Goal: Information Seeking & Learning: Learn about a topic

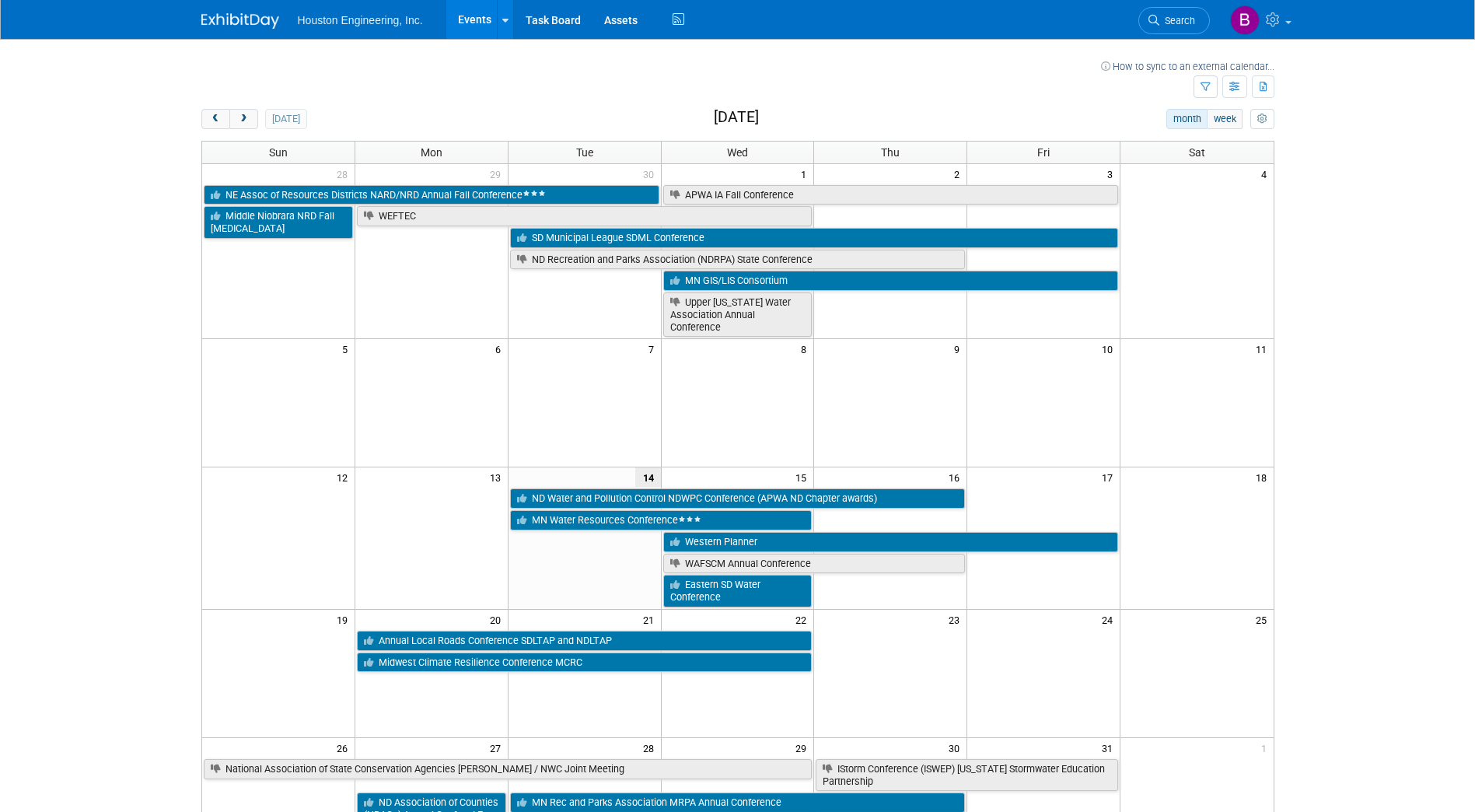
click at [258, 121] on div "today" at bounding box center [254, 119] width 106 height 20
click at [245, 118] on span "next" at bounding box center [244, 119] width 12 height 10
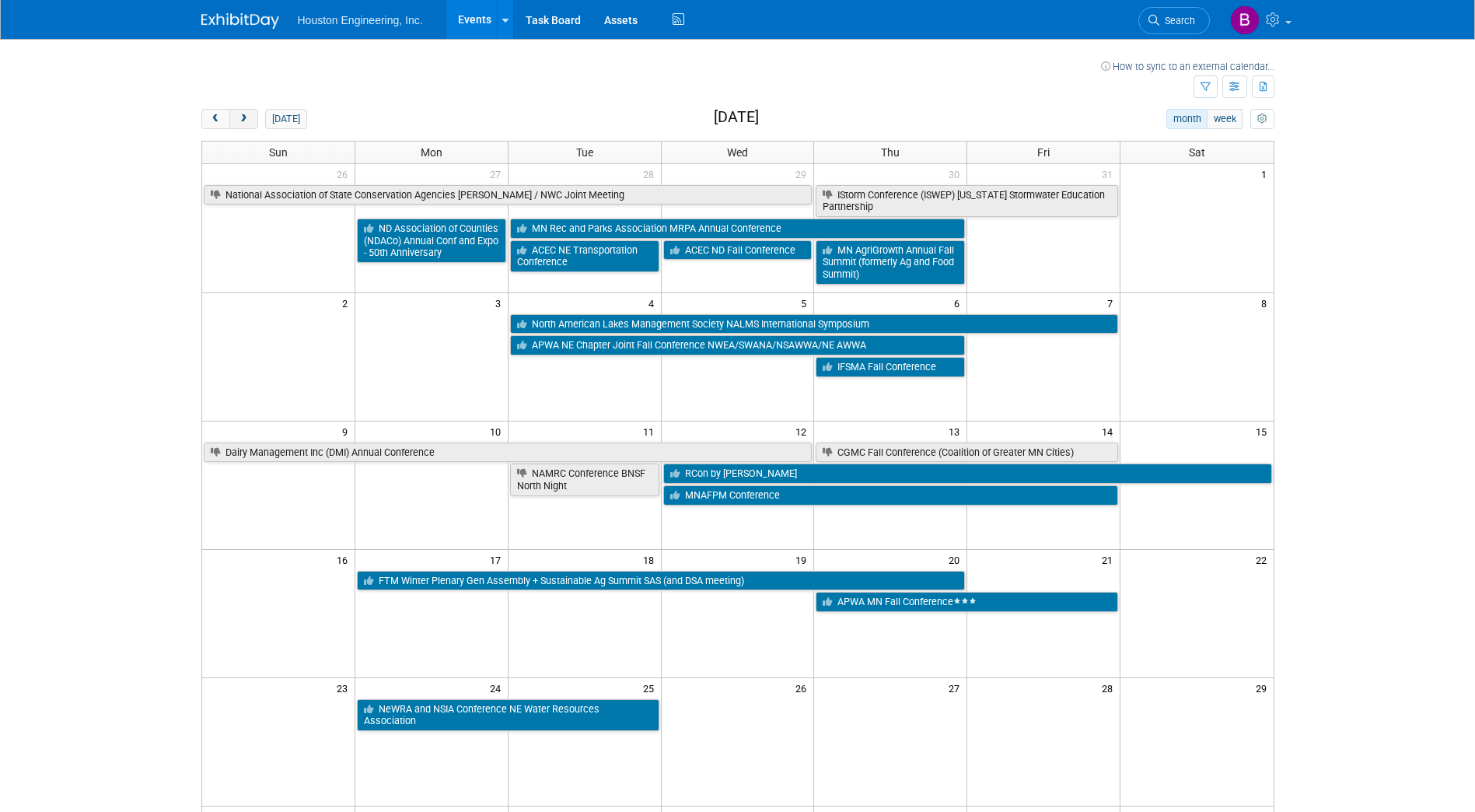
click at [245, 118] on span "next" at bounding box center [244, 119] width 12 height 10
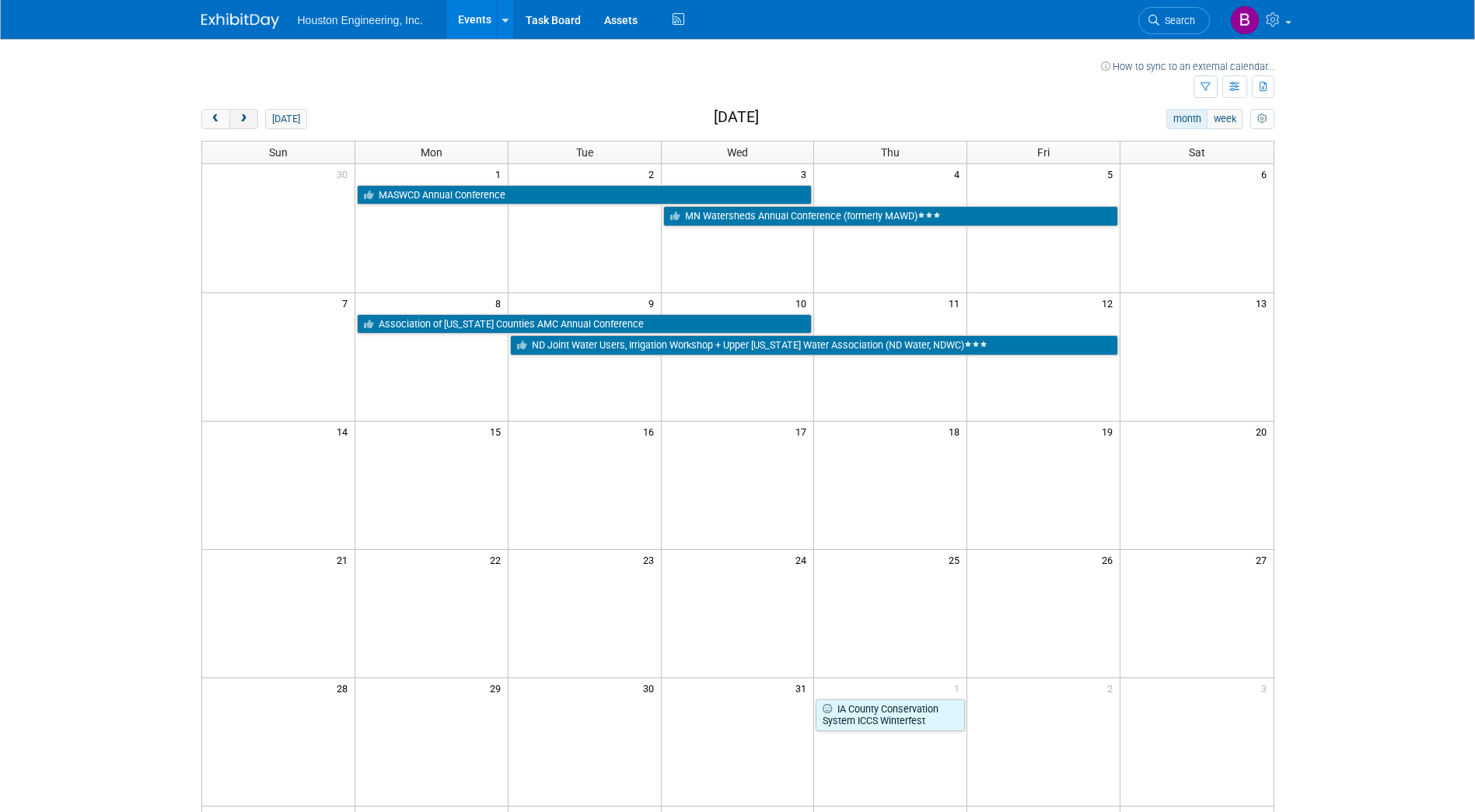
click at [245, 118] on span "next" at bounding box center [244, 119] width 12 height 10
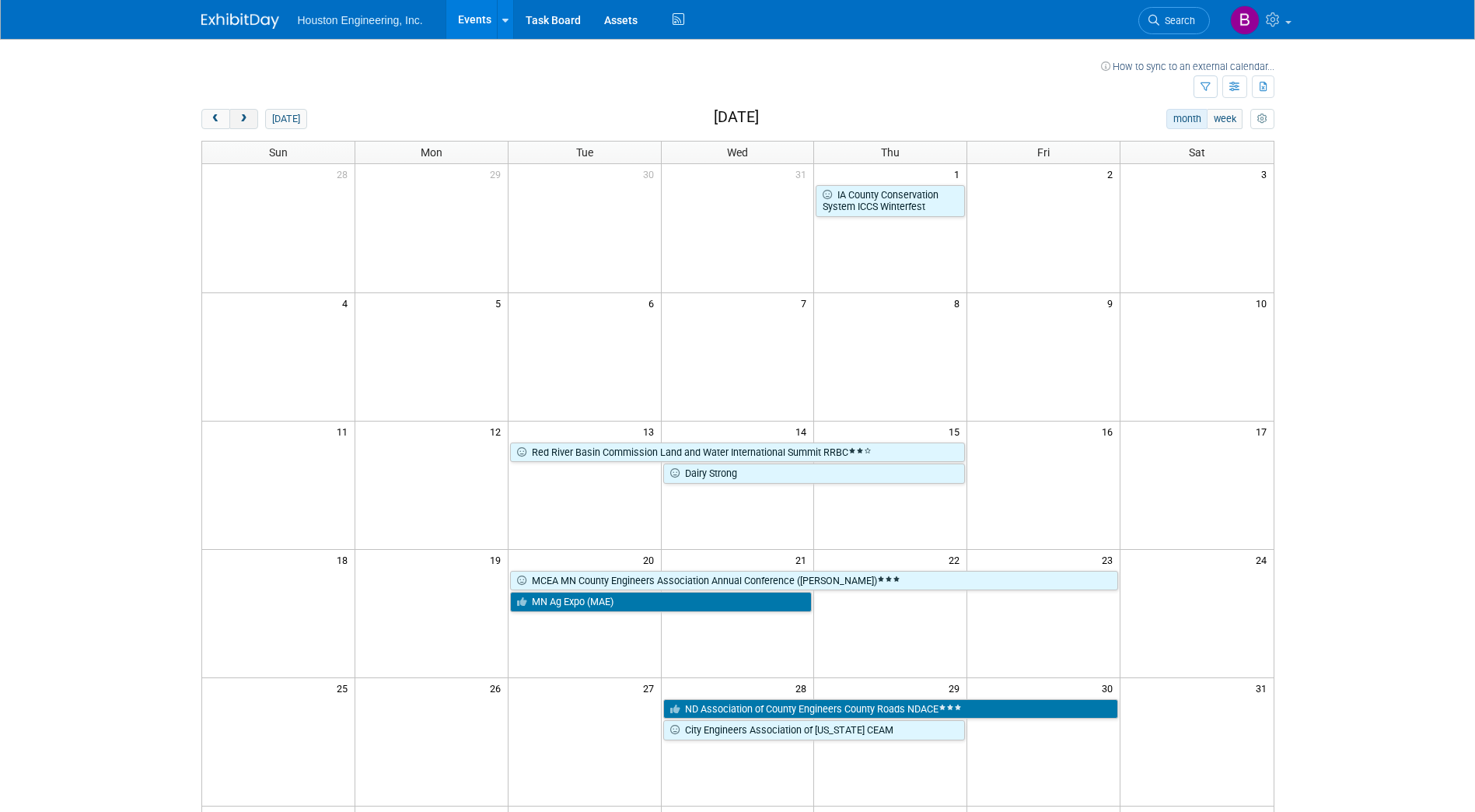
click at [245, 118] on span "next" at bounding box center [244, 119] width 12 height 10
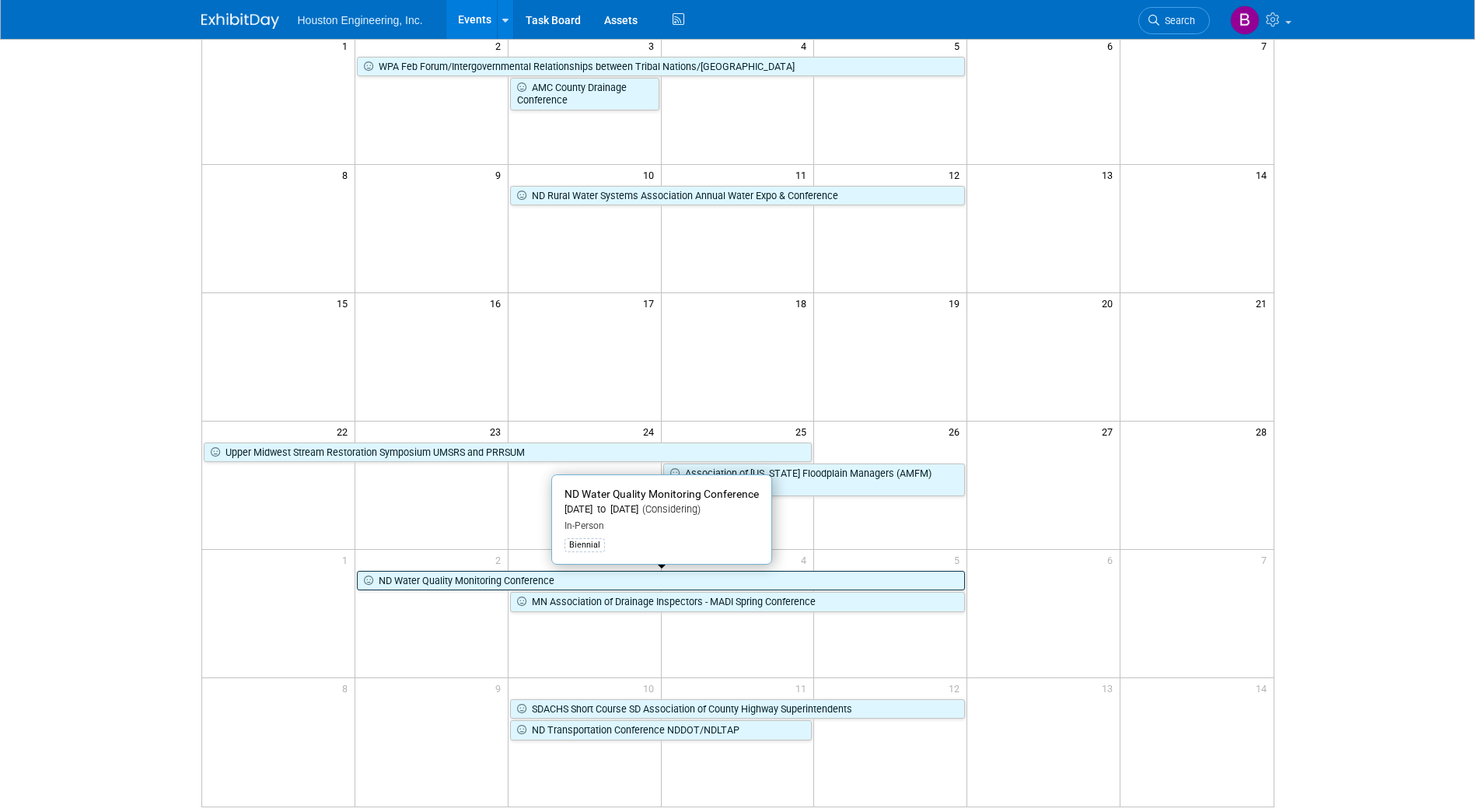
scroll to position [156, 0]
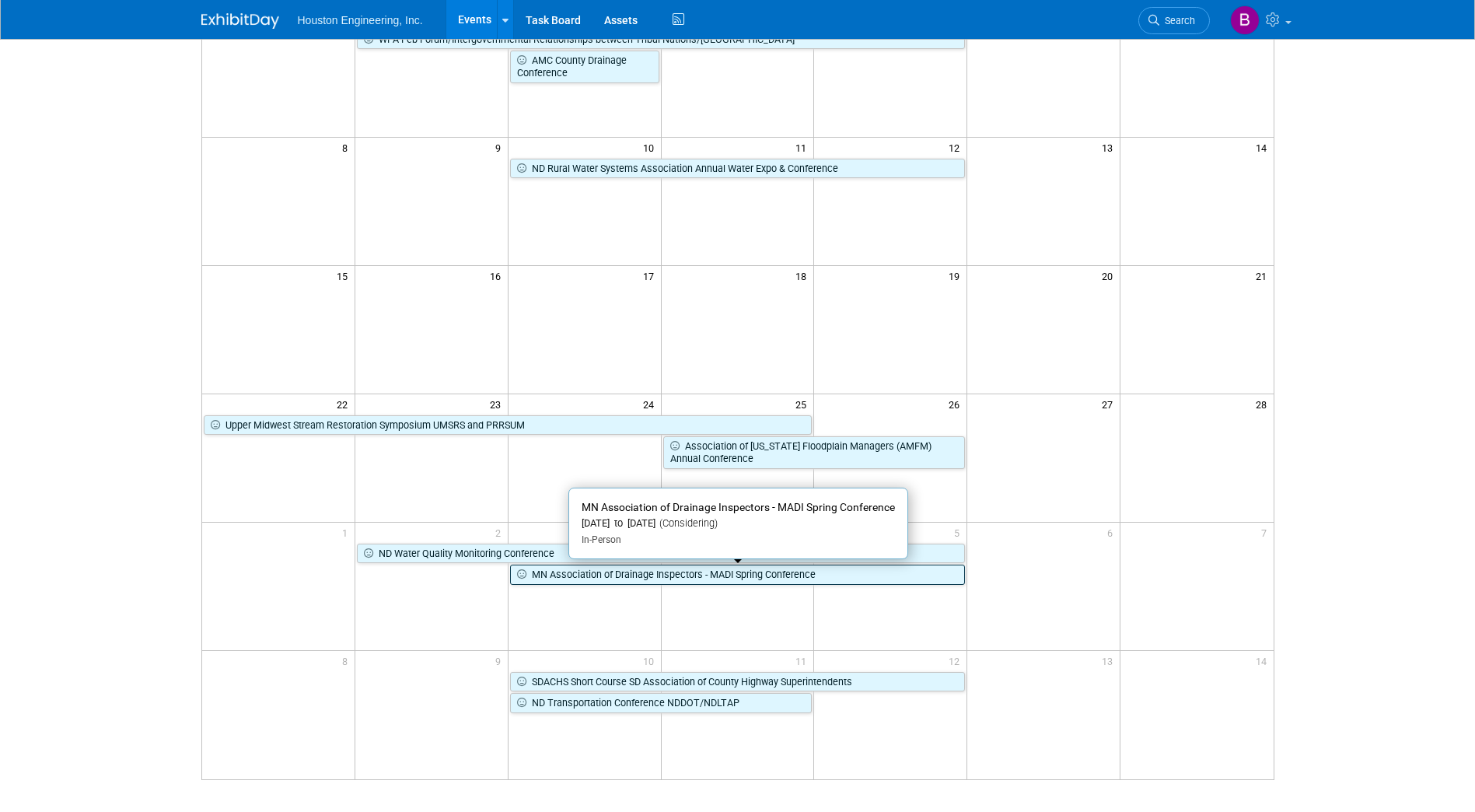
click at [568, 577] on link "MN Association of Drainage Inspectors - MADI Spring Conference" at bounding box center [738, 575] width 456 height 20
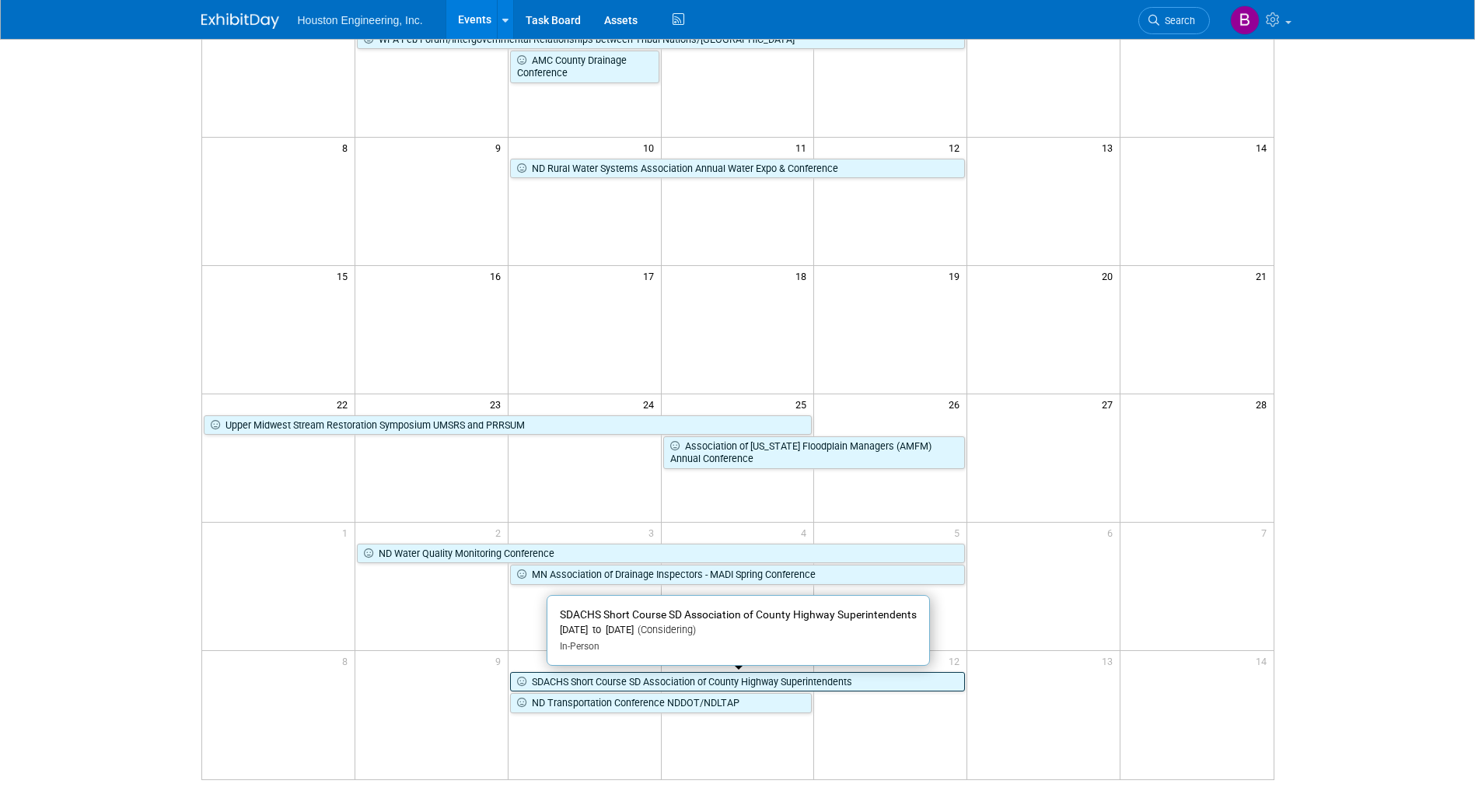
click at [555, 682] on link "SDACHS Short Course SD Association of County Highway Superintendents" at bounding box center [738, 682] width 456 height 20
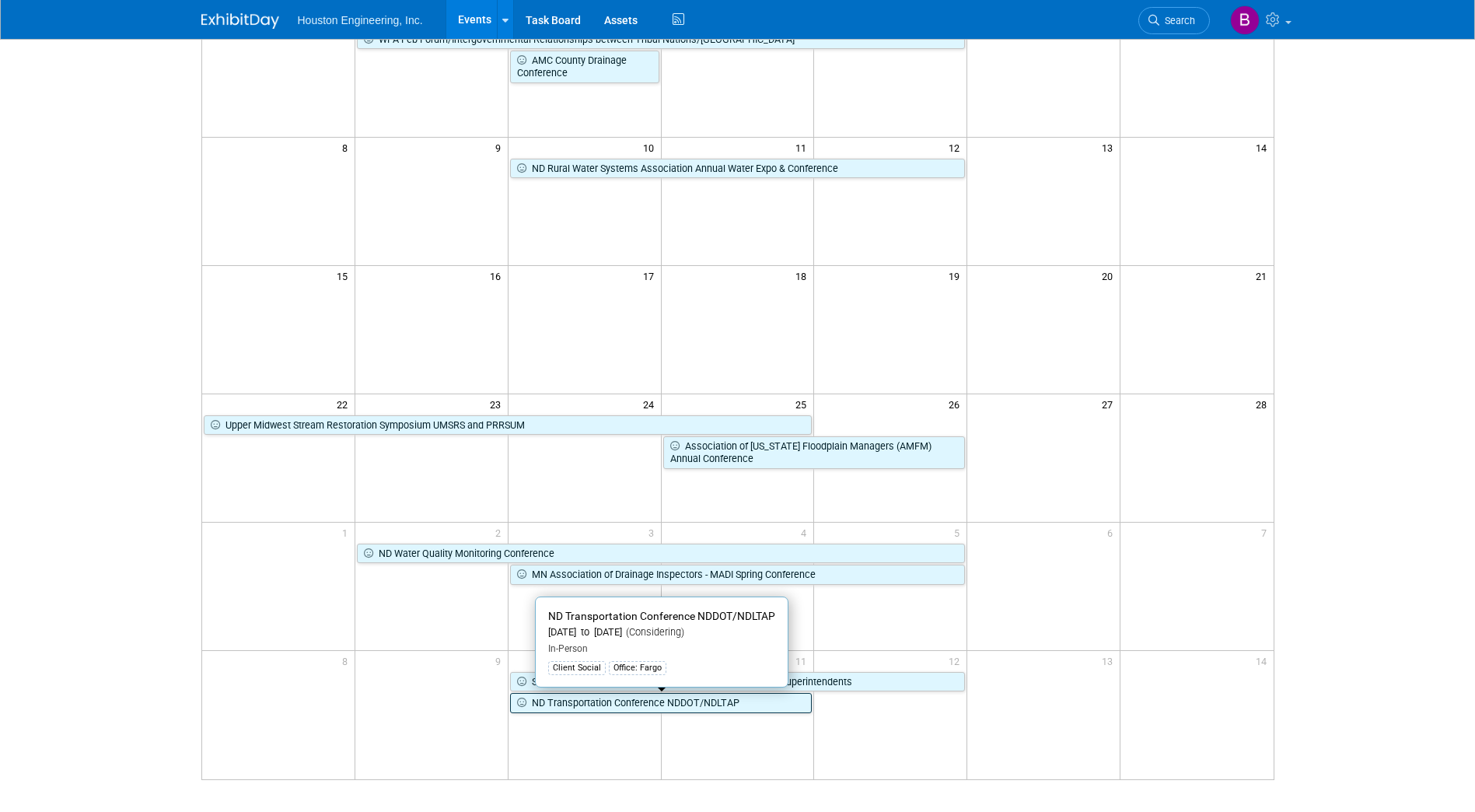
click at [648, 704] on link "ND Transportation Conference NDDOT/NDLTAP" at bounding box center [661, 703] width 302 height 20
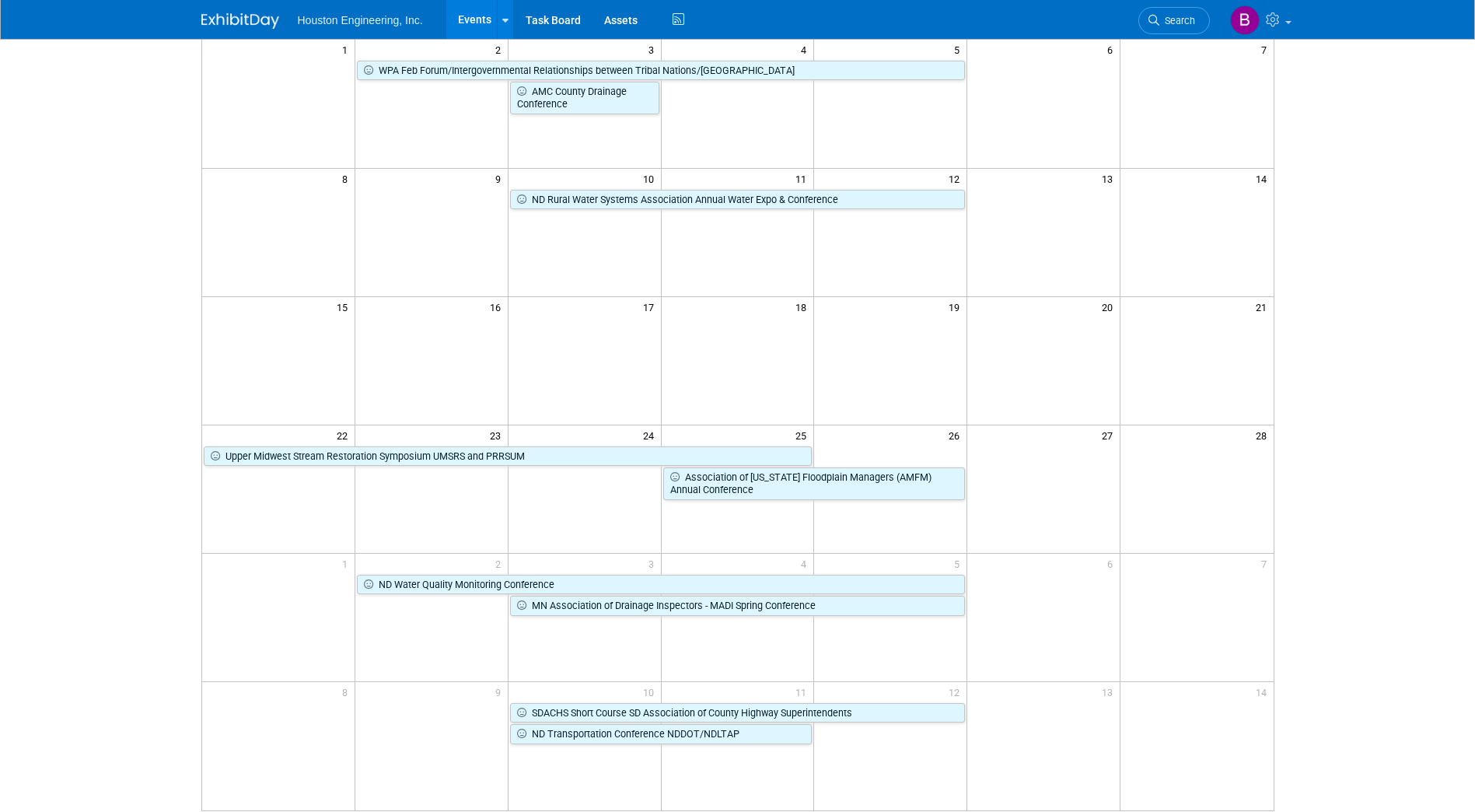
scroll to position [0, 0]
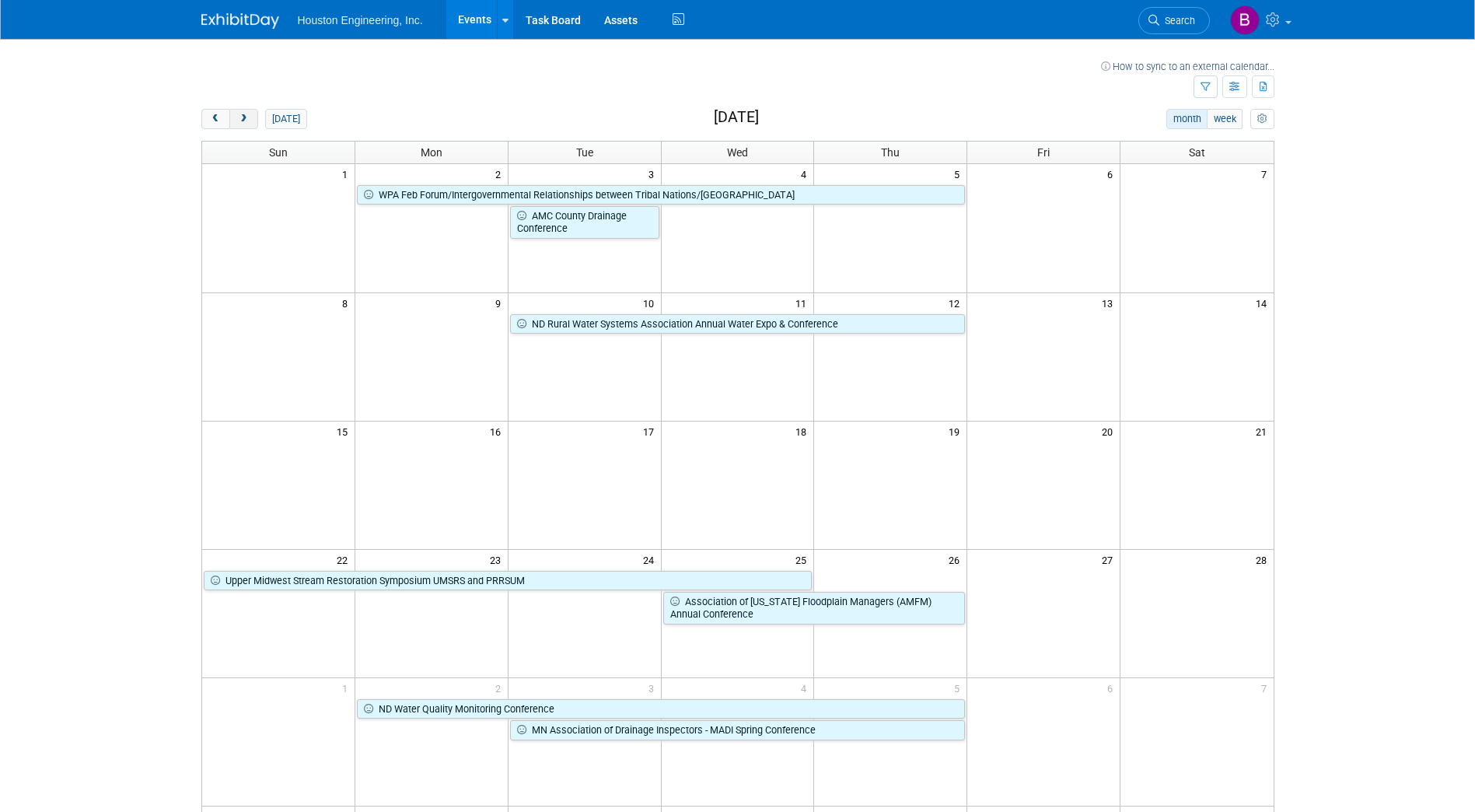
click at [253, 121] on button "next" at bounding box center [244, 119] width 29 height 20
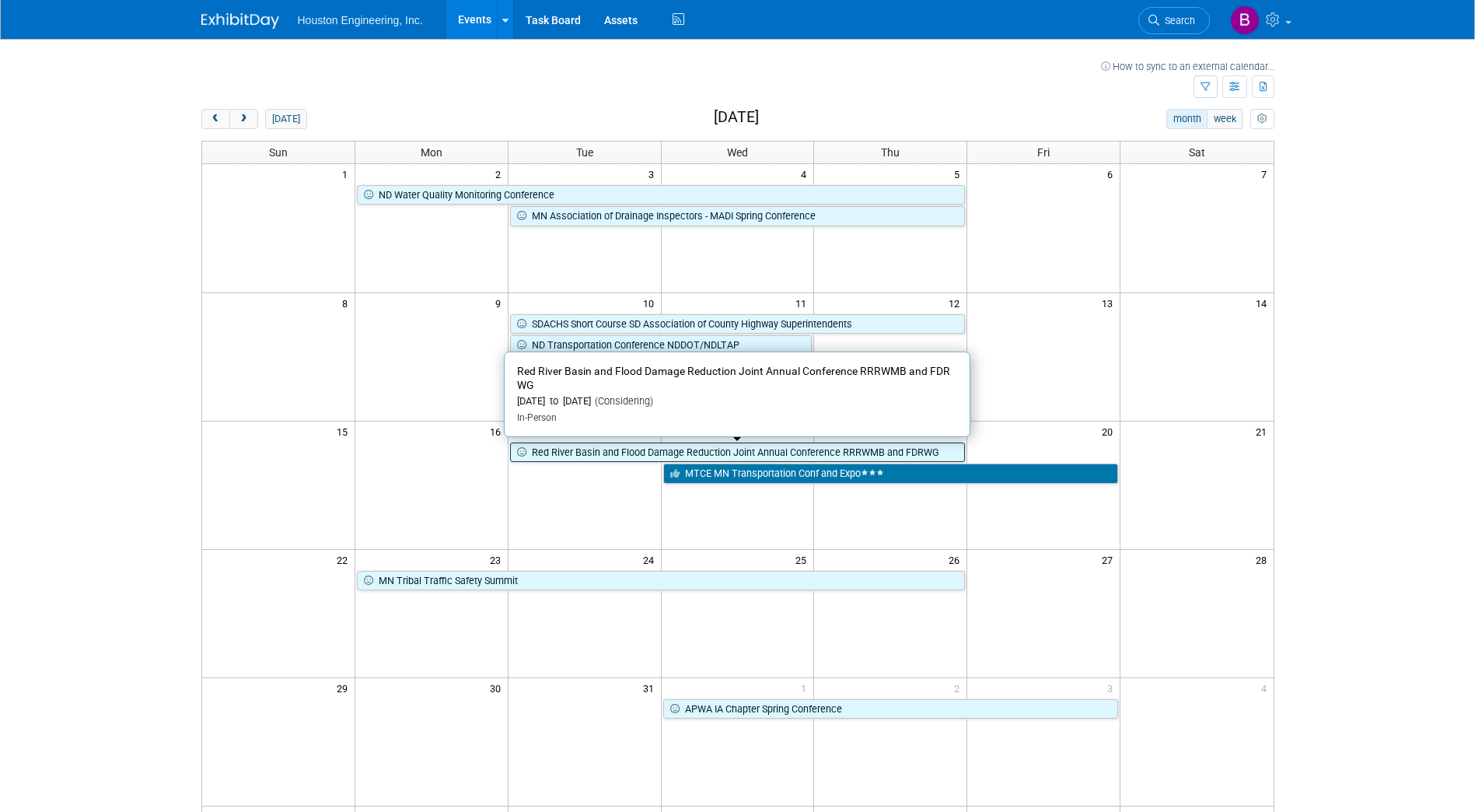
click at [596, 449] on link "Red River Basin and Flood Damage Reduction Joint Annual Conference RRRWMB and F…" at bounding box center [738, 452] width 456 height 20
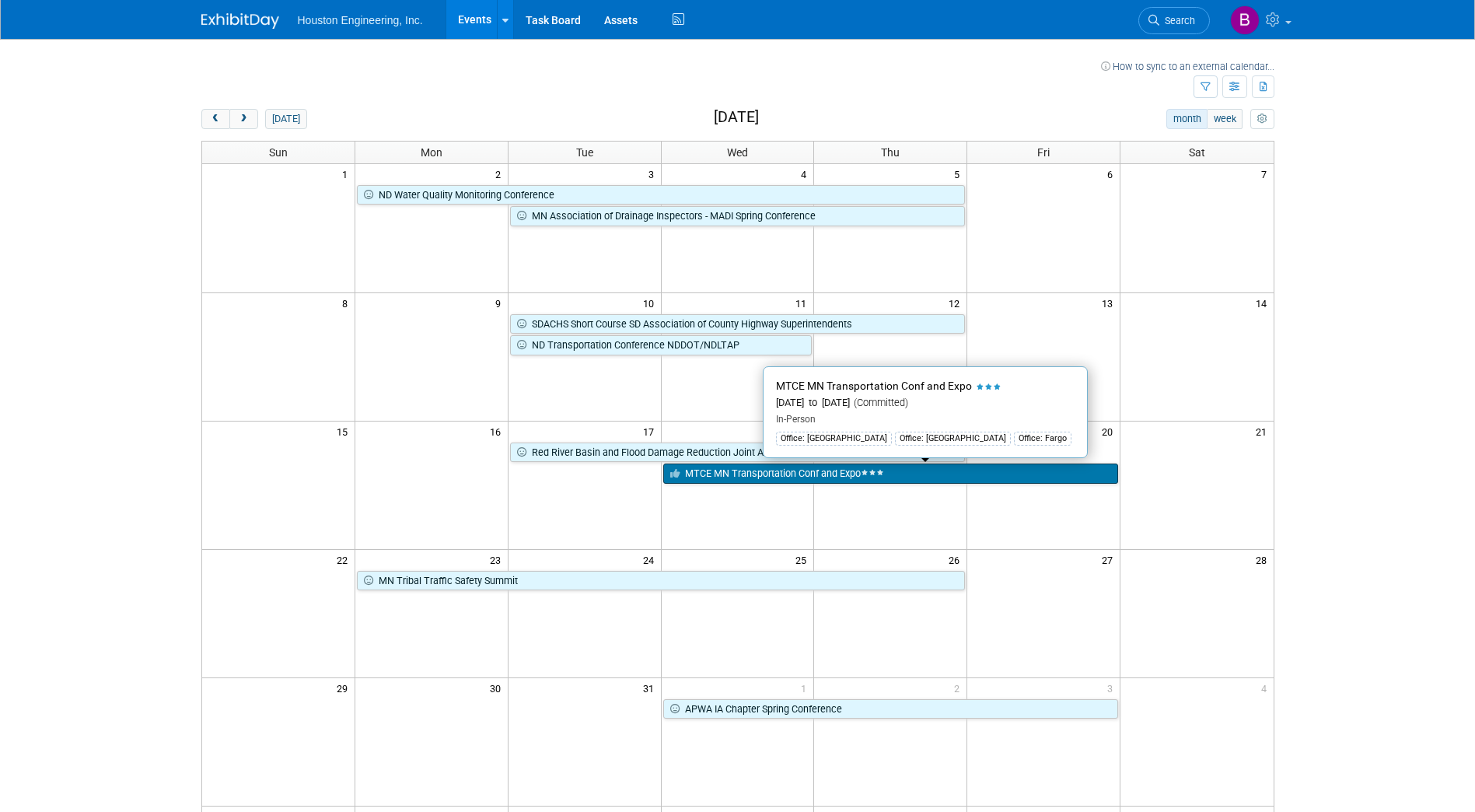
click at [713, 480] on link "MTCE MN Transportation Conf and Expo" at bounding box center [890, 474] width 456 height 20
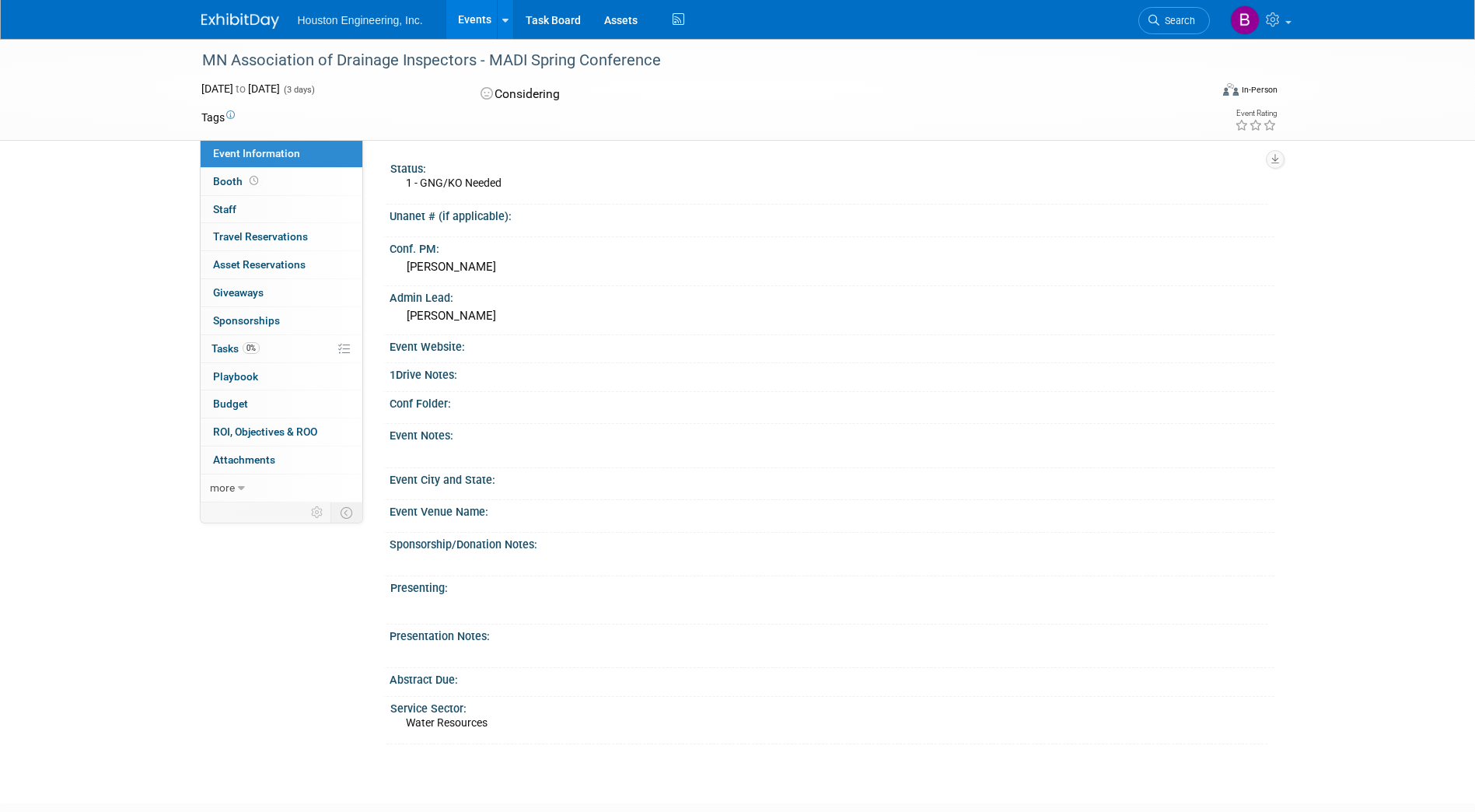
drag, startPoint x: 661, startPoint y: 55, endPoint x: 206, endPoint y: 53, distance: 455.0
click at [206, 53] on div "MN Association of Drainage Inspectors - MADI Spring Conference" at bounding box center [692, 60] width 990 height 28
copy div "MN Association of Drainage Inspectors - MADI Spring Conference"
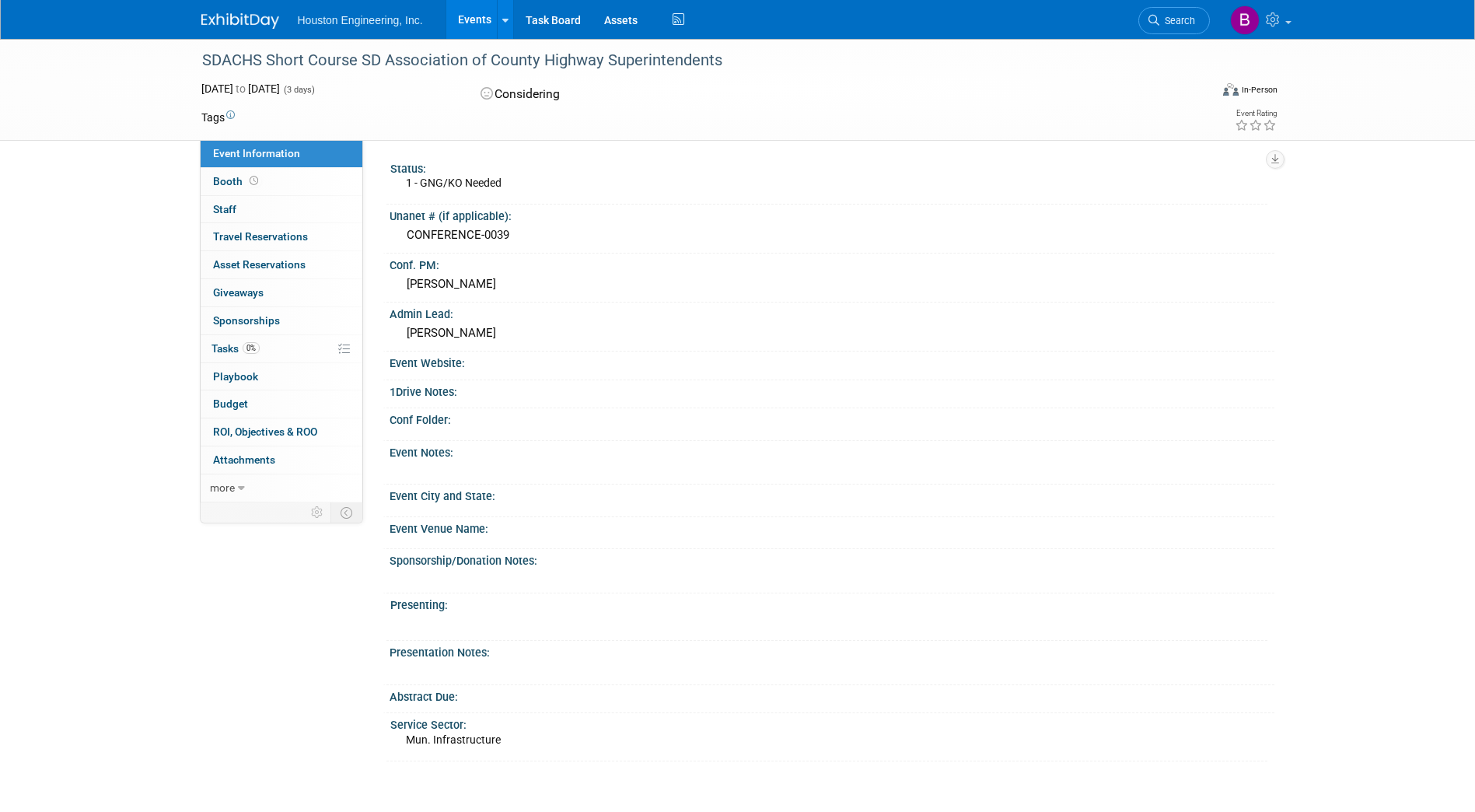
click at [714, 60] on div "SDACHS Short Course SD Association of County Highway Superintendents" at bounding box center [692, 60] width 990 height 28
drag, startPoint x: 729, startPoint y: 58, endPoint x: 204, endPoint y: 61, distance: 525.0
click at [204, 61] on div "SDACHS Short Course SD Association of County Highway Superintendents" at bounding box center [692, 60] width 990 height 28
copy div "SDACHS Short Course SD Association of County Highway Superintendents"
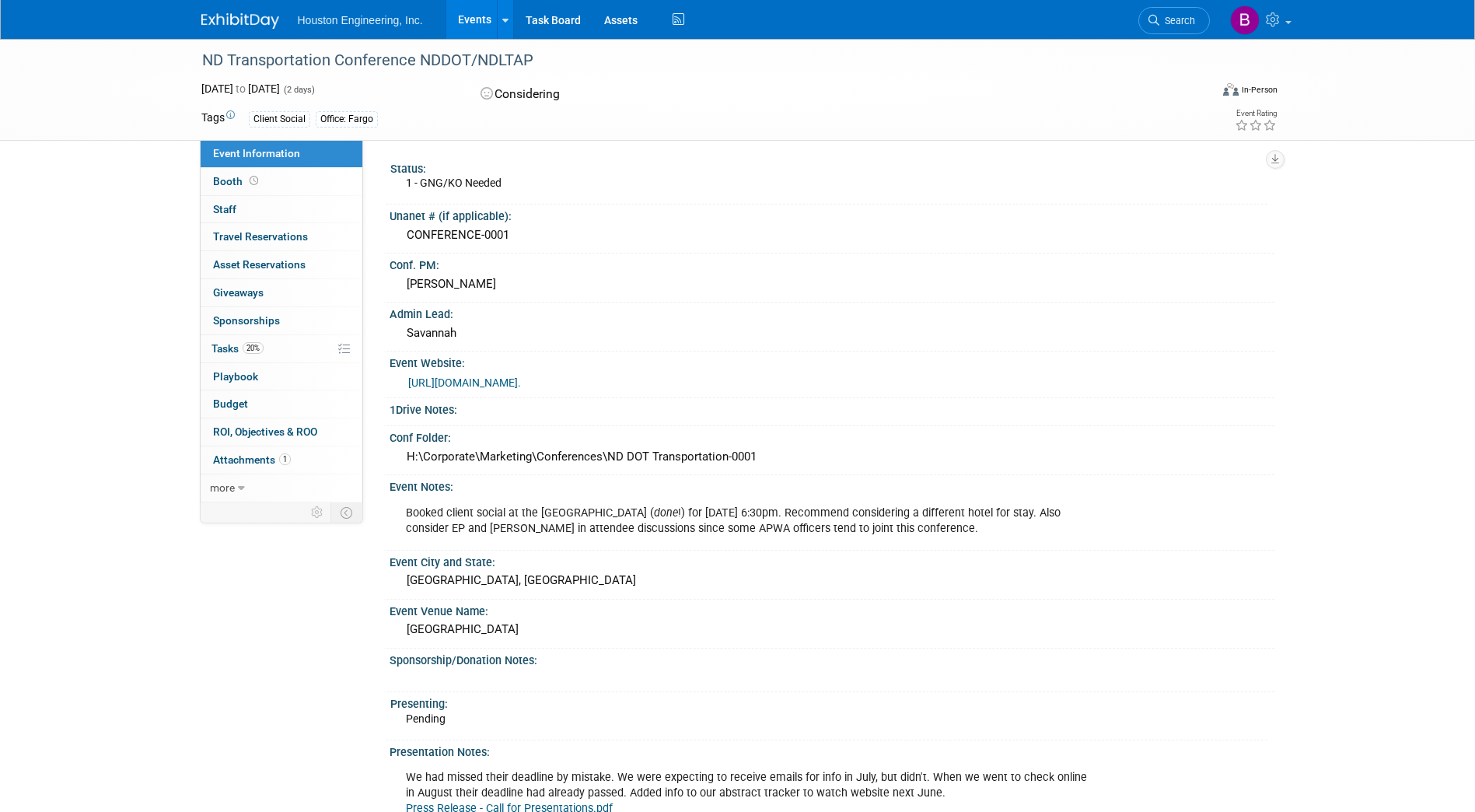
click at [535, 54] on div "ND Transportation Conference NDDOT/NDLTAP" at bounding box center [692, 60] width 990 height 28
click at [539, 58] on div "ND Transportation Conference NDDOT/NDLTAP" at bounding box center [692, 60] width 990 height 28
drag, startPoint x: 531, startPoint y: 57, endPoint x: 200, endPoint y: 51, distance: 331.1
click at [200, 51] on div "ND Transportation Conference NDDOT/NDLTAP" at bounding box center [692, 60] width 990 height 28
copy div "ND Transportation Conference NDDOT/NDLTAP"
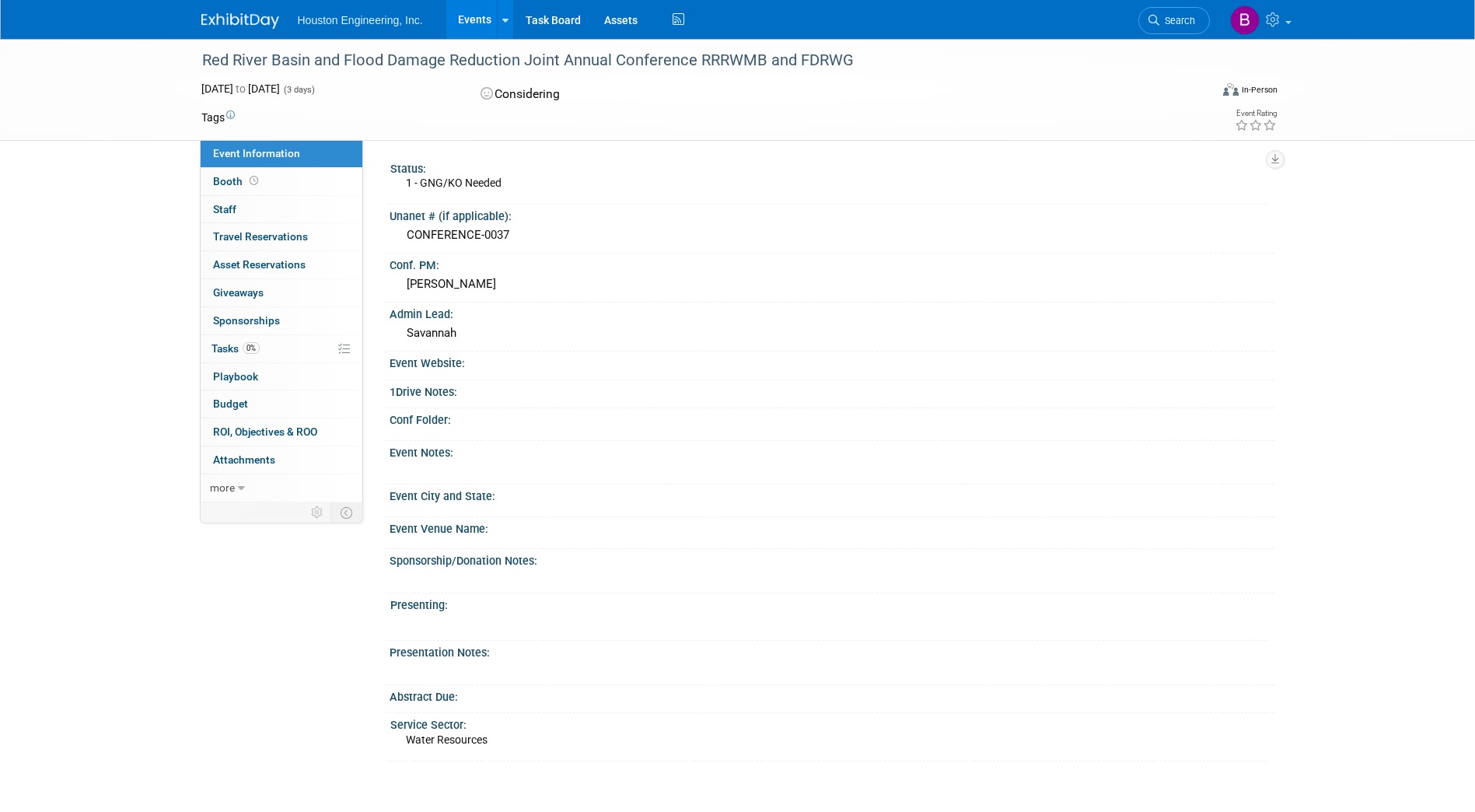
drag, startPoint x: 799, startPoint y: 60, endPoint x: 855, endPoint y: 60, distance: 56.0
click at [855, 60] on div "Red River Basin and Flood Damage Reduction Joint Annual Conference RRRWMB and F…" at bounding box center [692, 60] width 990 height 28
copy div "FDRWG"
drag, startPoint x: 760, startPoint y: 60, endPoint x: 724, endPoint y: 58, distance: 36.1
click at [724, 58] on div "Red River Basin and Flood Damage Reduction Joint Annual Conference RRRWMB and F…" at bounding box center [692, 60] width 990 height 28
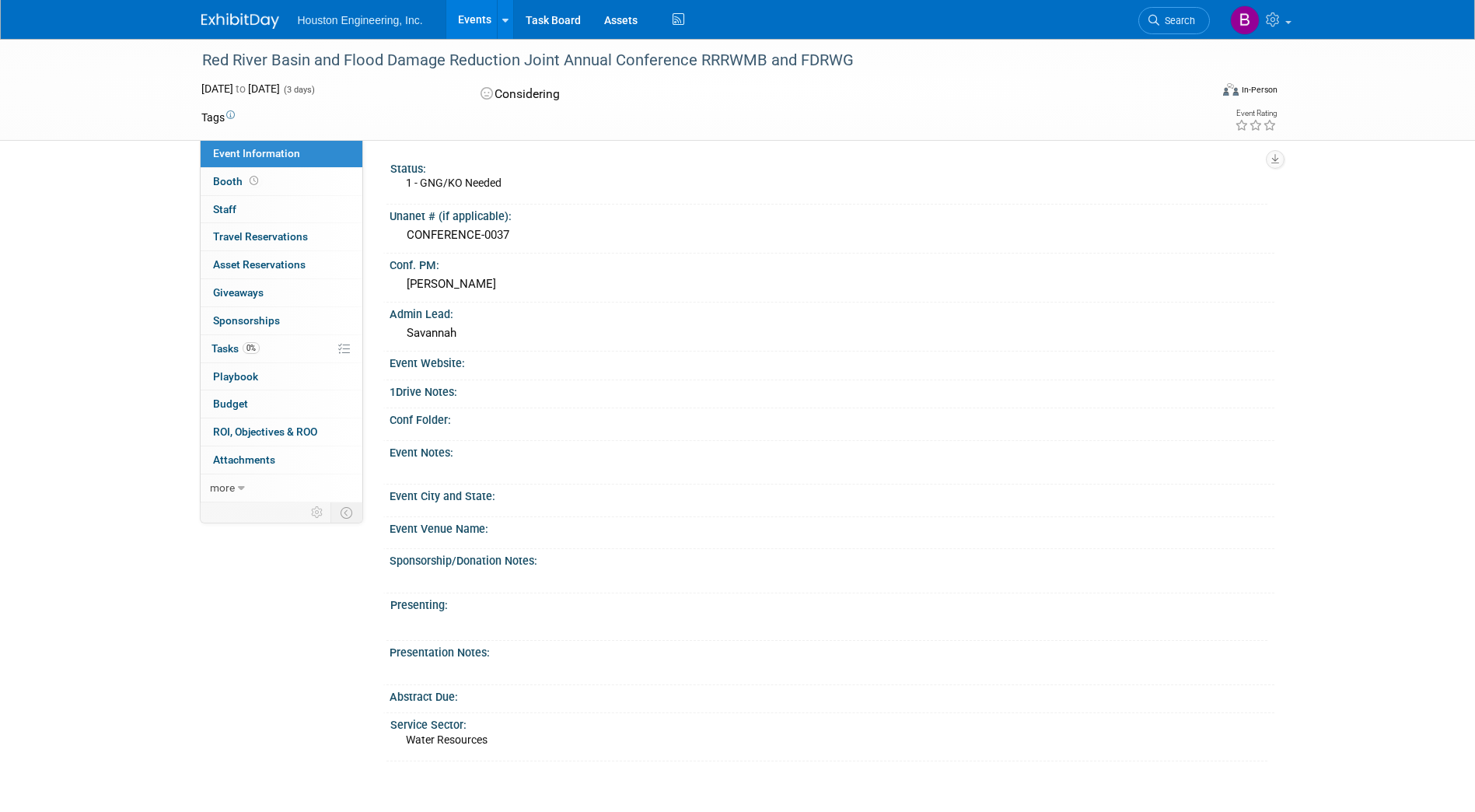
drag, startPoint x: 724, startPoint y: 58, endPoint x: 775, endPoint y: 93, distance: 61.9
click at [775, 99] on div "Considering" at bounding box center [648, 95] width 343 height 27
drag, startPoint x: 763, startPoint y: 59, endPoint x: 701, endPoint y: 55, distance: 62.1
click at [701, 55] on div "Red River Basin and Flood Damage Reduction Joint Annual Conference RRRWMB and F…" at bounding box center [692, 60] width 990 height 28
copy div "RRRWMB"
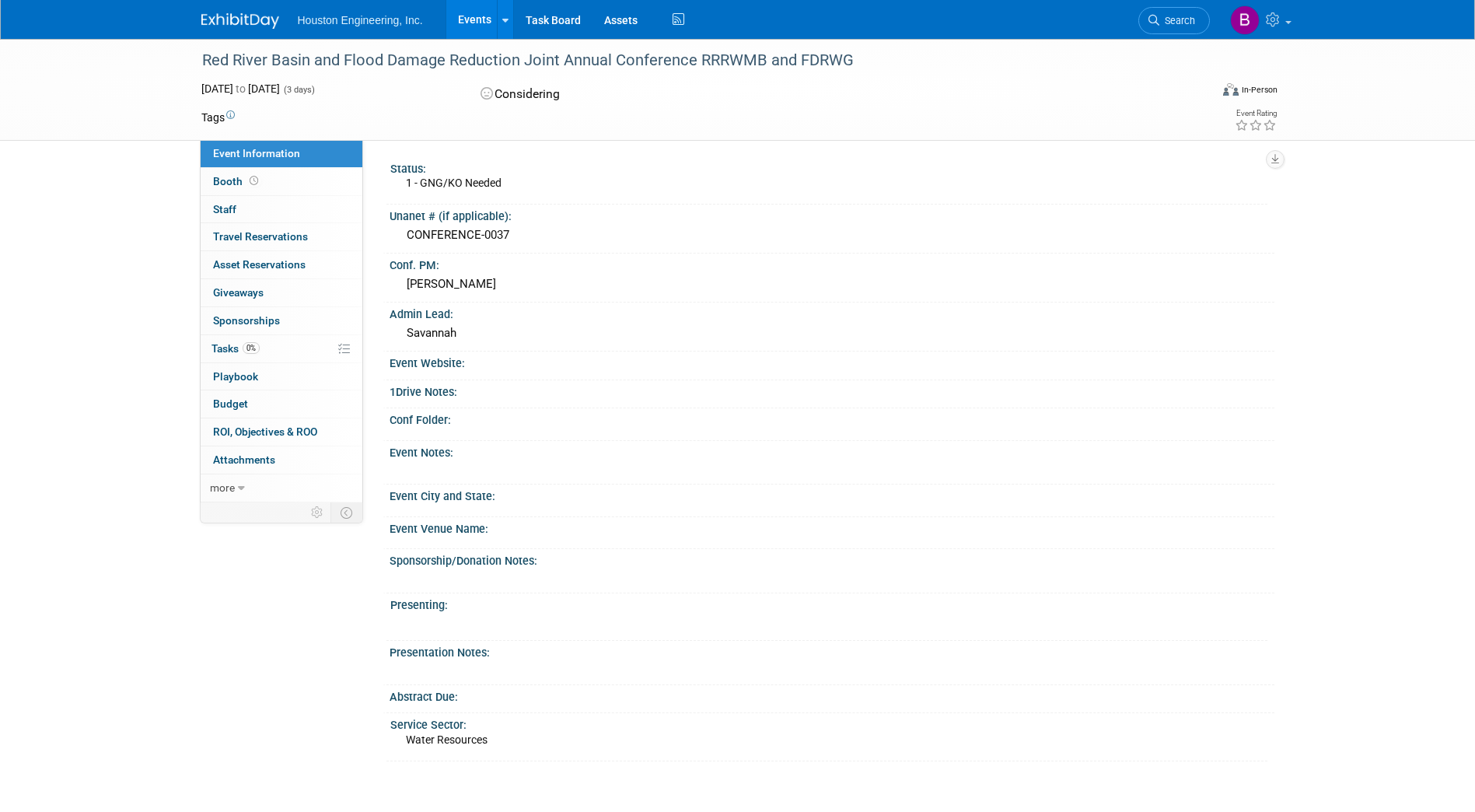
click at [210, 66] on div "Red River Basin and Flood Damage Reduction Joint Annual Conference RRRWMB and F…" at bounding box center [692, 60] width 990 height 28
drag, startPoint x: 203, startPoint y: 56, endPoint x: 854, endPoint y: 53, distance: 651.0
click at [854, 53] on div "Red River Basin and Flood Damage Reduction Joint Annual Conference RRRWMB and F…" at bounding box center [692, 60] width 990 height 28
copy div "Red River Basin and Flood Damage Reduction Joint Annual Conference RRRWMB and F…"
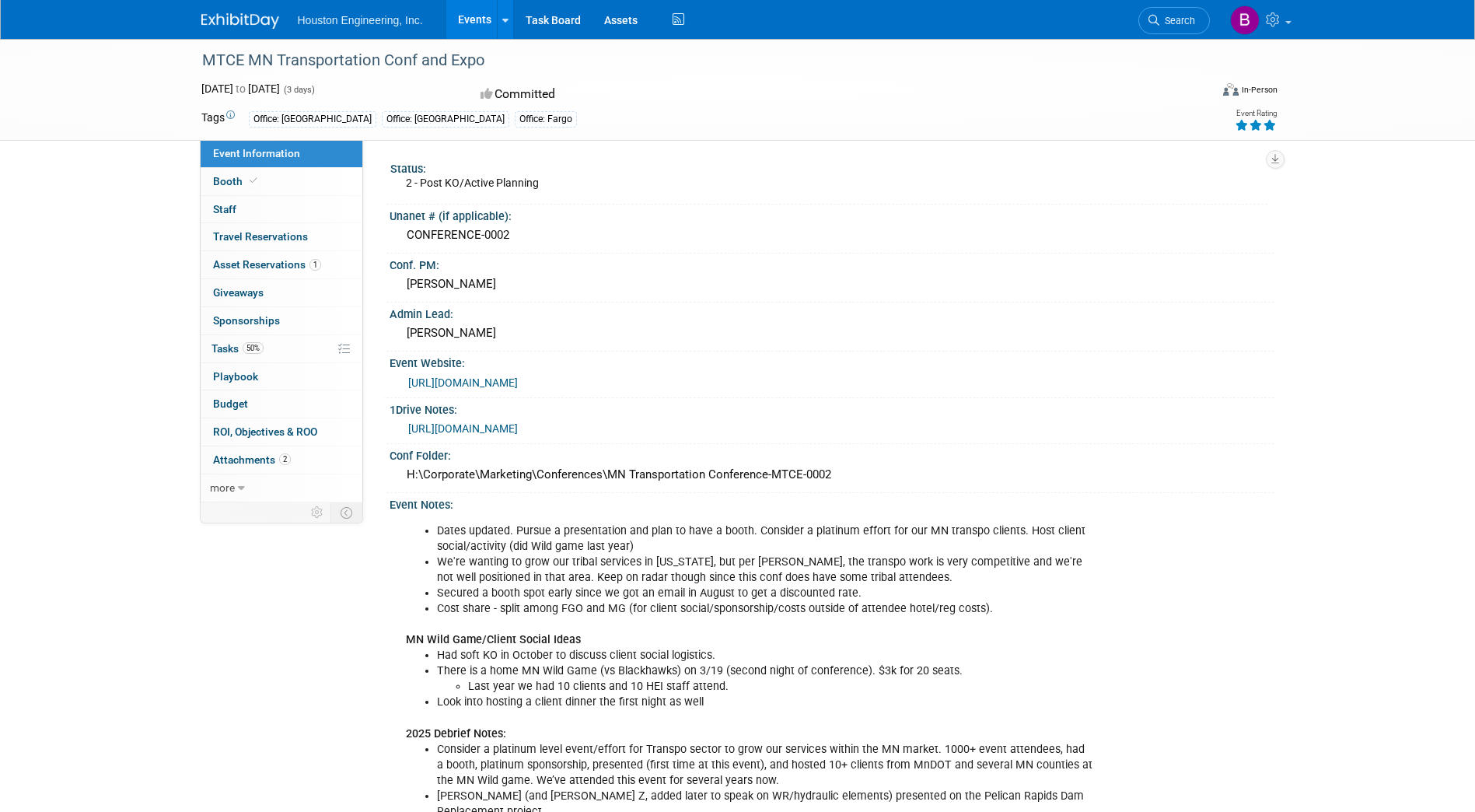
click at [496, 65] on div "MTCE MN Transportation Conf and Expo" at bounding box center [692, 60] width 990 height 28
click at [487, 57] on div "MTCE MN Transportation Conf and Expo" at bounding box center [692, 60] width 990 height 28
drag, startPoint x: 484, startPoint y: 57, endPoint x: 204, endPoint y: 60, distance: 280.0
click at [204, 60] on div "MTCE MN Transportation Conf and Expo" at bounding box center [692, 60] width 990 height 28
copy div "MTCE MN Transportation Conf and Expo"
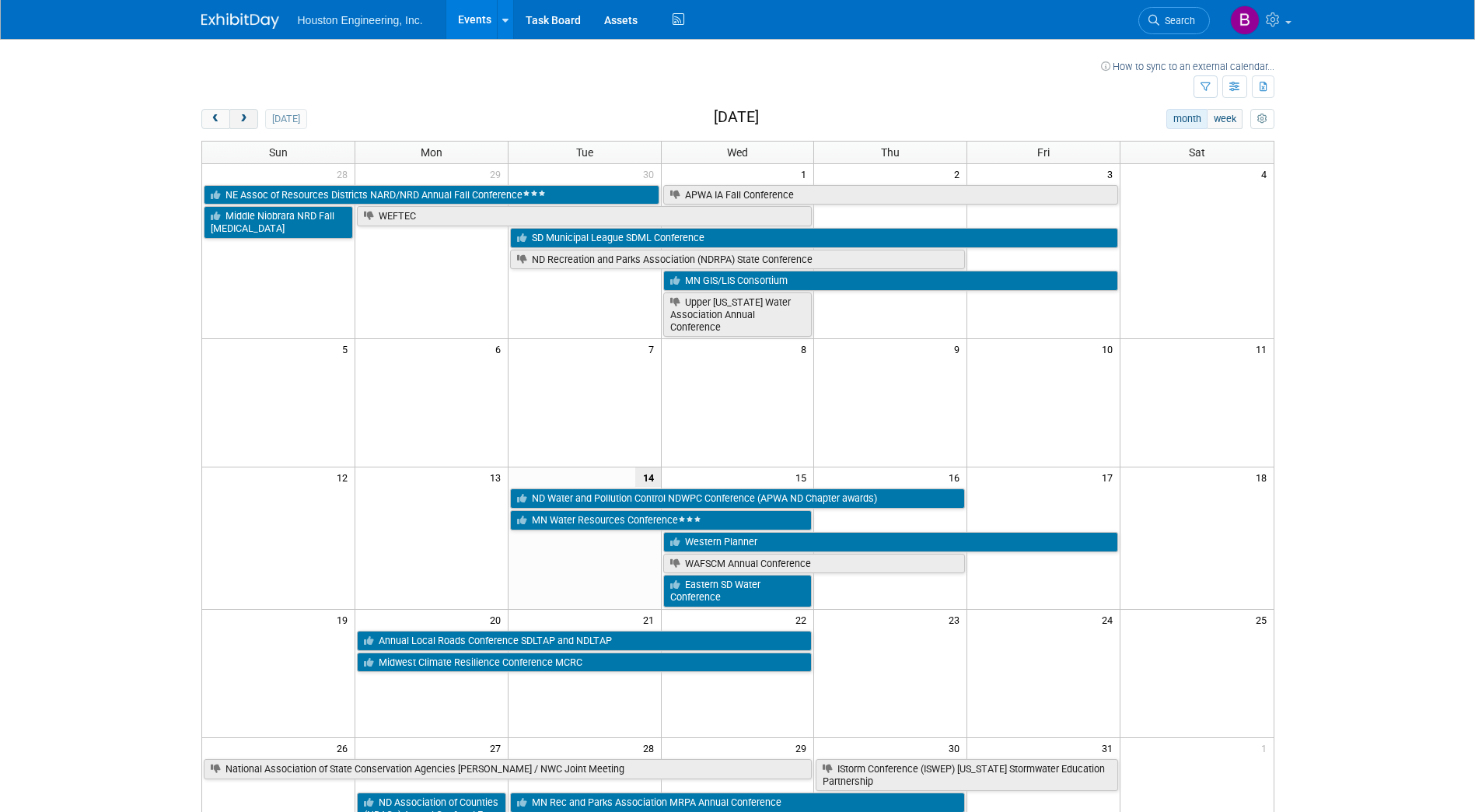
click at [246, 118] on span "next" at bounding box center [244, 119] width 12 height 10
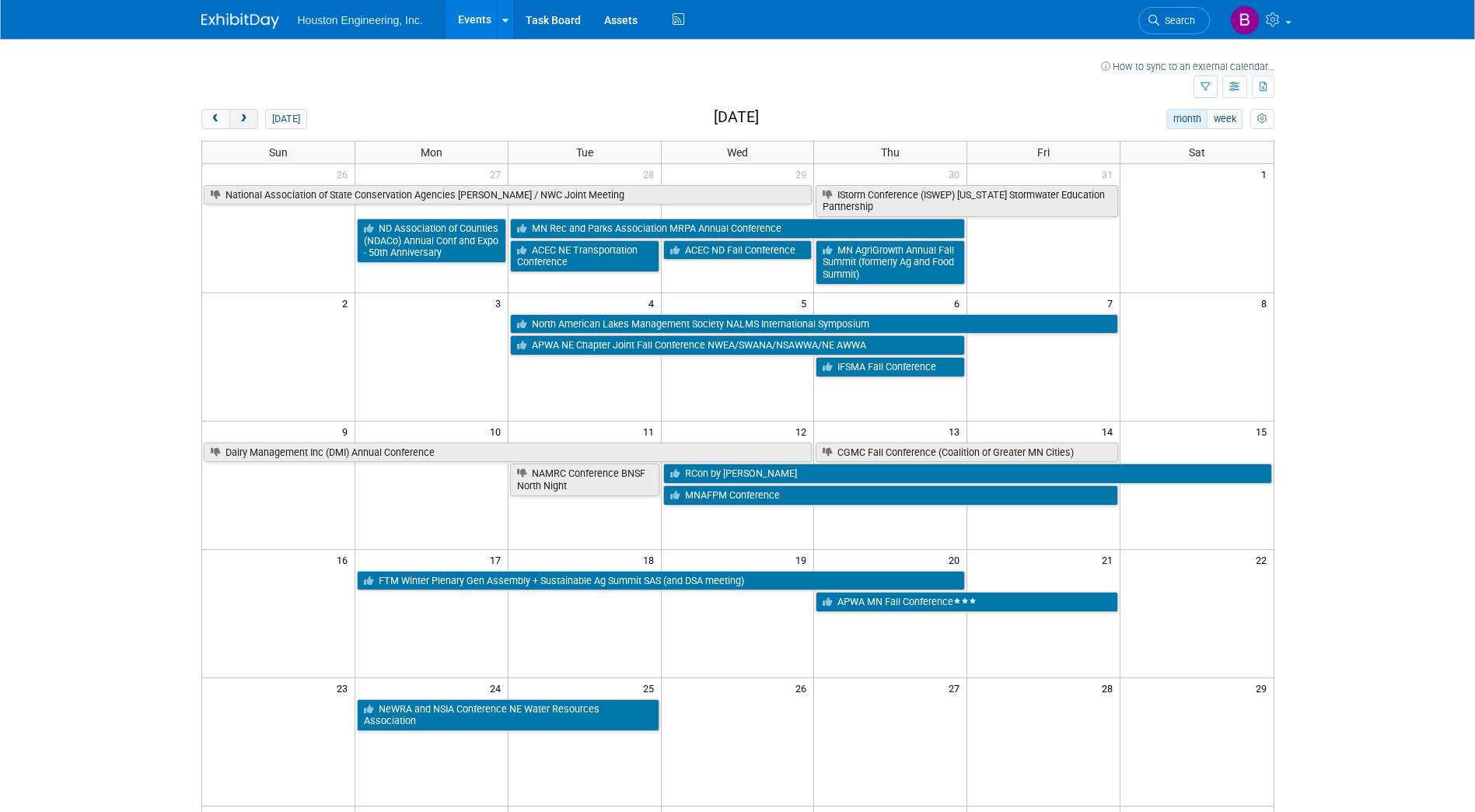
click at [246, 118] on span "next" at bounding box center [244, 119] width 12 height 10
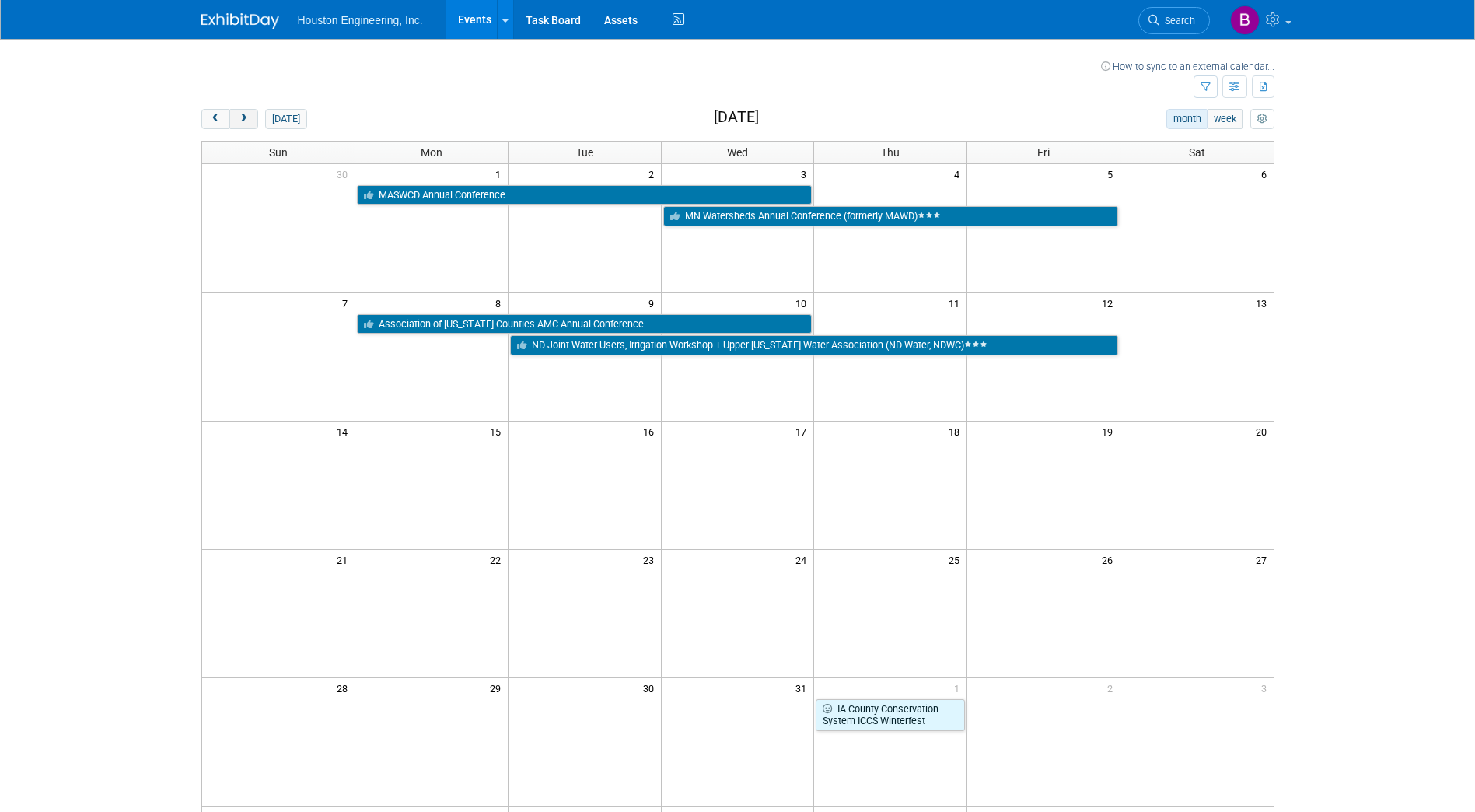
click at [246, 118] on span "next" at bounding box center [244, 119] width 12 height 10
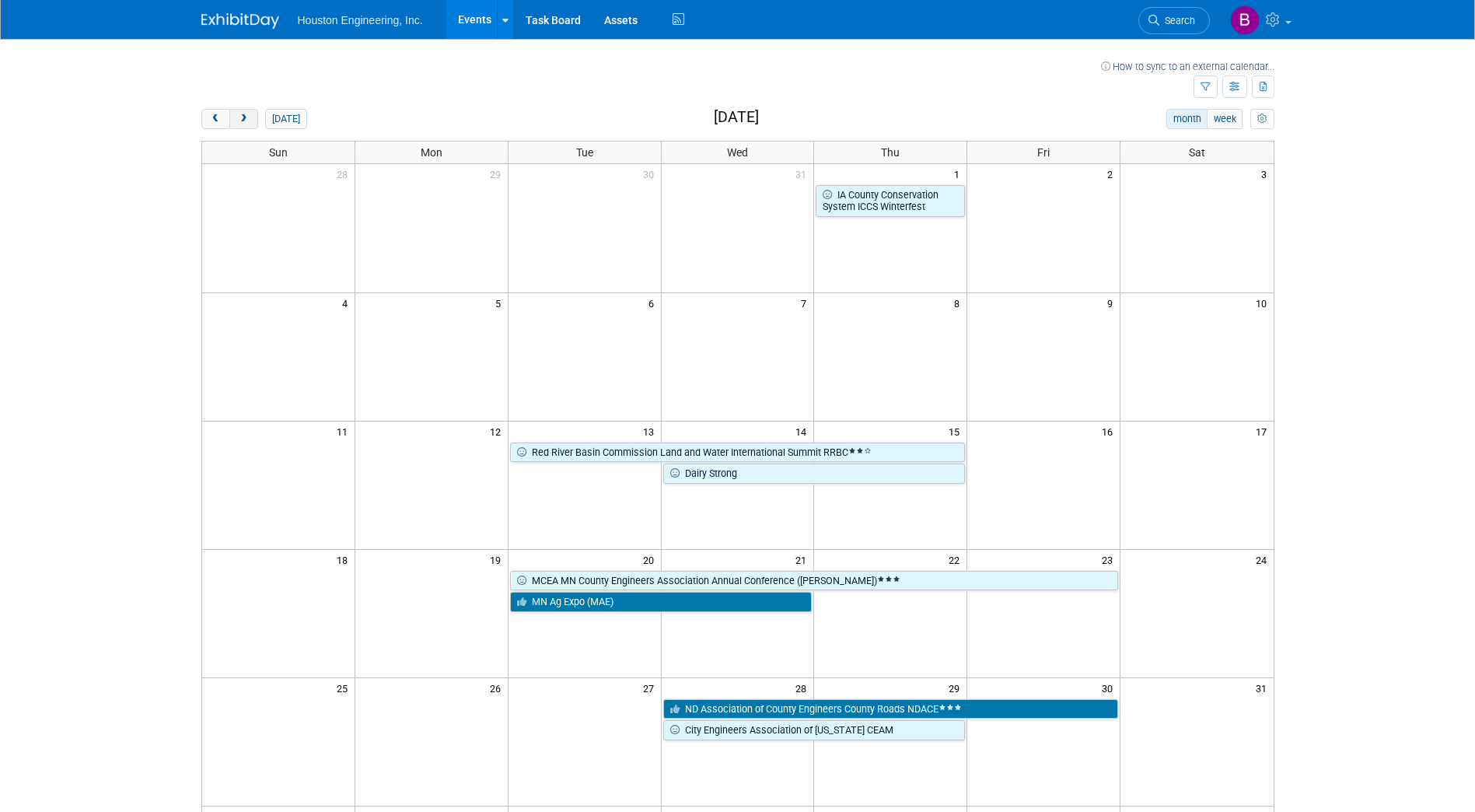
click at [246, 118] on span "next" at bounding box center [244, 119] width 12 height 10
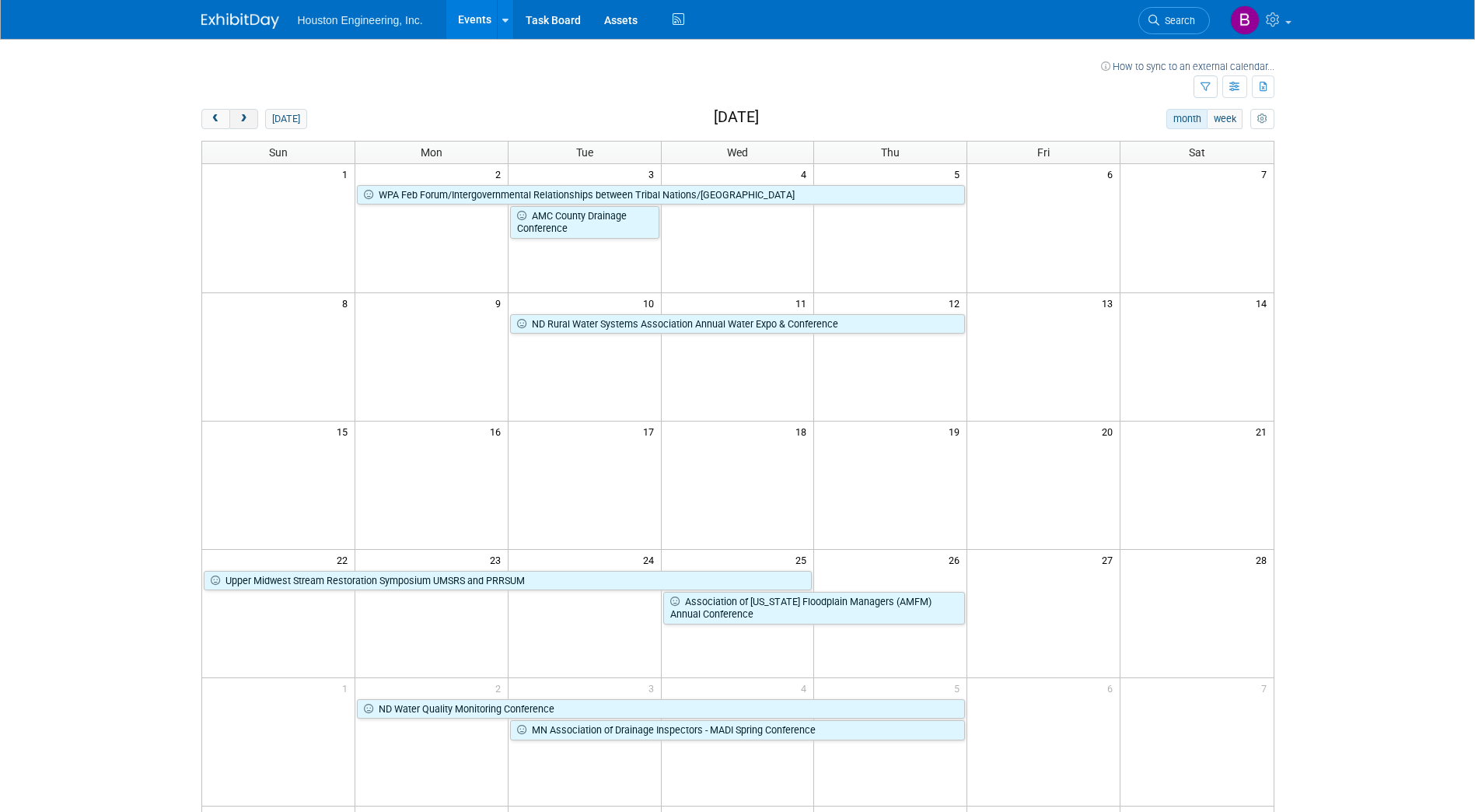
click at [246, 118] on span "next" at bounding box center [244, 119] width 12 height 10
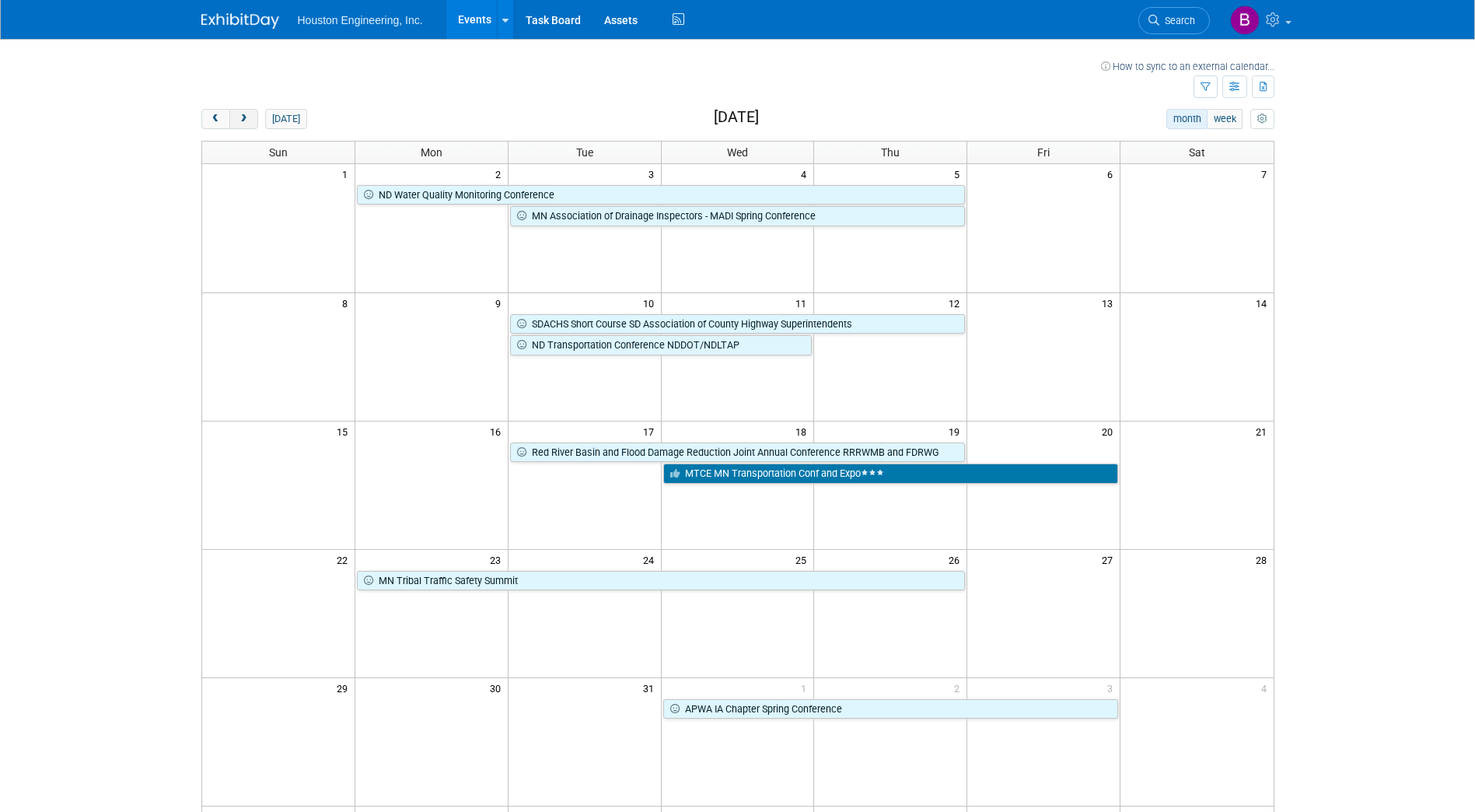
click at [246, 118] on span "next" at bounding box center [244, 119] width 12 height 10
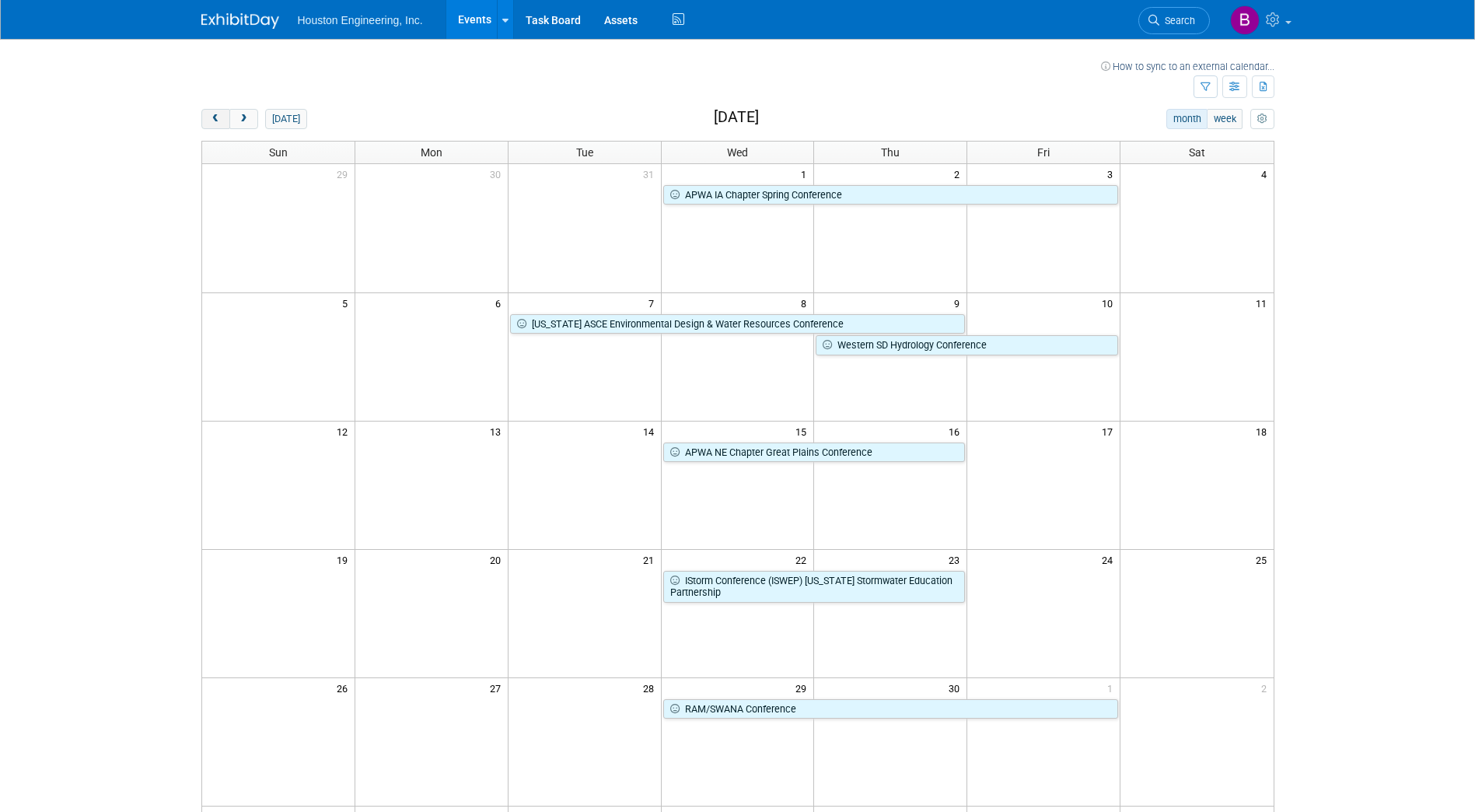
click at [220, 114] on span "prev" at bounding box center [216, 119] width 12 height 10
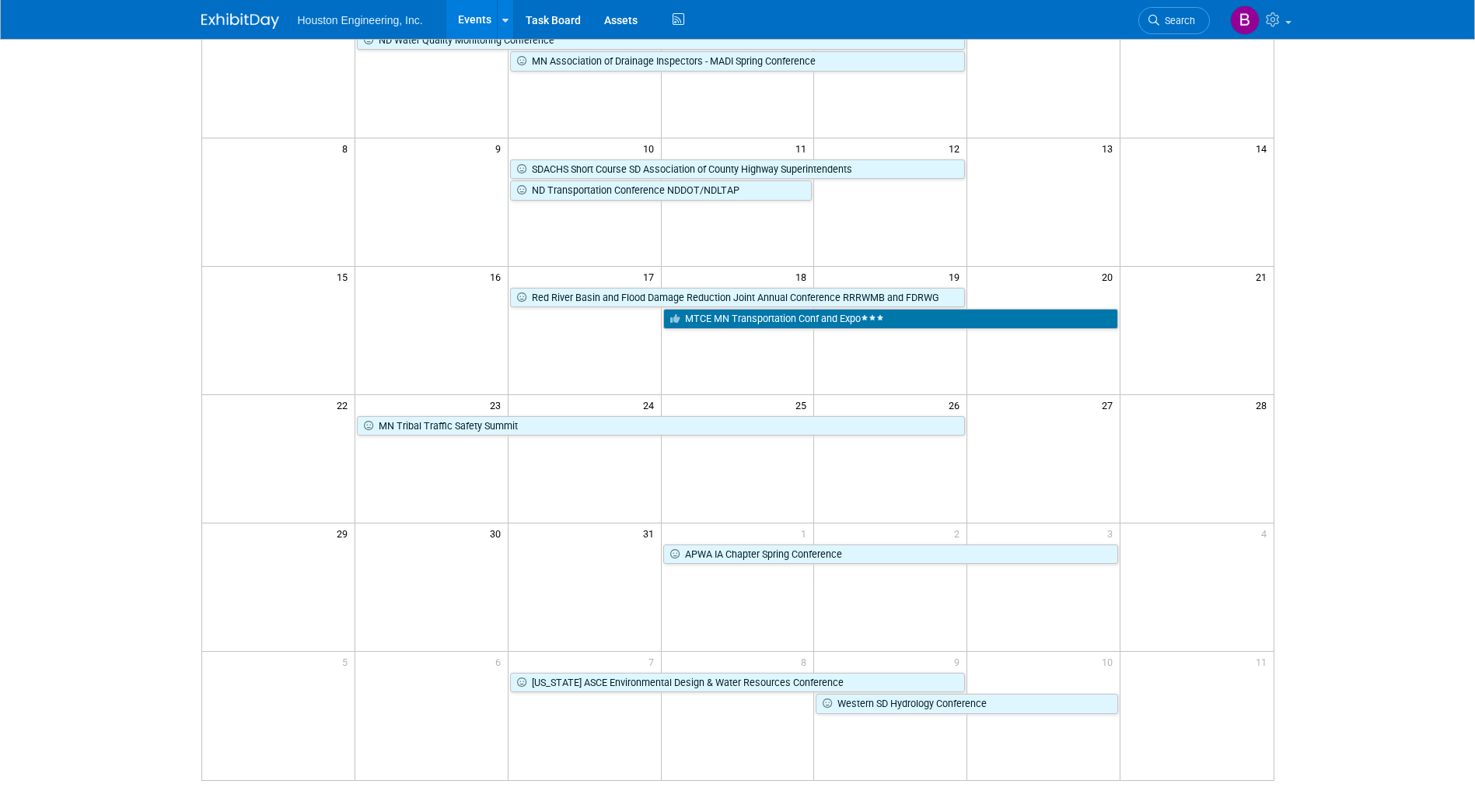
scroll to position [156, 0]
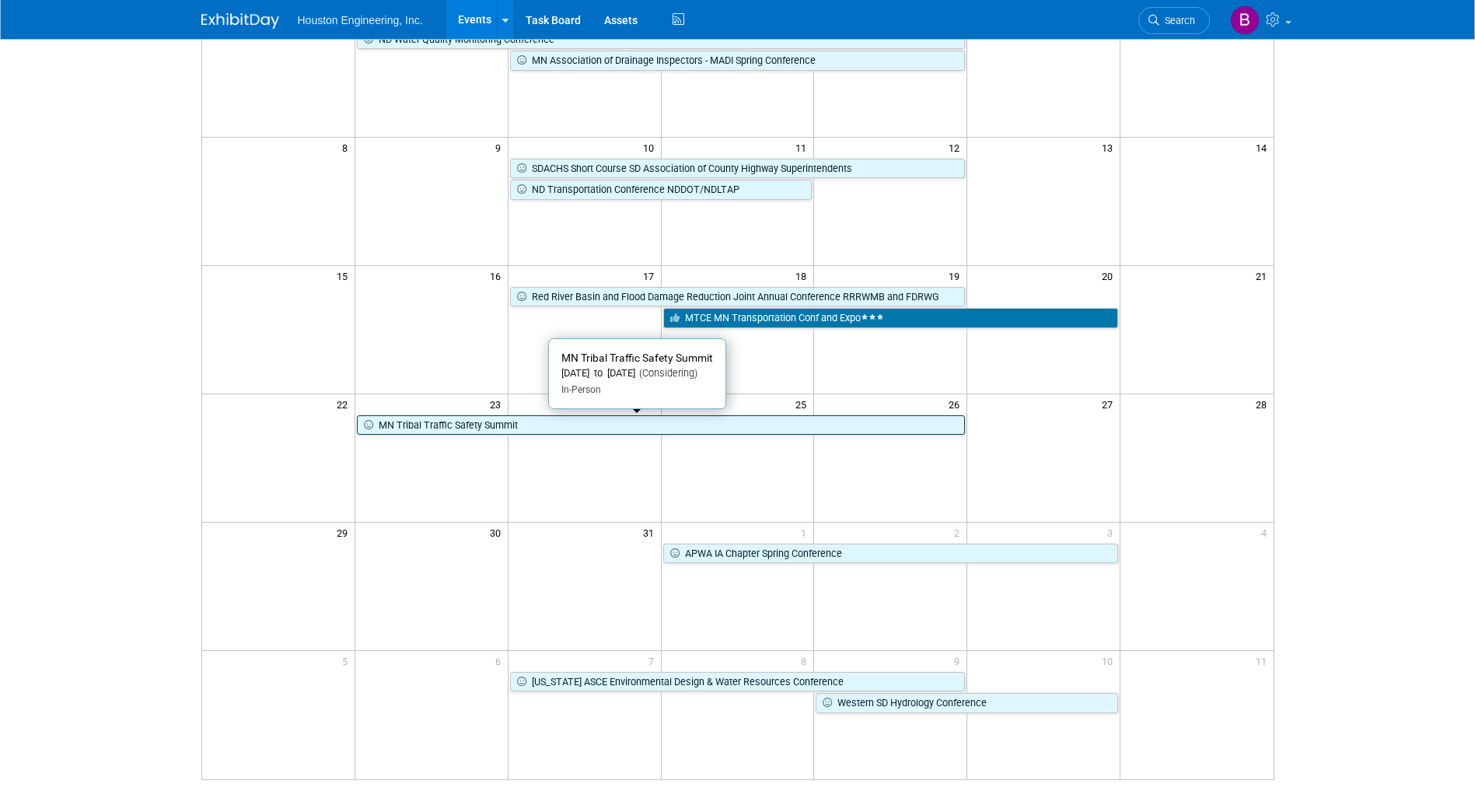
click at [454, 423] on link "MN Tribal Traffic Safety Summit" at bounding box center [661, 425] width 608 height 20
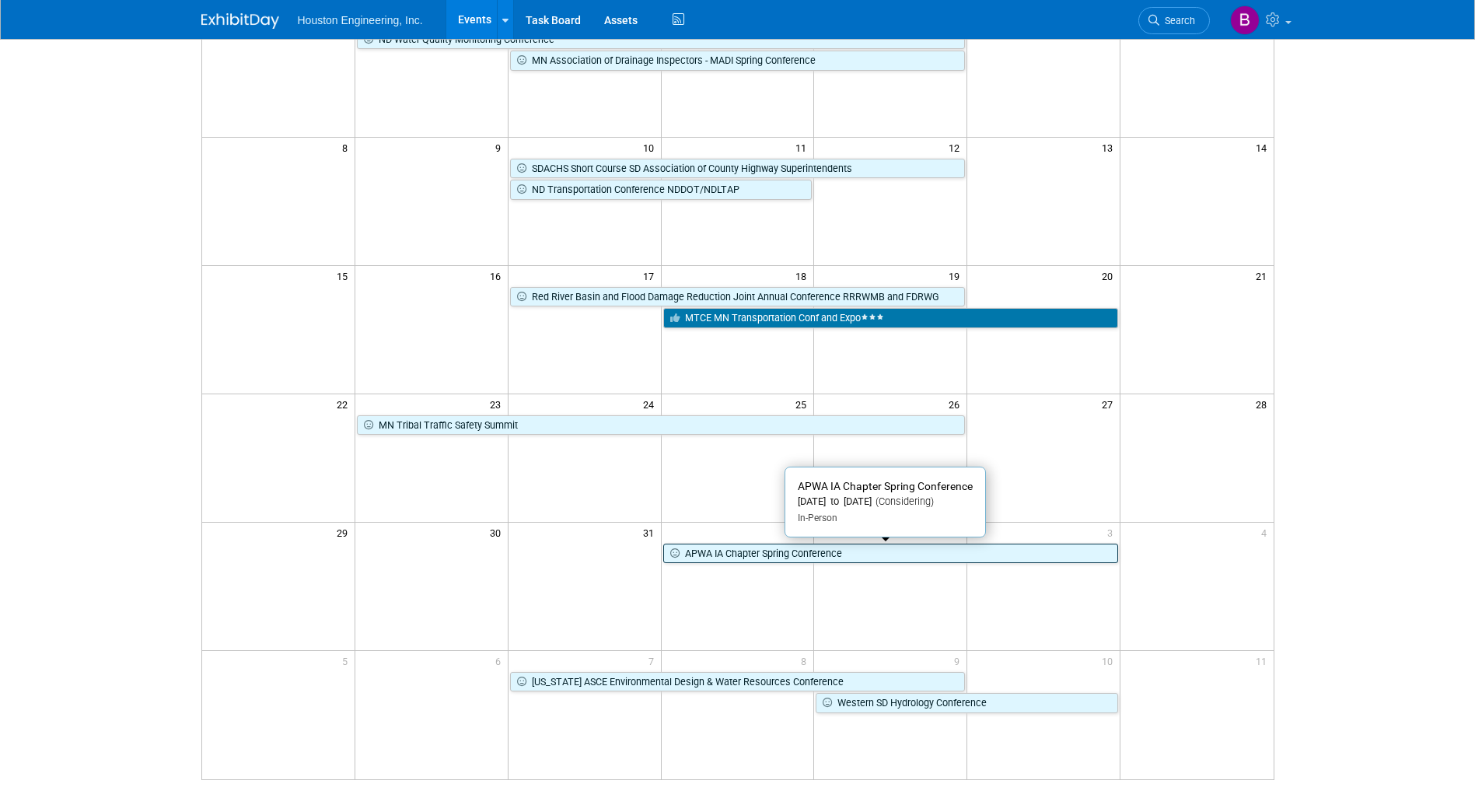
click at [738, 564] on link "APWA IA Chapter Spring Conference" at bounding box center [890, 554] width 456 height 20
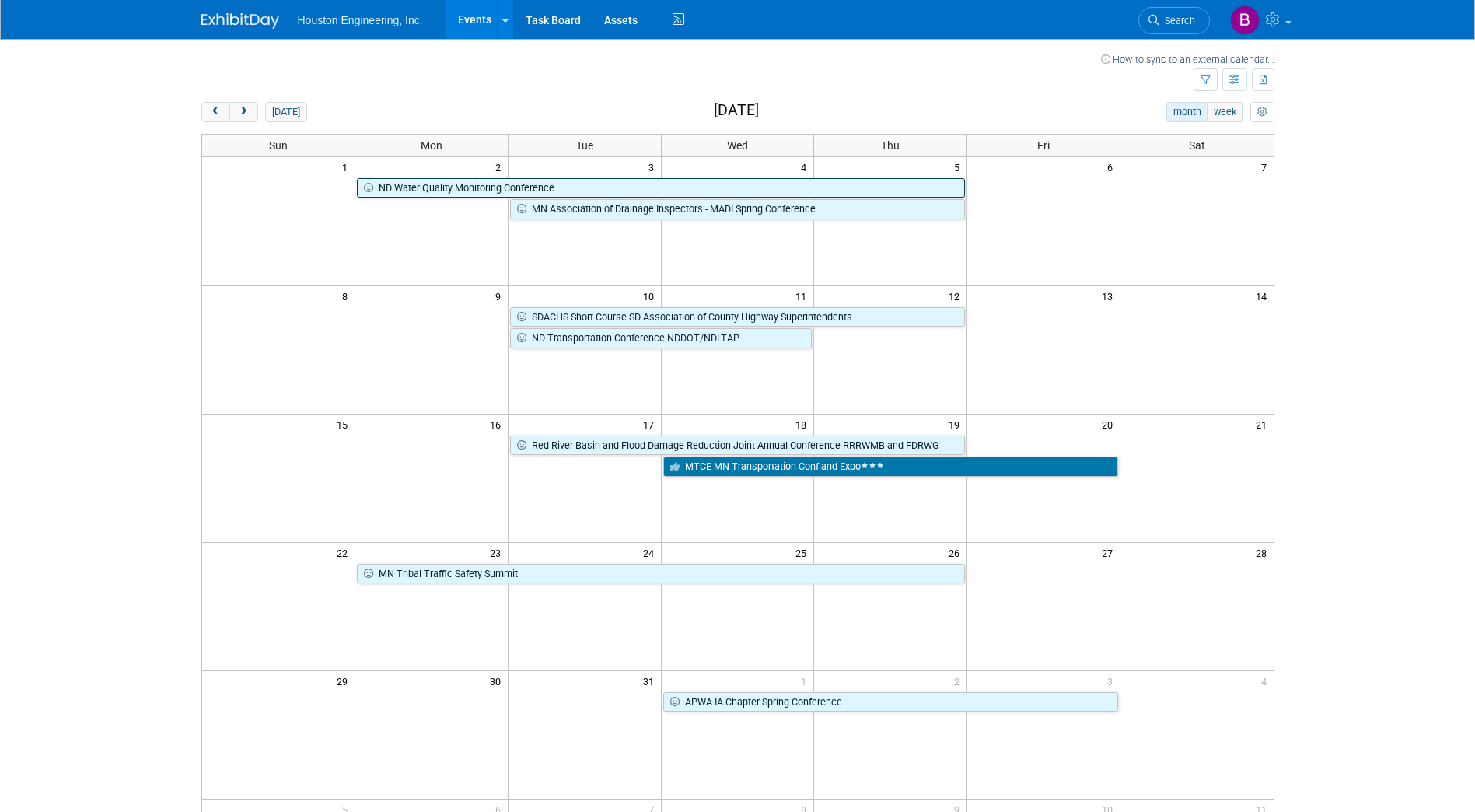
scroll to position [0, 0]
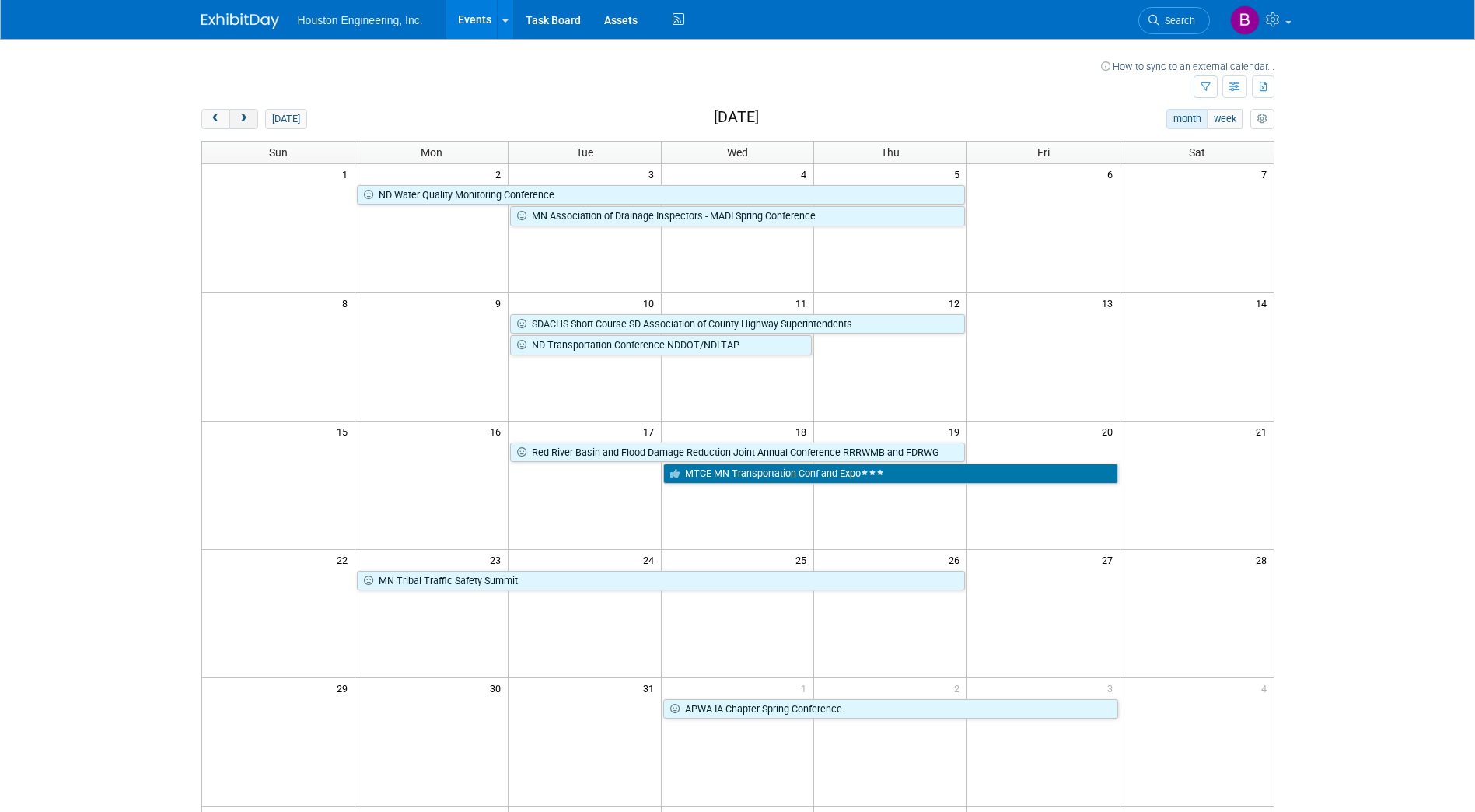
click at [245, 117] on span "next" at bounding box center [244, 119] width 12 height 10
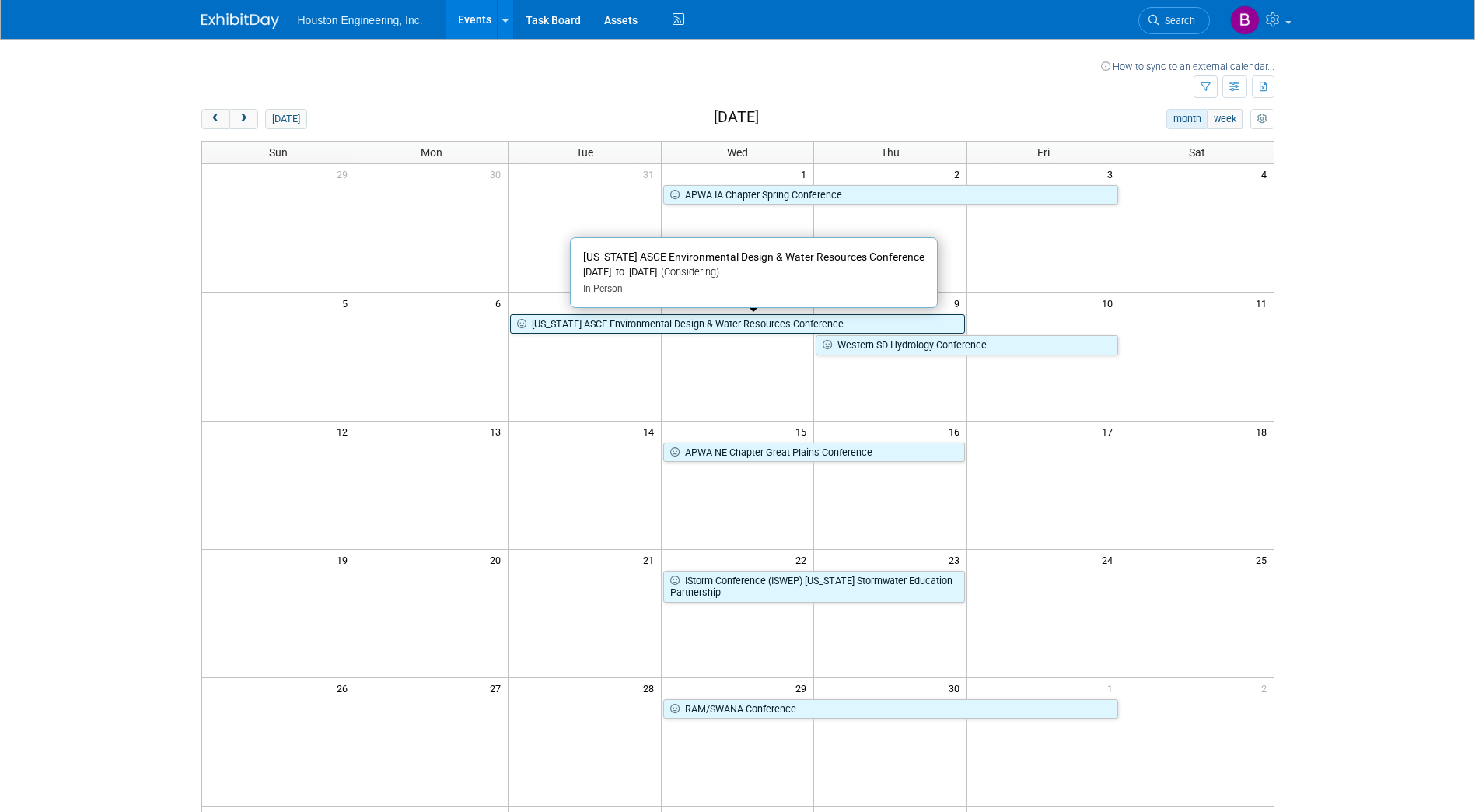
click at [655, 325] on link "Iowa ASCE Environmental Design & Water Resources Conference" at bounding box center [738, 325] width 456 height 20
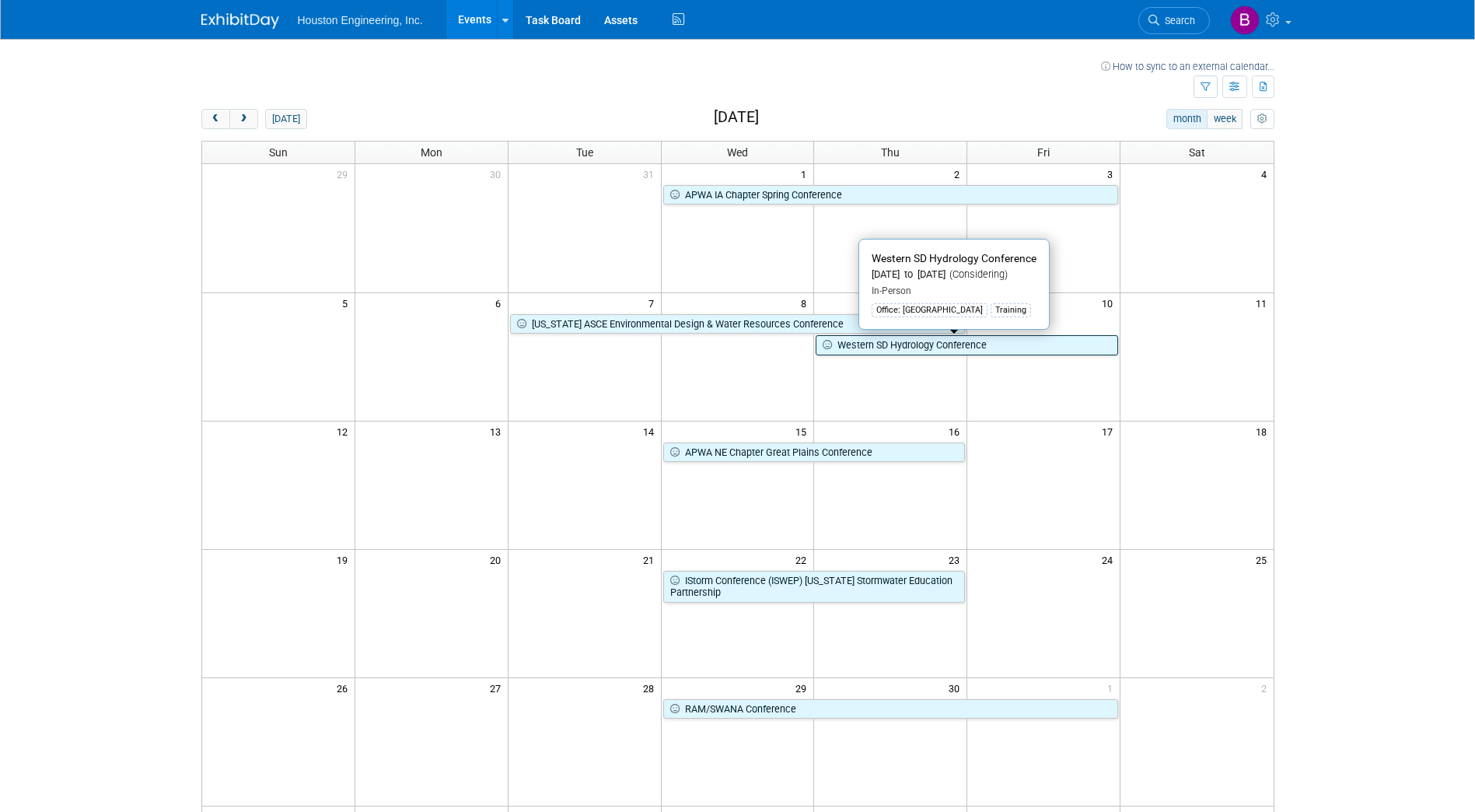
click at [902, 351] on link "Western SD Hydrology Conference" at bounding box center [966, 345] width 302 height 20
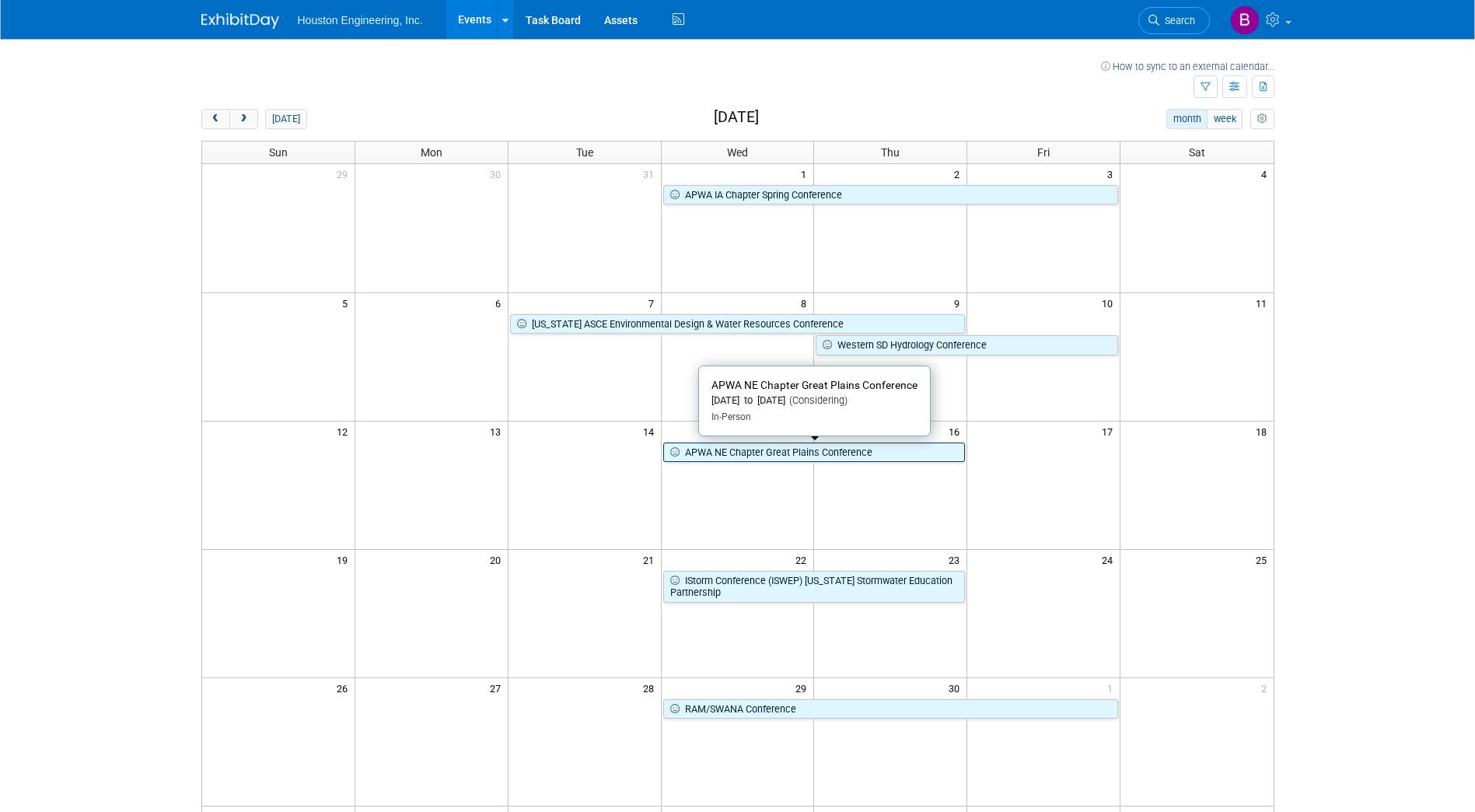
click at [786, 452] on link "APWA NE Chapter Great Plains Conference" at bounding box center [814, 452] width 302 height 20
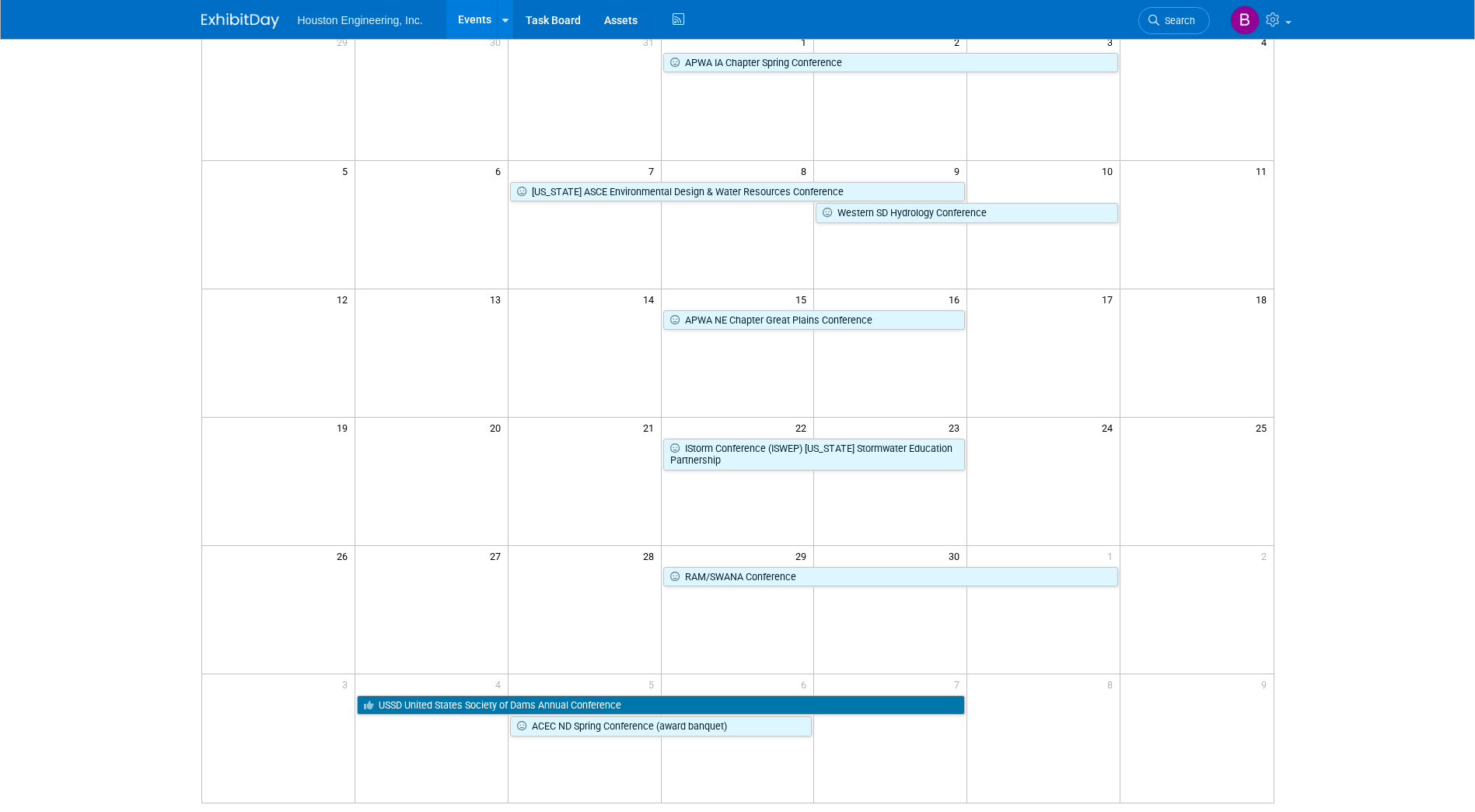
scroll to position [156, 0]
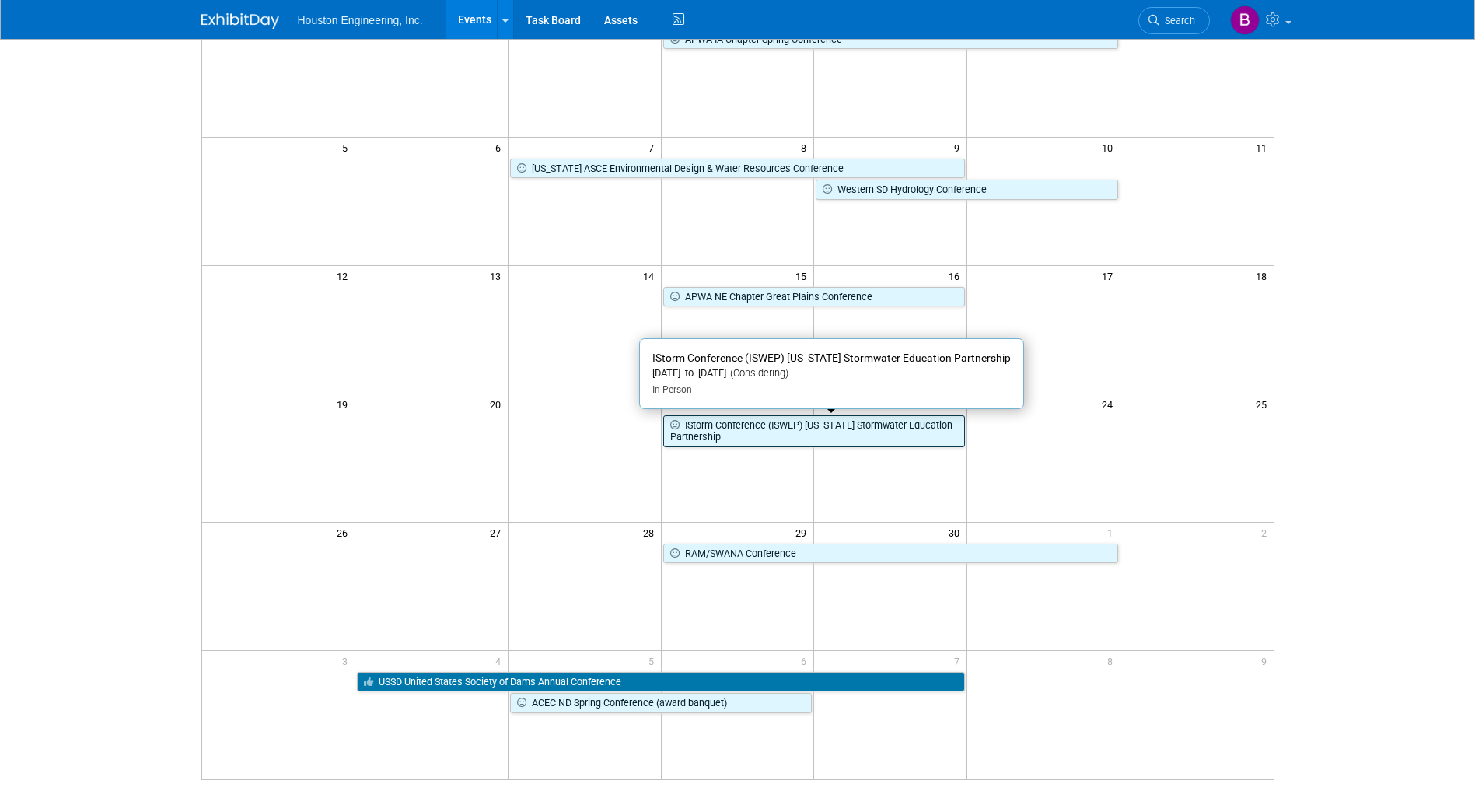
click at [752, 435] on link "IStorm Conference (ISWEP) Iowa Stormwater Education Partnership" at bounding box center [814, 430] width 302 height 32
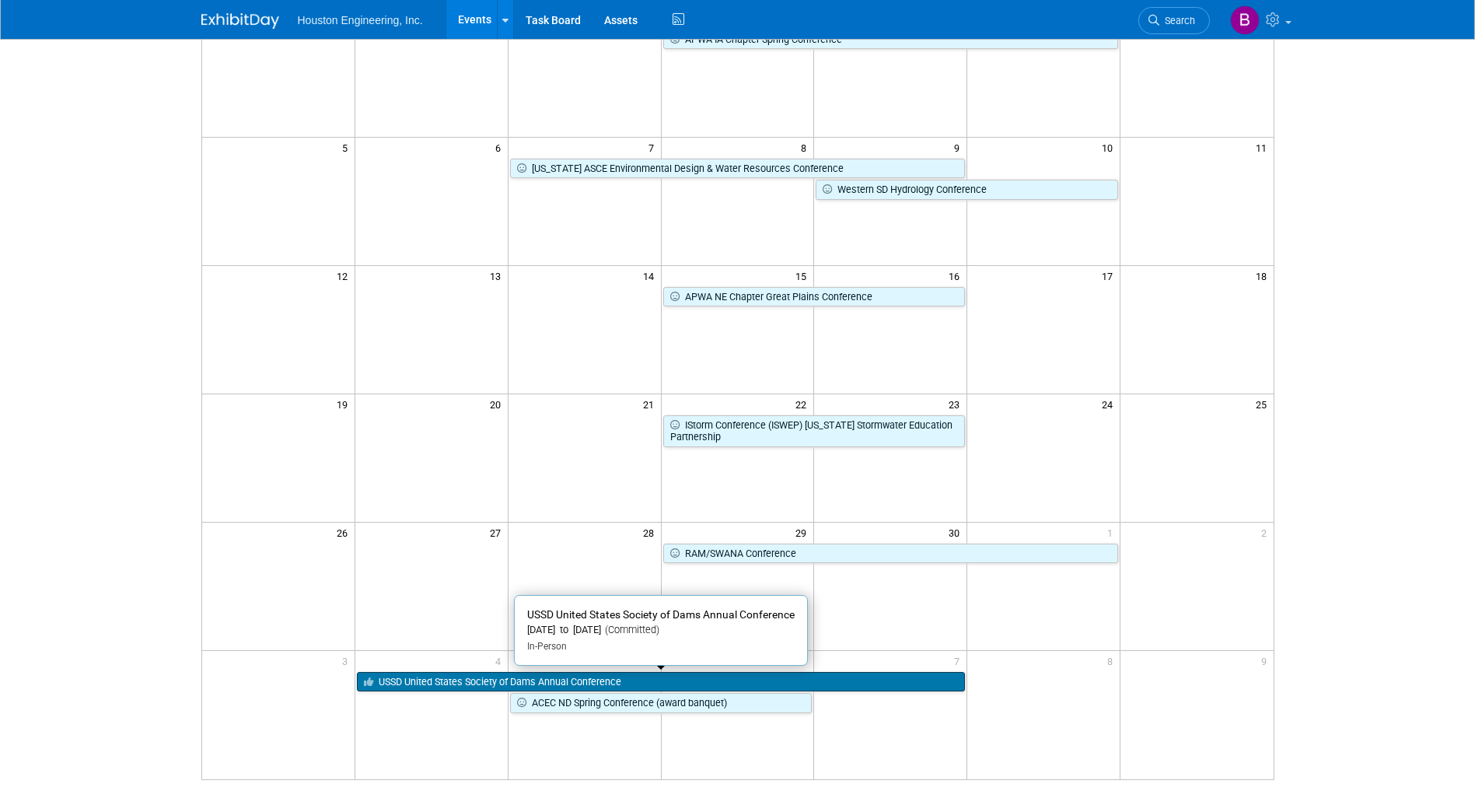
click at [410, 676] on link "USSD United States Society of Dams Annual Conference" at bounding box center [661, 682] width 608 height 20
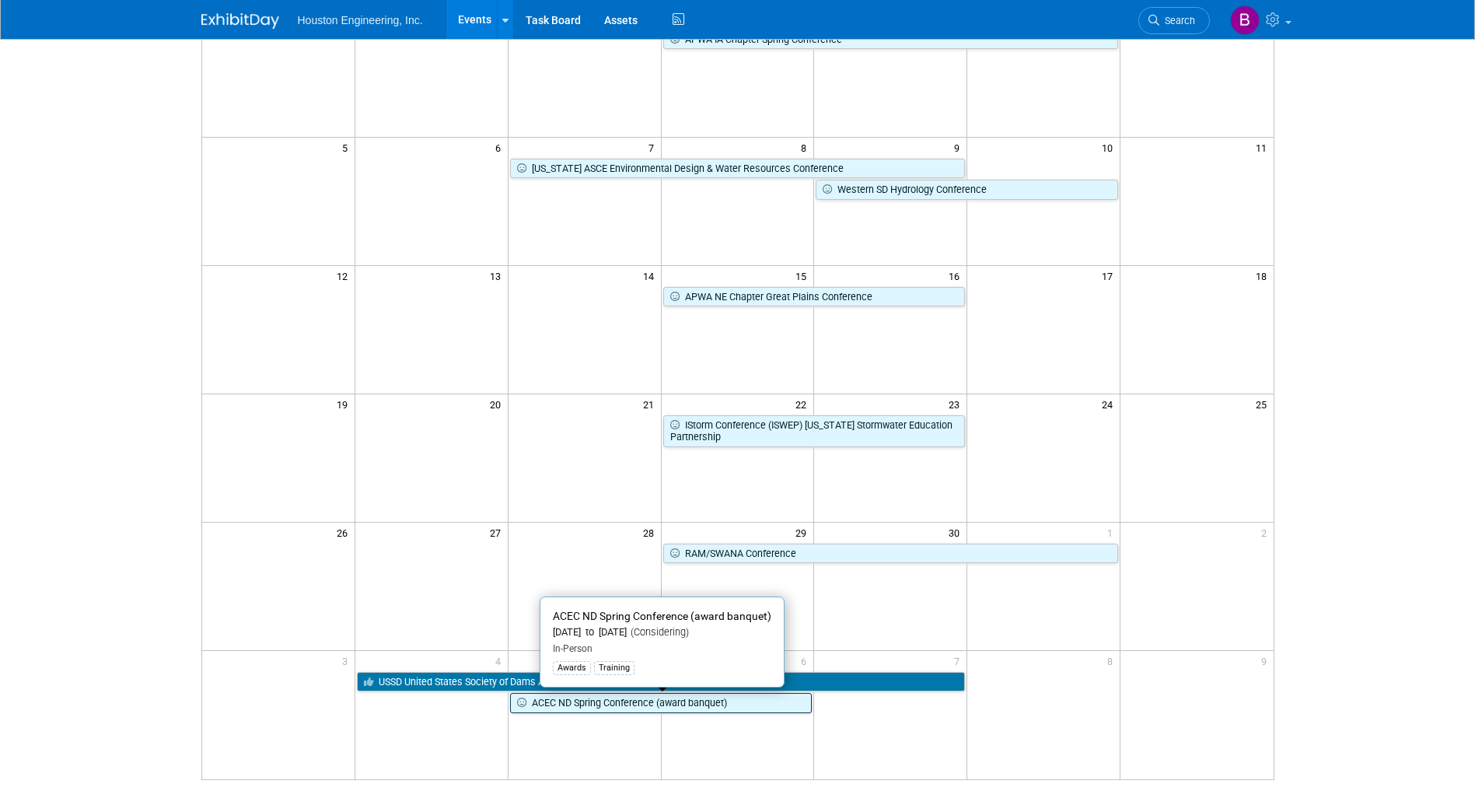
click at [544, 703] on link "ACEC ND Spring Conference (award banquet)" at bounding box center [661, 703] width 302 height 20
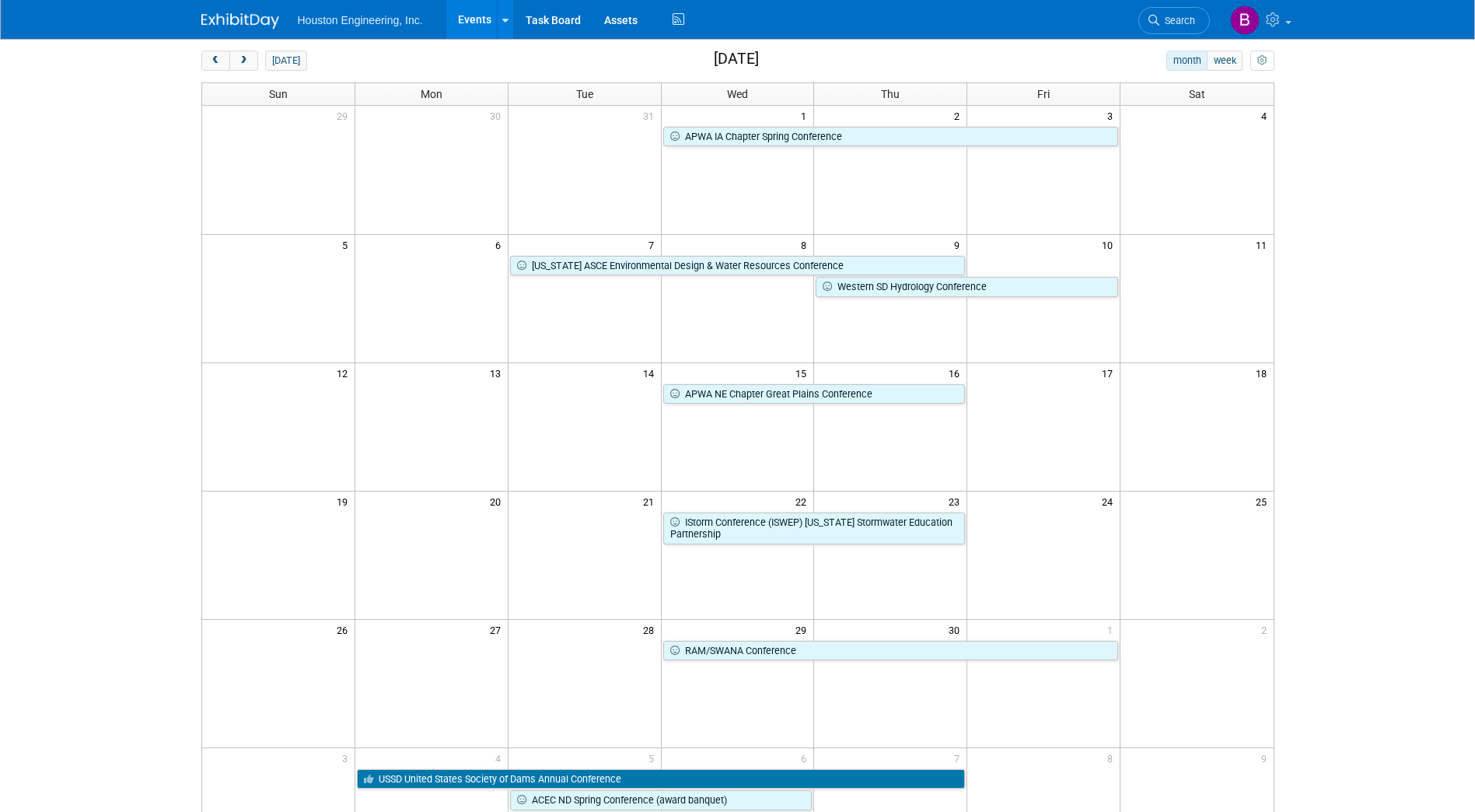
scroll to position [0, 0]
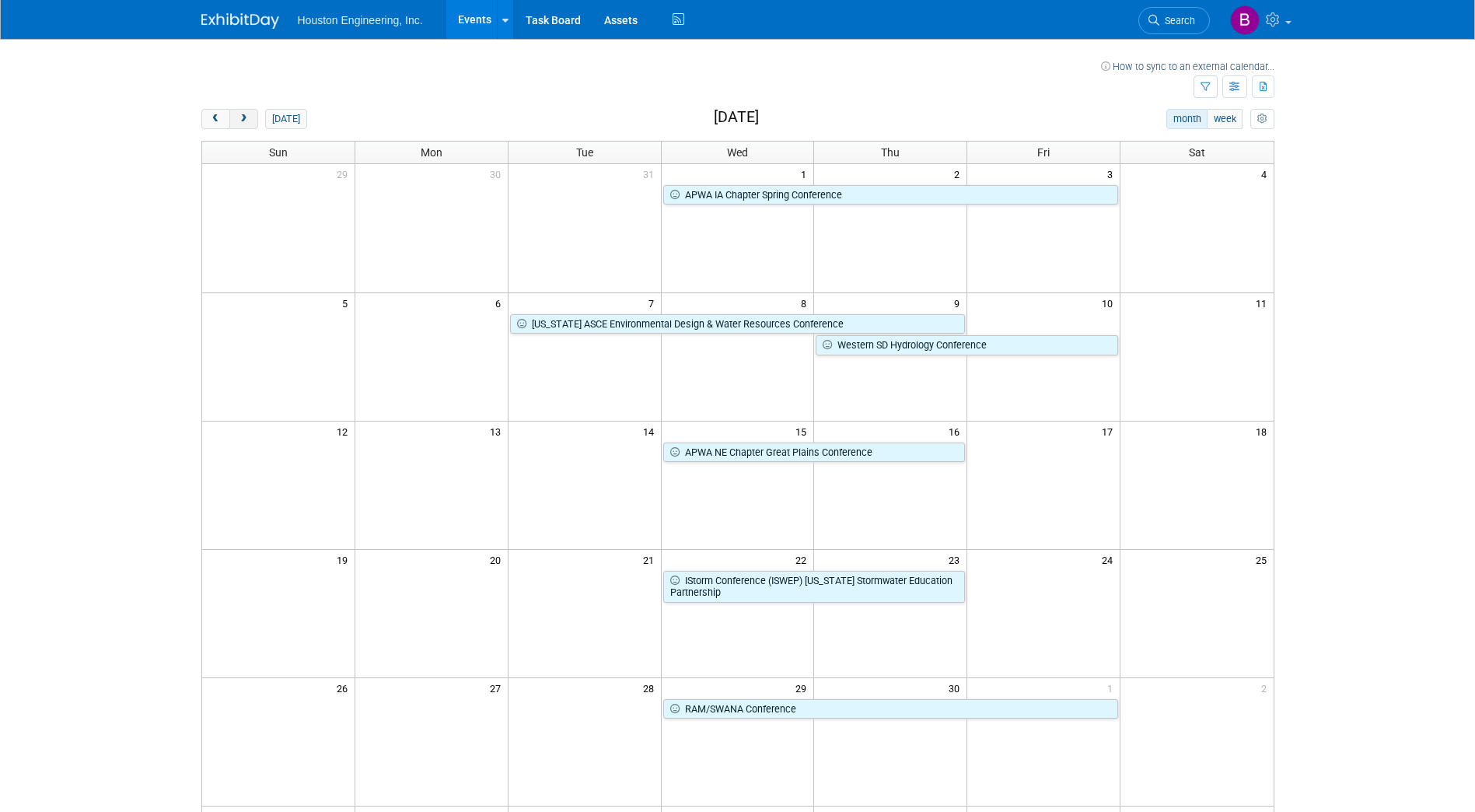
click at [245, 114] on span "next" at bounding box center [244, 119] width 12 height 10
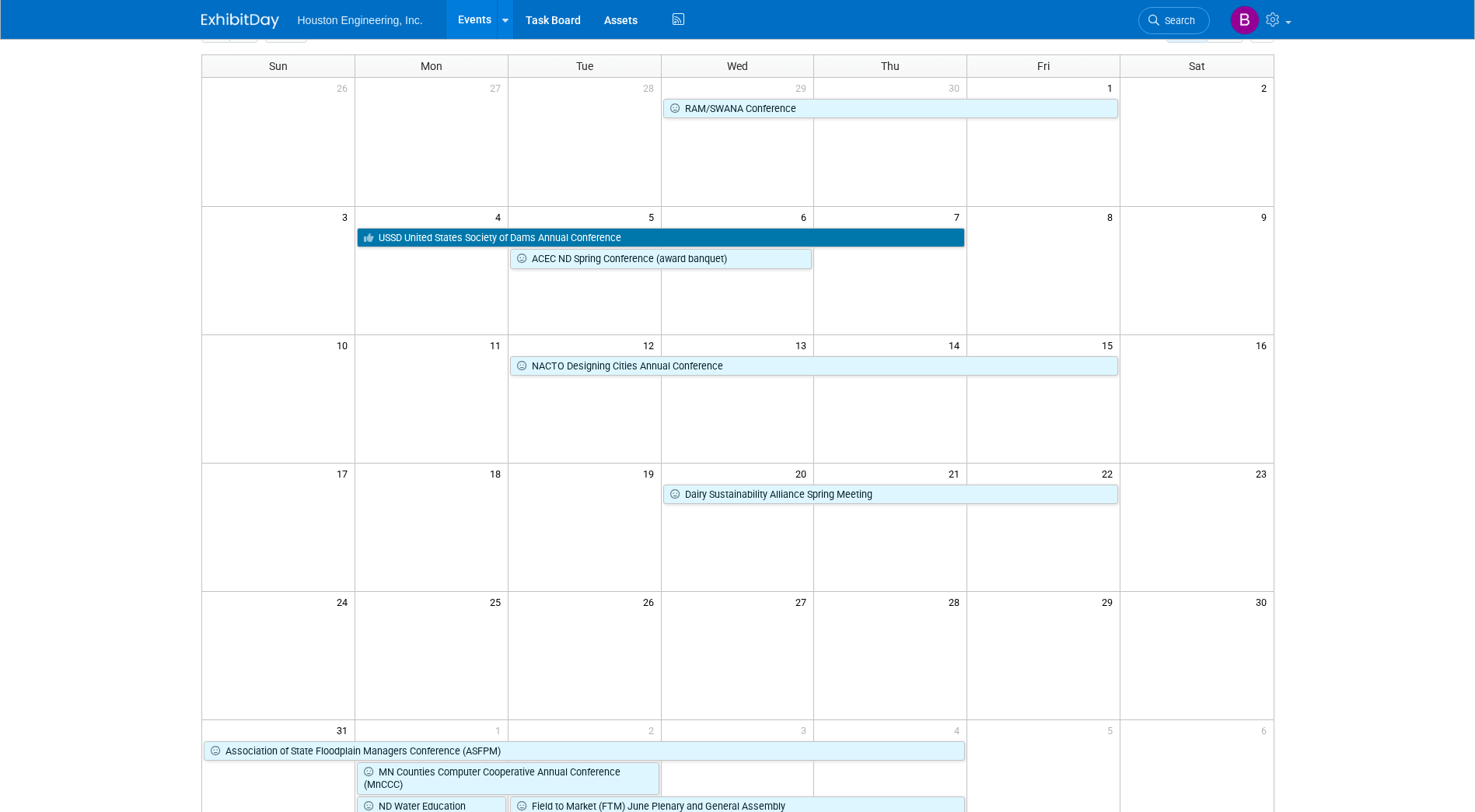
scroll to position [156, 0]
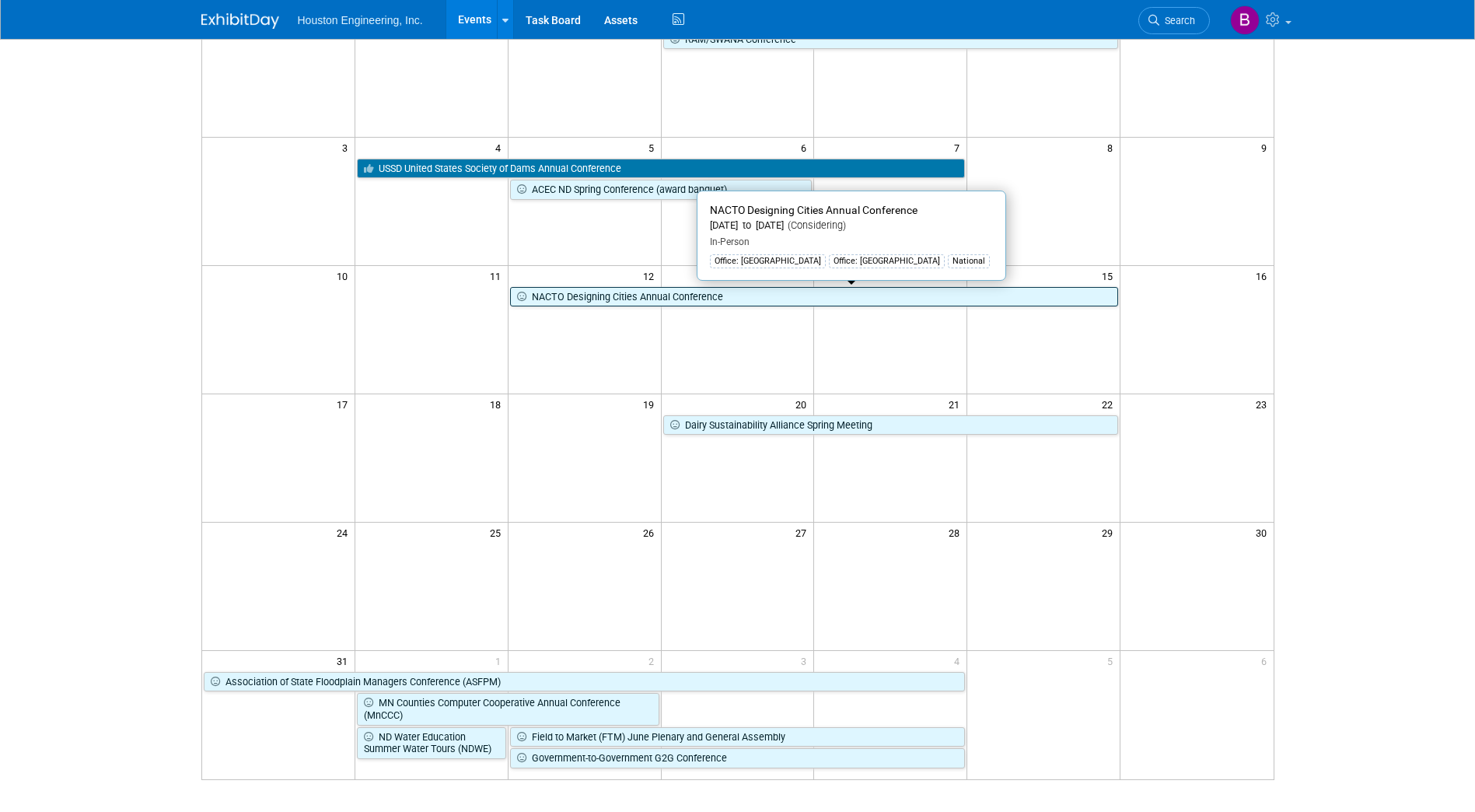
click at [665, 303] on link "NACTO Designing Cities Annual Conference" at bounding box center [815, 297] width 608 height 20
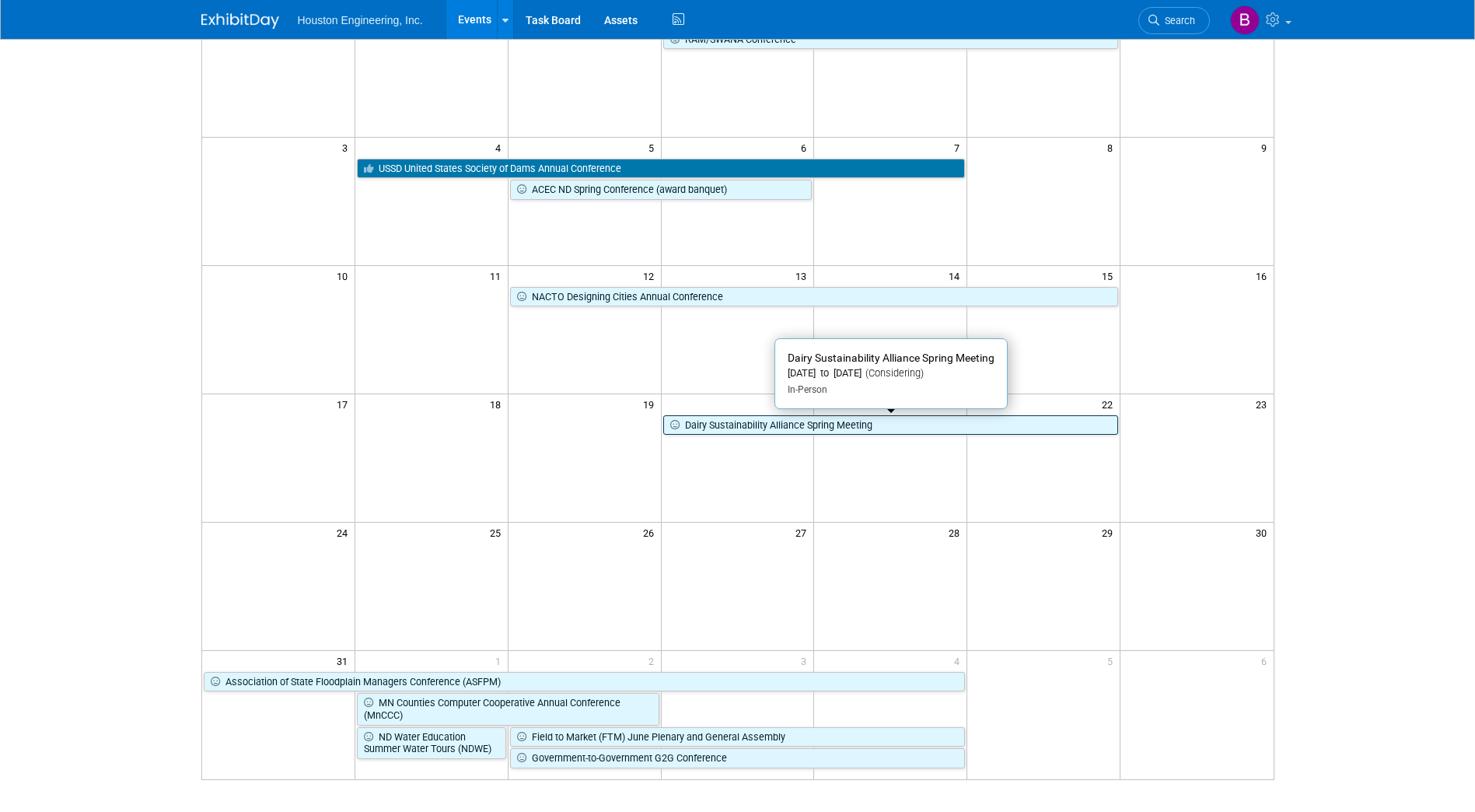
click at [700, 426] on link "Dairy Sustainability Alliance Spring Meeting" at bounding box center [890, 425] width 456 height 20
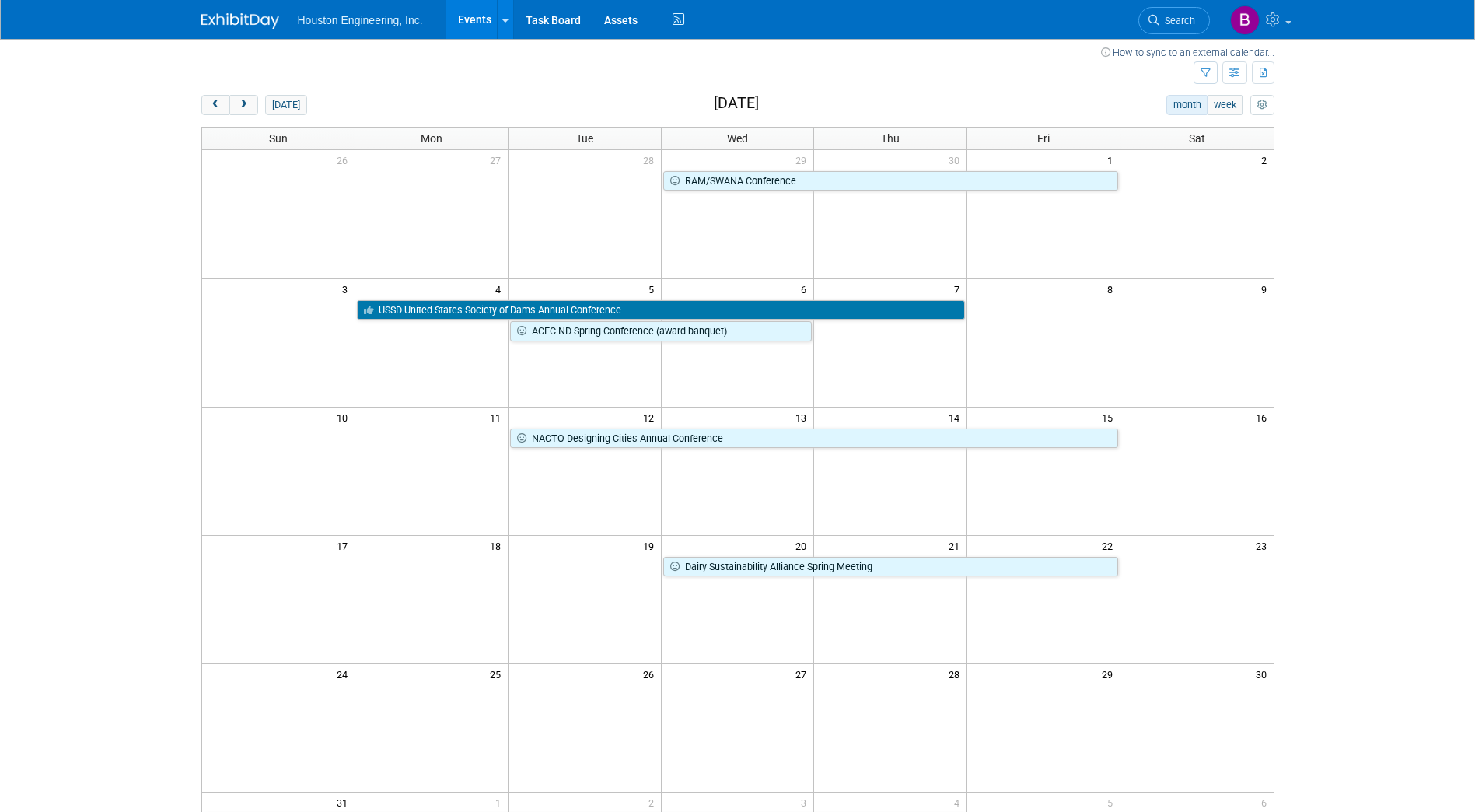
scroll to position [0, 0]
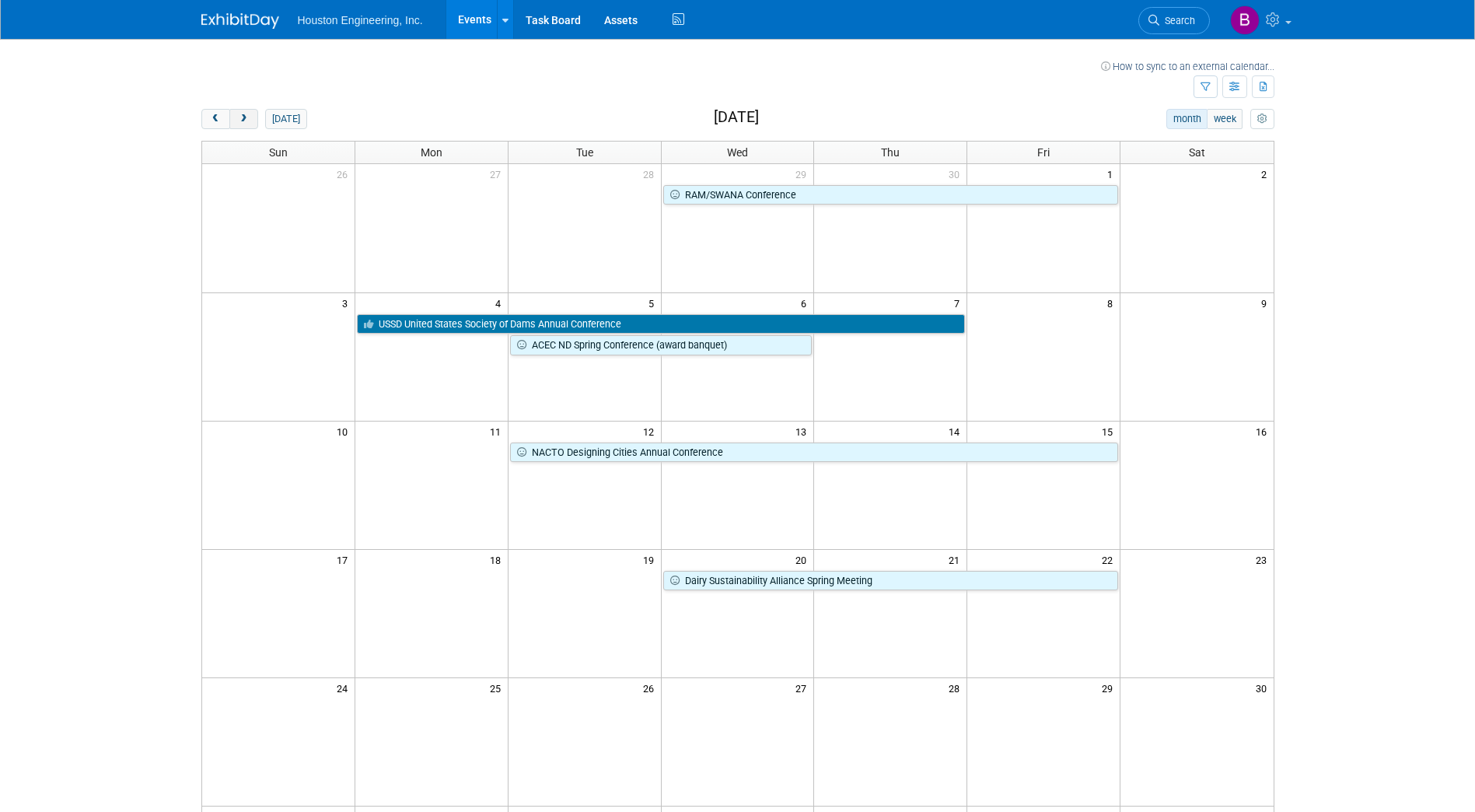
click at [251, 115] on button "next" at bounding box center [244, 119] width 29 height 20
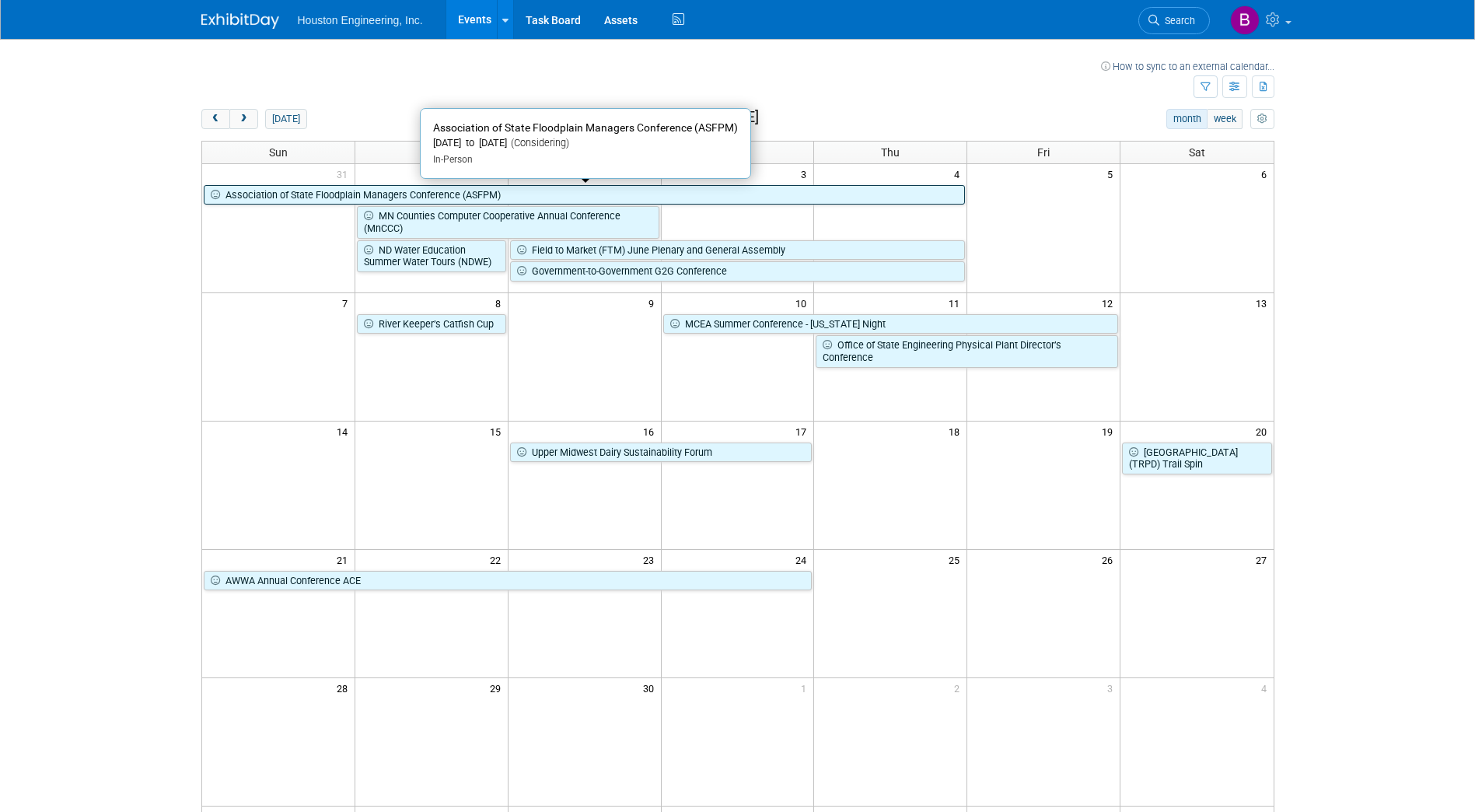
click at [341, 195] on link "Association of State Floodplain Managers Conference (ASFPM)" at bounding box center [585, 195] width 762 height 20
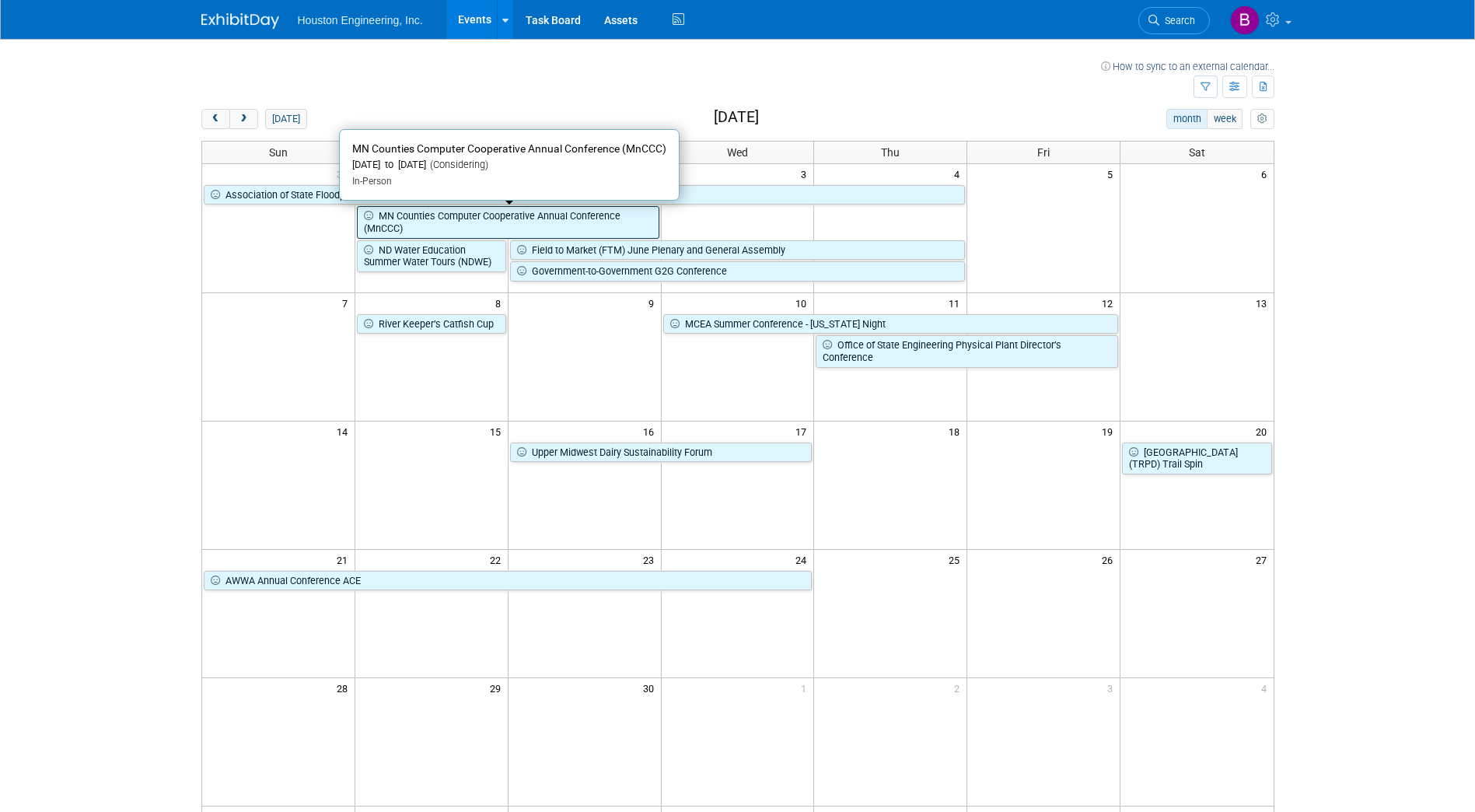
click at [404, 219] on link "MN Counties Computer Cooperative Annual Conference (MnCCC)" at bounding box center [508, 222] width 302 height 32
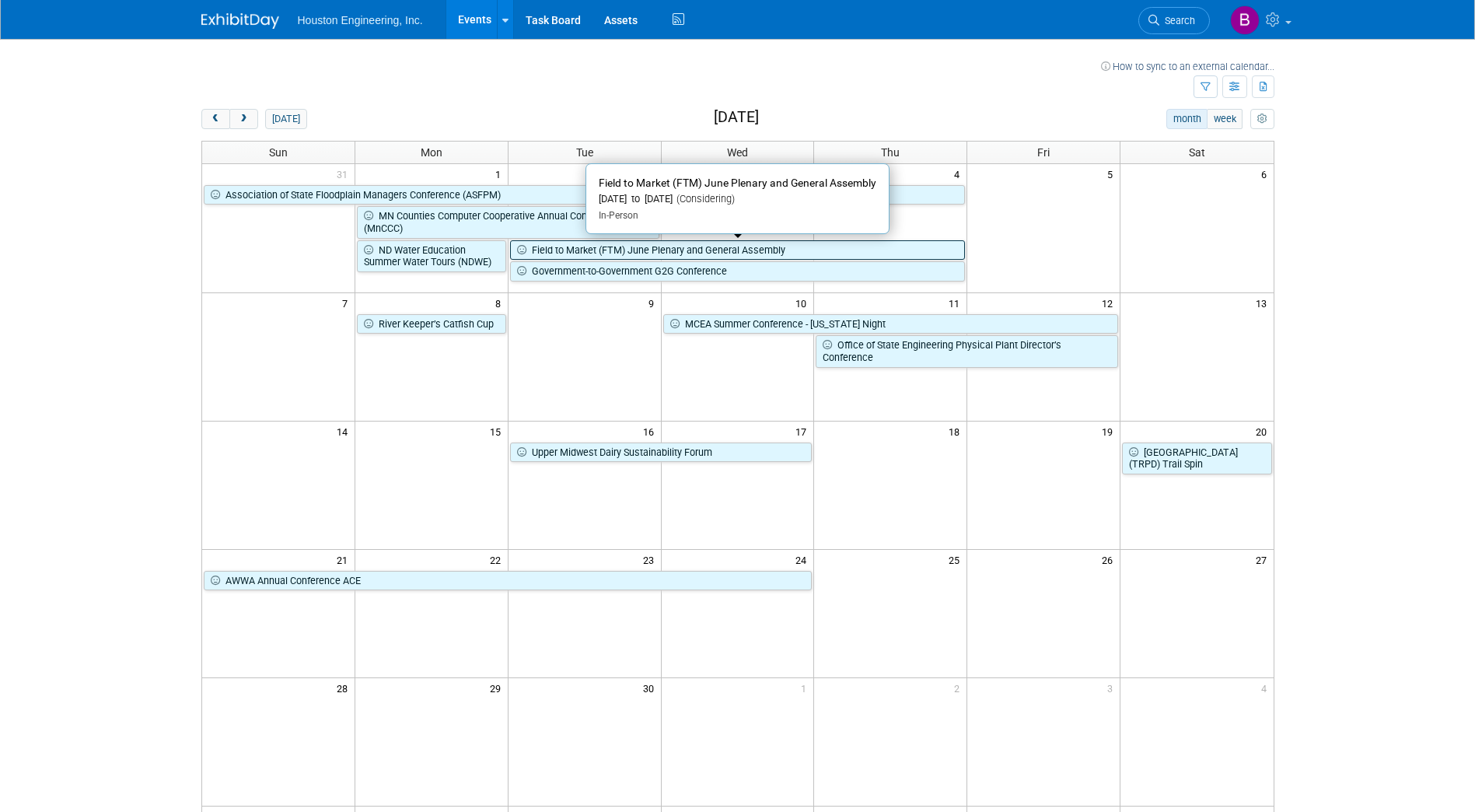
click at [569, 248] on link "Field to Market (FTM) June Plenary and General Assembly" at bounding box center [738, 251] width 456 height 20
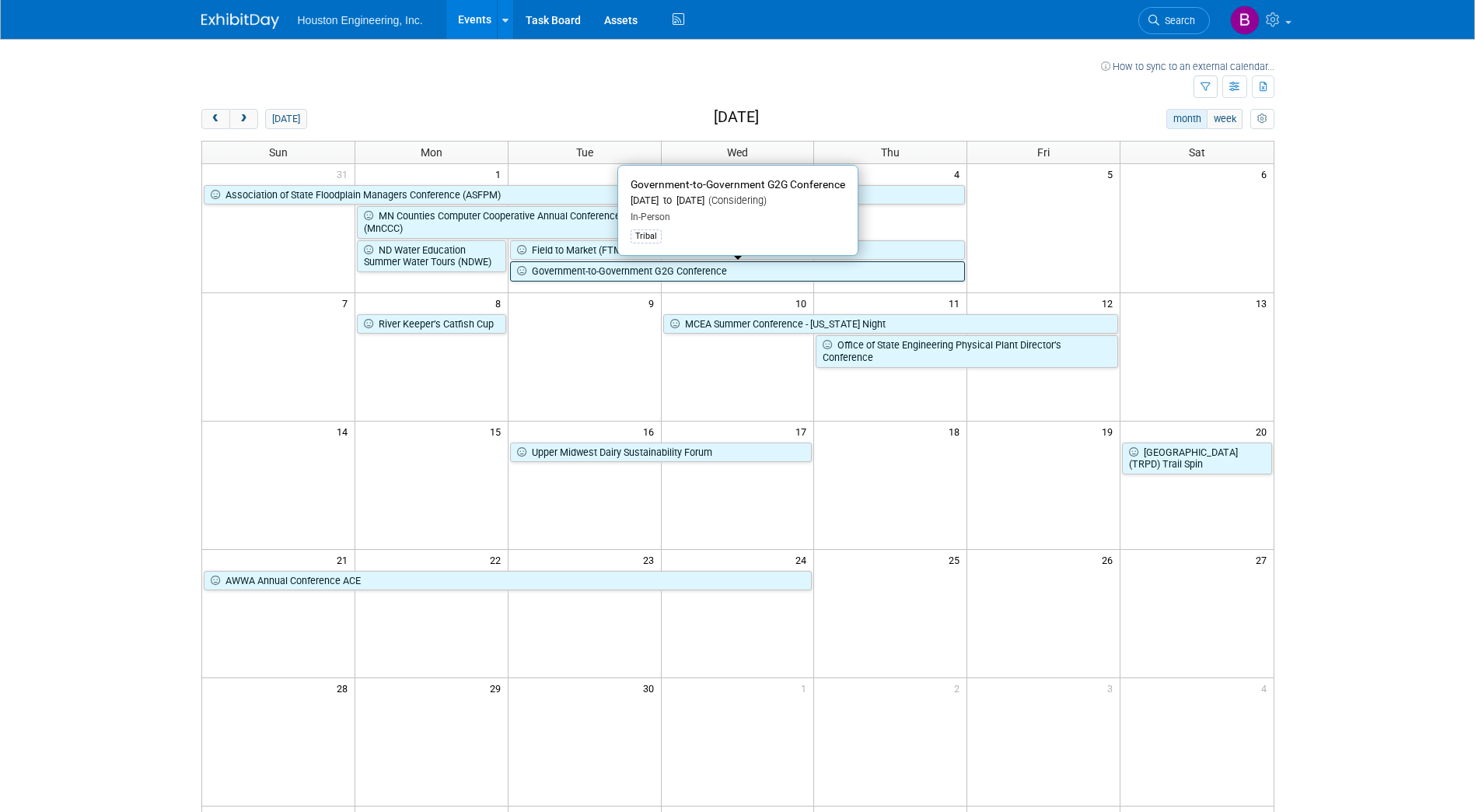
click at [585, 275] on link "Government-to-Government G2G Conference" at bounding box center [738, 272] width 456 height 20
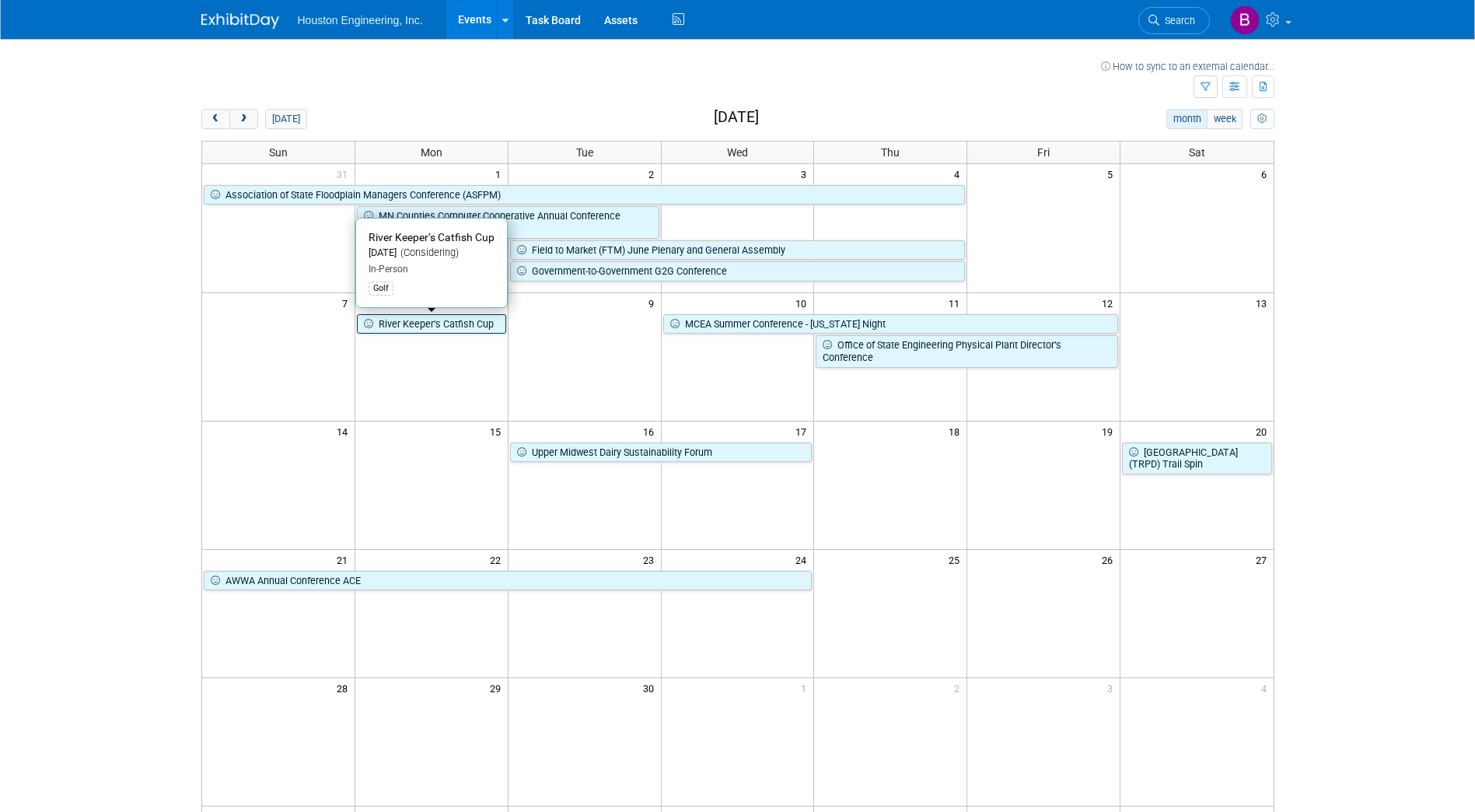
click at [475, 325] on link "River Keeper’s Catfish Cup" at bounding box center [431, 325] width 149 height 20
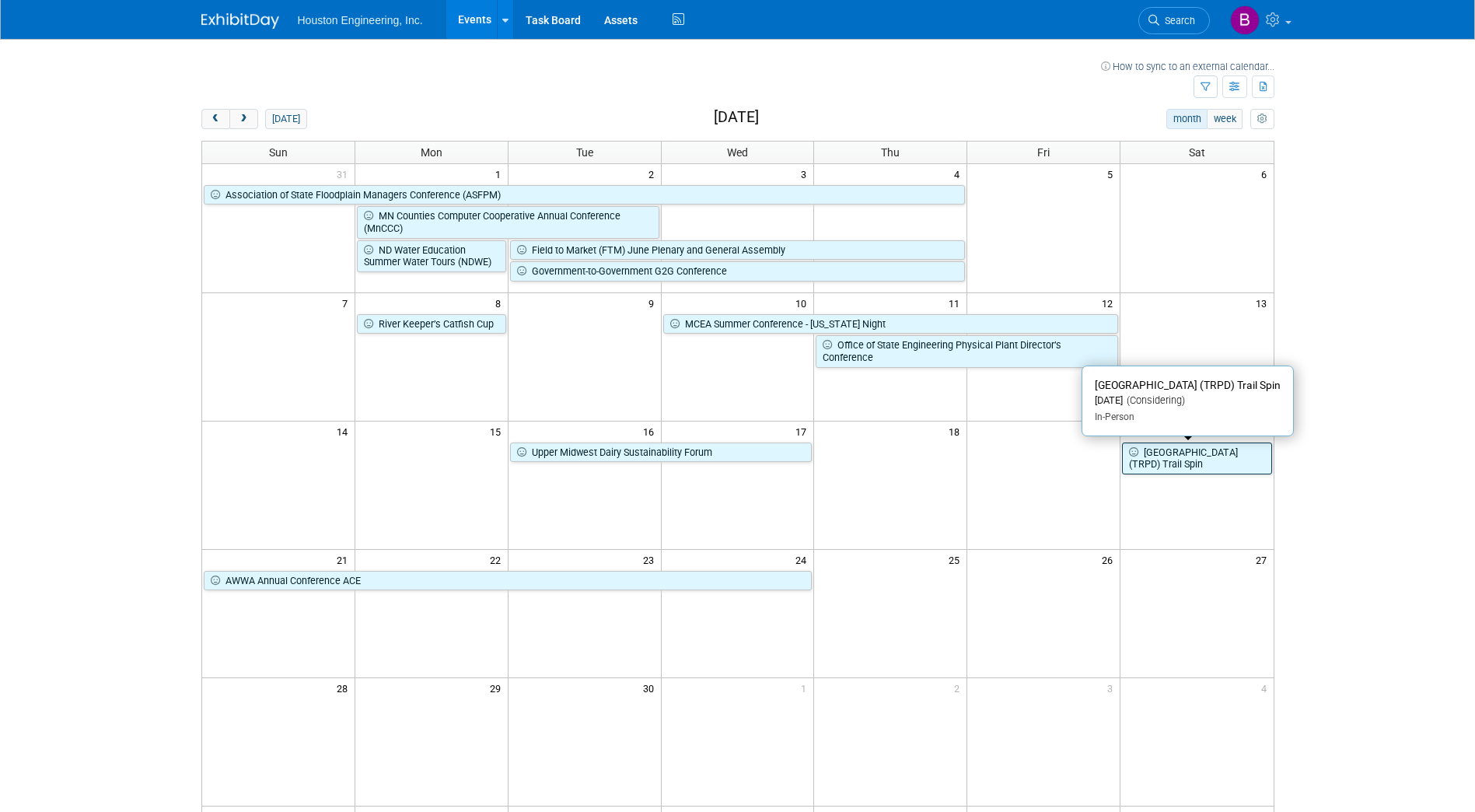
click at [1157, 454] on link "Three Rivers Park District (TRPD) Trail Spin" at bounding box center [1196, 458] width 149 height 32
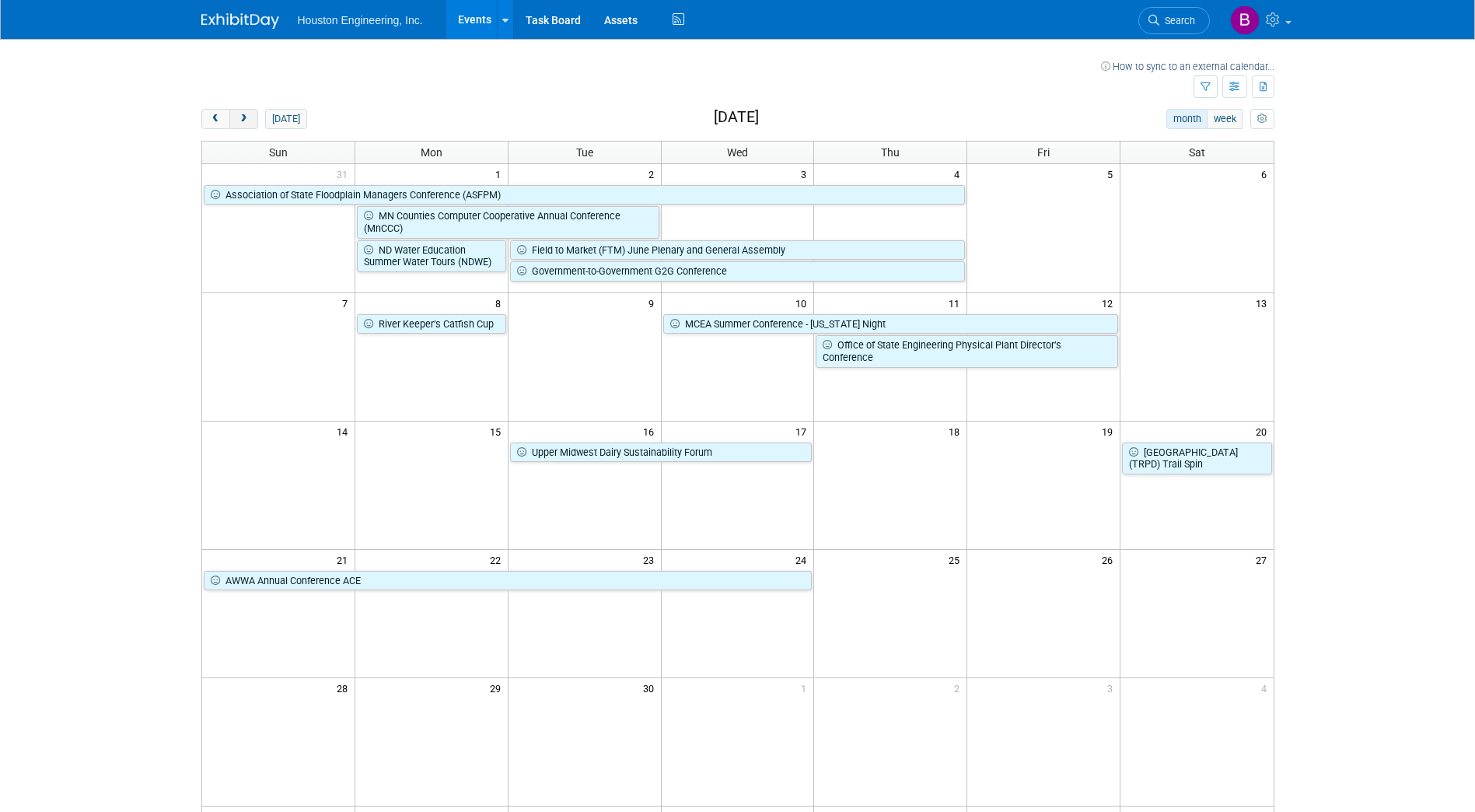
click at [246, 114] on span "next" at bounding box center [244, 119] width 12 height 10
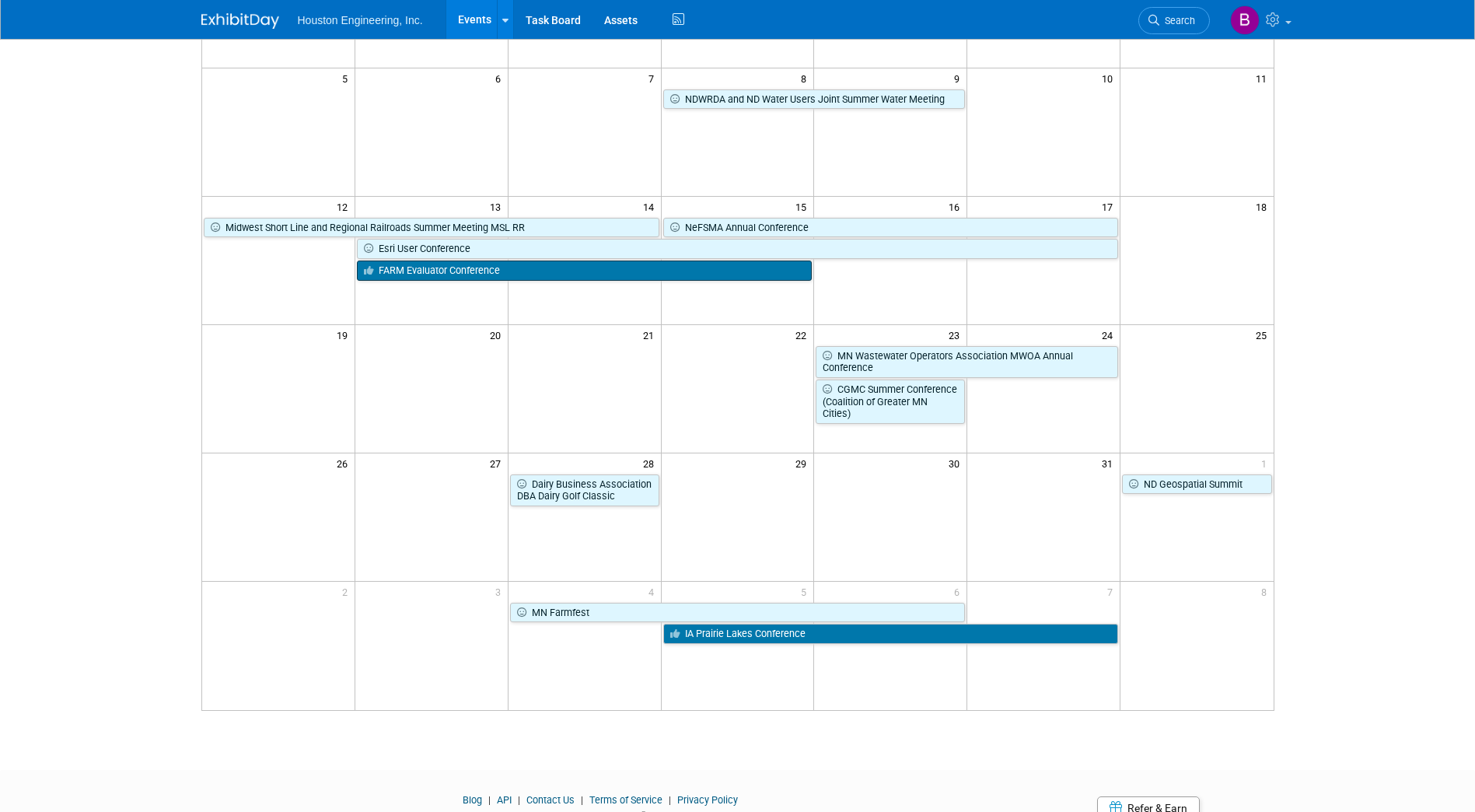
scroll to position [233, 0]
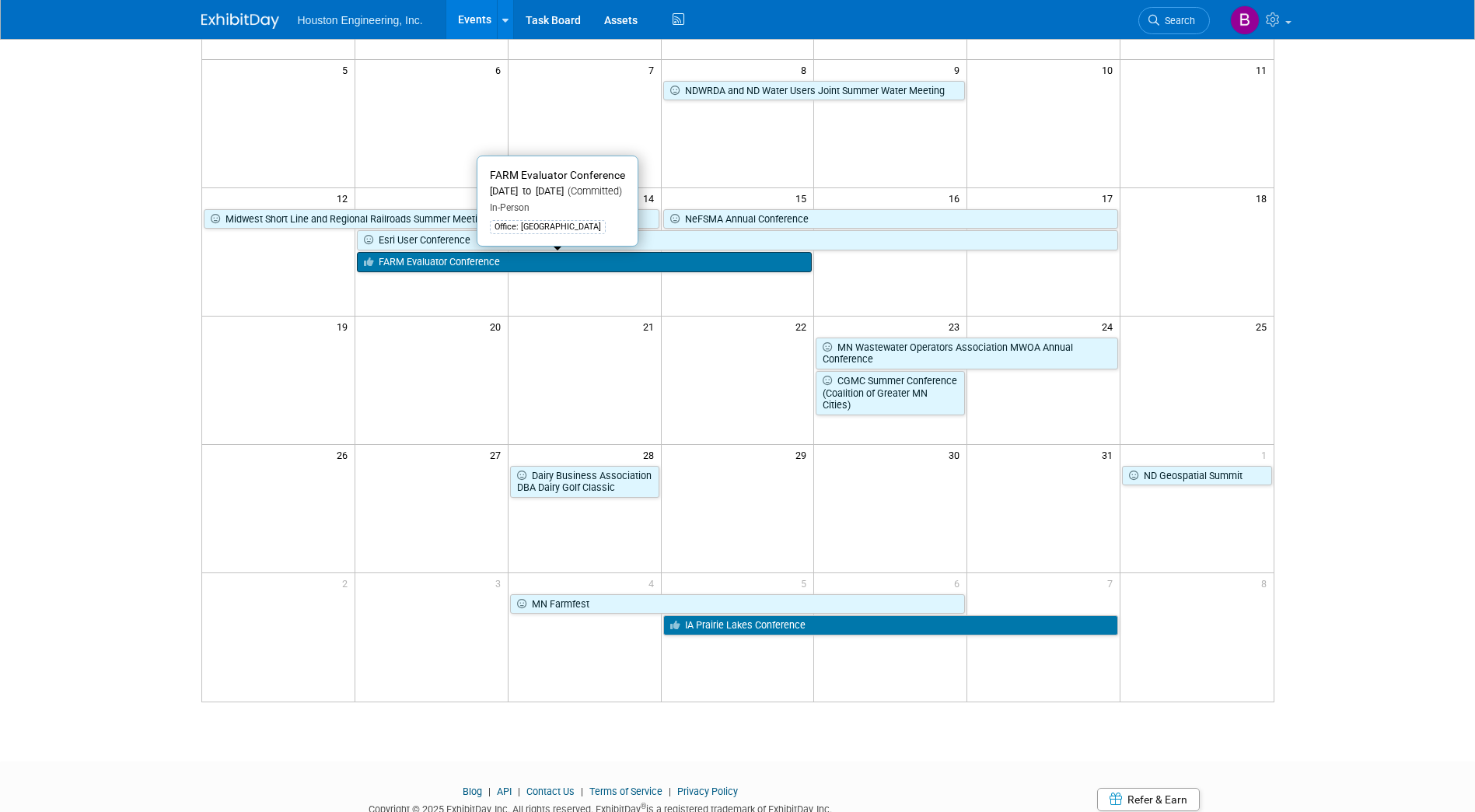
click at [495, 265] on link "FARM Evaluator Conference" at bounding box center [585, 262] width 456 height 20
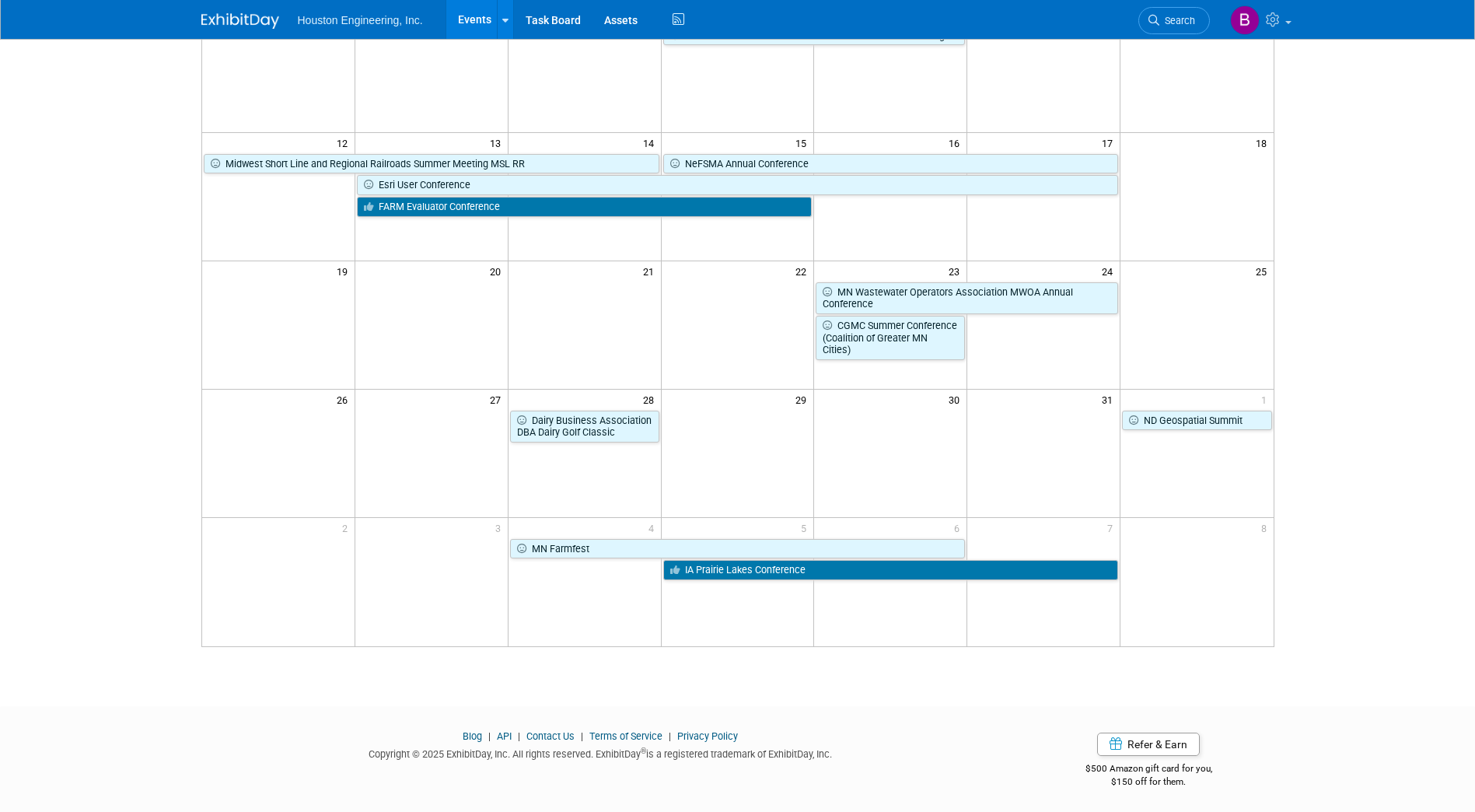
scroll to position [292, 0]
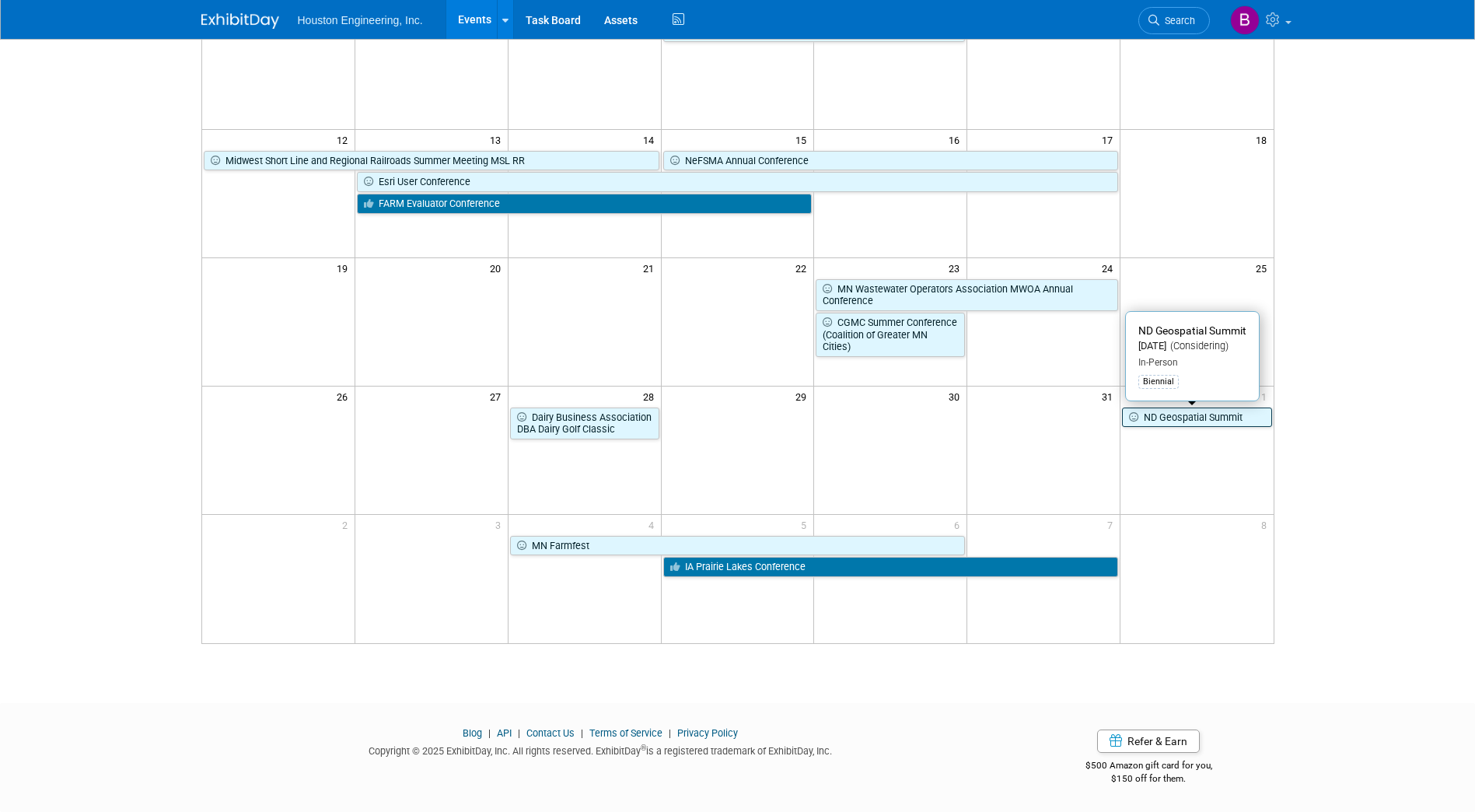
click at [1151, 418] on link "ND Geospatial Summit" at bounding box center [1196, 418] width 149 height 20
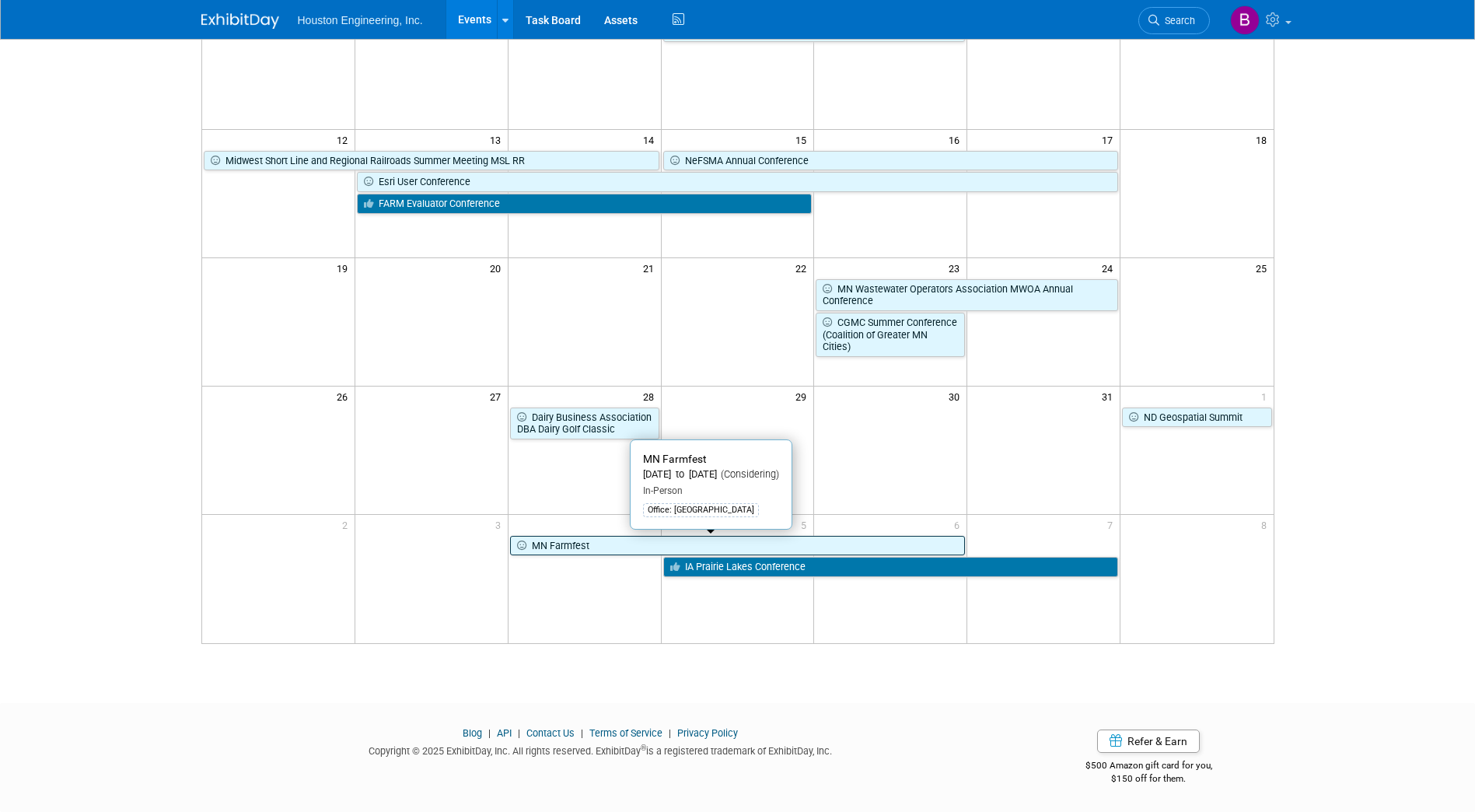
click at [523, 537] on link "MN Farmfest" at bounding box center [738, 546] width 456 height 20
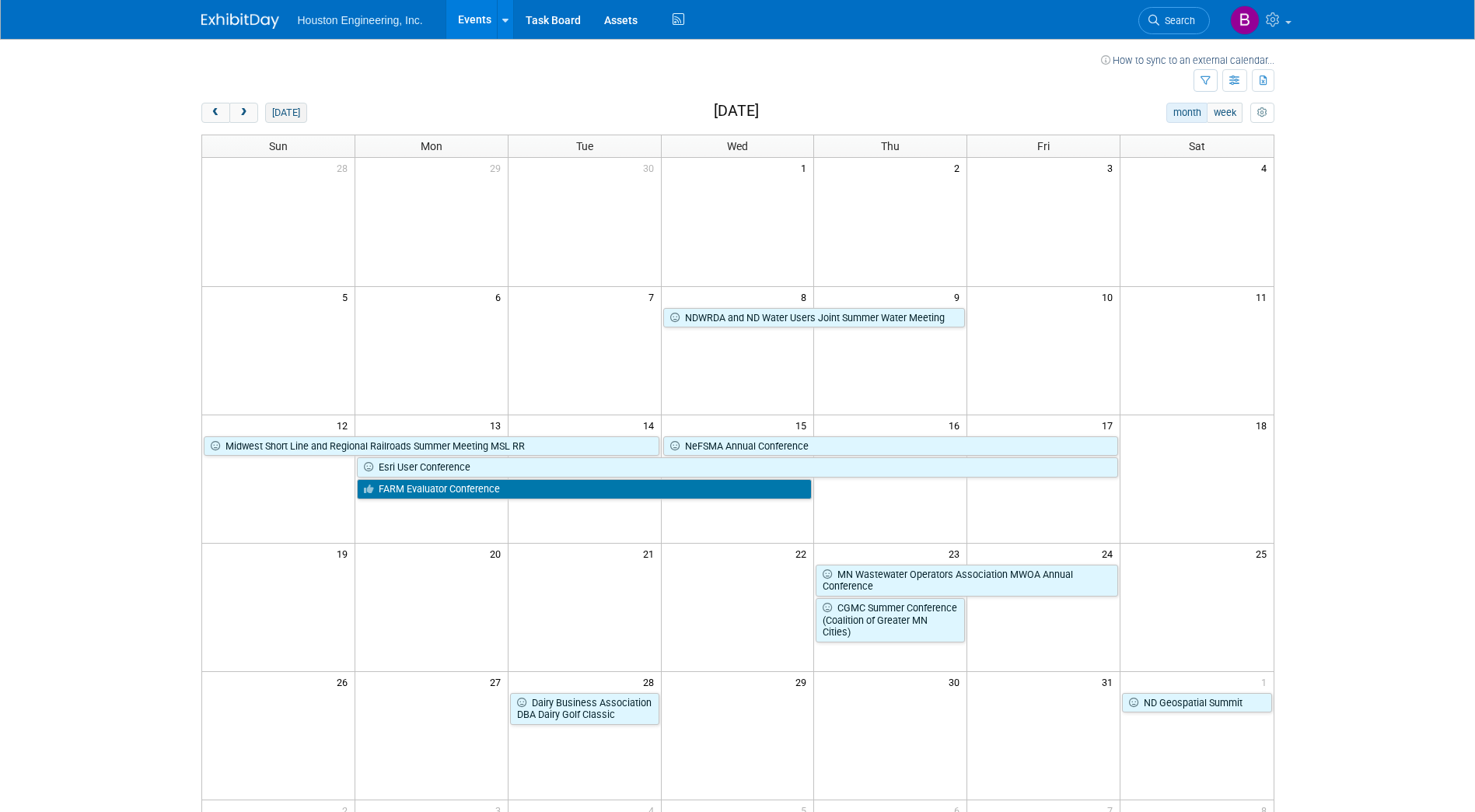
scroll to position [0, 0]
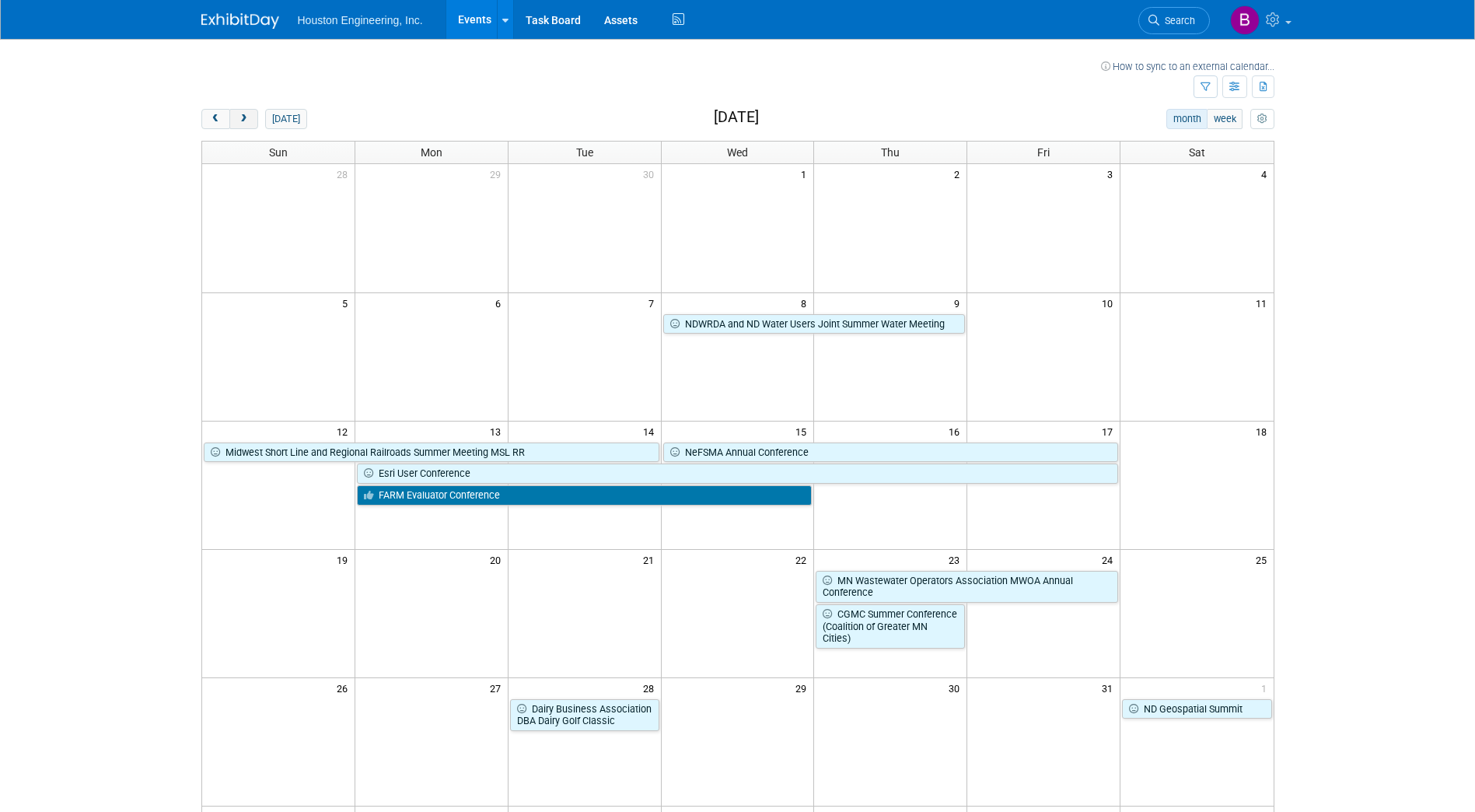
click at [245, 116] on span "next" at bounding box center [244, 119] width 12 height 10
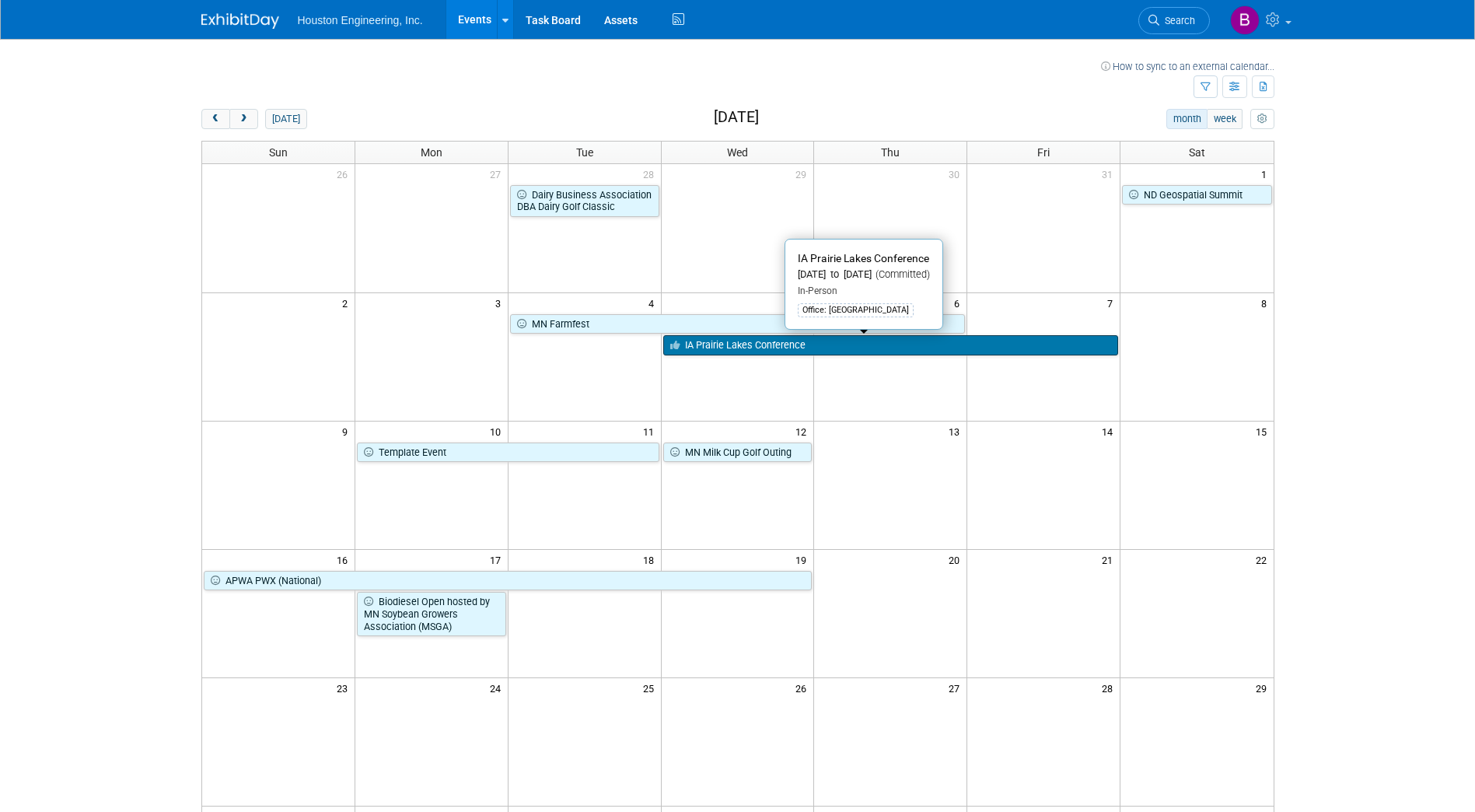
click at [708, 344] on link "IA Prairie Lakes Conference" at bounding box center [890, 345] width 456 height 20
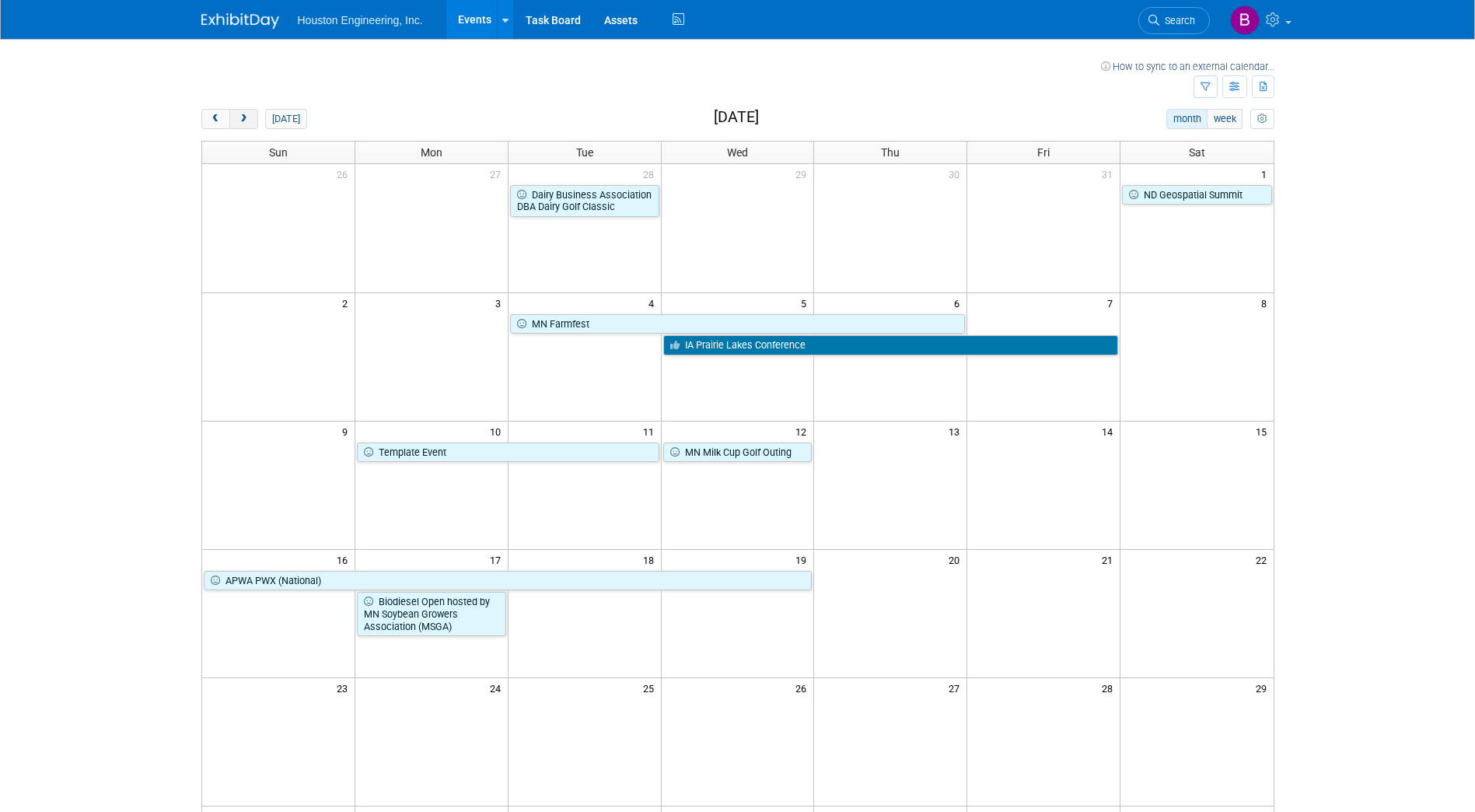
click at [242, 120] on span "next" at bounding box center [244, 119] width 12 height 10
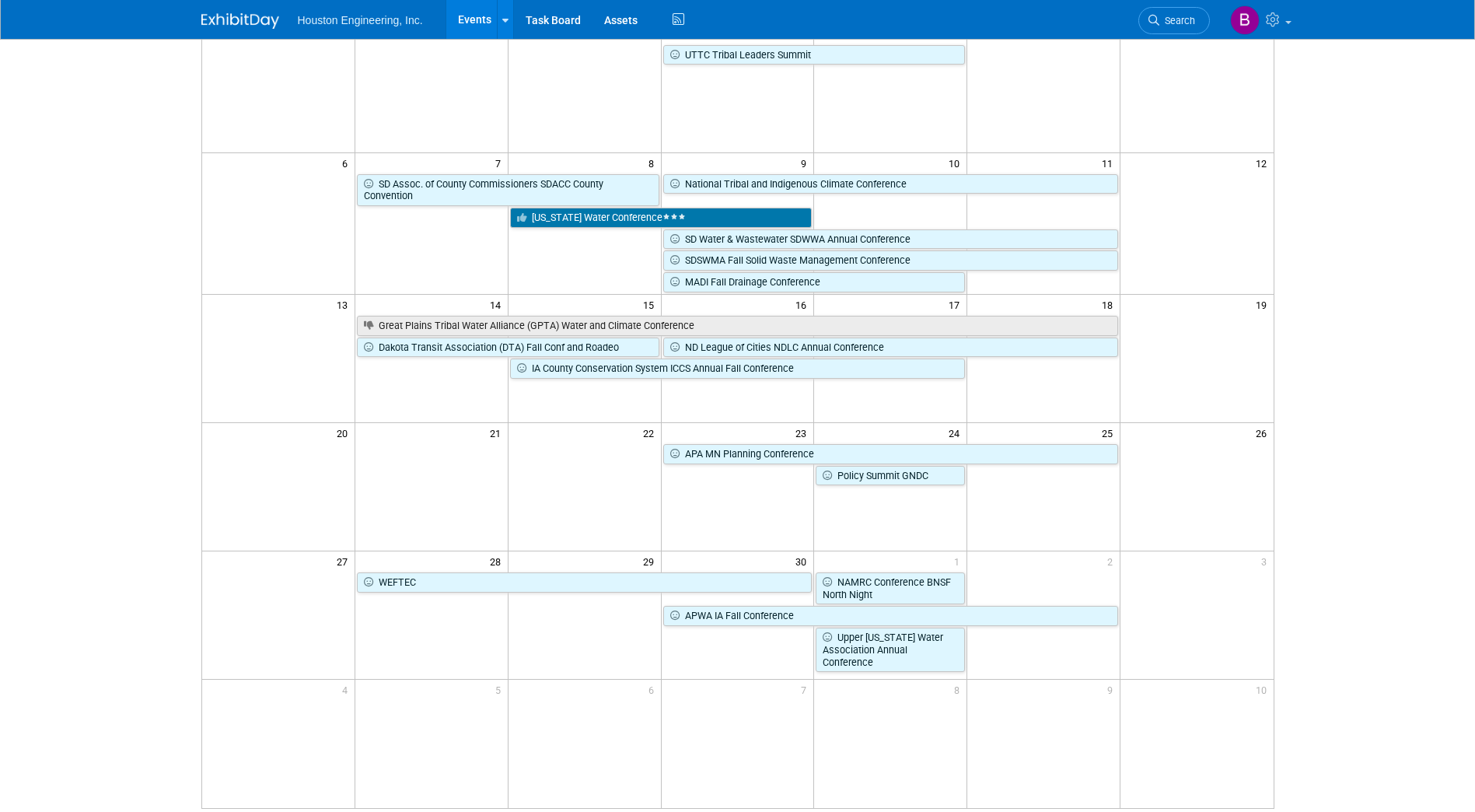
scroll to position [156, 0]
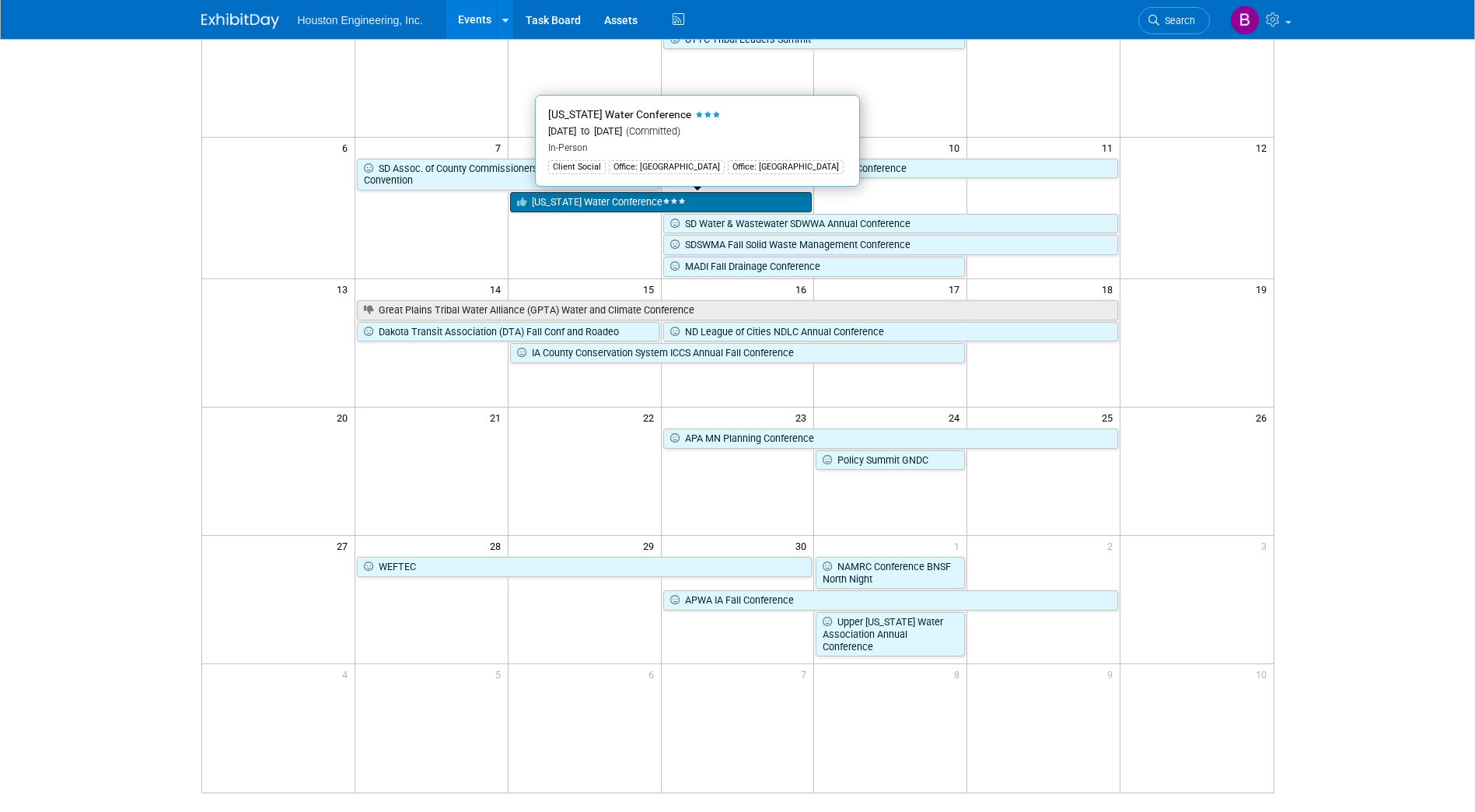
click at [583, 208] on link "[US_STATE] Water Conference" at bounding box center [661, 202] width 302 height 20
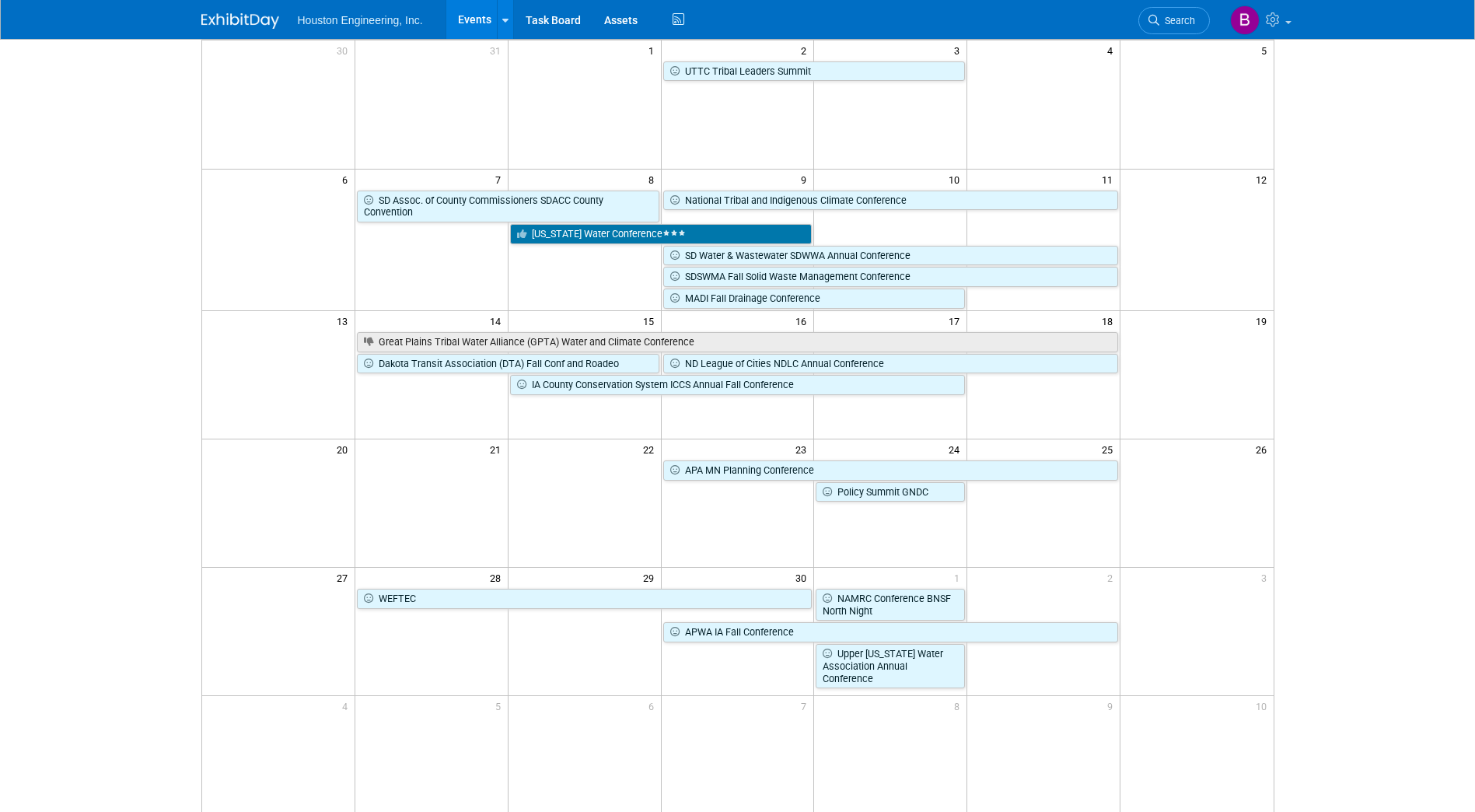
scroll to position [0, 0]
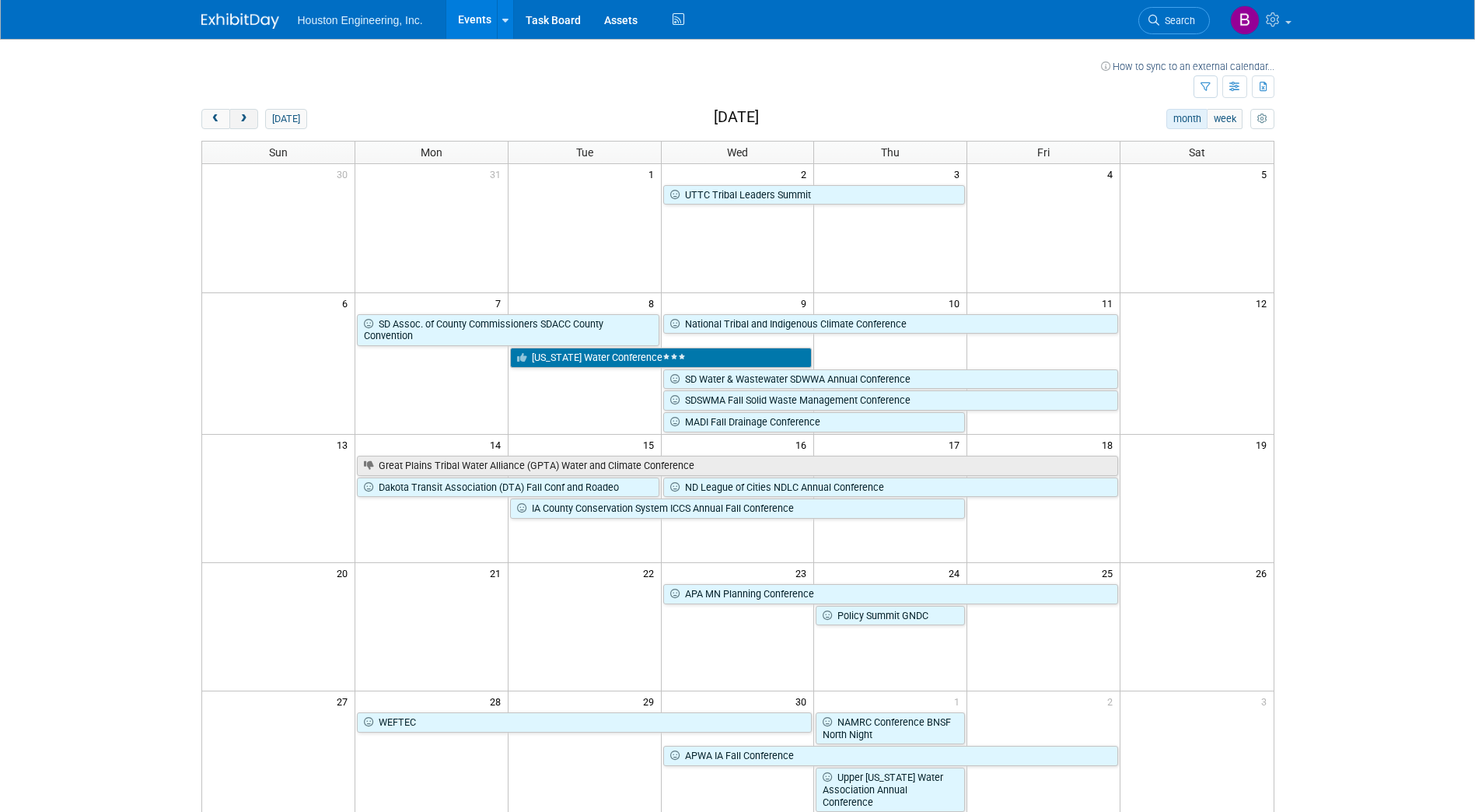
click at [249, 117] on span "next" at bounding box center [244, 119] width 12 height 10
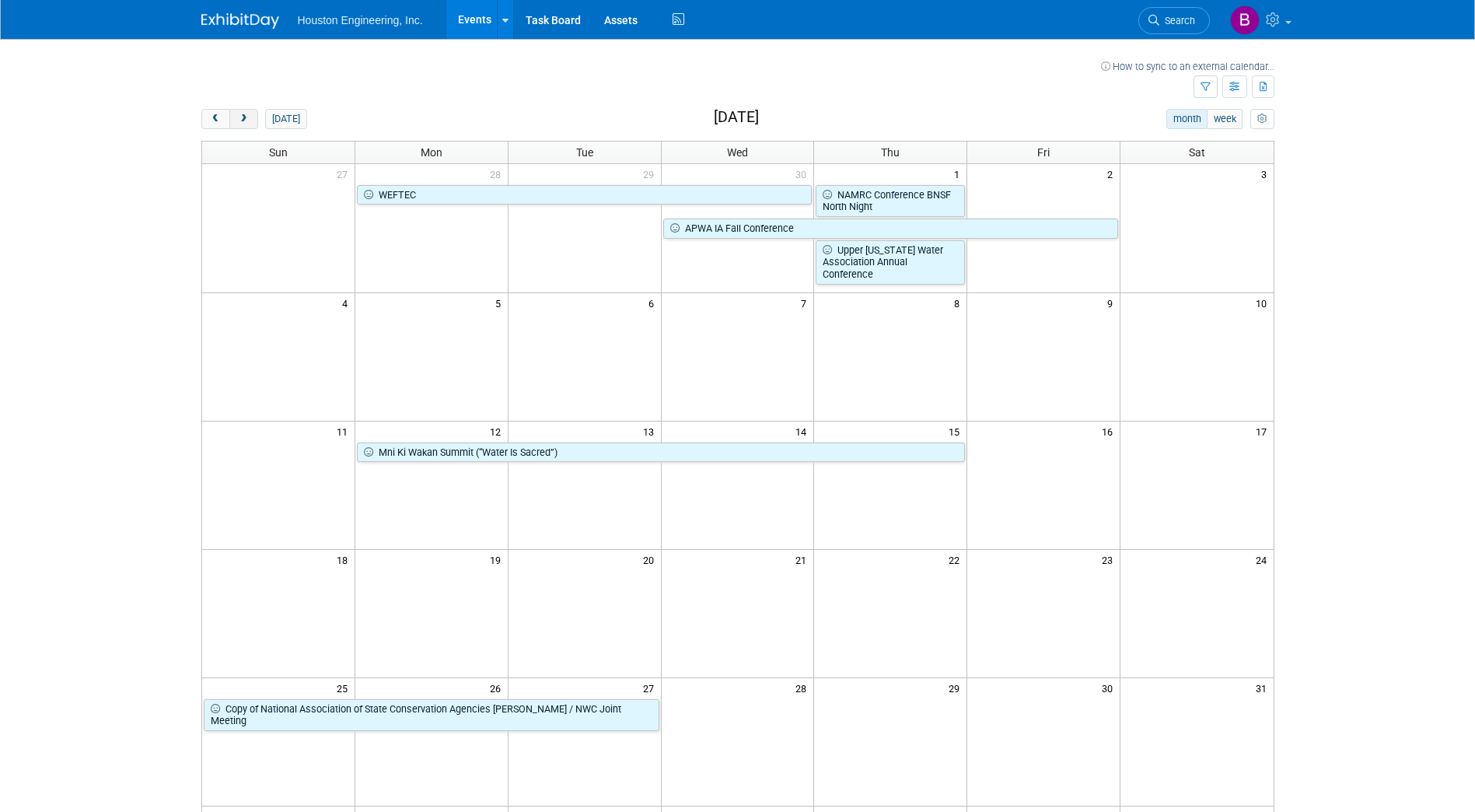
click at [246, 118] on span "next" at bounding box center [244, 119] width 12 height 10
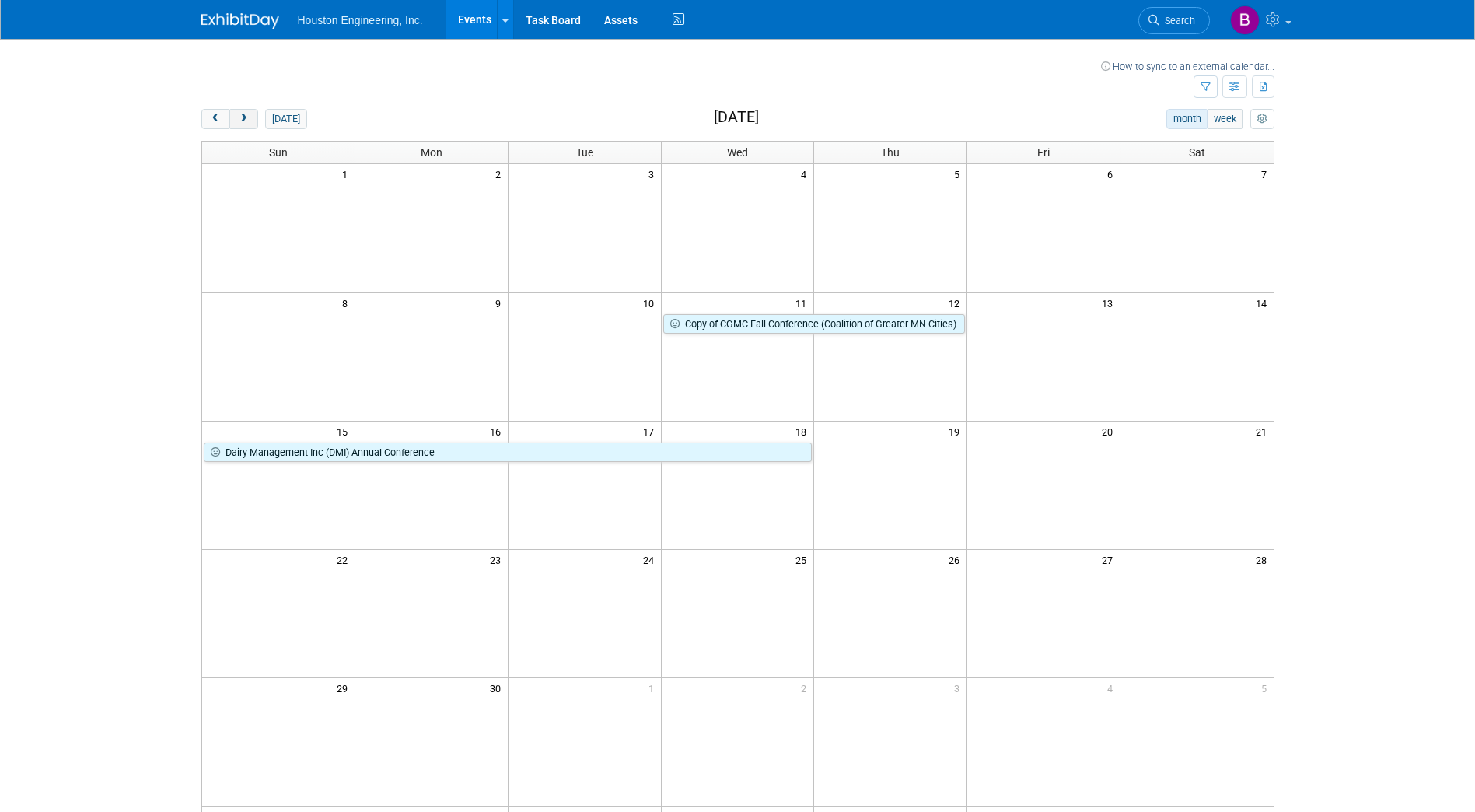
click at [239, 125] on button "next" at bounding box center [244, 119] width 29 height 20
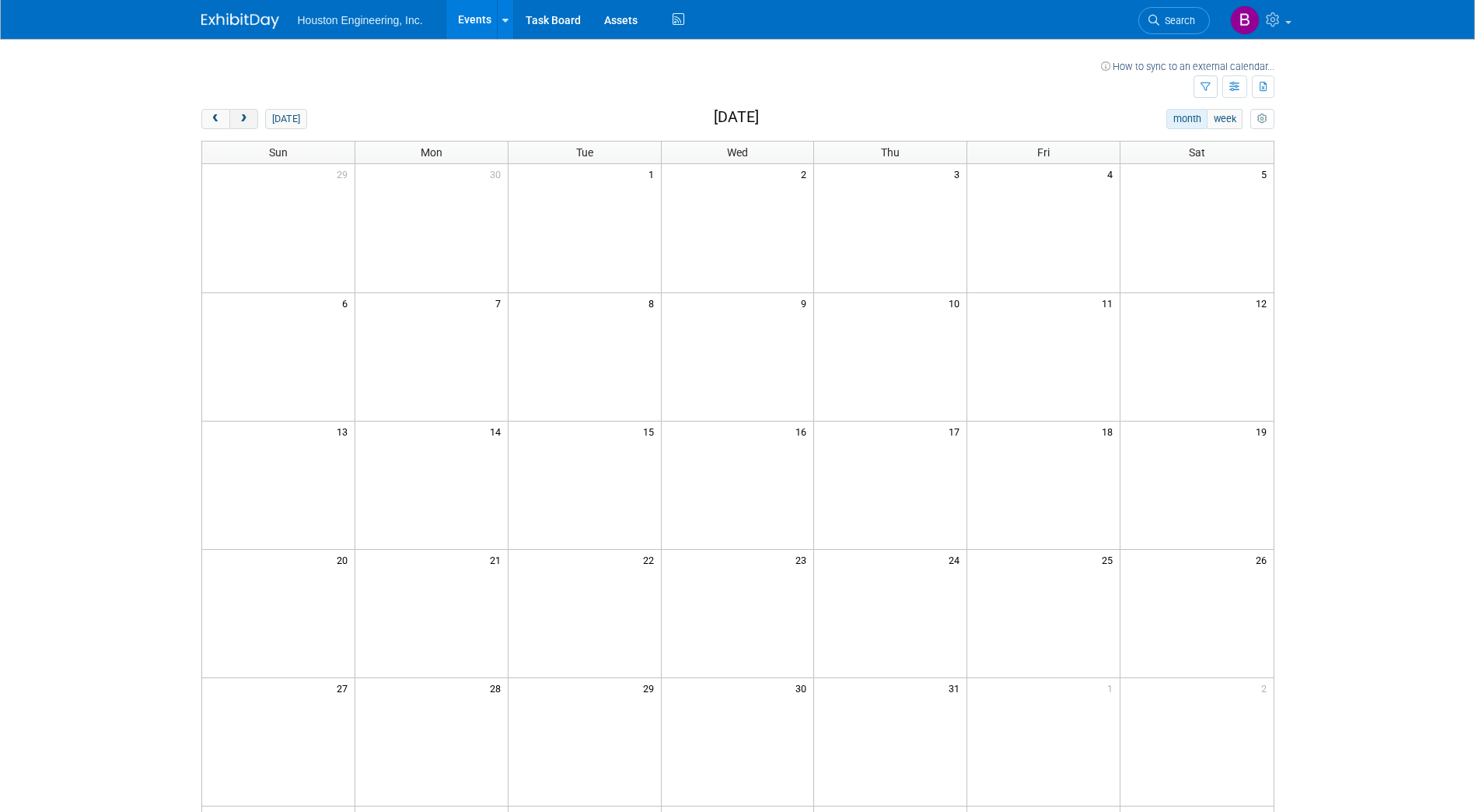
click at [239, 125] on button "next" at bounding box center [244, 119] width 29 height 20
click at [217, 123] on span "prev" at bounding box center [216, 119] width 12 height 10
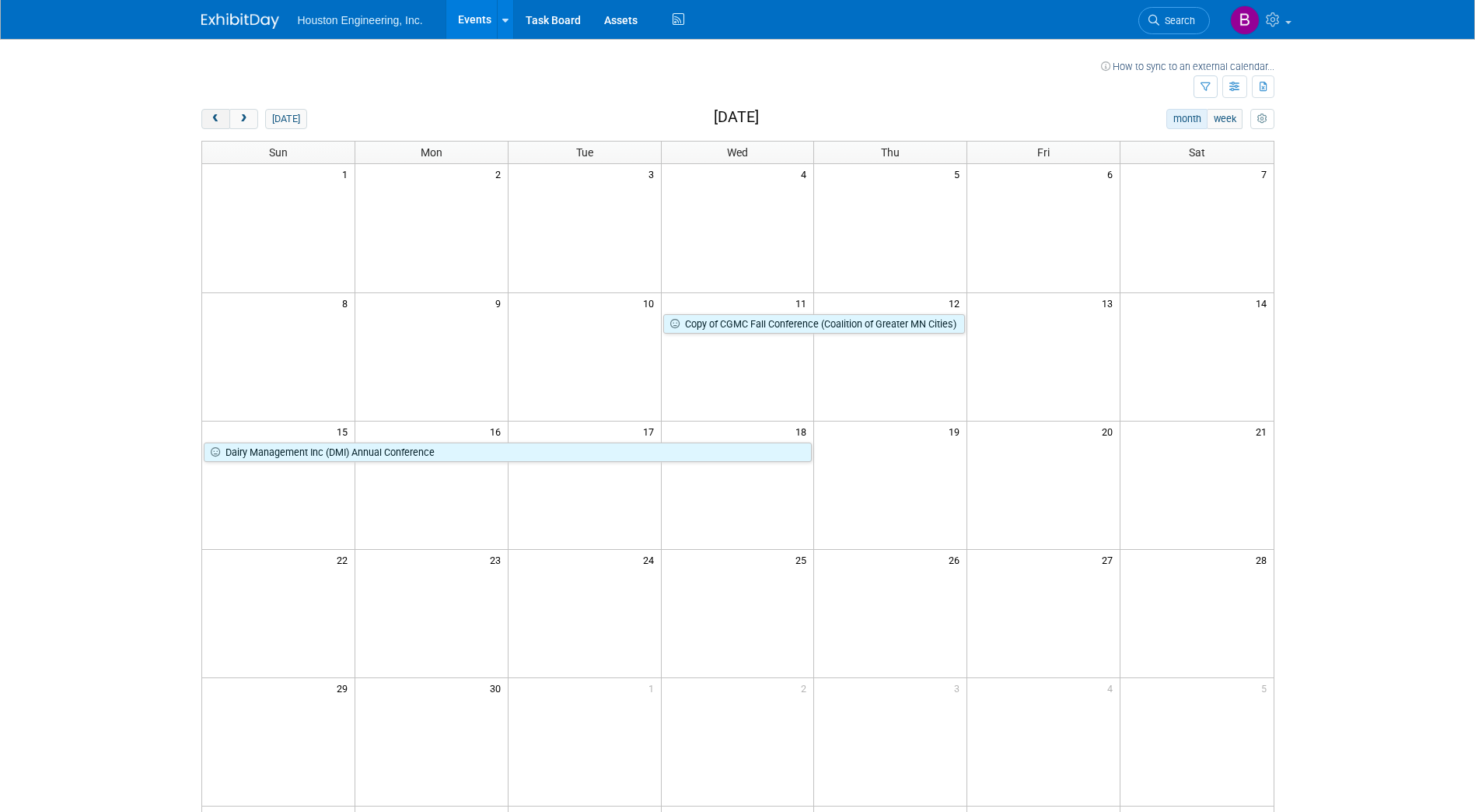
click at [217, 123] on span "prev" at bounding box center [216, 119] width 12 height 10
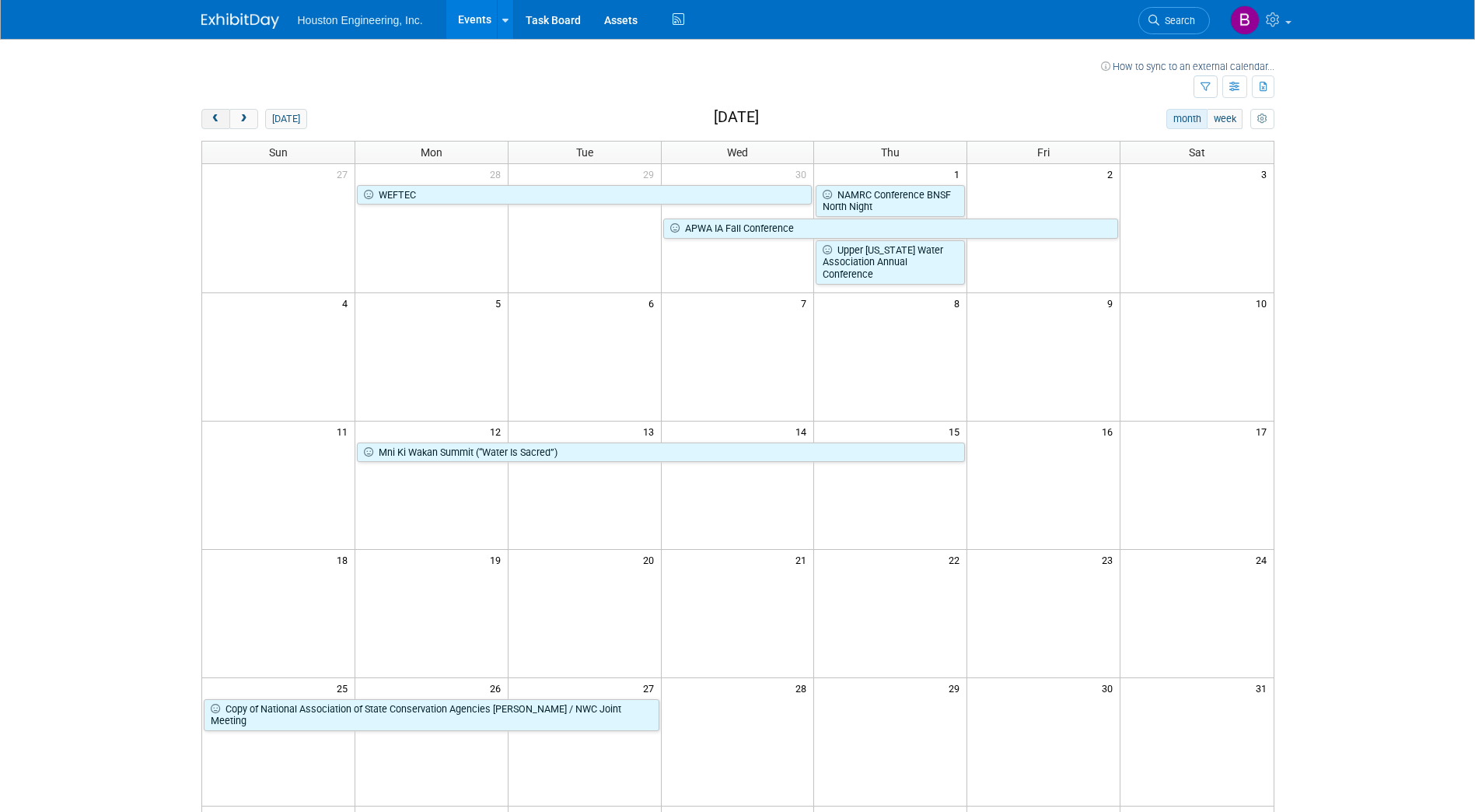
click at [217, 123] on span "prev" at bounding box center [216, 119] width 12 height 10
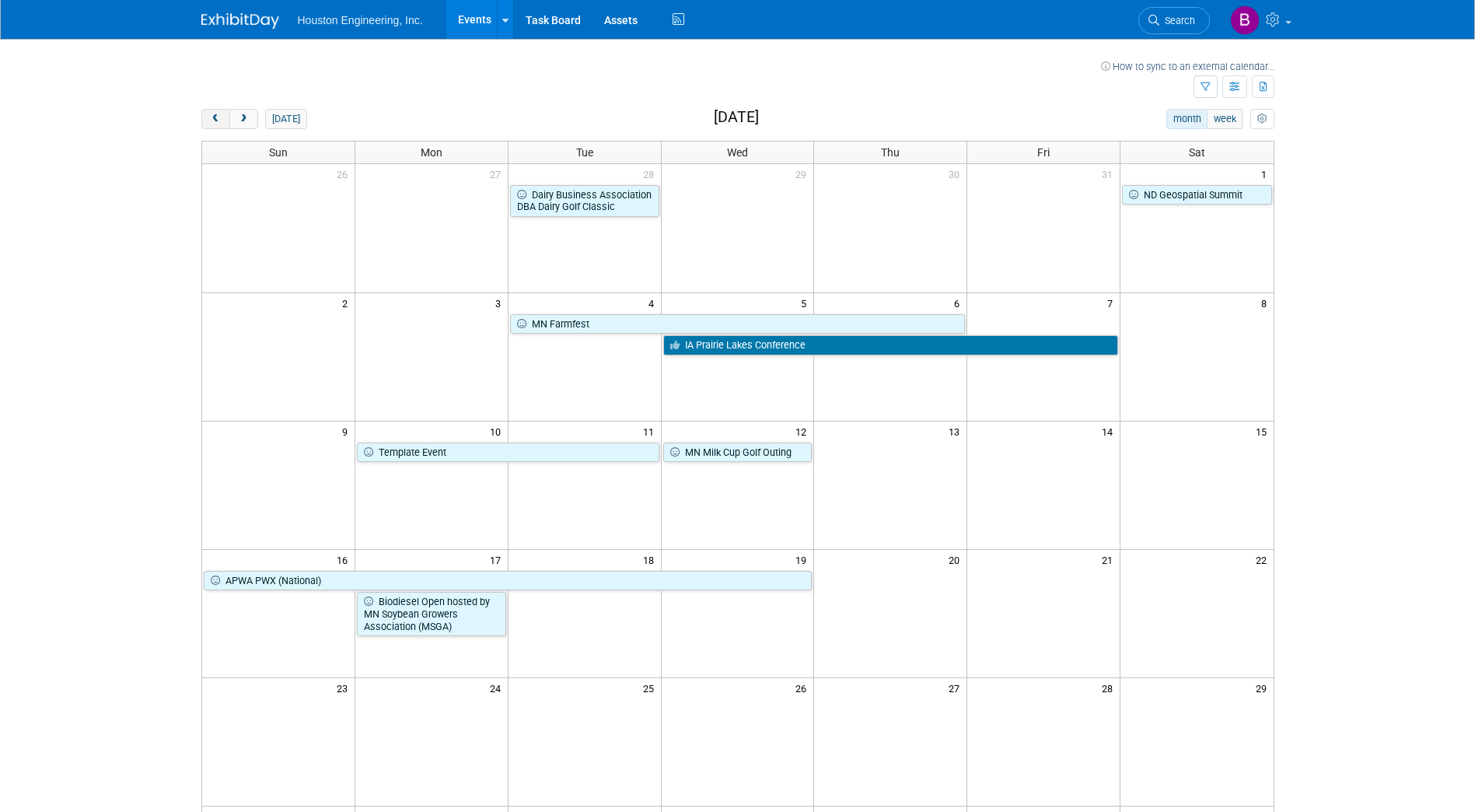
click at [217, 123] on span "prev" at bounding box center [216, 119] width 12 height 10
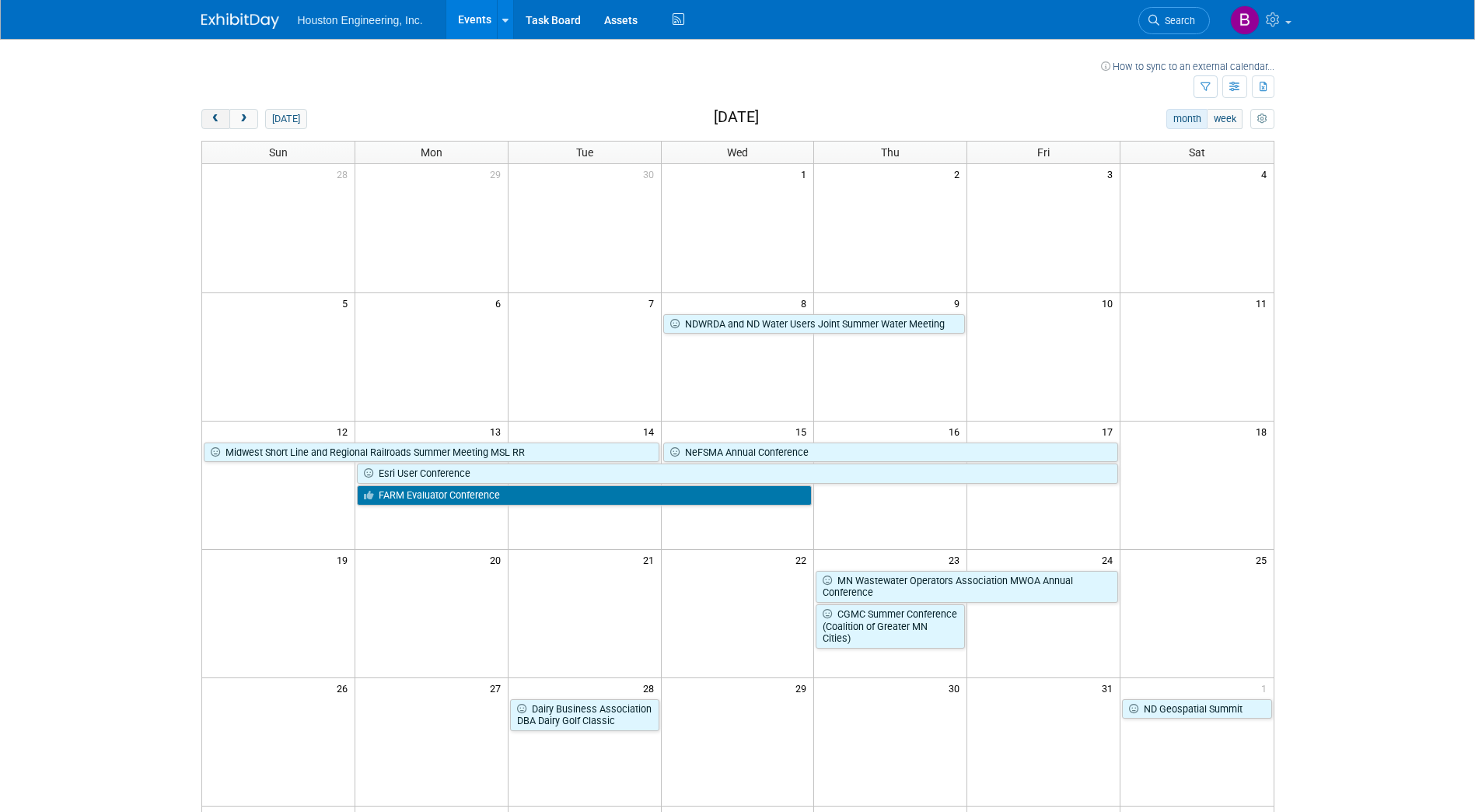
click at [217, 123] on span "prev" at bounding box center [216, 119] width 12 height 10
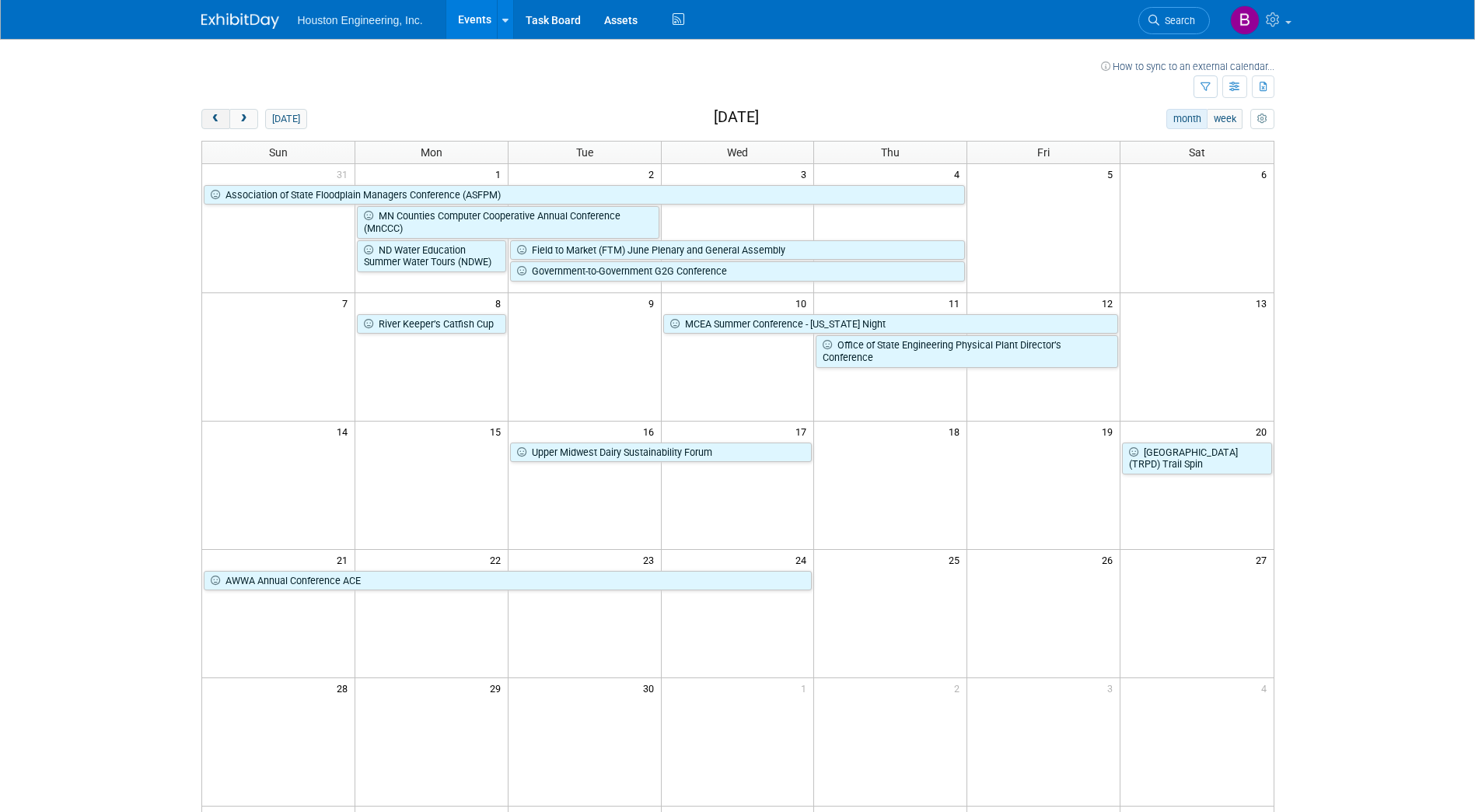
click at [217, 123] on span "prev" at bounding box center [216, 119] width 12 height 10
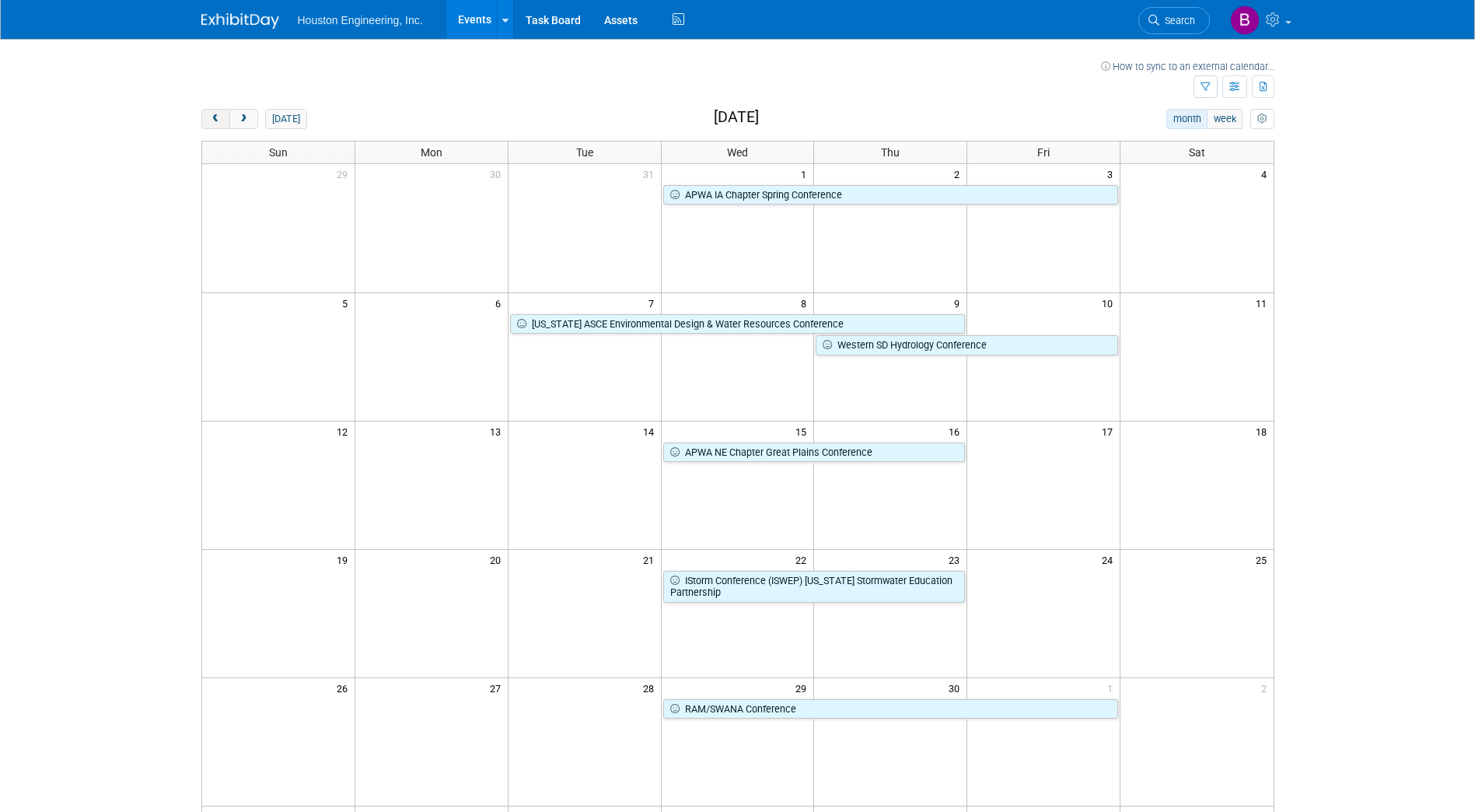
click at [217, 123] on span "prev" at bounding box center [216, 119] width 12 height 10
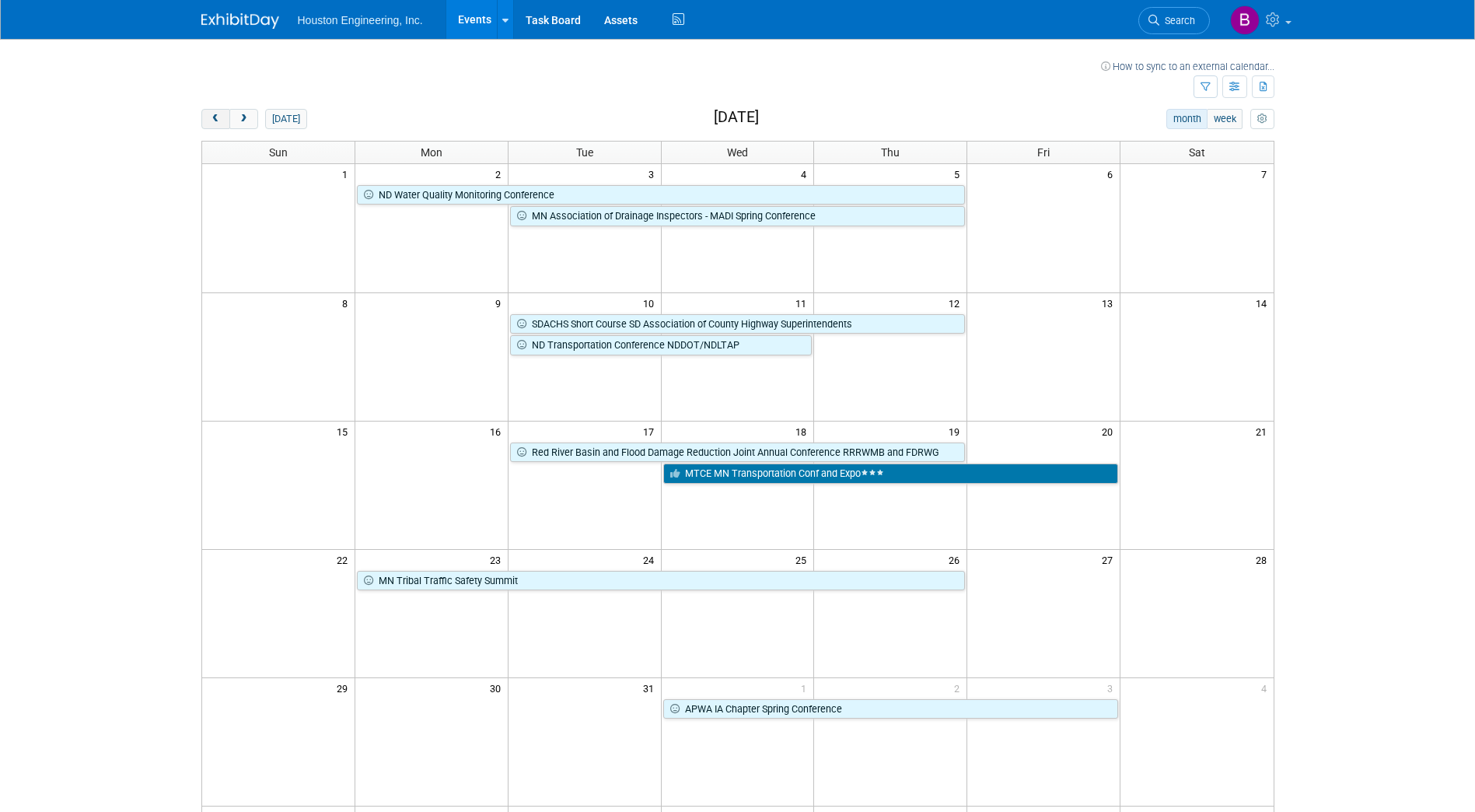
click at [217, 123] on span "prev" at bounding box center [216, 119] width 12 height 10
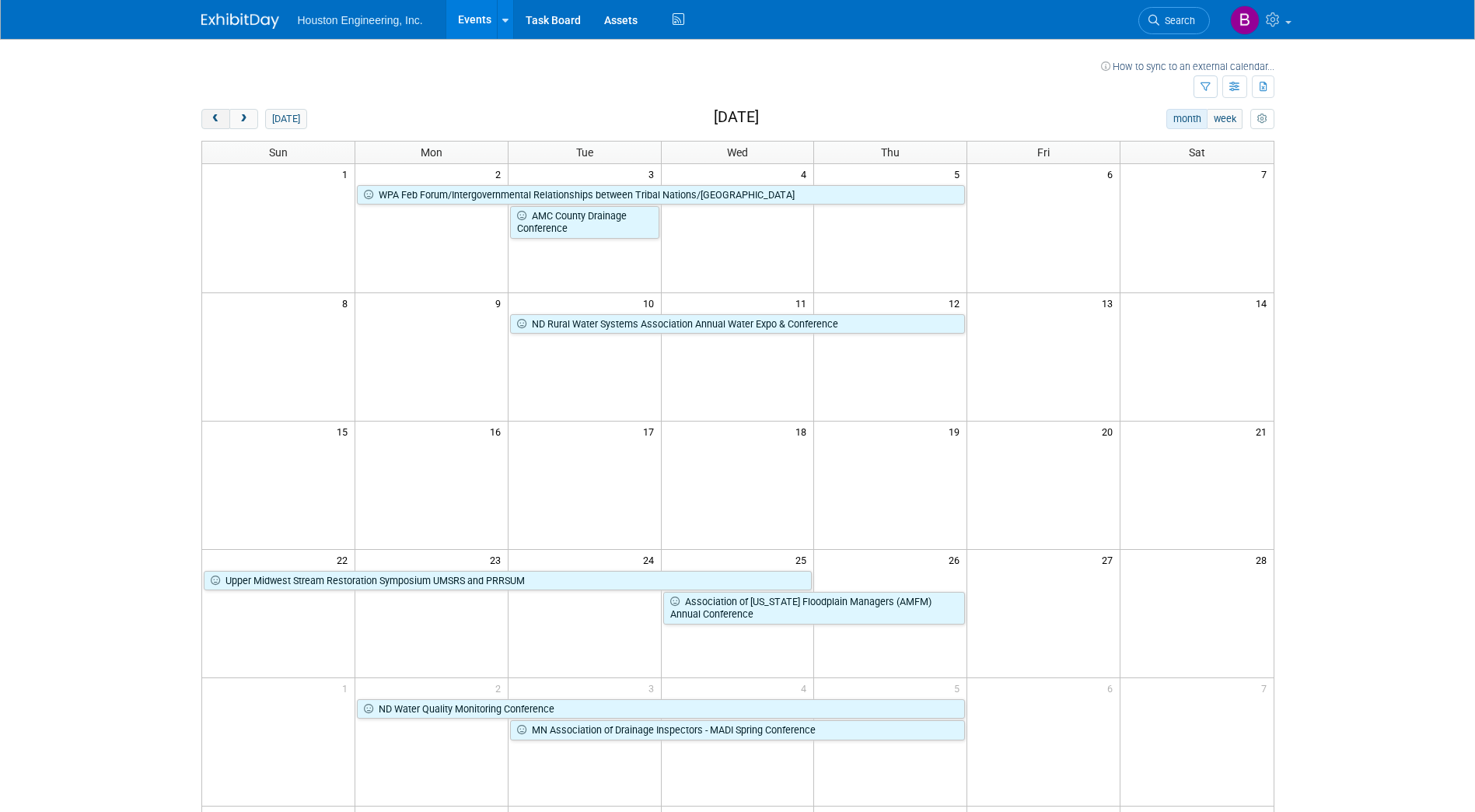
click at [217, 123] on span "prev" at bounding box center [216, 119] width 12 height 10
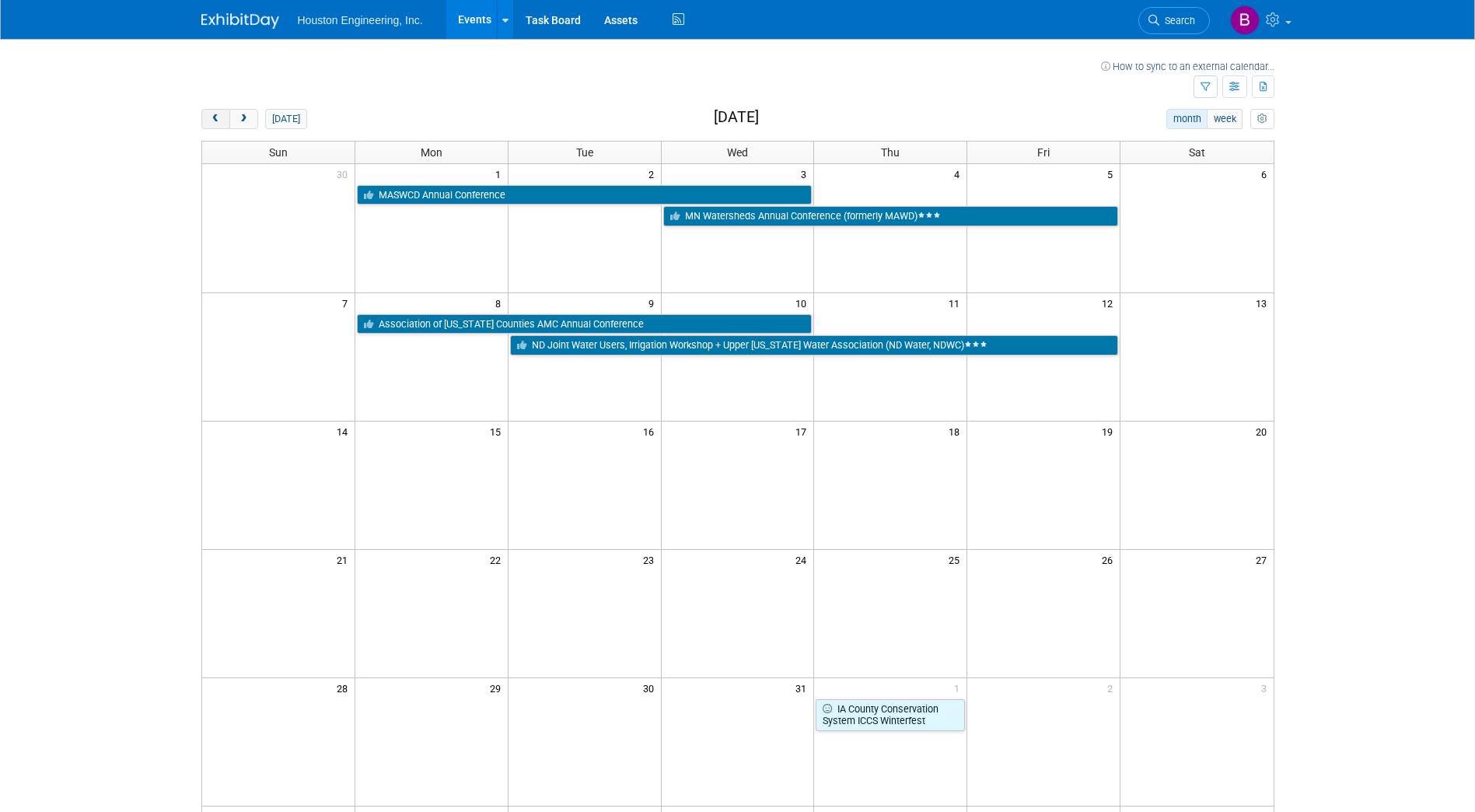
click at [217, 123] on span "prev" at bounding box center [216, 119] width 12 height 10
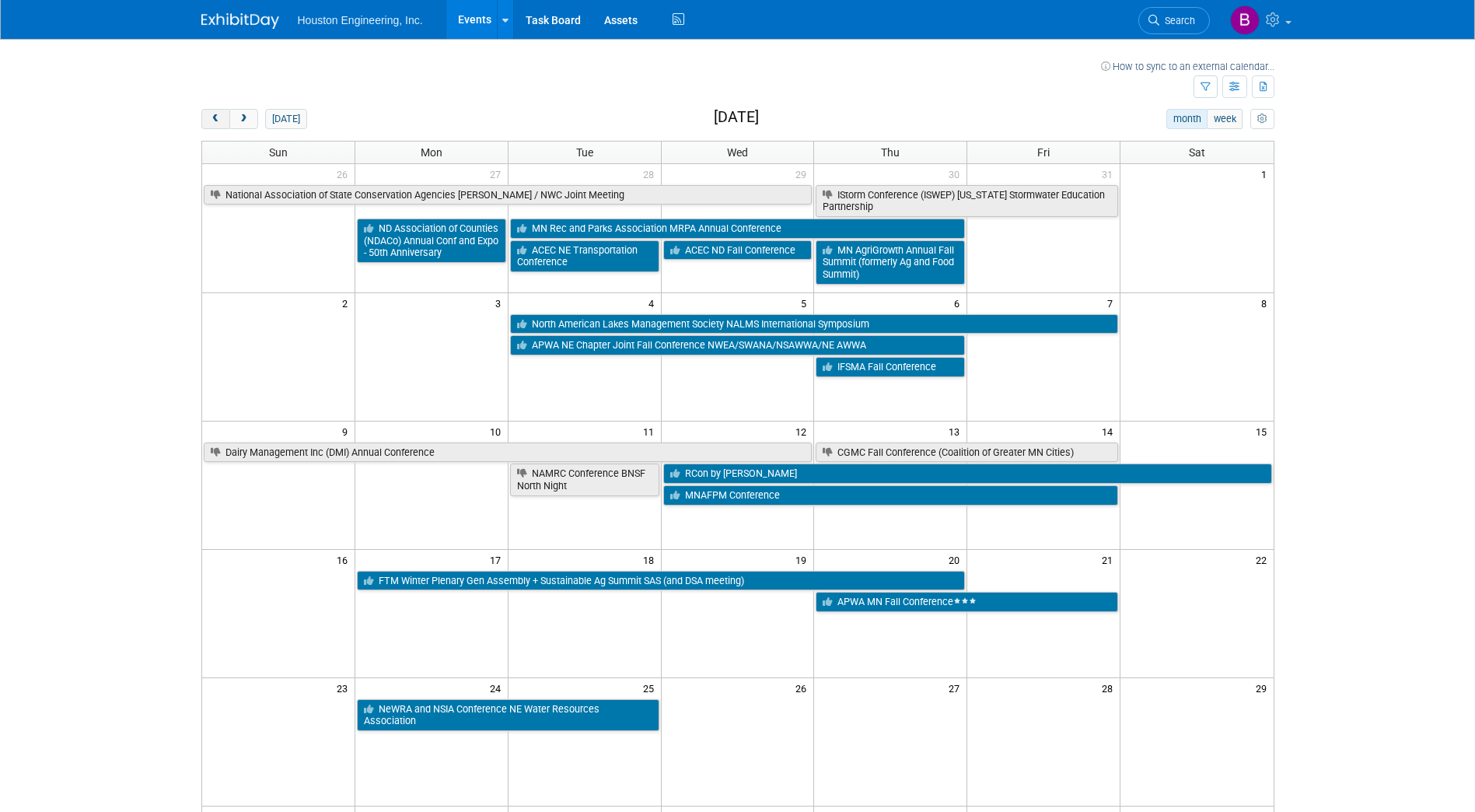
click at [217, 123] on span "prev" at bounding box center [216, 119] width 12 height 10
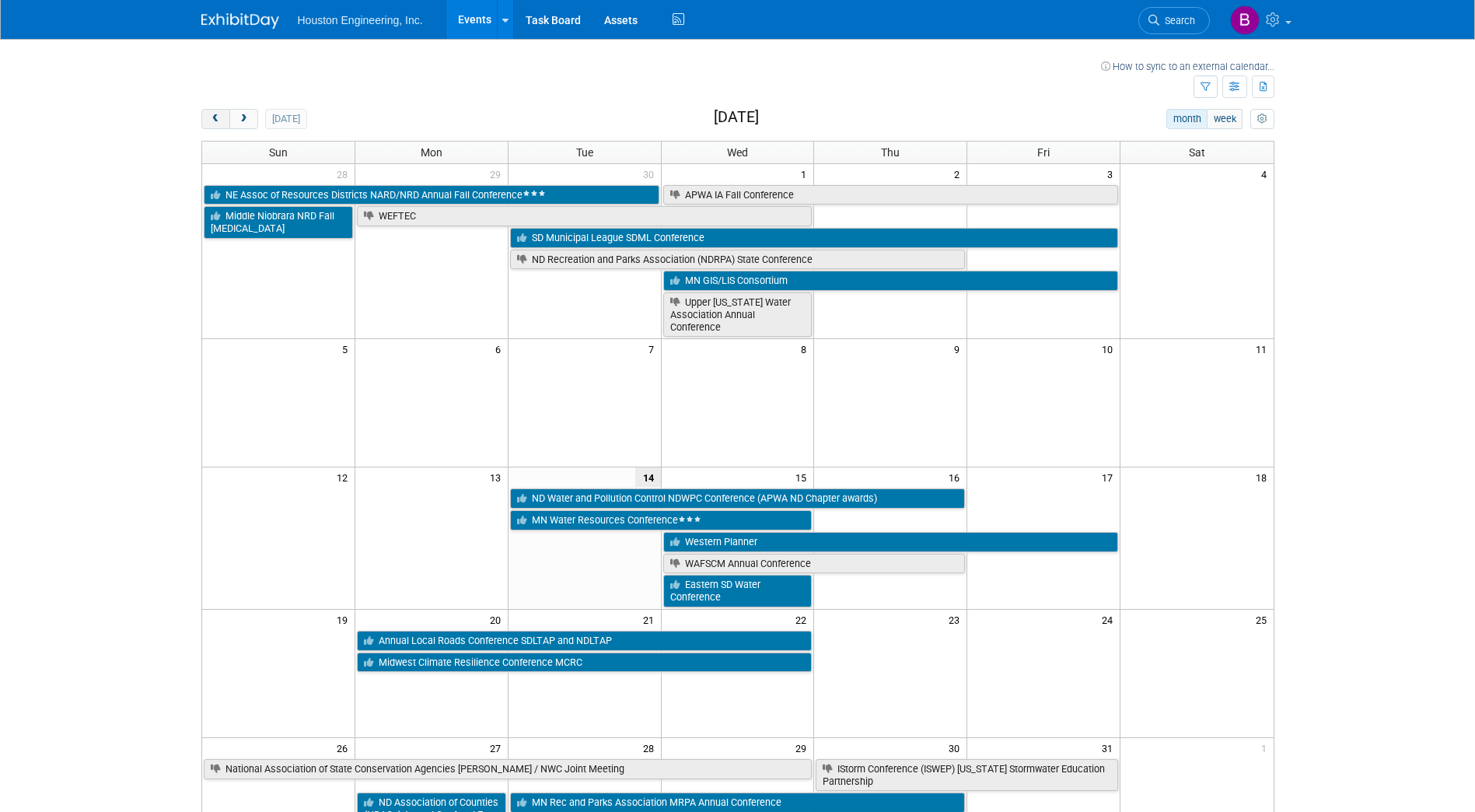
click at [217, 123] on span "prev" at bounding box center [216, 119] width 12 height 10
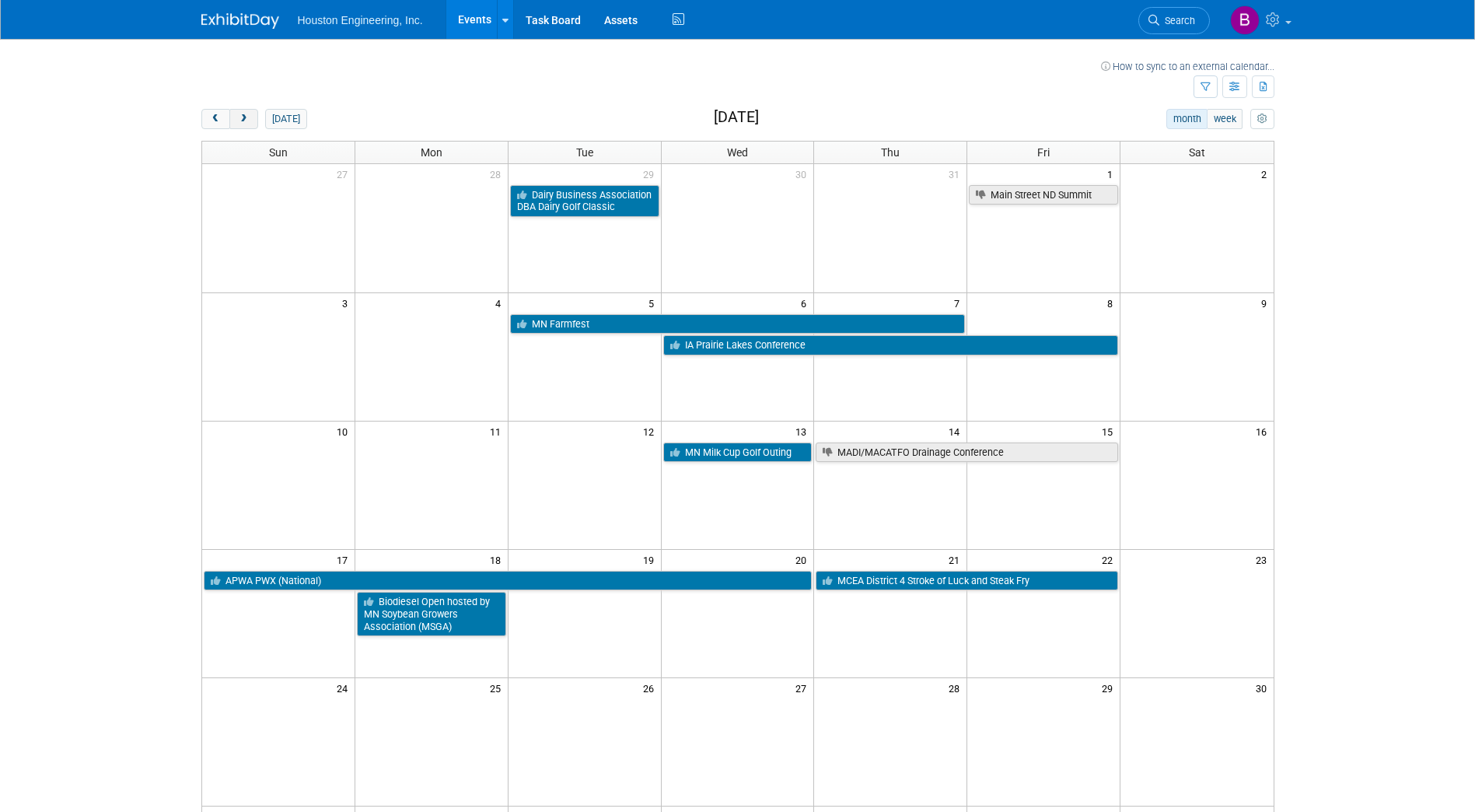
click at [251, 120] on button "next" at bounding box center [244, 119] width 29 height 20
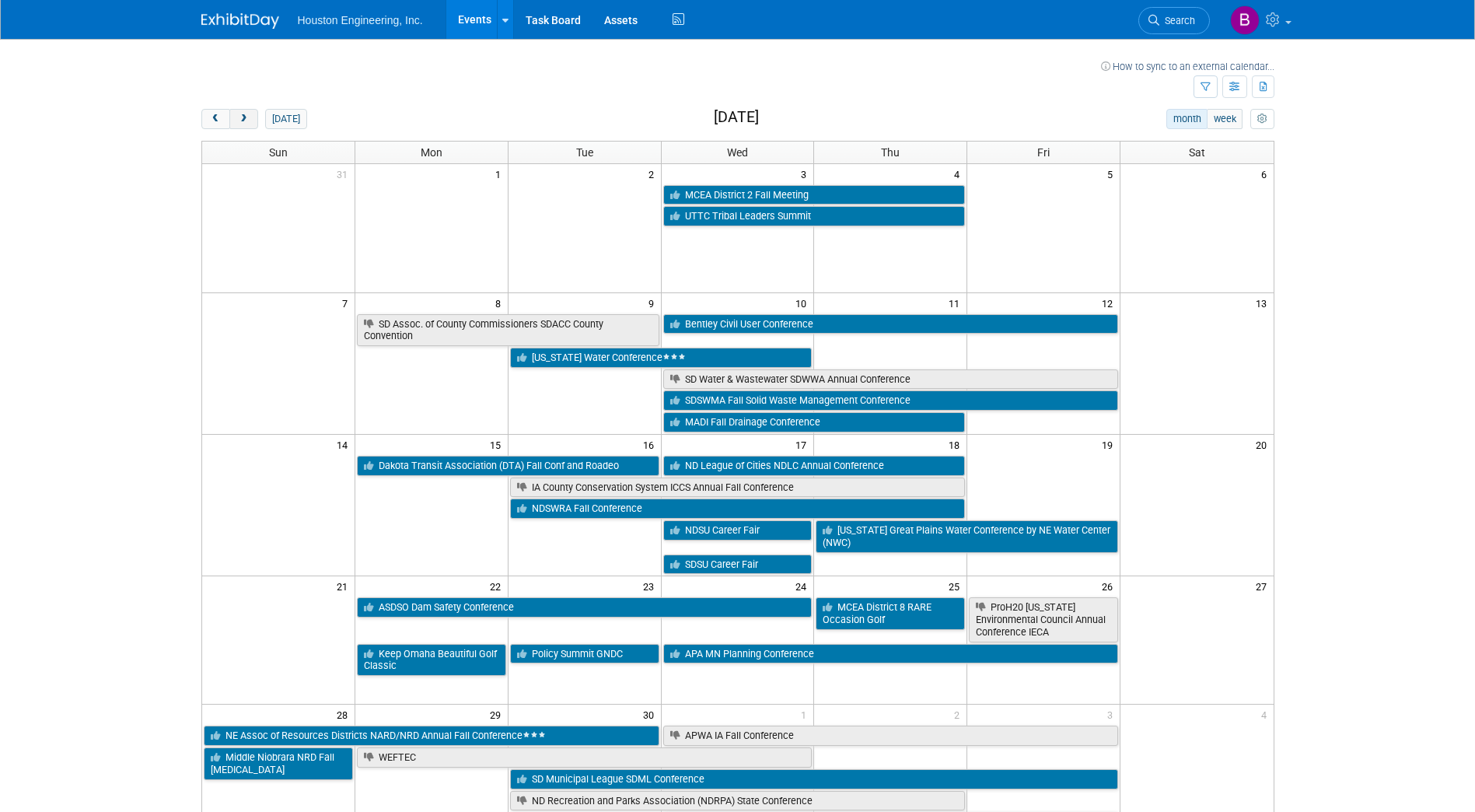
click at [249, 122] on button "next" at bounding box center [244, 119] width 29 height 20
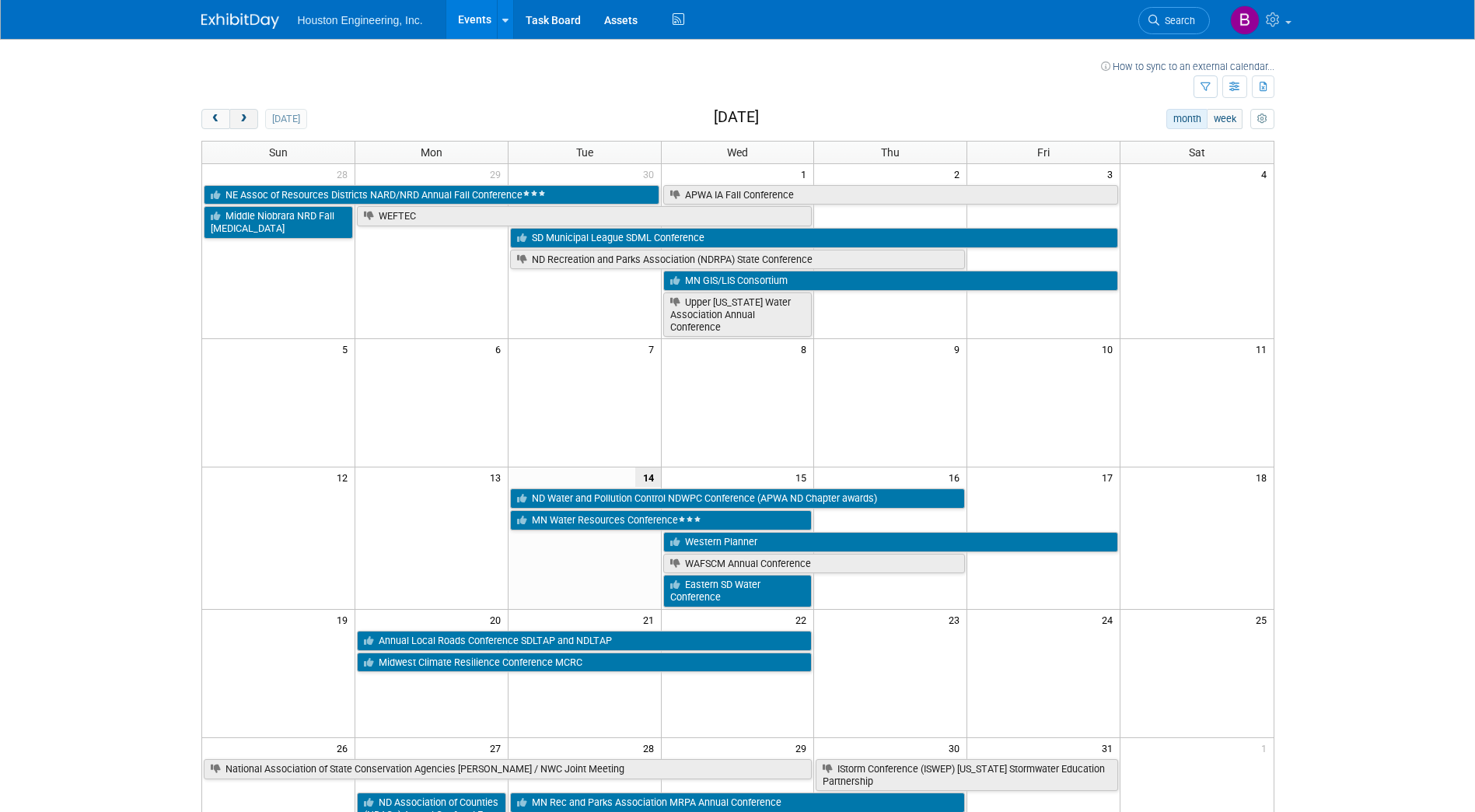
click at [249, 122] on span "next" at bounding box center [244, 119] width 12 height 10
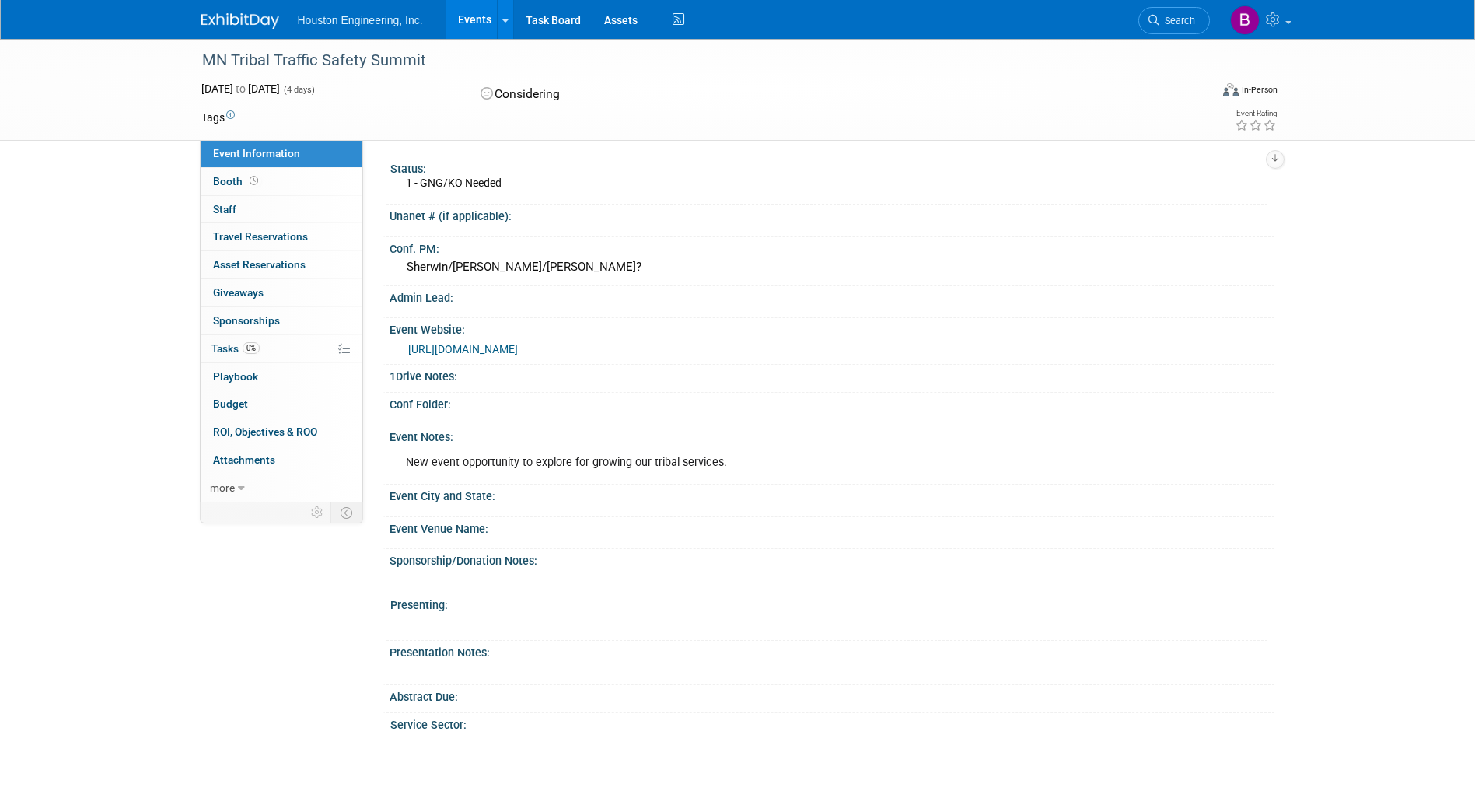
click at [518, 349] on link "https://www.minnesotatzd.org/events/2025/tribal-summit" at bounding box center [463, 348] width 110 height 13
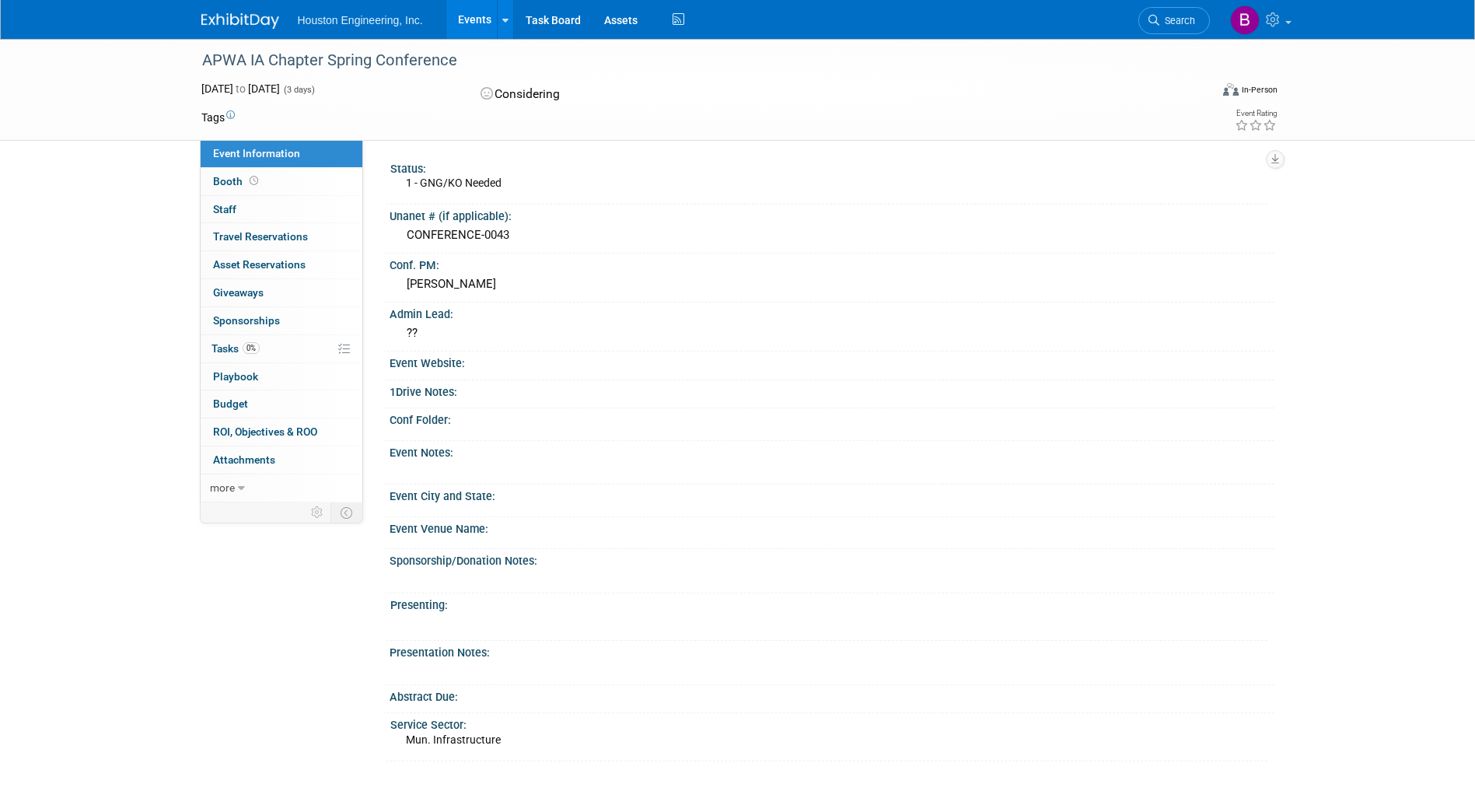
click at [452, 65] on div "APWA IA Chapter Spring Conference" at bounding box center [692, 60] width 990 height 28
drag, startPoint x: 458, startPoint y: 62, endPoint x: 205, endPoint y: 61, distance: 253.0
click at [205, 61] on div "APWA IA Chapter Spring Conference" at bounding box center [692, 60] width 990 height 28
copy div "APWA IA Chapter Spring Conference"
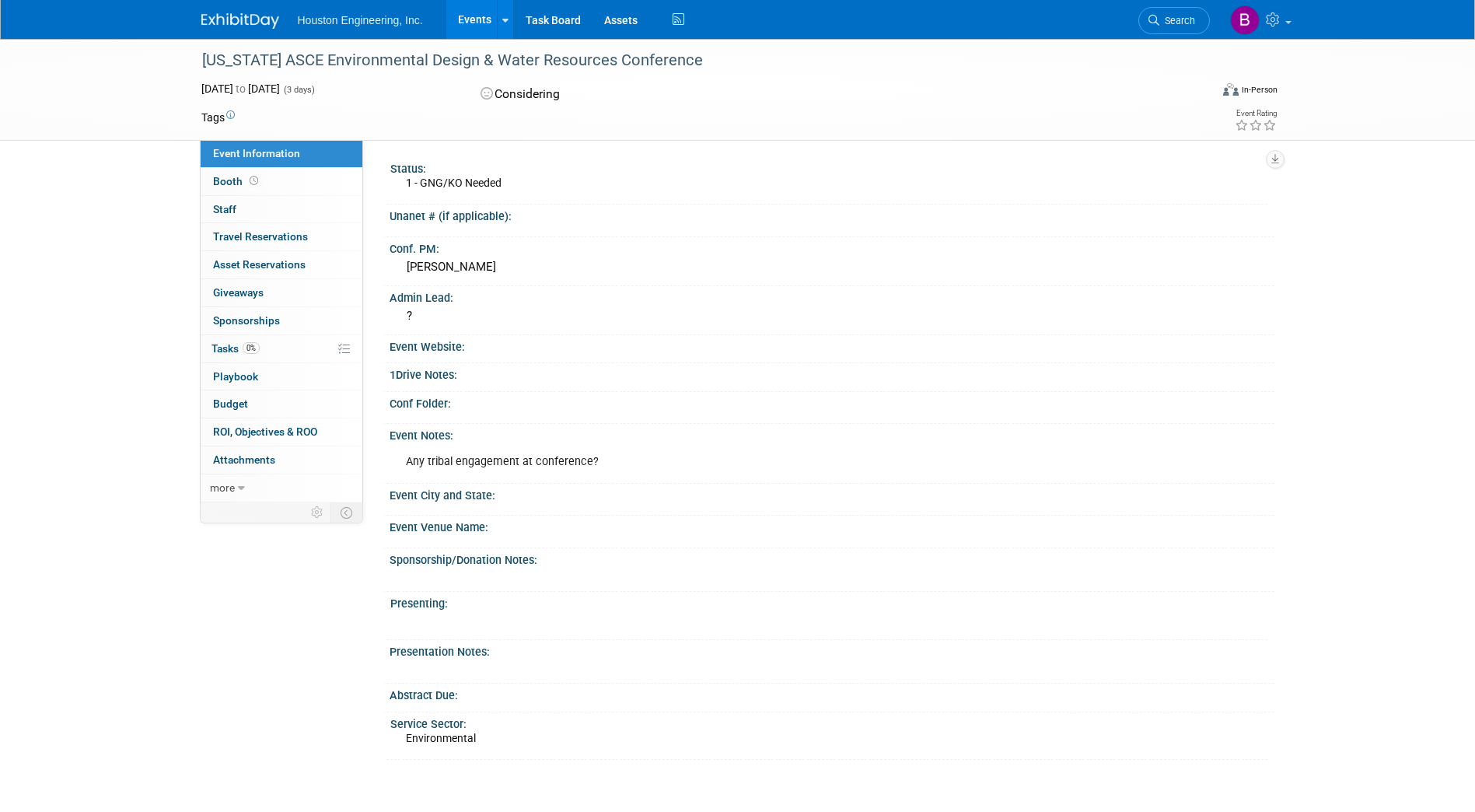
click at [662, 61] on div "[US_STATE] ASCE Environmental Design & Water Resources Conference" at bounding box center [692, 60] width 990 height 28
drag, startPoint x: 654, startPoint y: 58, endPoint x: 199, endPoint y: 58, distance: 455.0
click at [199, 58] on div "[US_STATE] ASCE Environmental Design & Water Resources Conference" at bounding box center [692, 60] width 990 height 28
copy div "[US_STATE] ASCE Environmental Design & Water Resources Conference"
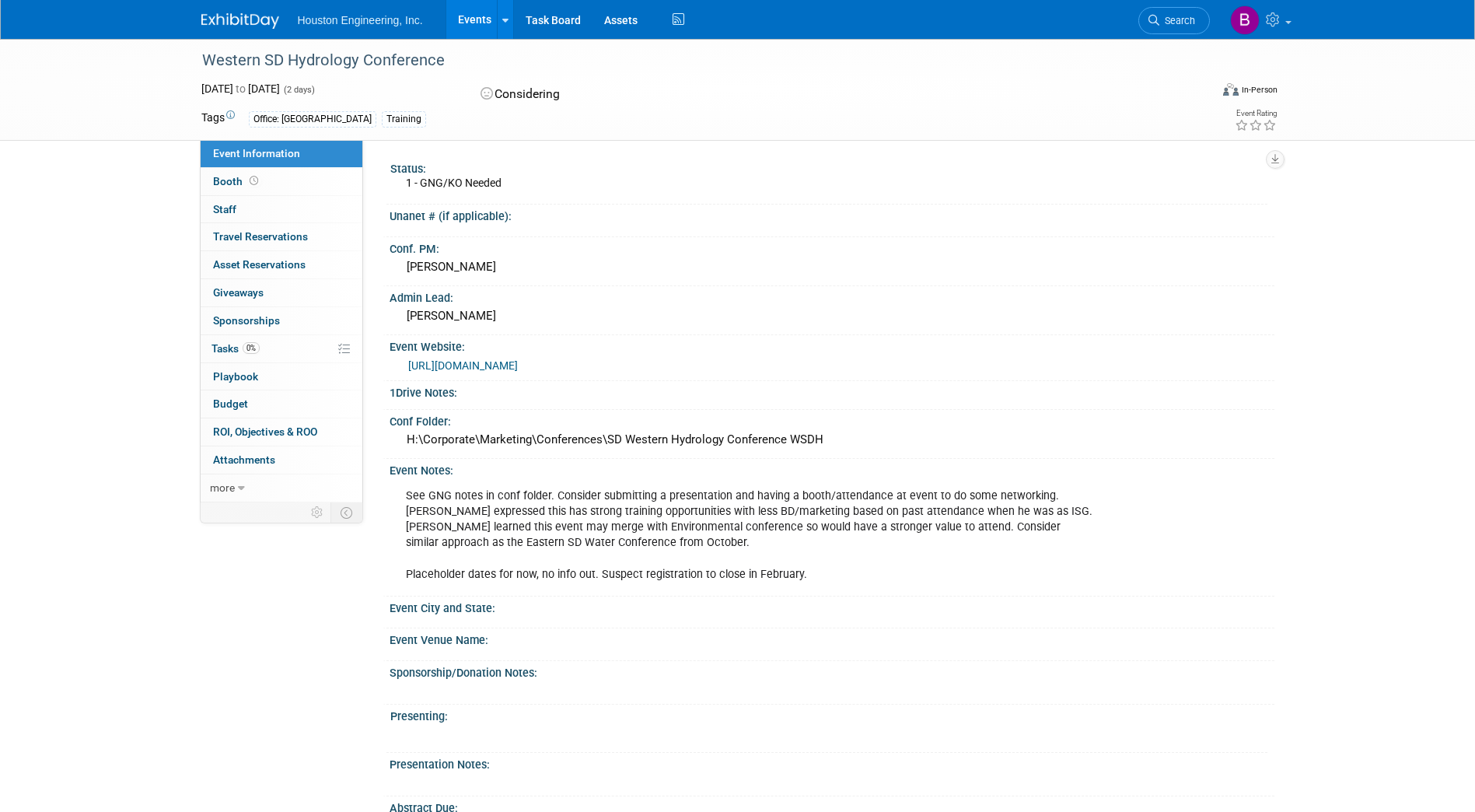
click at [518, 362] on link "[URL][DOMAIN_NAME]" at bounding box center [463, 366] width 110 height 13
click at [435, 52] on div "Western SD Hydrology Conference" at bounding box center [692, 60] width 990 height 28
drag, startPoint x: 441, startPoint y: 58, endPoint x: 216, endPoint y: 43, distance: 225.5
click at [216, 43] on div "Western SD Hydrology Conference" at bounding box center [694, 60] width 1009 height 42
copy div "Western SD Hydrology Conference"
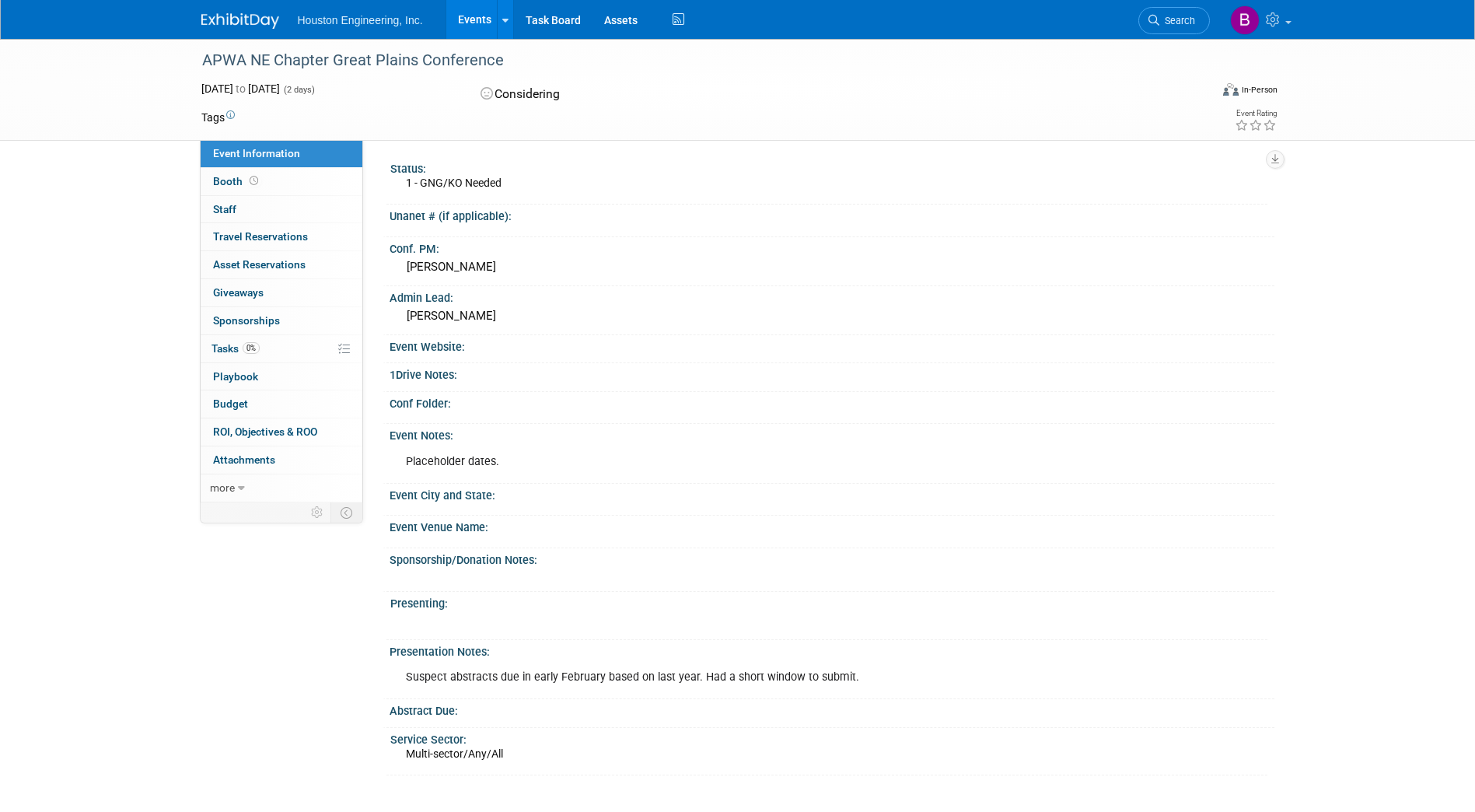
click at [489, 49] on div "APWA NE Chapter Great Plains Conference" at bounding box center [692, 60] width 990 height 28
click at [508, 58] on div "APWA NE Chapter Great Plains Conference" at bounding box center [692, 60] width 990 height 28
drag, startPoint x: 499, startPoint y: 56, endPoint x: 205, endPoint y: 58, distance: 294.0
click at [205, 58] on div "APWA NE Chapter Great Plains Conference" at bounding box center [692, 60] width 990 height 28
copy div "APWA NE Chapter Great Plains Conference"
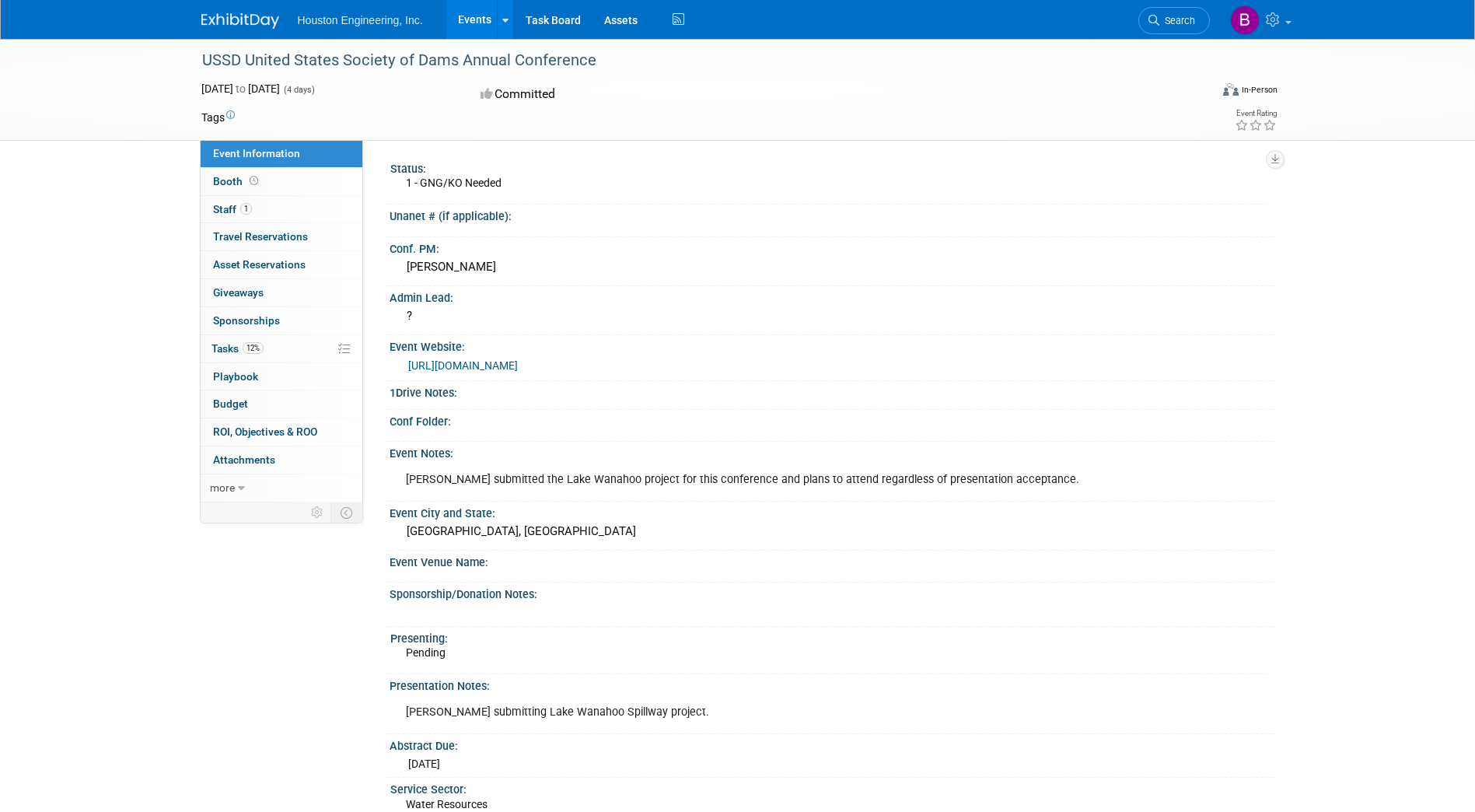
click at [451, 363] on link "[URL][DOMAIN_NAME]" at bounding box center [463, 366] width 110 height 13
click at [589, 43] on div at bounding box center [697, 46] width 1001 height 14
click at [591, 60] on div "USSD United States Society of Dams Annual Conference" at bounding box center [692, 60] width 990 height 28
drag, startPoint x: 591, startPoint y: 60, endPoint x: 214, endPoint y: 52, distance: 377.1
click at [214, 52] on div "USSD United States Society of Dams Annual Conference" at bounding box center [692, 60] width 990 height 28
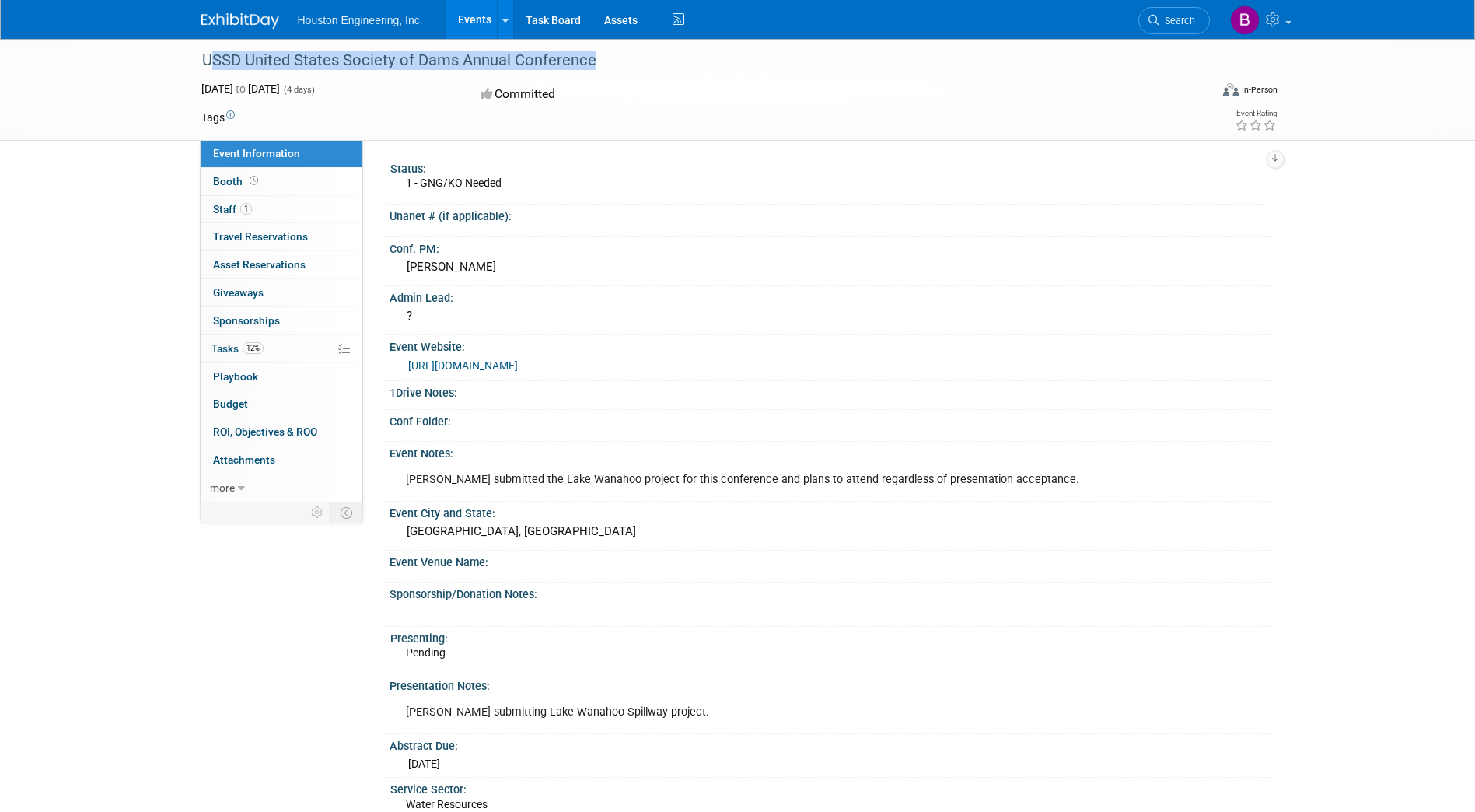
copy div "USSD United States Society of Dams Annual Conference"
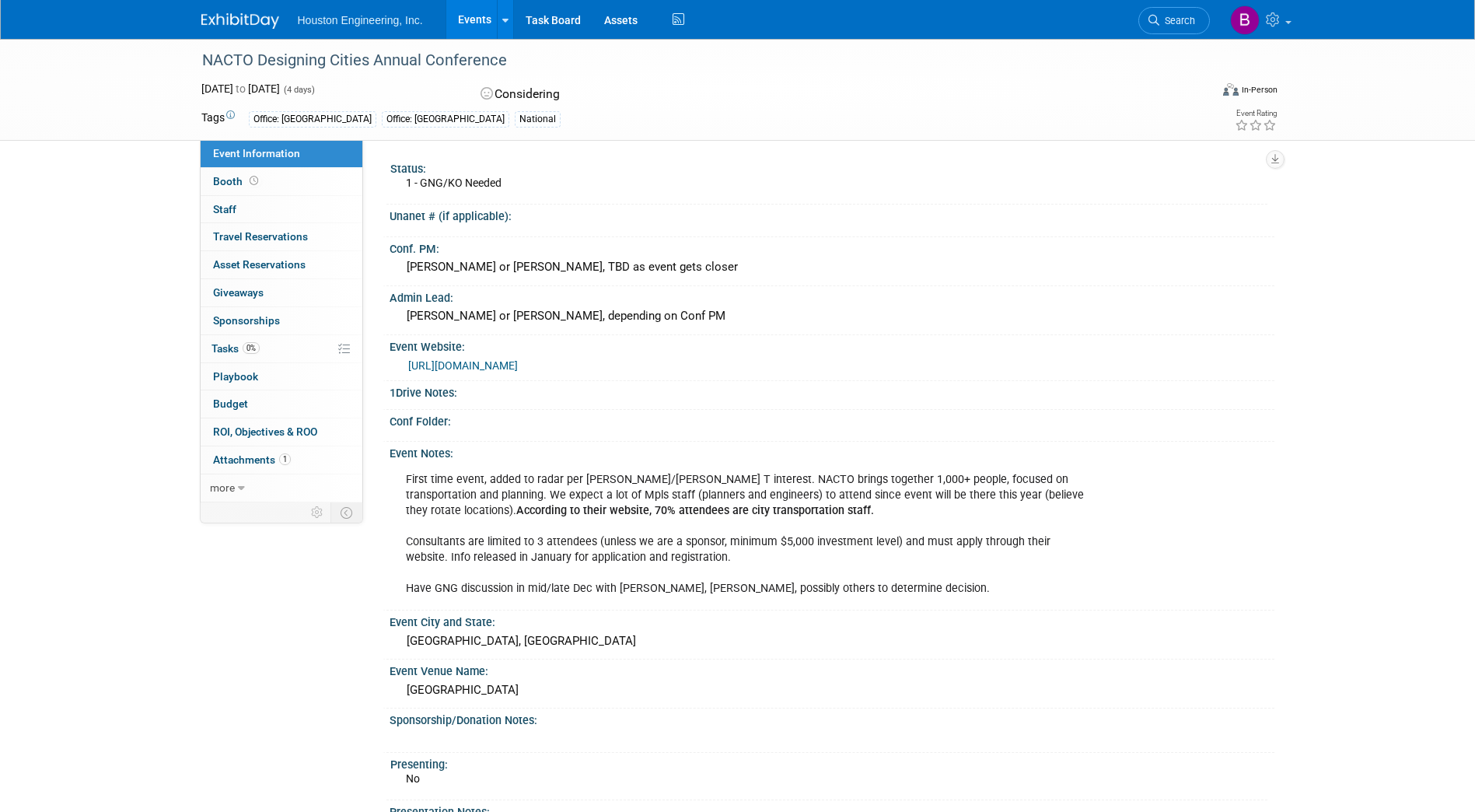
click at [518, 365] on link "[URL][DOMAIN_NAME]" at bounding box center [463, 366] width 110 height 13
click at [507, 58] on div "NACTO Designing Cities Annual Conference" at bounding box center [692, 60] width 990 height 28
drag, startPoint x: 518, startPoint y: 60, endPoint x: 200, endPoint y: 59, distance: 318.0
click at [200, 59] on div "NACTO Designing Cities Annual Conference" at bounding box center [692, 60] width 990 height 28
copy div "NACTO Designing Cities Annual Conference"
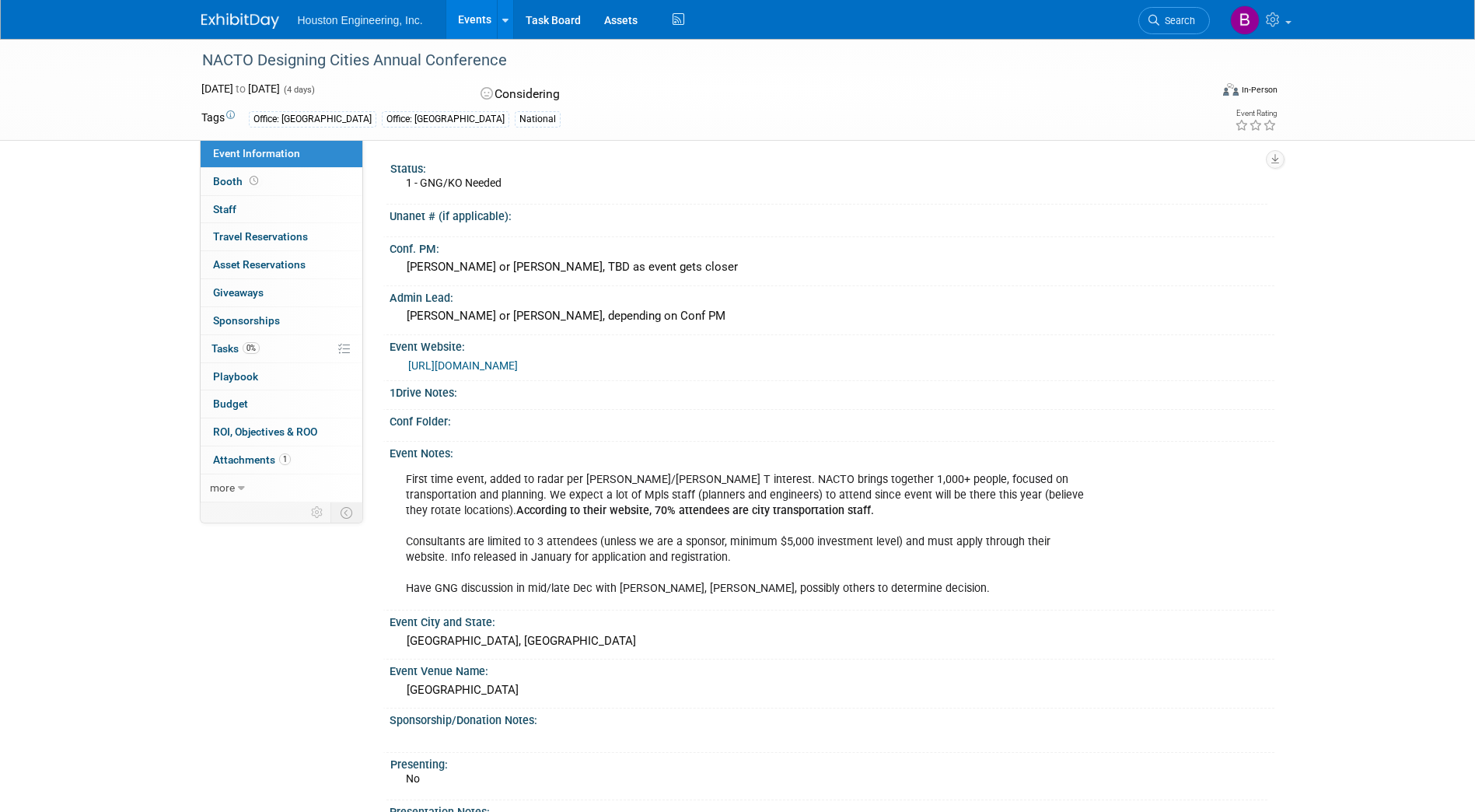
copy div "NACTO Designing Cities Annual Conference"
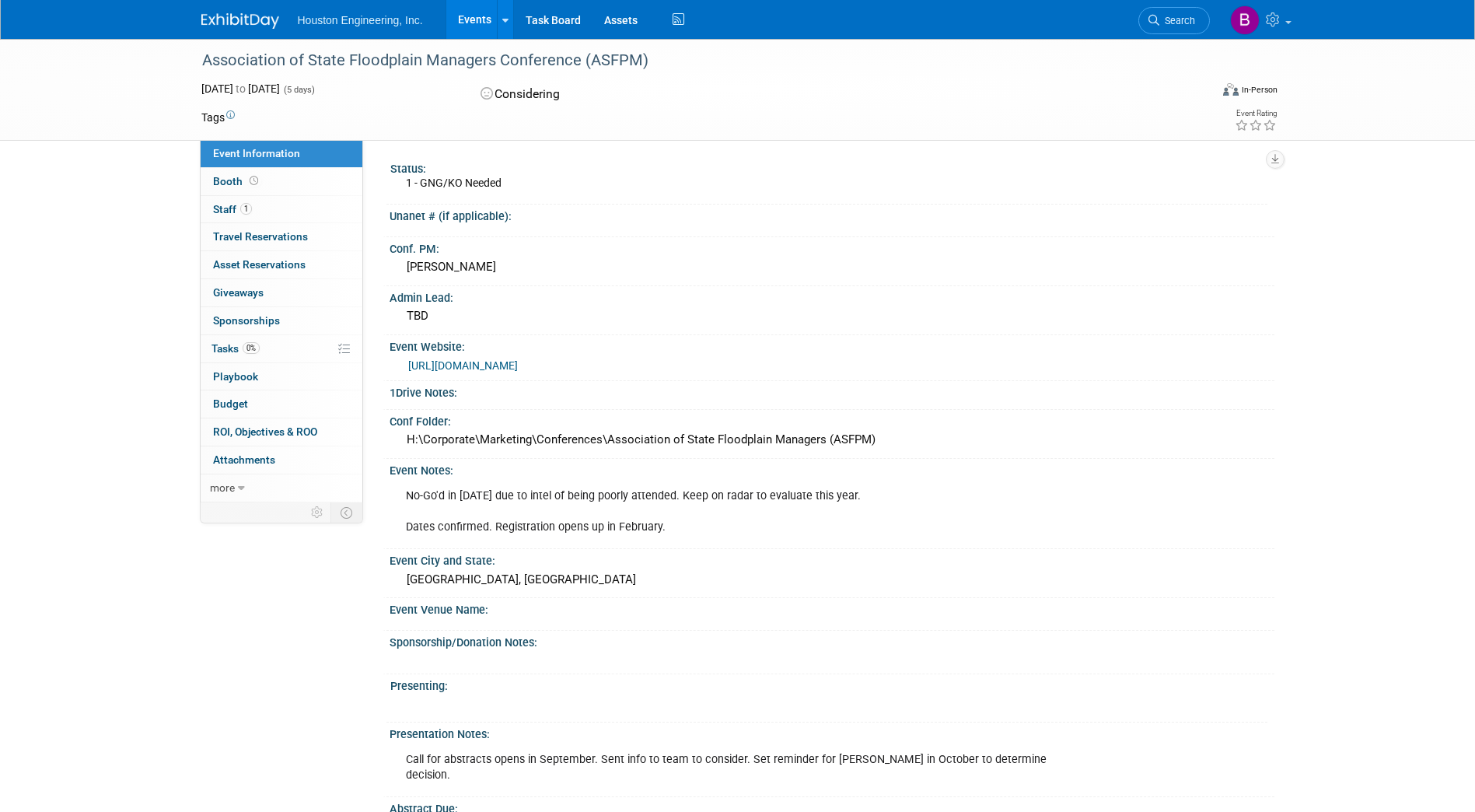
click at [518, 366] on link "https://www.floods.org/conference/" at bounding box center [463, 366] width 110 height 13
click at [650, 58] on div "Association of State Floodplain Managers Conference (ASFPM)" at bounding box center [692, 60] width 990 height 28
drag, startPoint x: 644, startPoint y: 58, endPoint x: 195, endPoint y: 71, distance: 449.2
click at [195, 71] on div "Association of State Floodplain Managers Conference (ASFPM)" at bounding box center [694, 60] width 1009 height 42
click at [640, 54] on div "Association of State Floodplain Managers Conference (ASFPM)" at bounding box center [692, 60] width 990 height 28
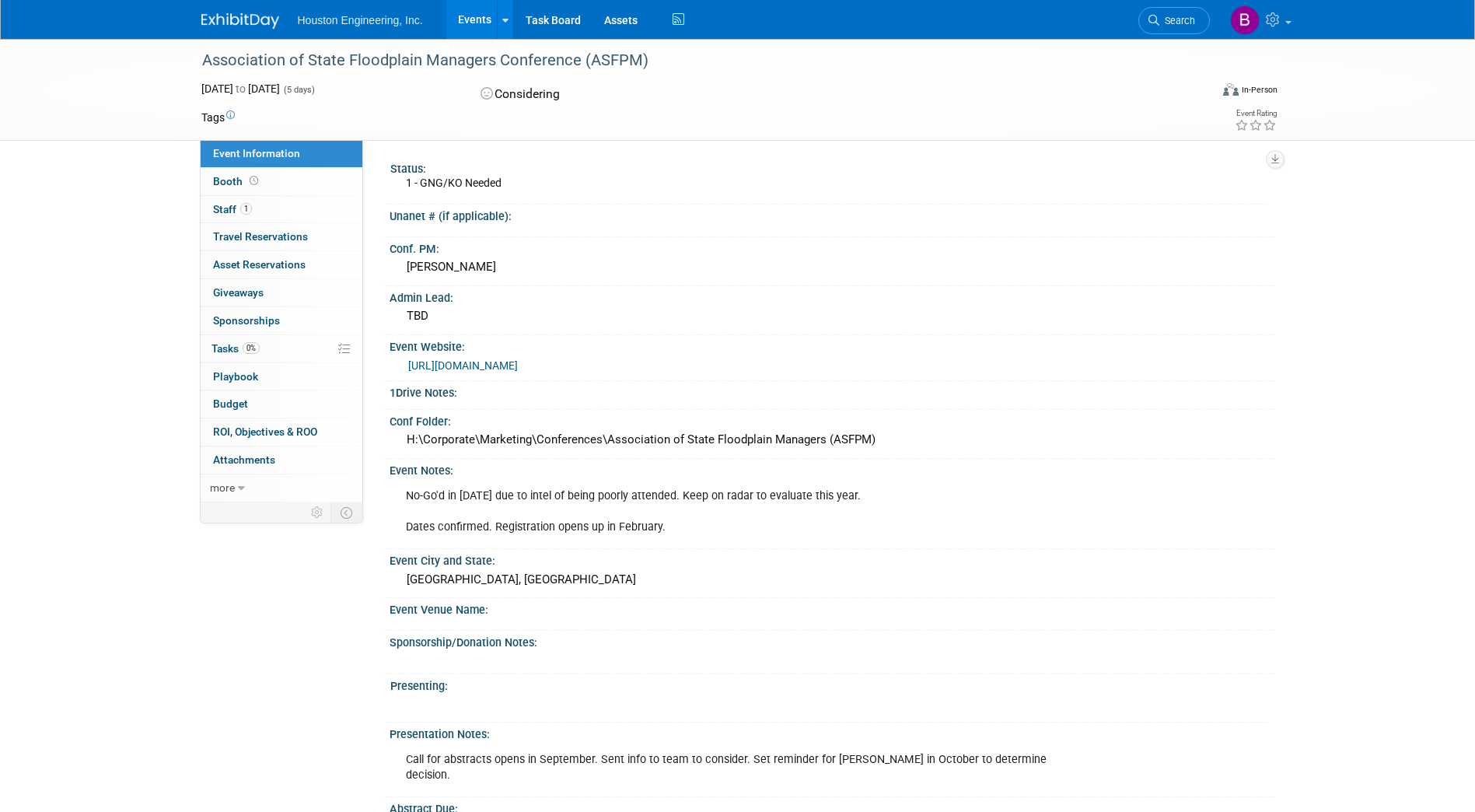
drag, startPoint x: 645, startPoint y: 54, endPoint x: 205, endPoint y: 65, distance: 440.1
click at [205, 65] on div "Association of State Floodplain Managers Conference (ASFPM)" at bounding box center [692, 60] width 990 height 28
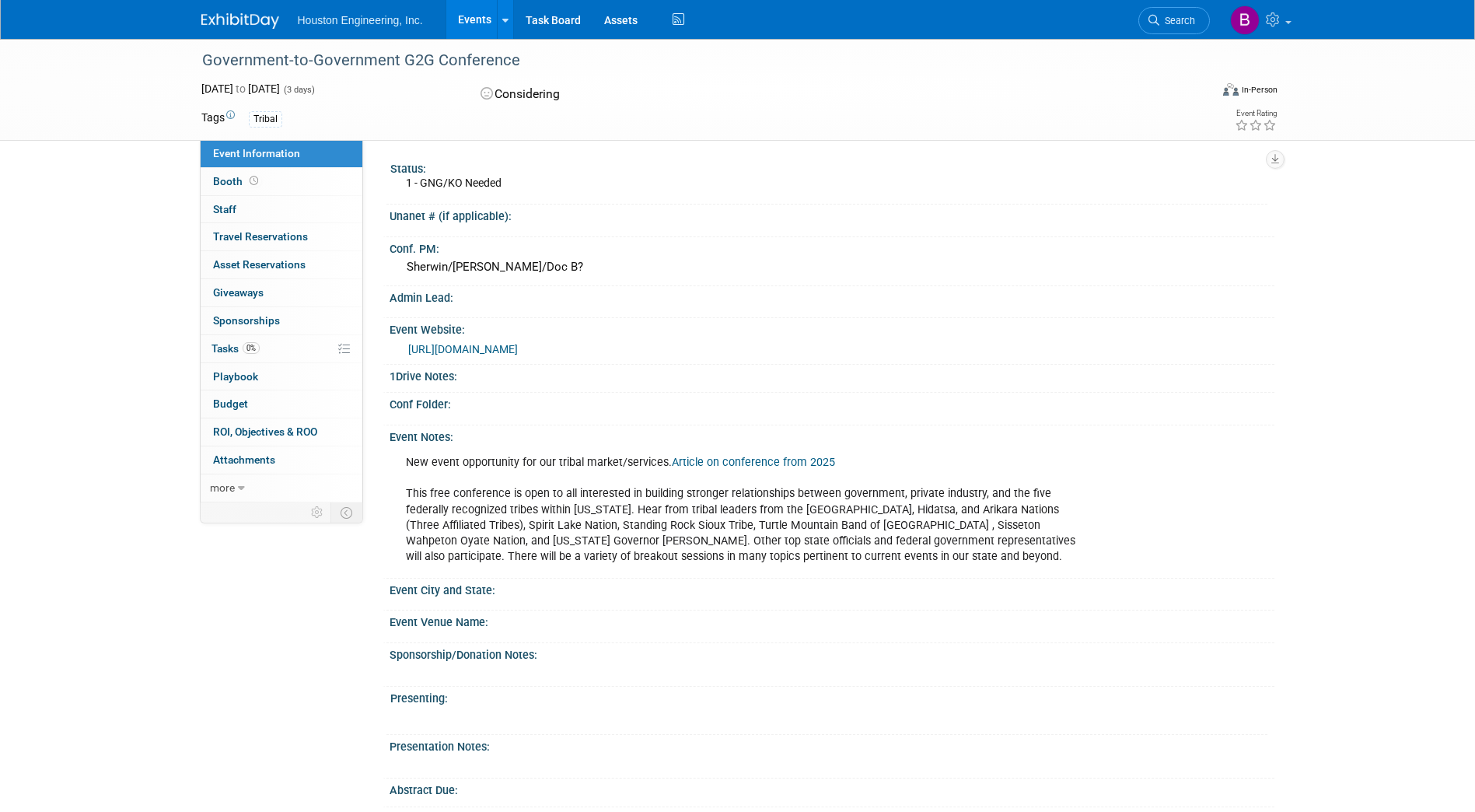
click at [511, 60] on div "Government-to-Government G2G Conference" at bounding box center [692, 60] width 990 height 28
drag, startPoint x: 506, startPoint y: 59, endPoint x: 459, endPoint y: 60, distance: 47.0
click at [459, 60] on div "Government-to-Government G2G Conference" at bounding box center [692, 60] width 990 height 28
drag, startPoint x: 459, startPoint y: 60, endPoint x: 345, endPoint y: 75, distance: 115.0
click at [345, 75] on div "Government-to-Government G2G Conference" at bounding box center [692, 60] width 990 height 28
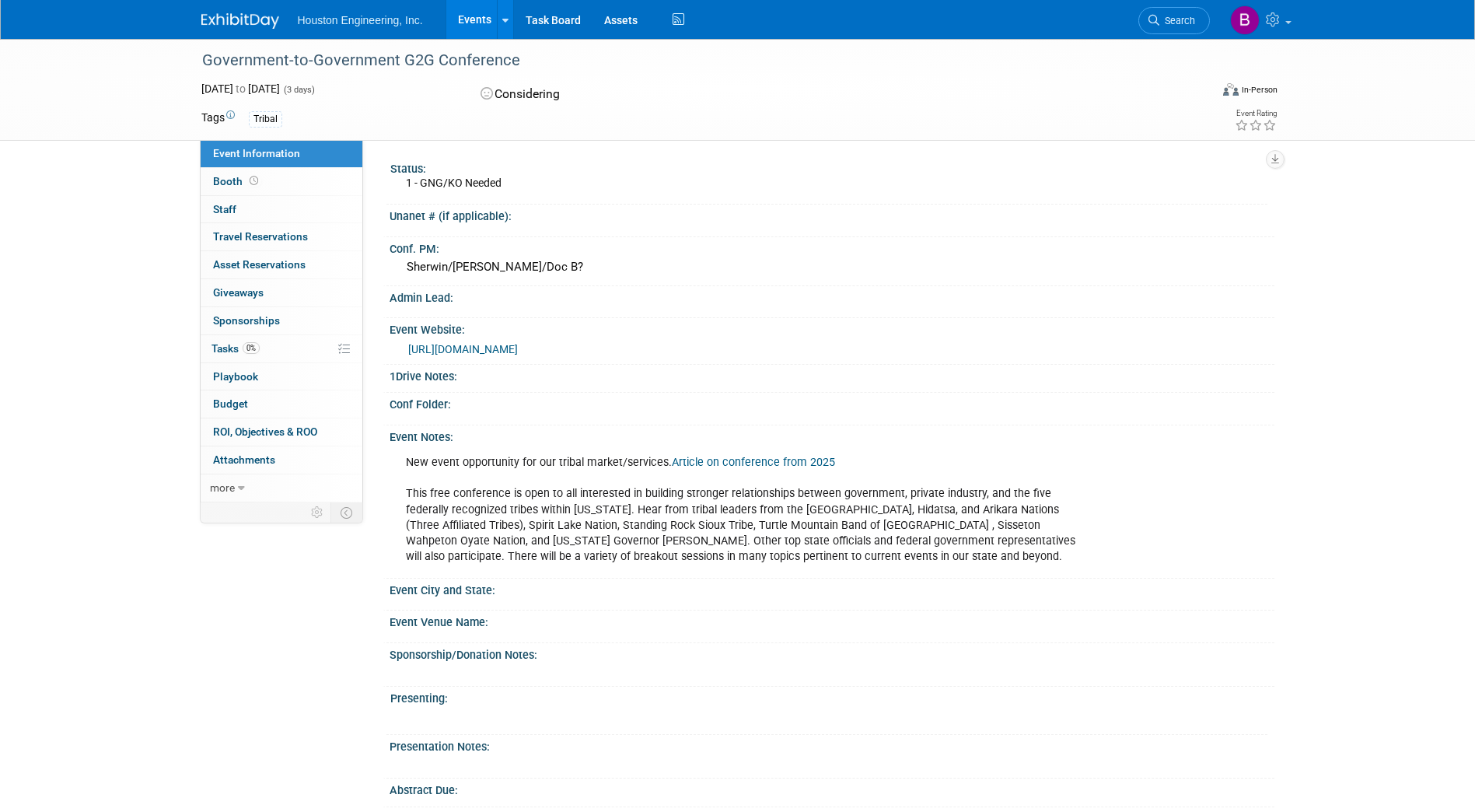
drag, startPoint x: 515, startPoint y: 55, endPoint x: 206, endPoint y: 58, distance: 309.0
click at [206, 58] on div "Government-to-Government G2G Conference" at bounding box center [692, 60] width 990 height 28
copy div "Government-to-Government G2G Conference"
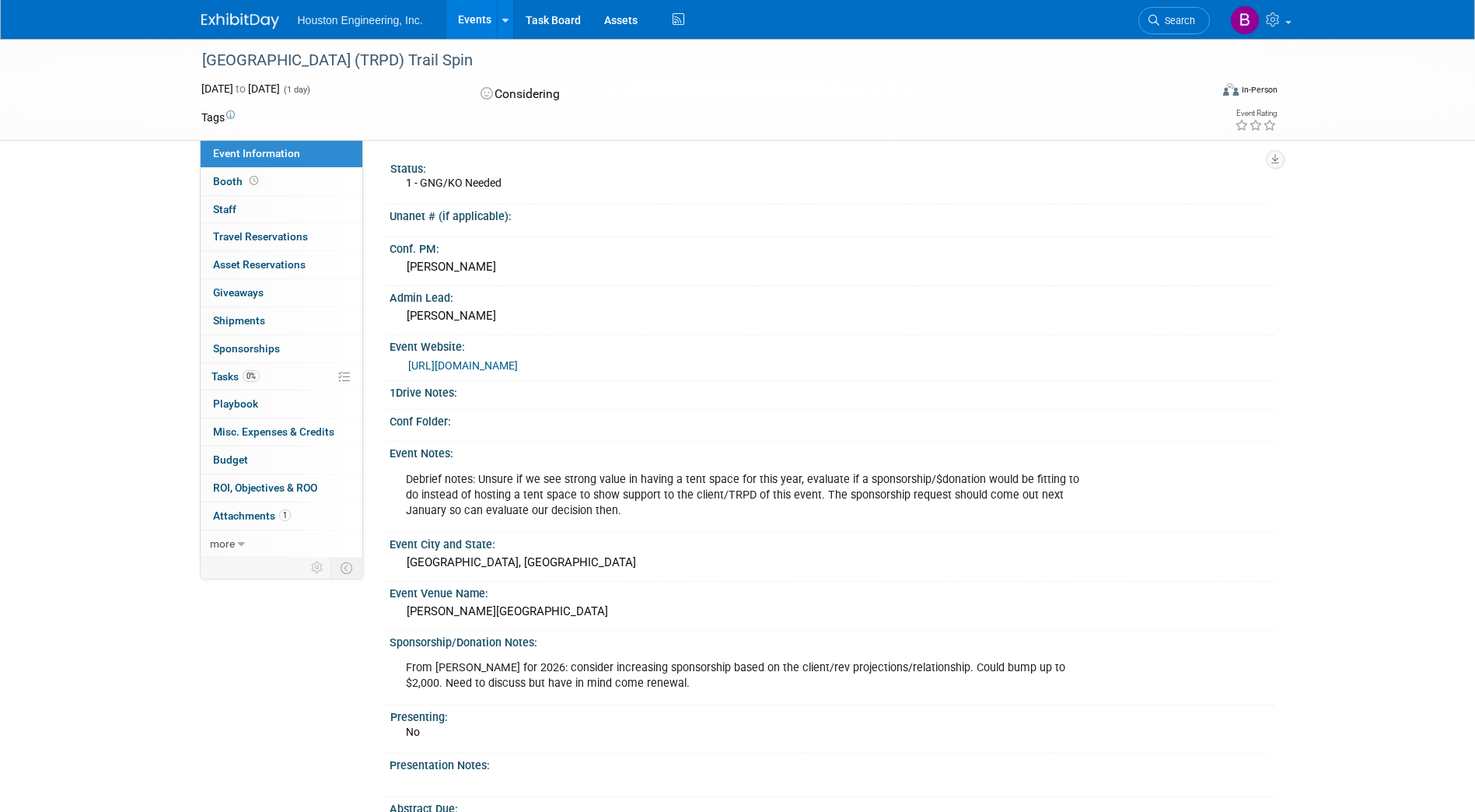
click at [510, 65] on div "[GEOGRAPHIC_DATA] (TRPD) Trail Spin" at bounding box center [692, 60] width 990 height 28
drag, startPoint x: 498, startPoint y: 55, endPoint x: 205, endPoint y: 64, distance: 293.1
click at [205, 64] on div "[GEOGRAPHIC_DATA] (TRPD) Trail Spin" at bounding box center [692, 60] width 990 height 28
copy div "[GEOGRAPHIC_DATA] (TRPD) Trail Spin"
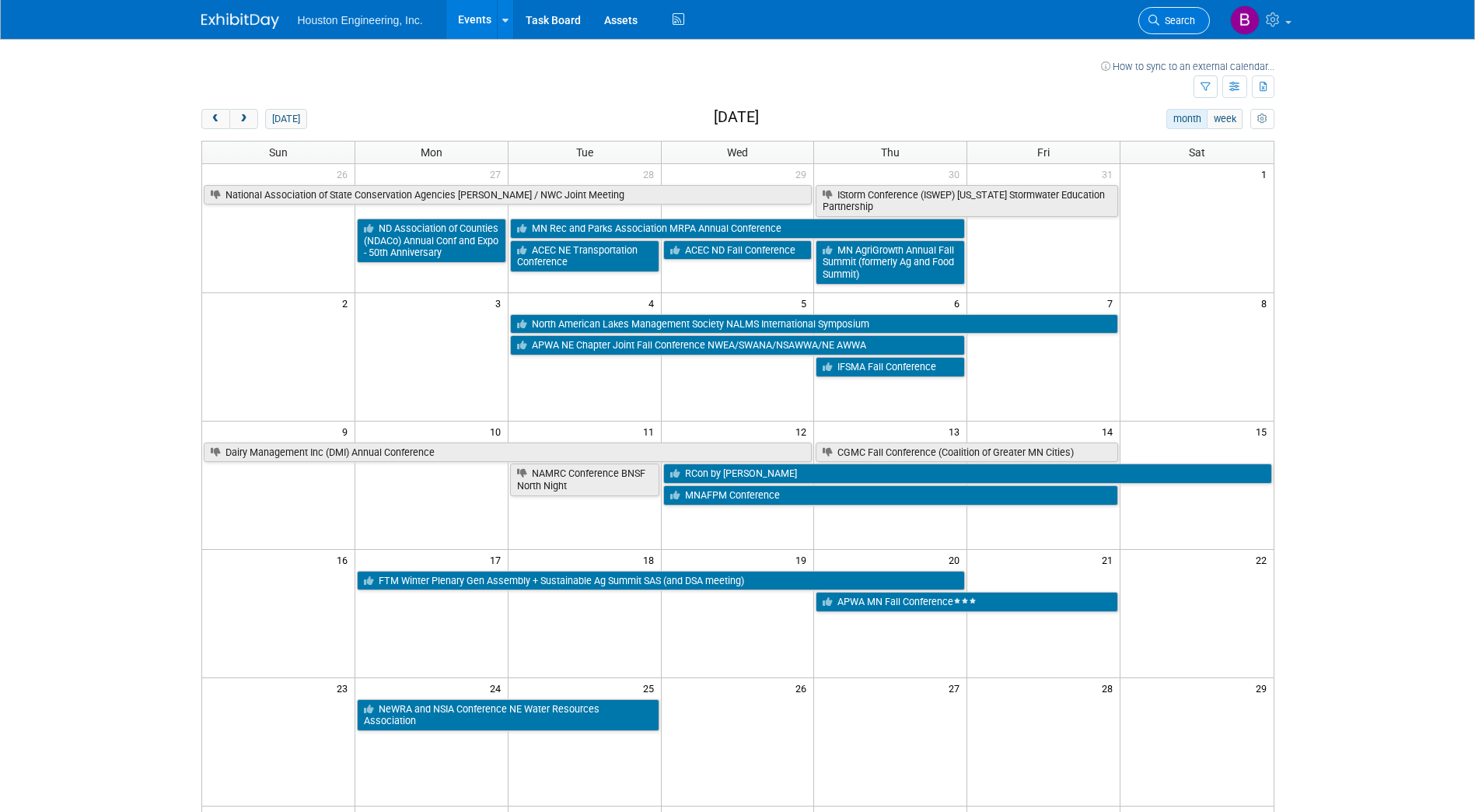
click at [1182, 20] on span "Search" at bounding box center [1178, 20] width 36 height 12
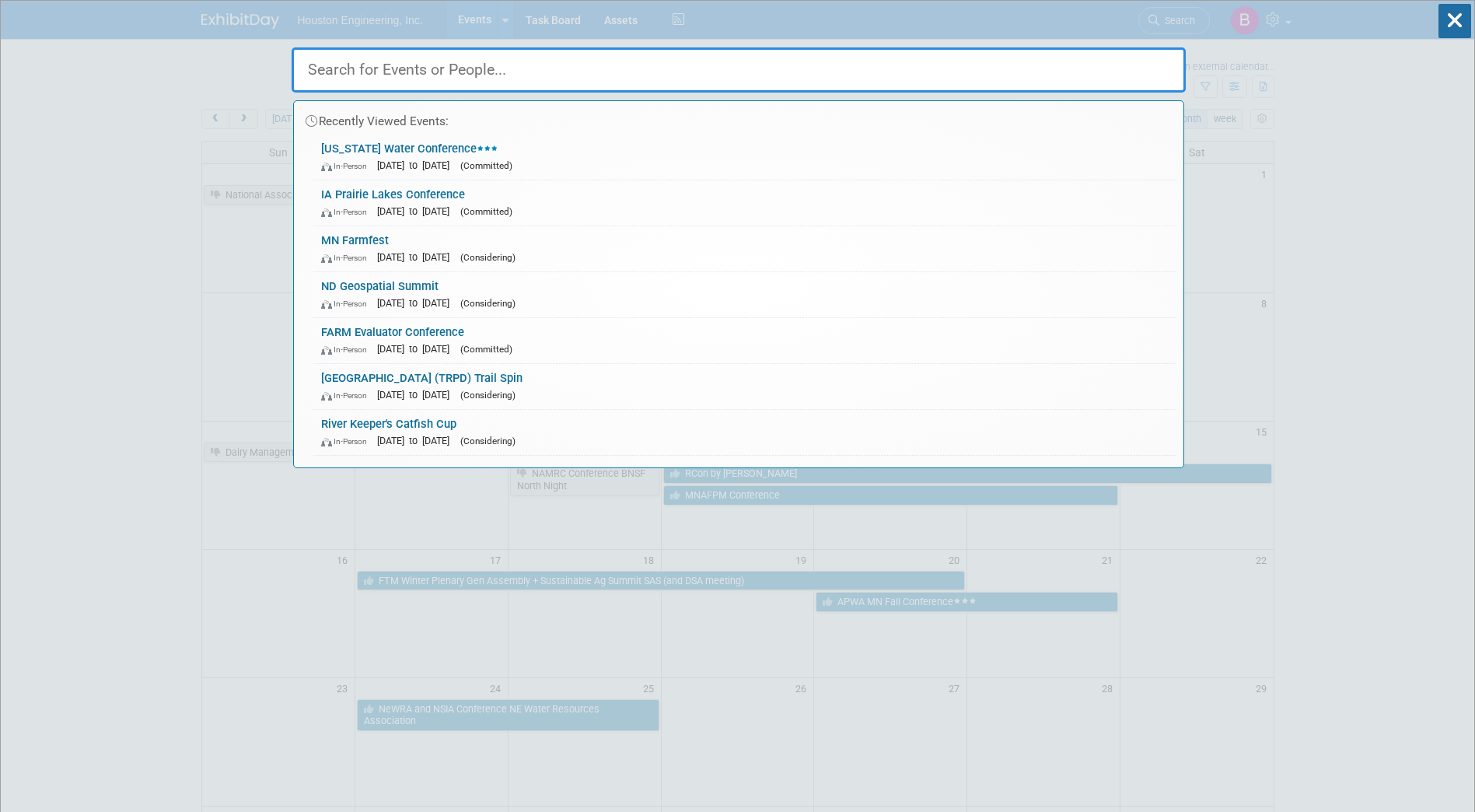
click at [587, 80] on input "text" at bounding box center [738, 70] width 894 height 45
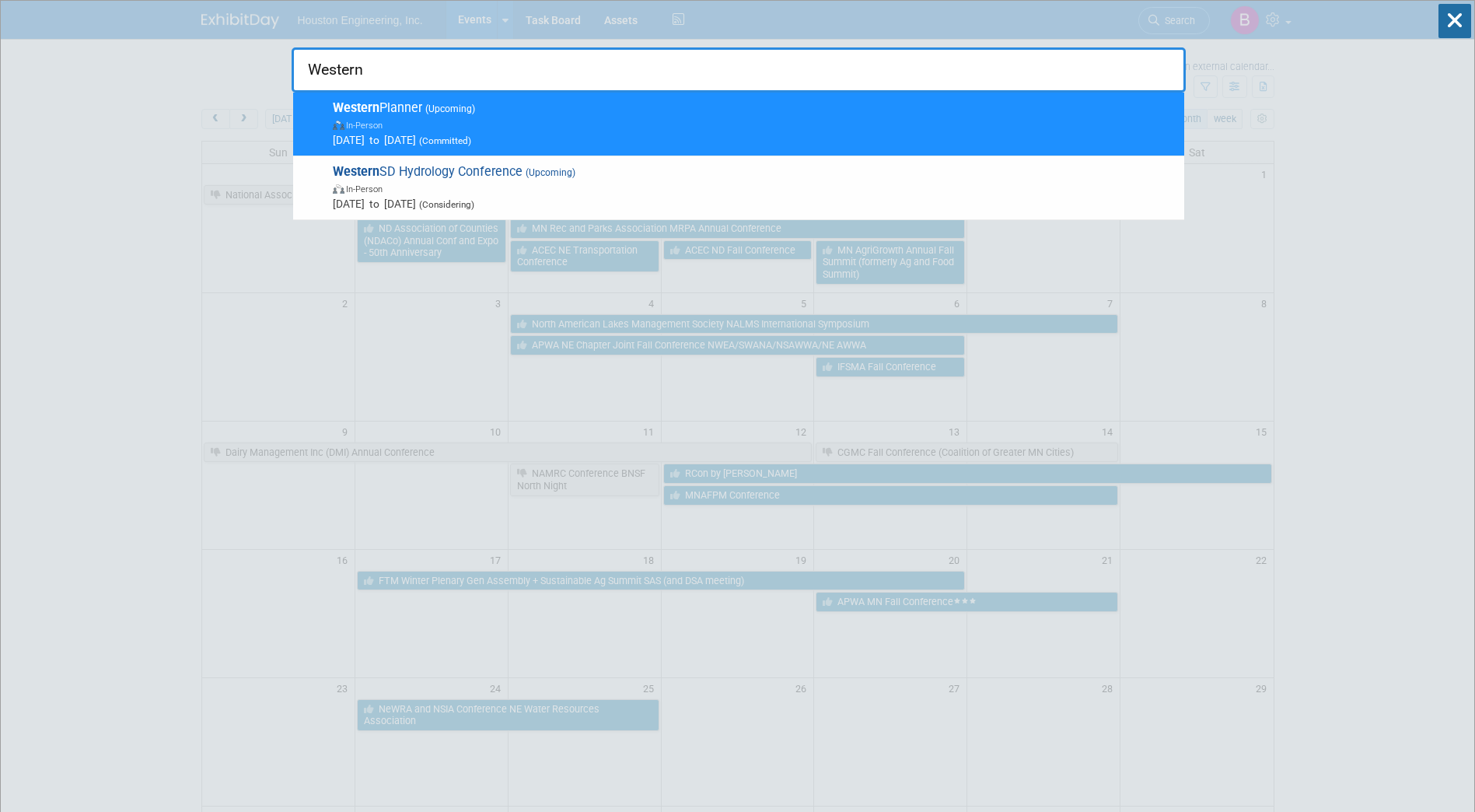
click at [615, 108] on span "Western Planner (Upcoming) In-Person Oct 15, 2025 to Oct 17, 2025 (Committed)" at bounding box center [752, 124] width 849 height 48
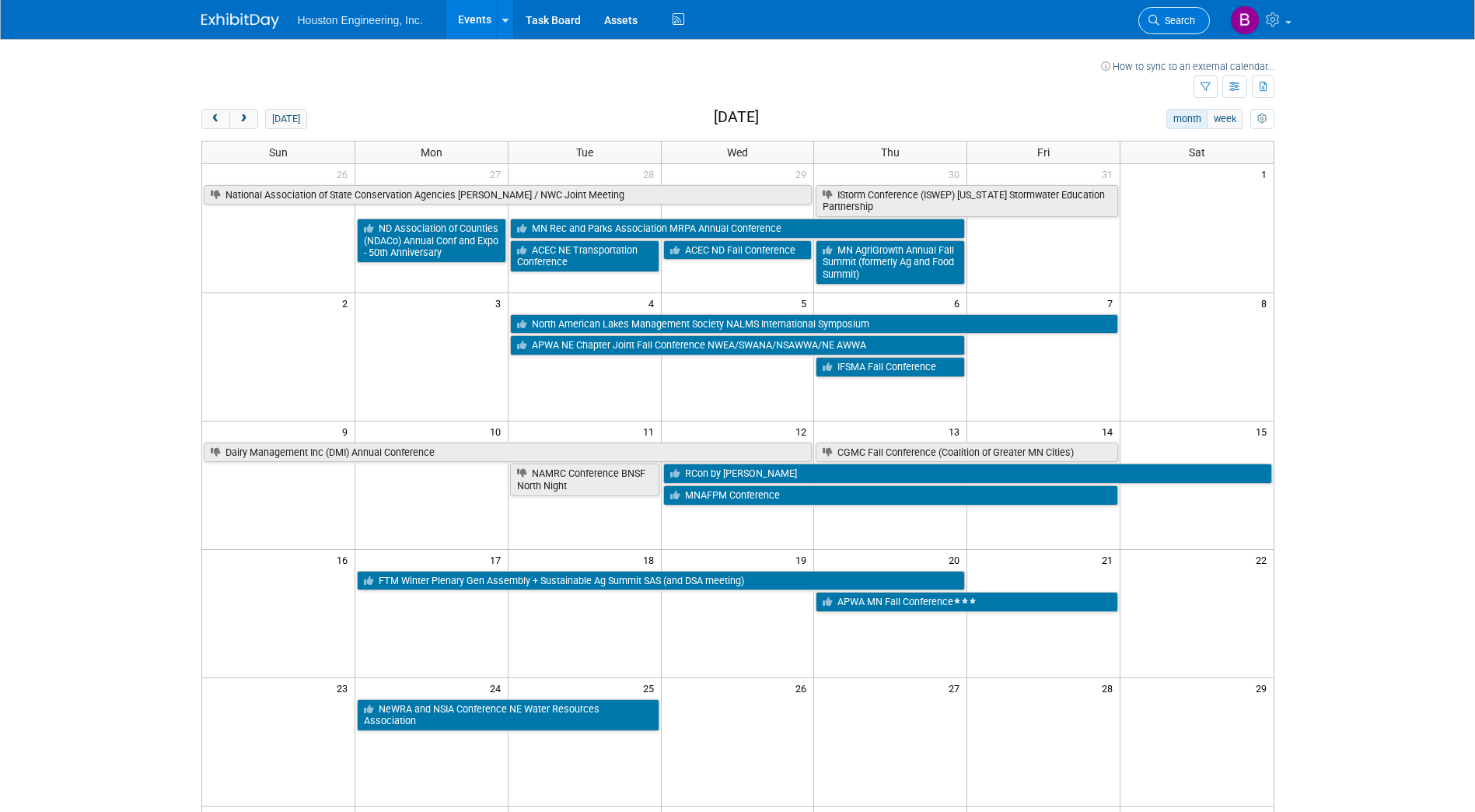
click at [1163, 17] on span "Search" at bounding box center [1178, 20] width 36 height 12
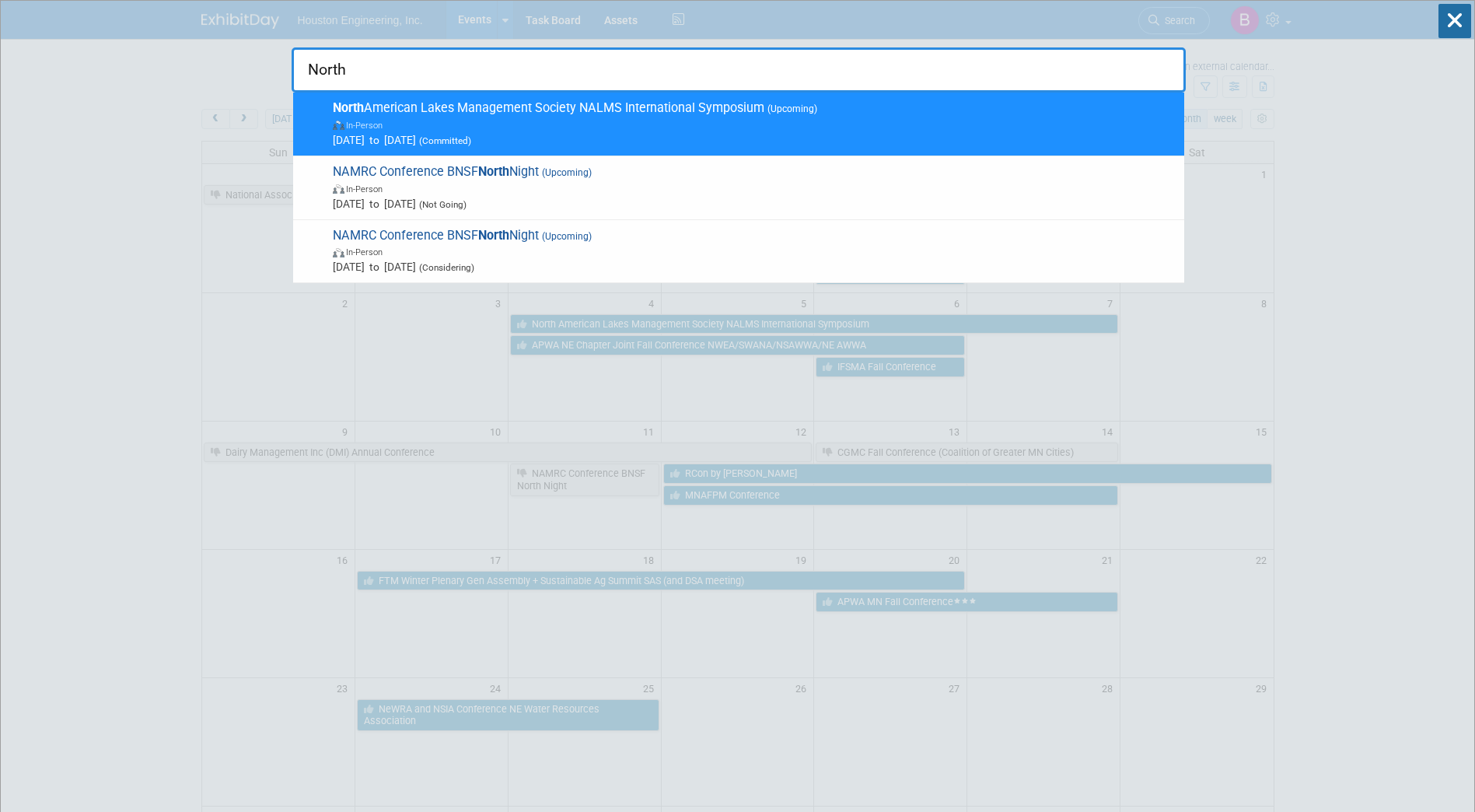
click at [292, 68] on input "North" at bounding box center [738, 70] width 894 height 45
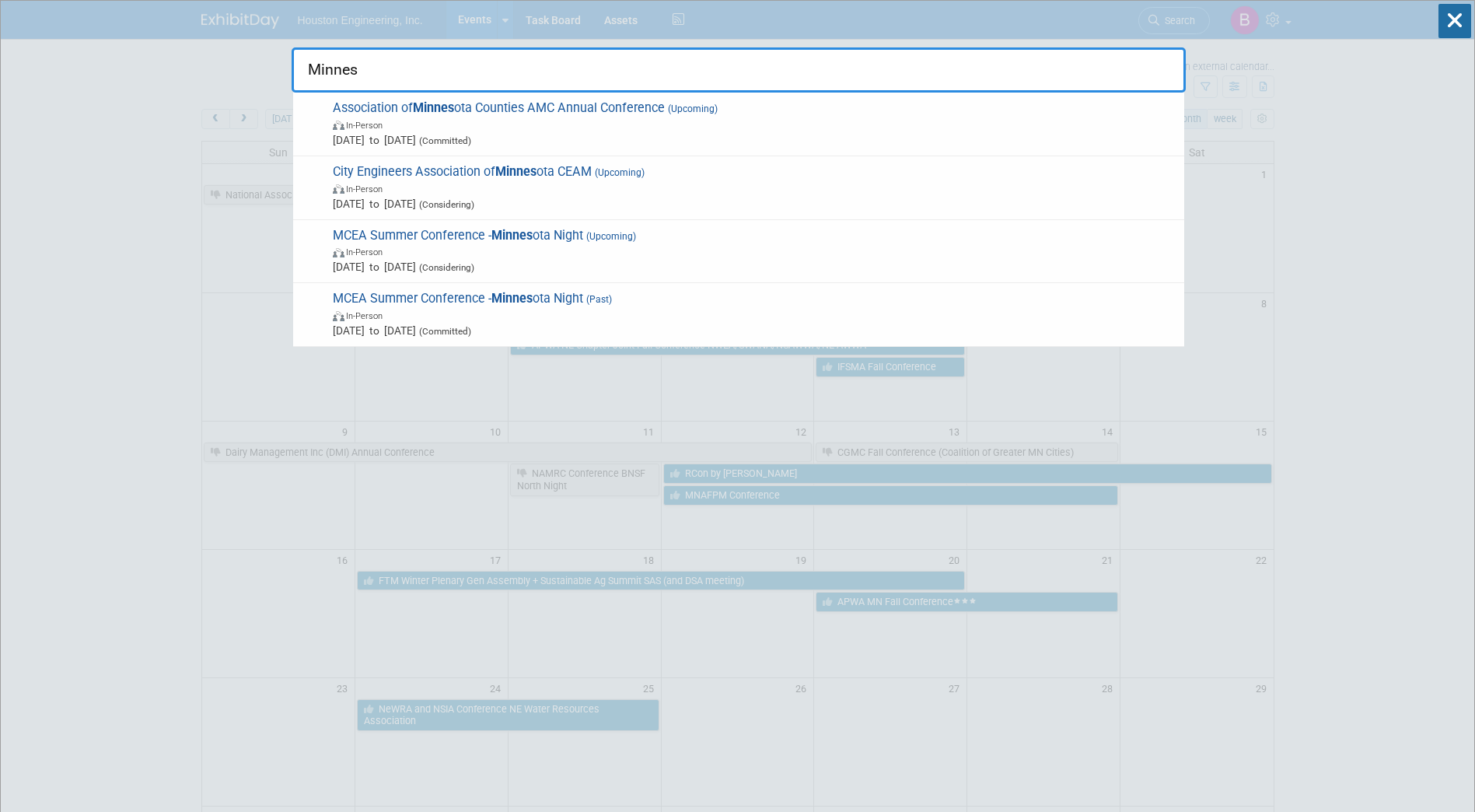
drag, startPoint x: 400, startPoint y: 69, endPoint x: 297, endPoint y: 66, distance: 103.0
click at [297, 66] on input "Minnes" at bounding box center [738, 70] width 894 height 45
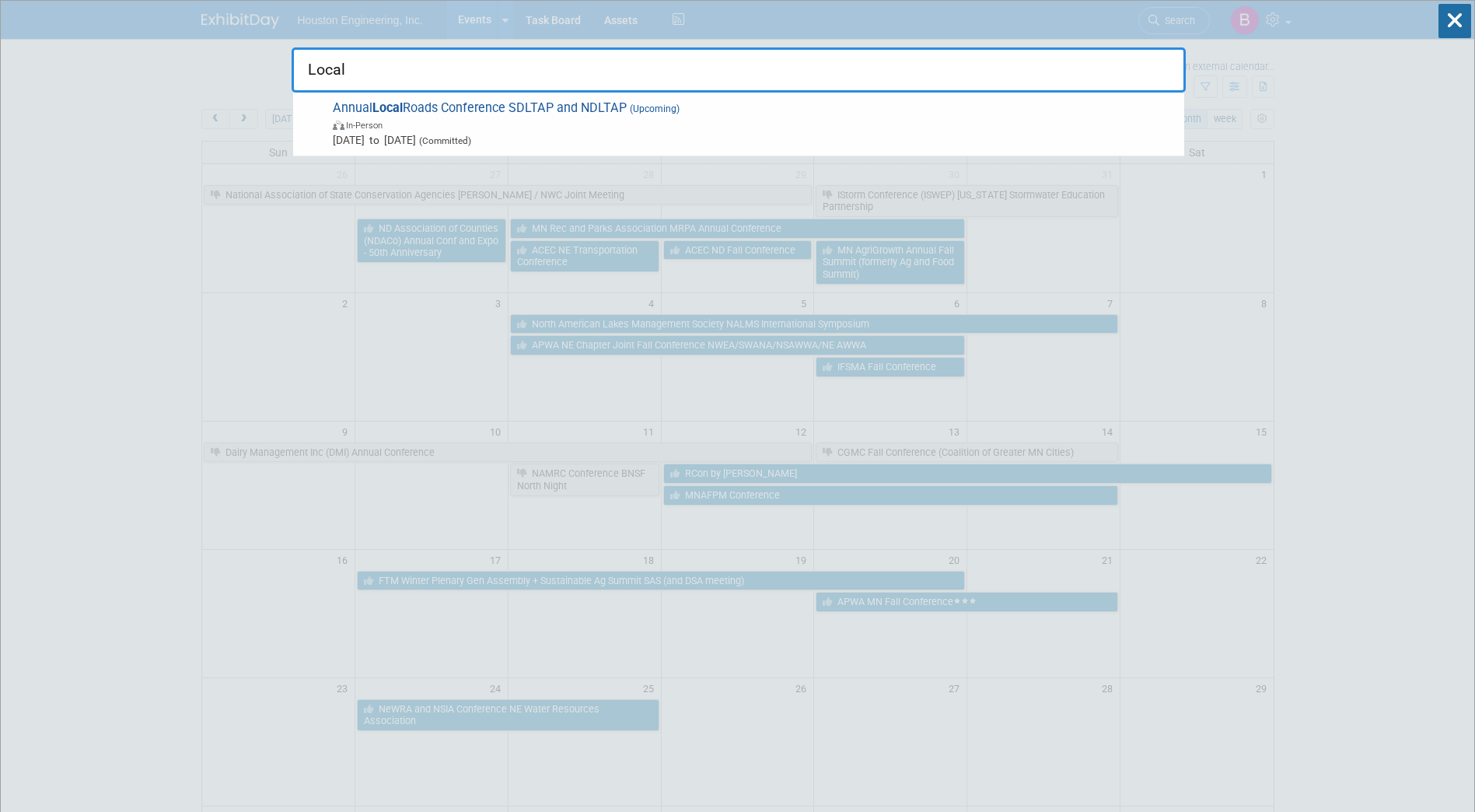
drag, startPoint x: 468, startPoint y: 61, endPoint x: 285, endPoint y: 63, distance: 183.0
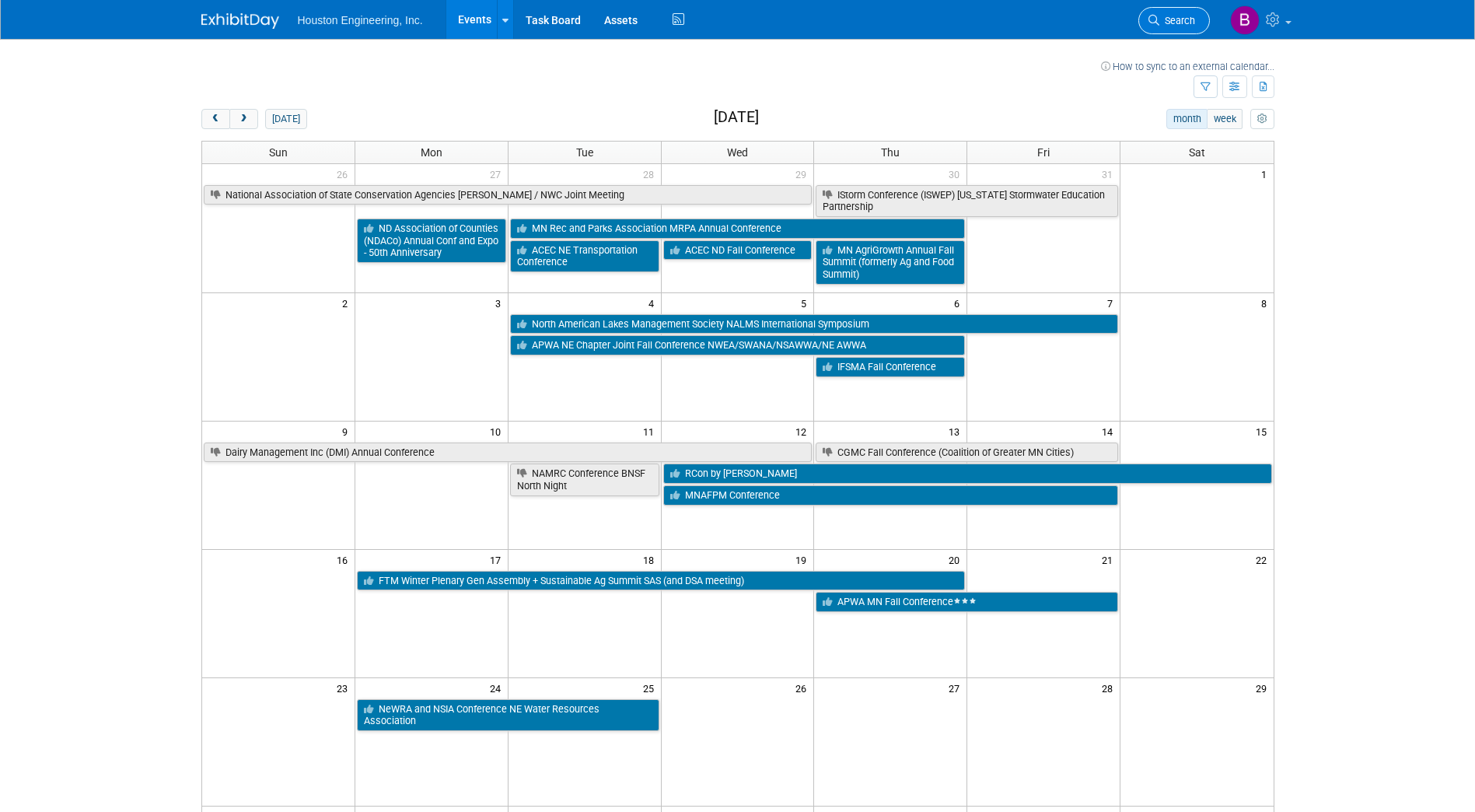
click at [1155, 14] on icon at bounding box center [1154, 20] width 11 height 11
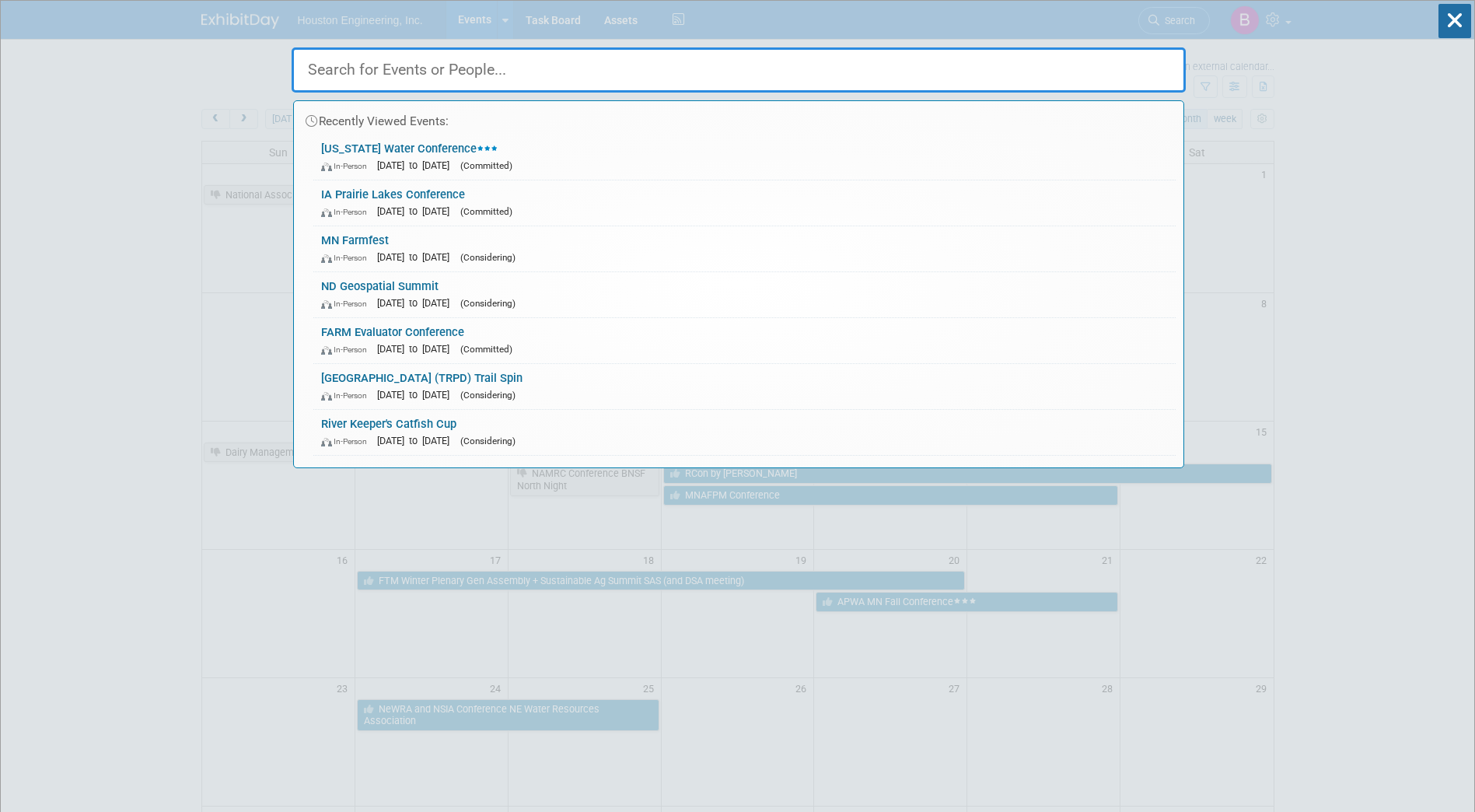
click at [553, 66] on input "text" at bounding box center [738, 70] width 894 height 45
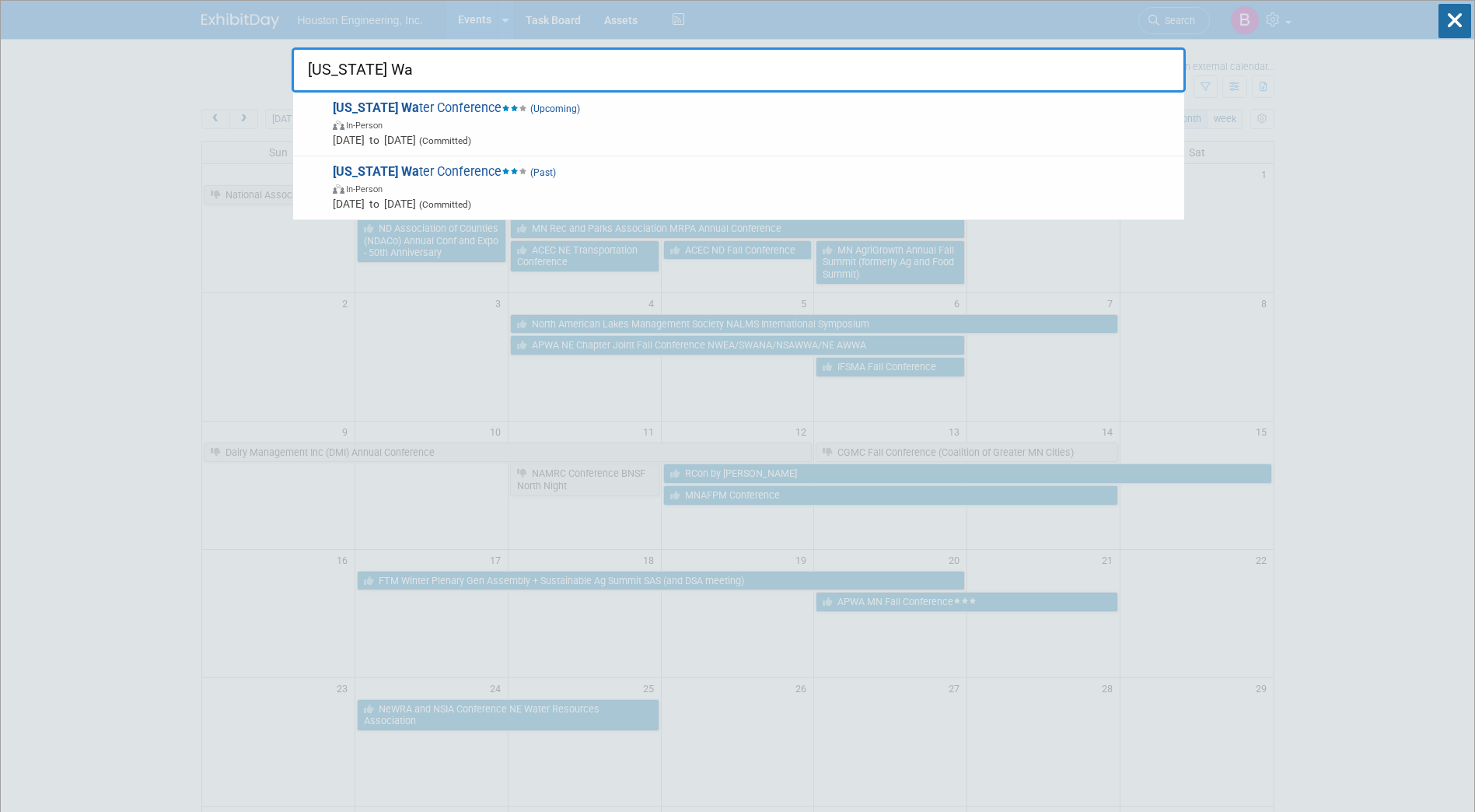
drag, startPoint x: 388, startPoint y: 72, endPoint x: 292, endPoint y: 78, distance: 96.2
click at [292, 78] on input "Iowa Wa" at bounding box center [738, 70] width 894 height 45
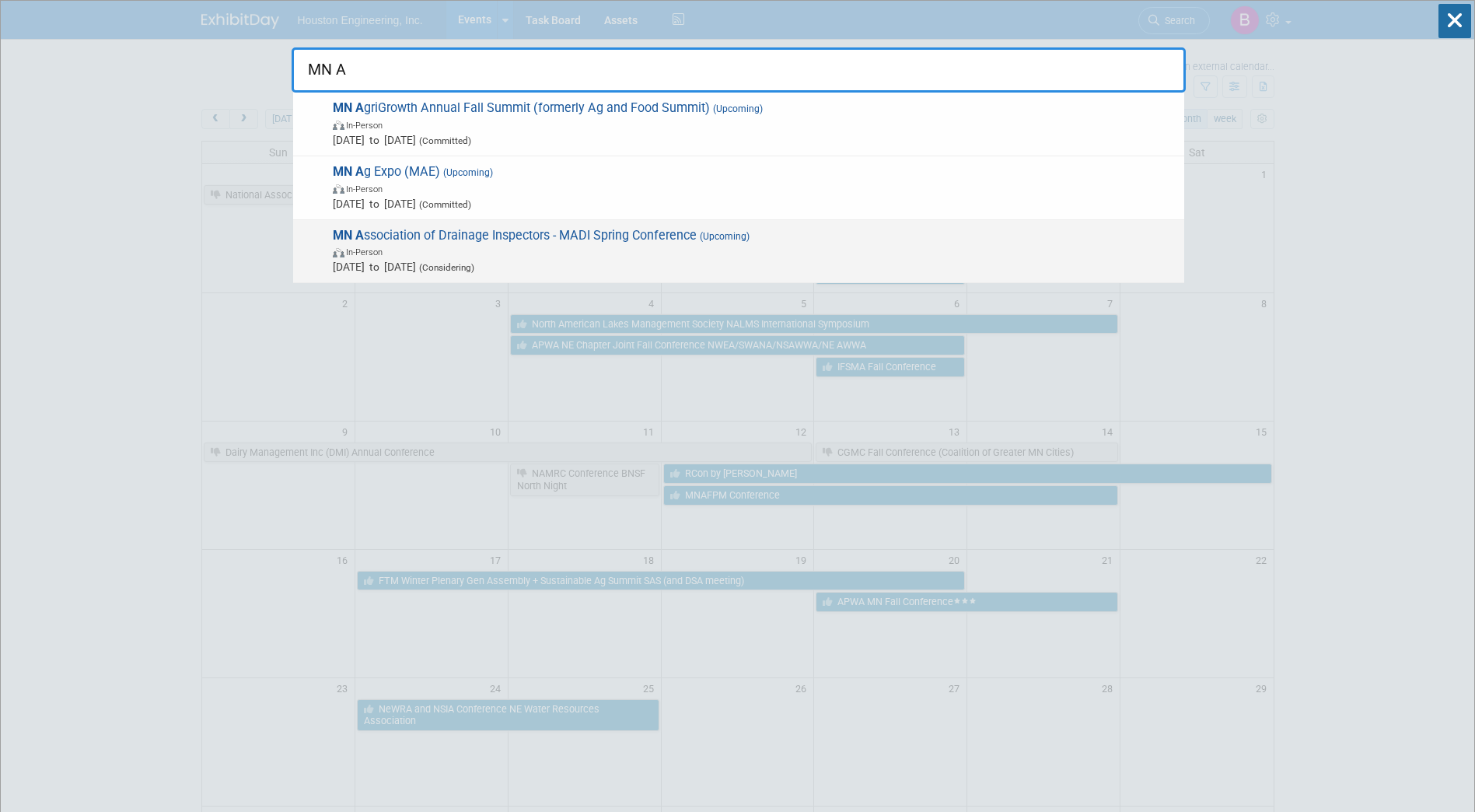
type input "MN A"
click at [392, 246] on span "In-Person" at bounding box center [755, 251] width 844 height 15
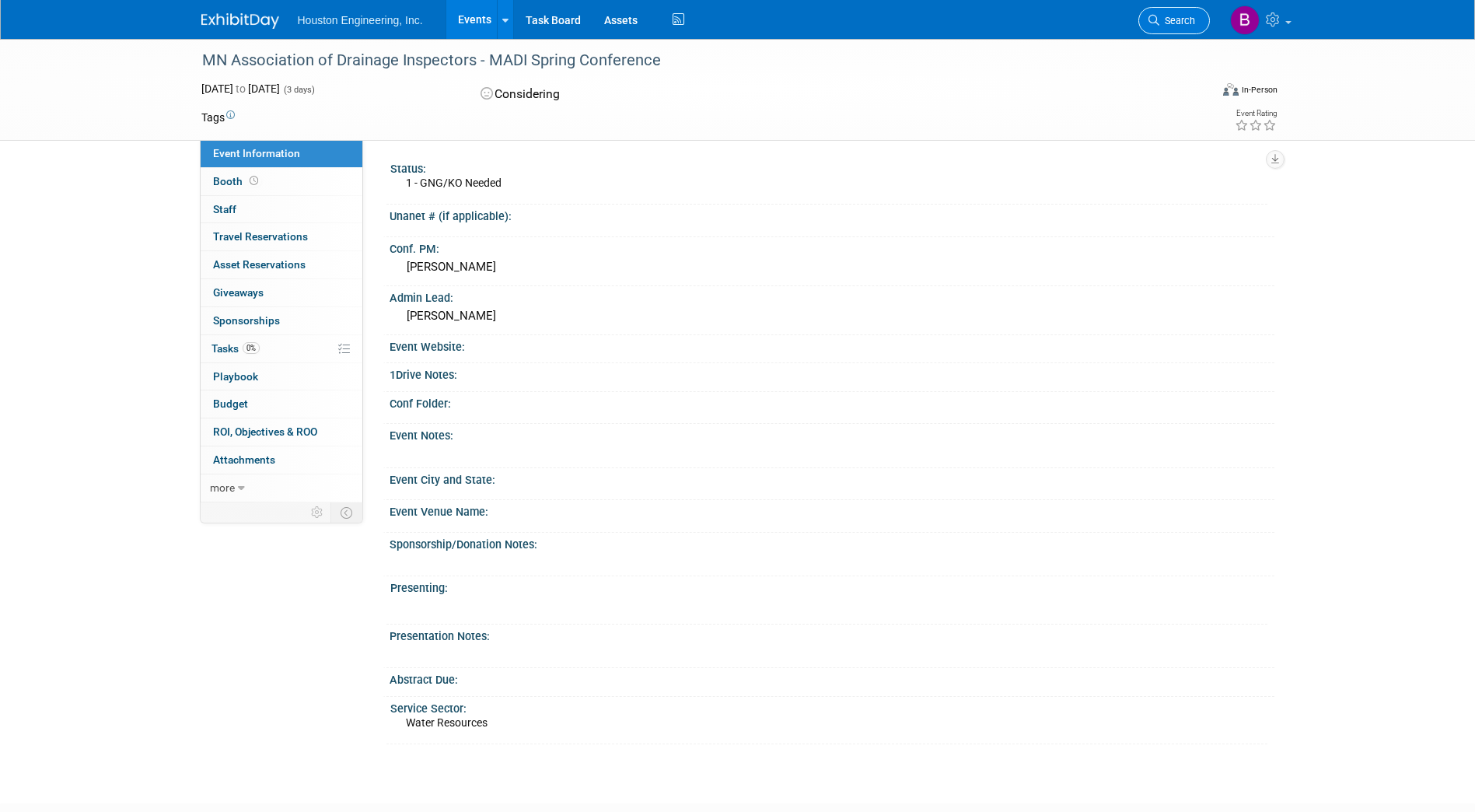
click at [1174, 23] on span "Search" at bounding box center [1178, 20] width 36 height 12
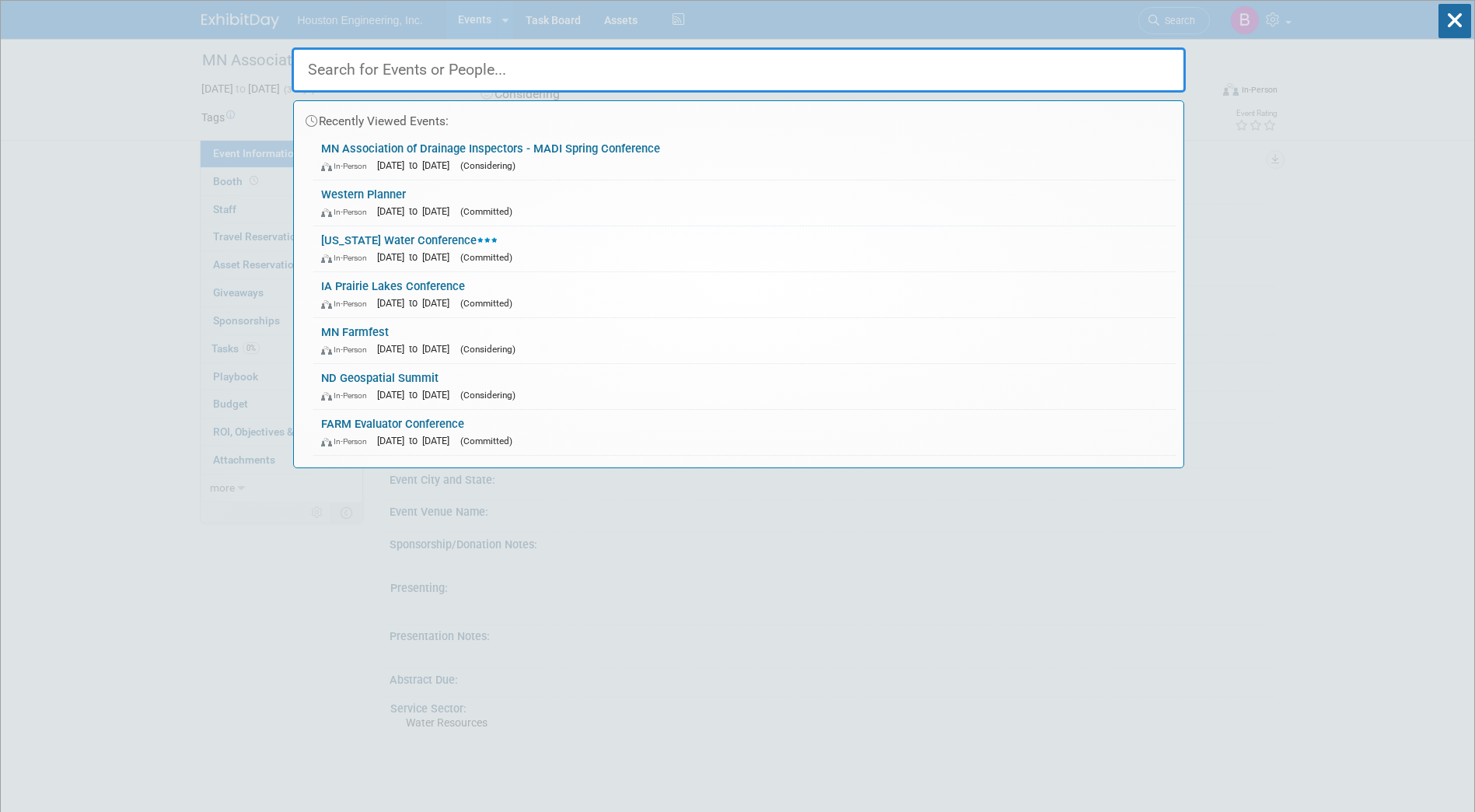
click at [512, 71] on input "text" at bounding box center [738, 70] width 894 height 45
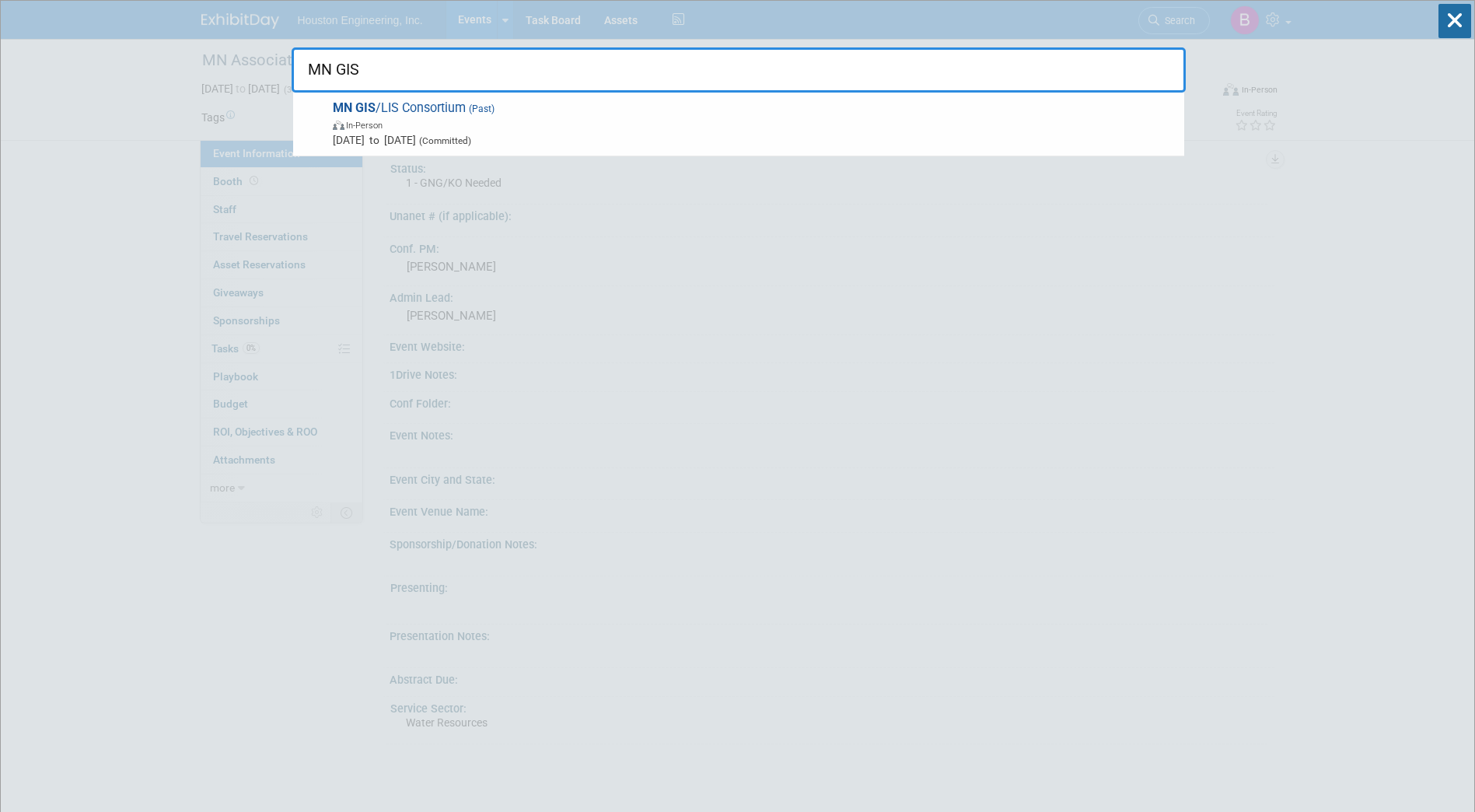
type input "MN GIS"
drag, startPoint x: 383, startPoint y: 71, endPoint x: 262, endPoint y: 79, distance: 121.3
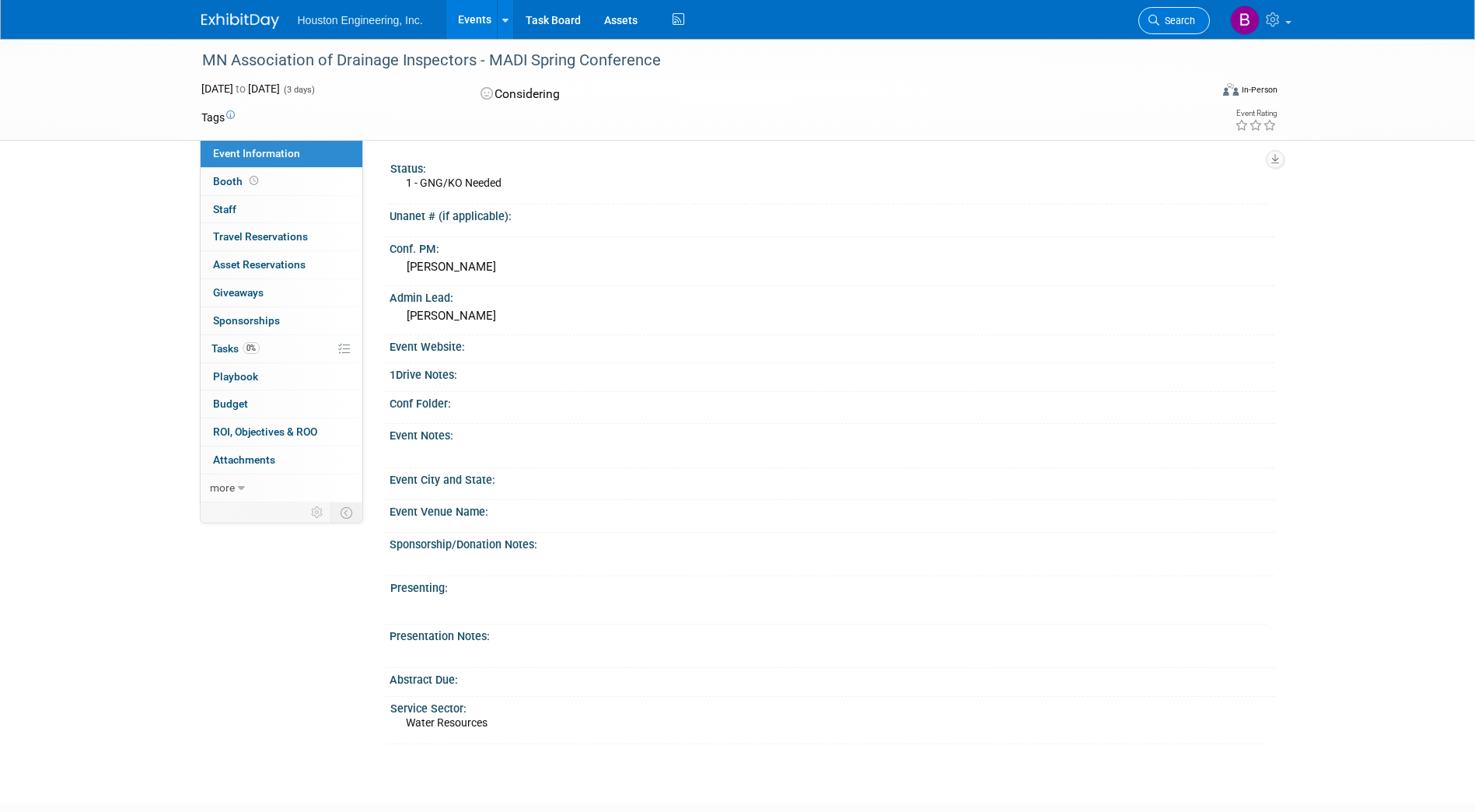
click at [1160, 14] on link "Search" at bounding box center [1174, 20] width 72 height 27
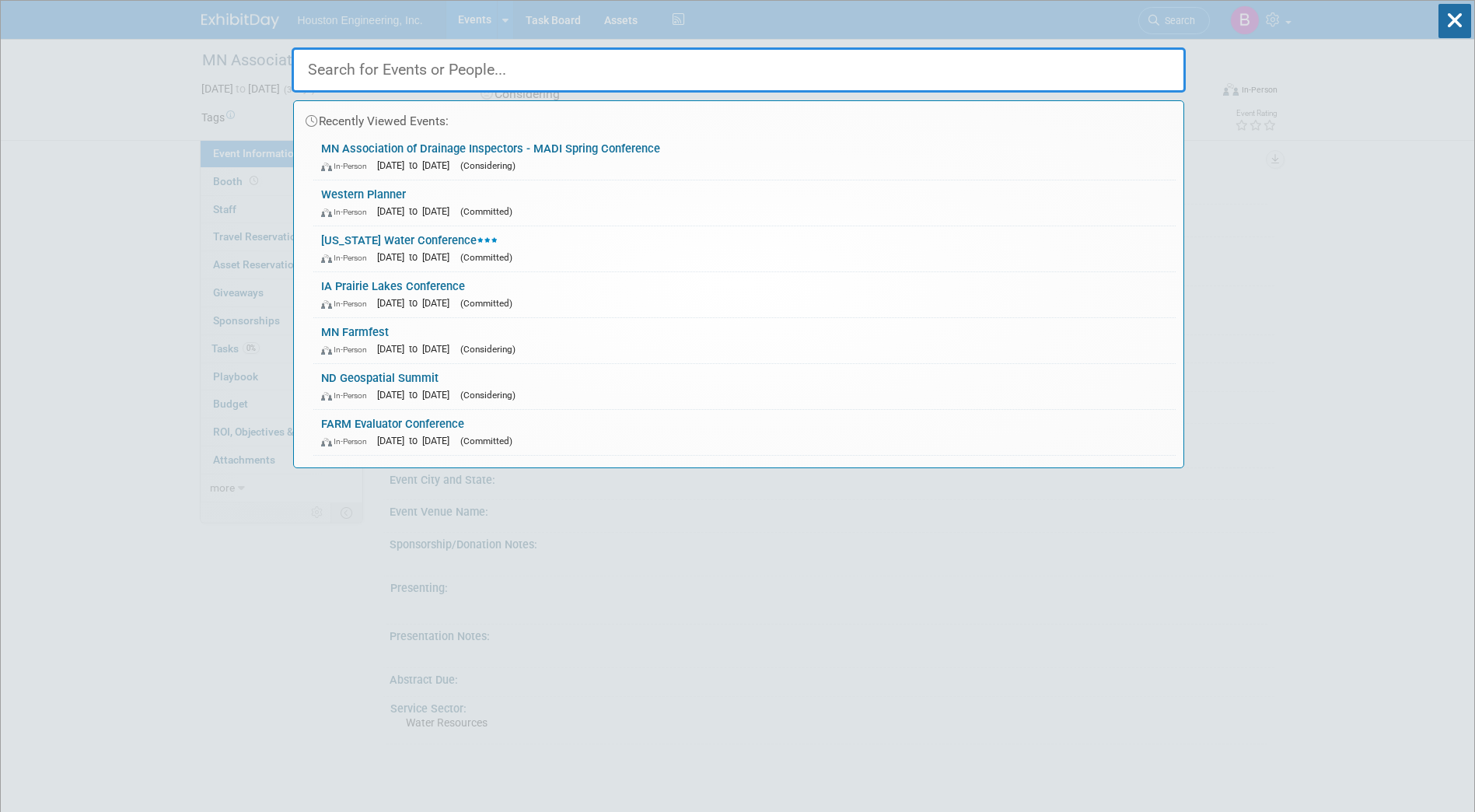
click at [381, 69] on input "text" at bounding box center [738, 70] width 894 height 45
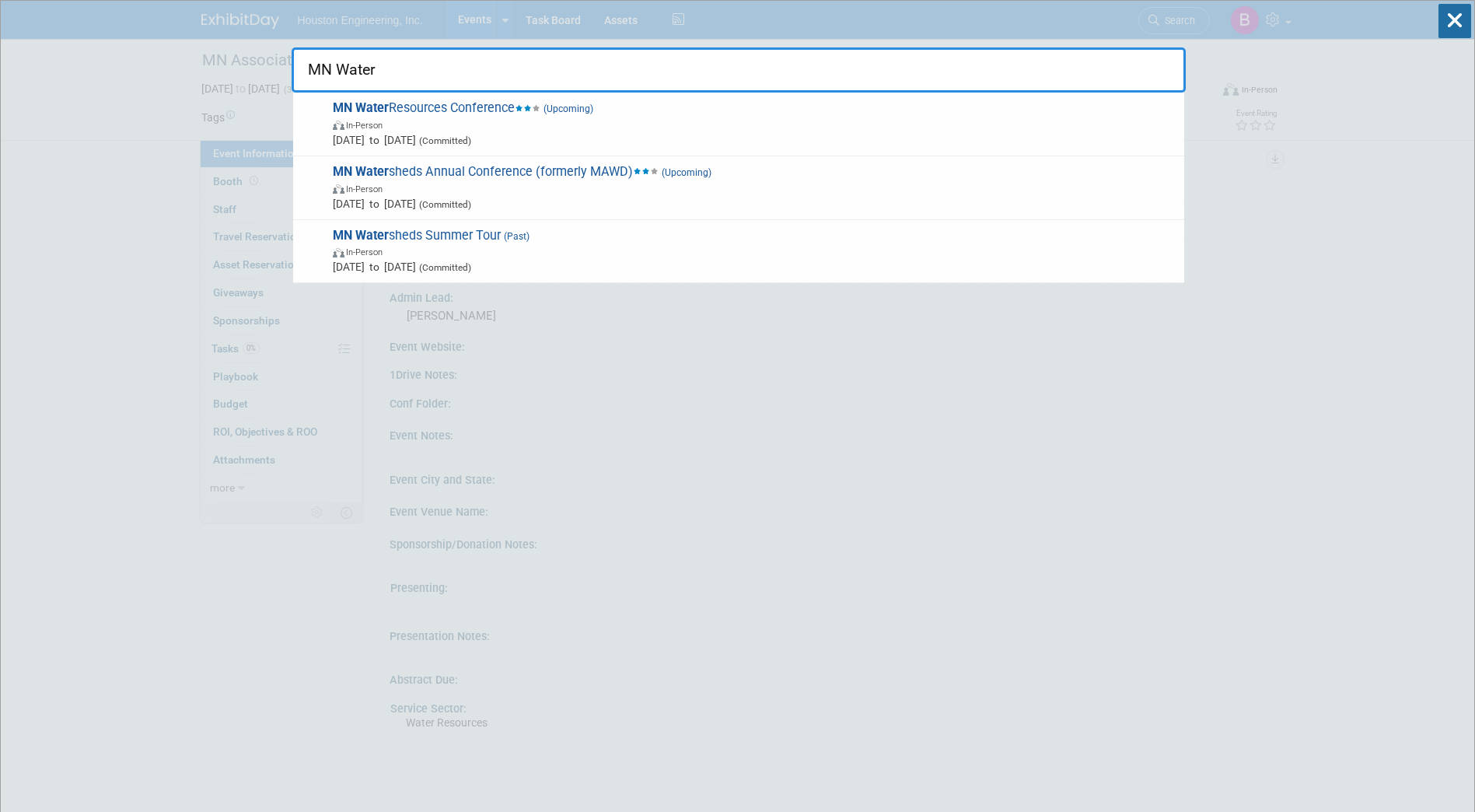
drag, startPoint x: 321, startPoint y: 72, endPoint x: 291, endPoint y: 84, distance: 32.3
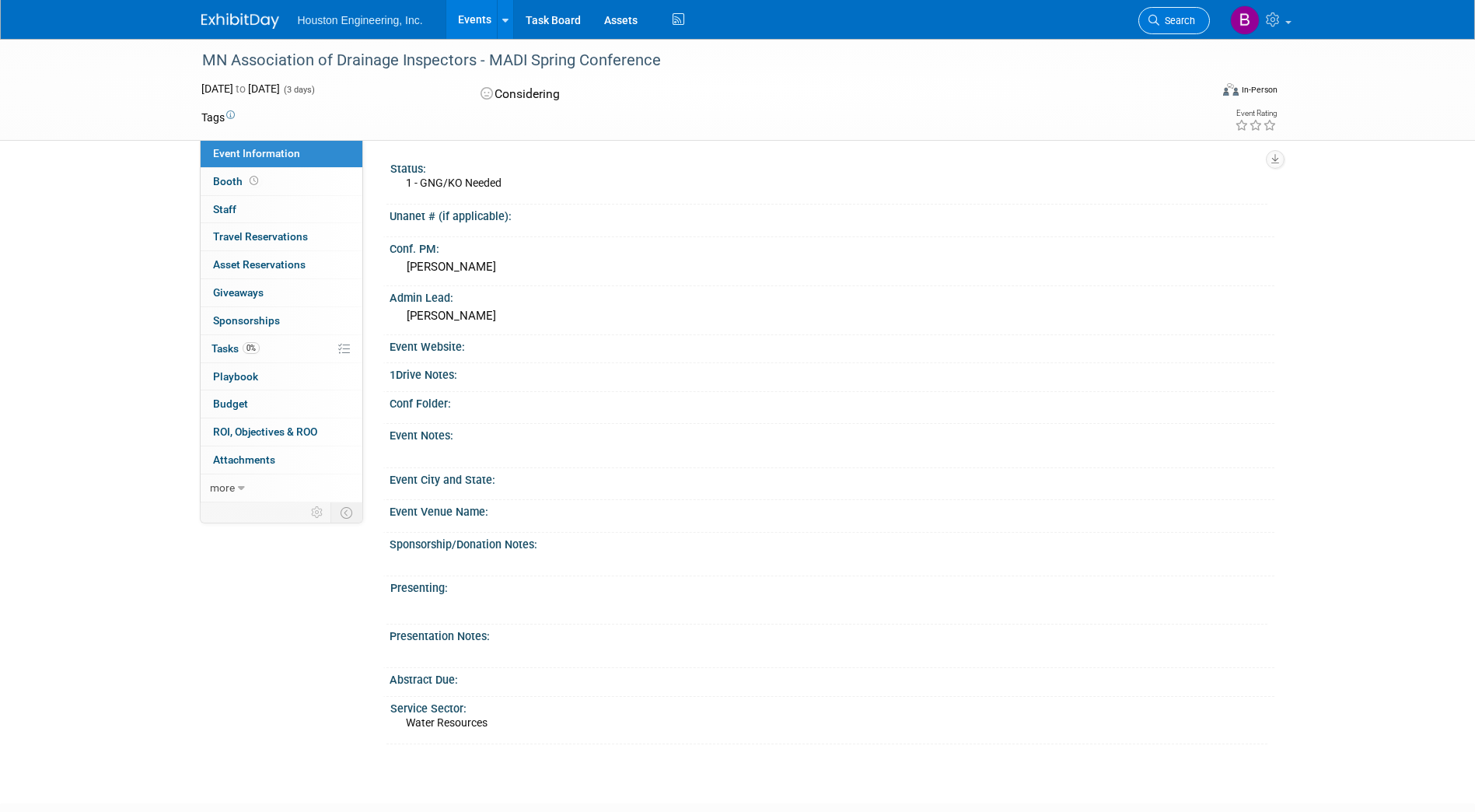
click at [1179, 22] on span "Search" at bounding box center [1178, 20] width 36 height 12
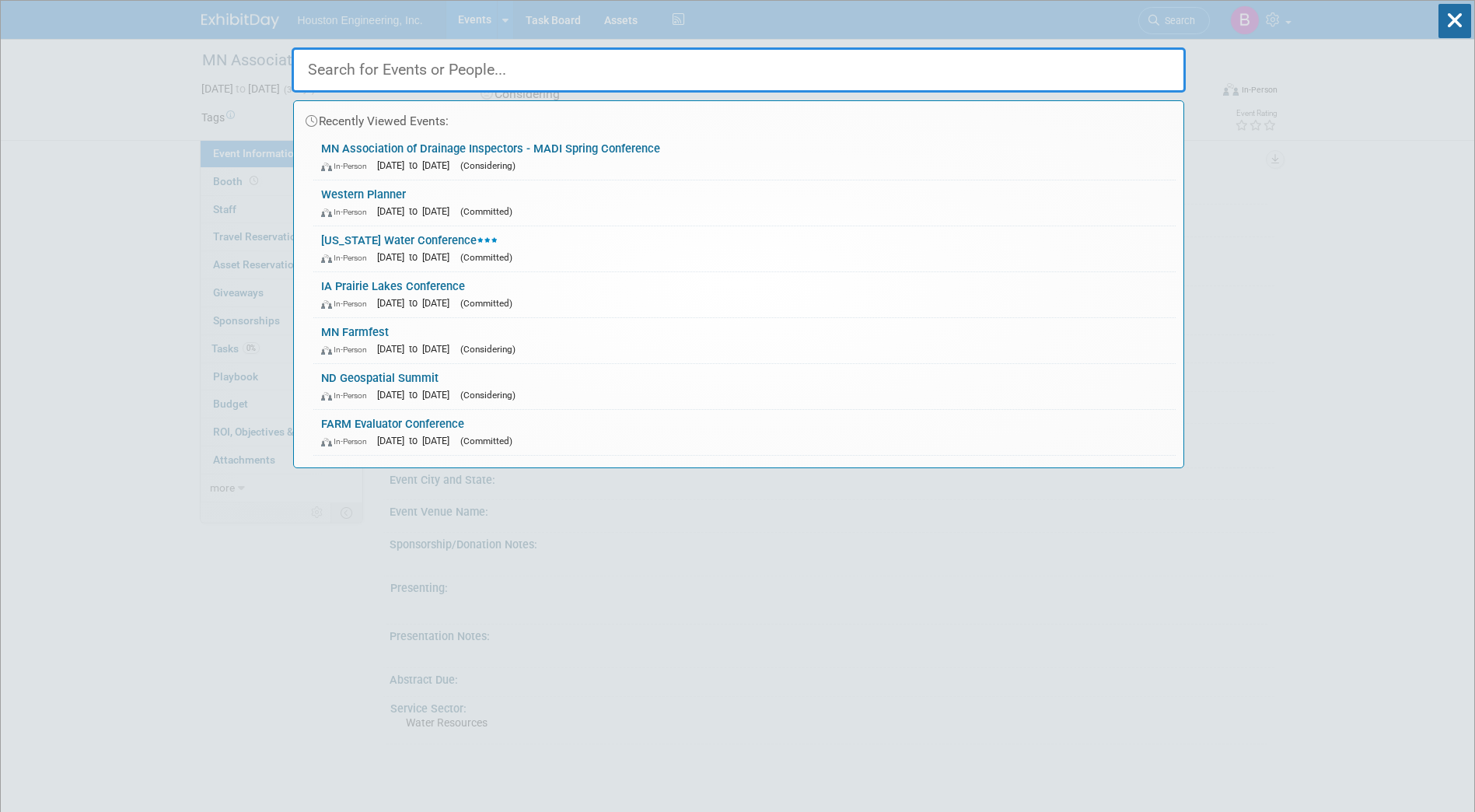
click at [369, 65] on input "text" at bounding box center [738, 70] width 894 height 45
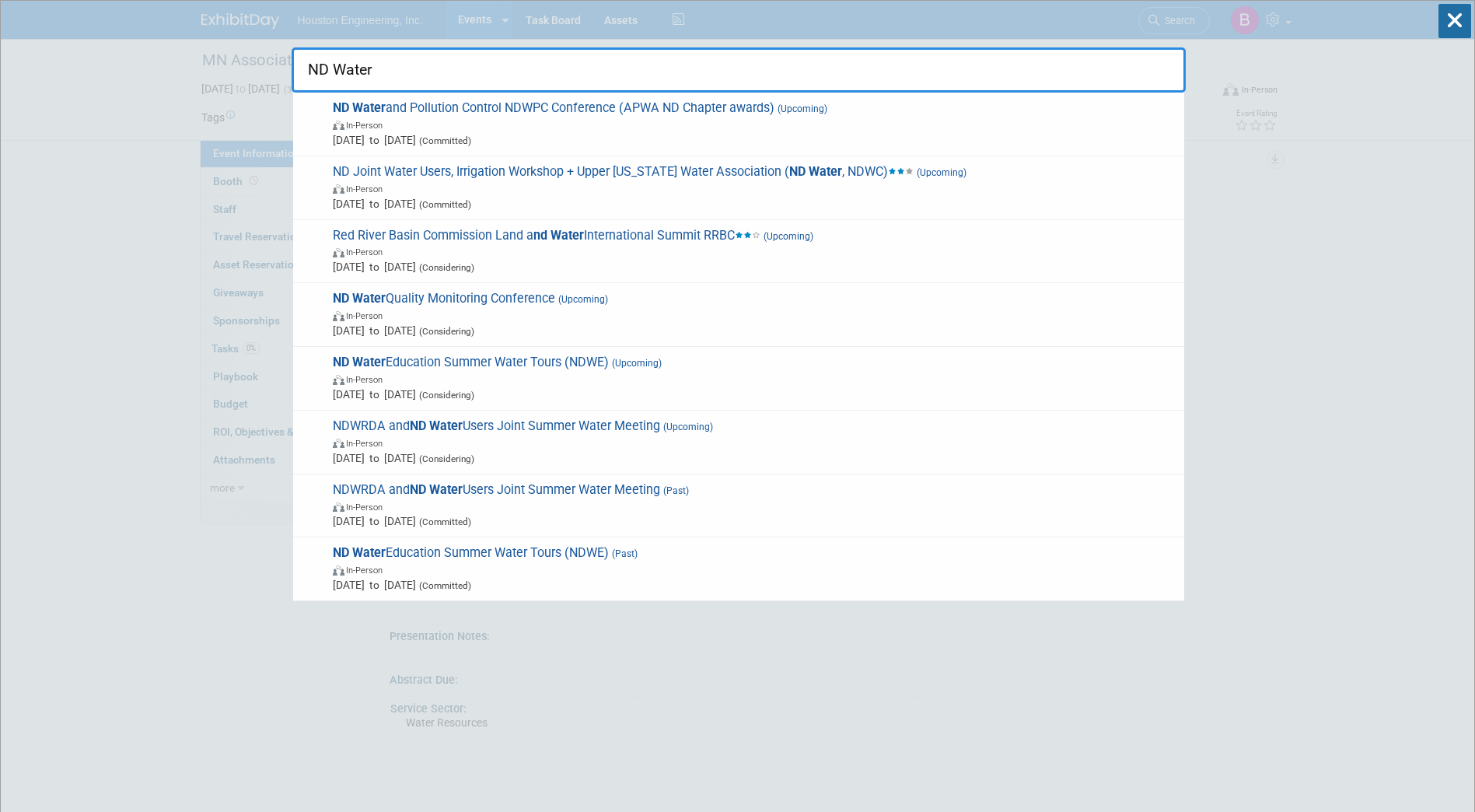
type input "ND Water"
drag, startPoint x: 395, startPoint y: 76, endPoint x: 299, endPoint y: 70, distance: 96.2
click at [299, 70] on input "ND Water" at bounding box center [738, 70] width 894 height 45
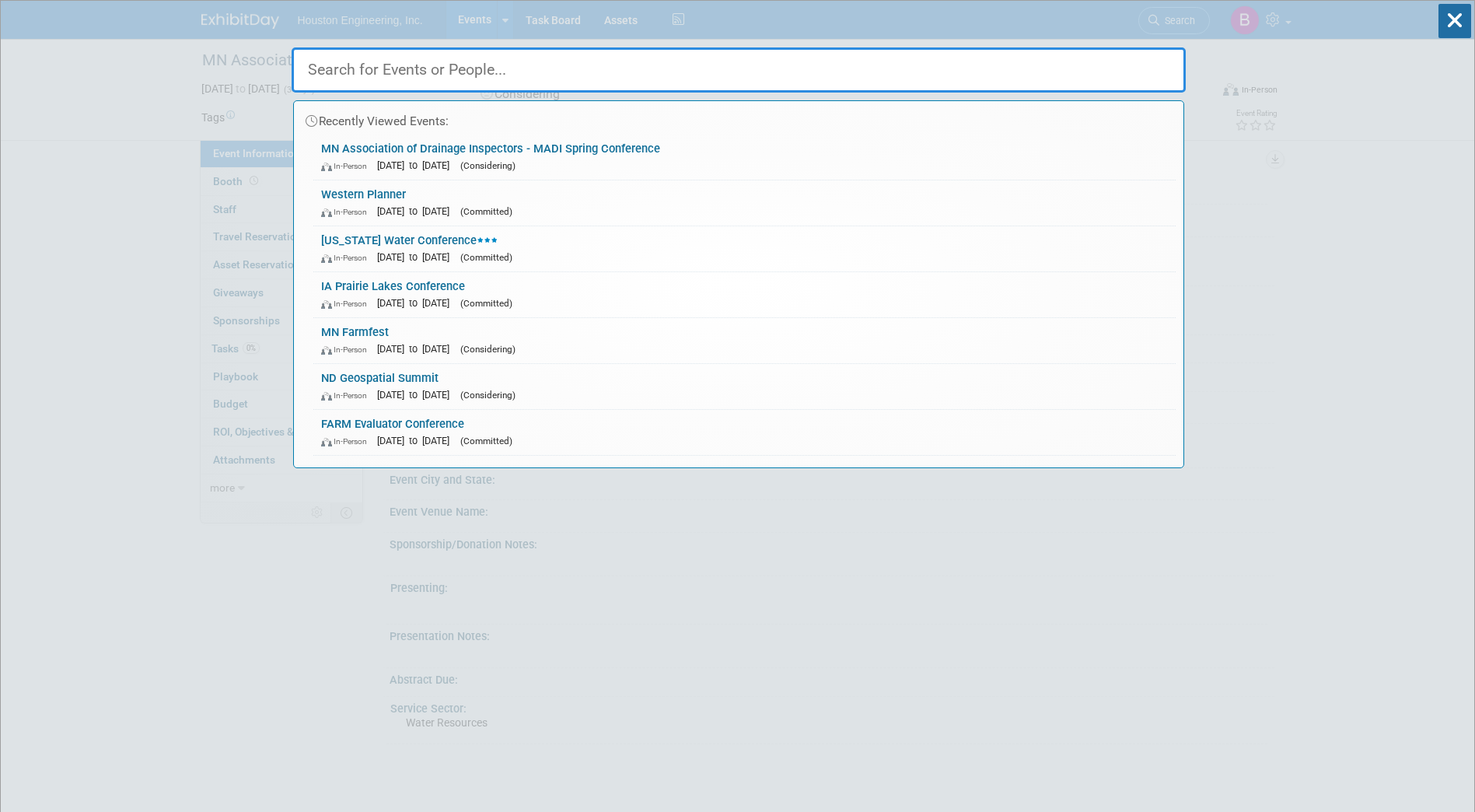
click at [524, 72] on input "text" at bounding box center [738, 70] width 894 height 45
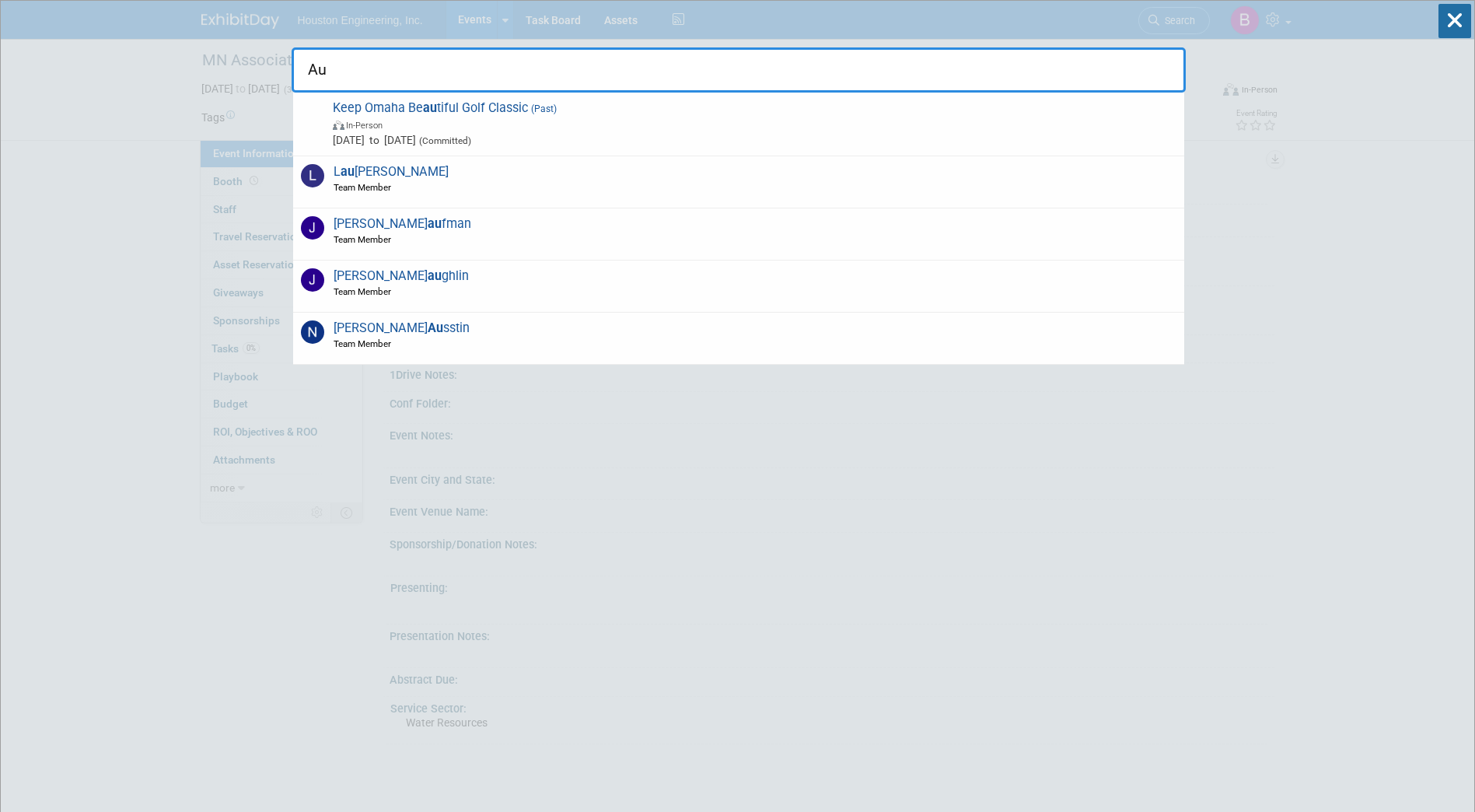
type input "A"
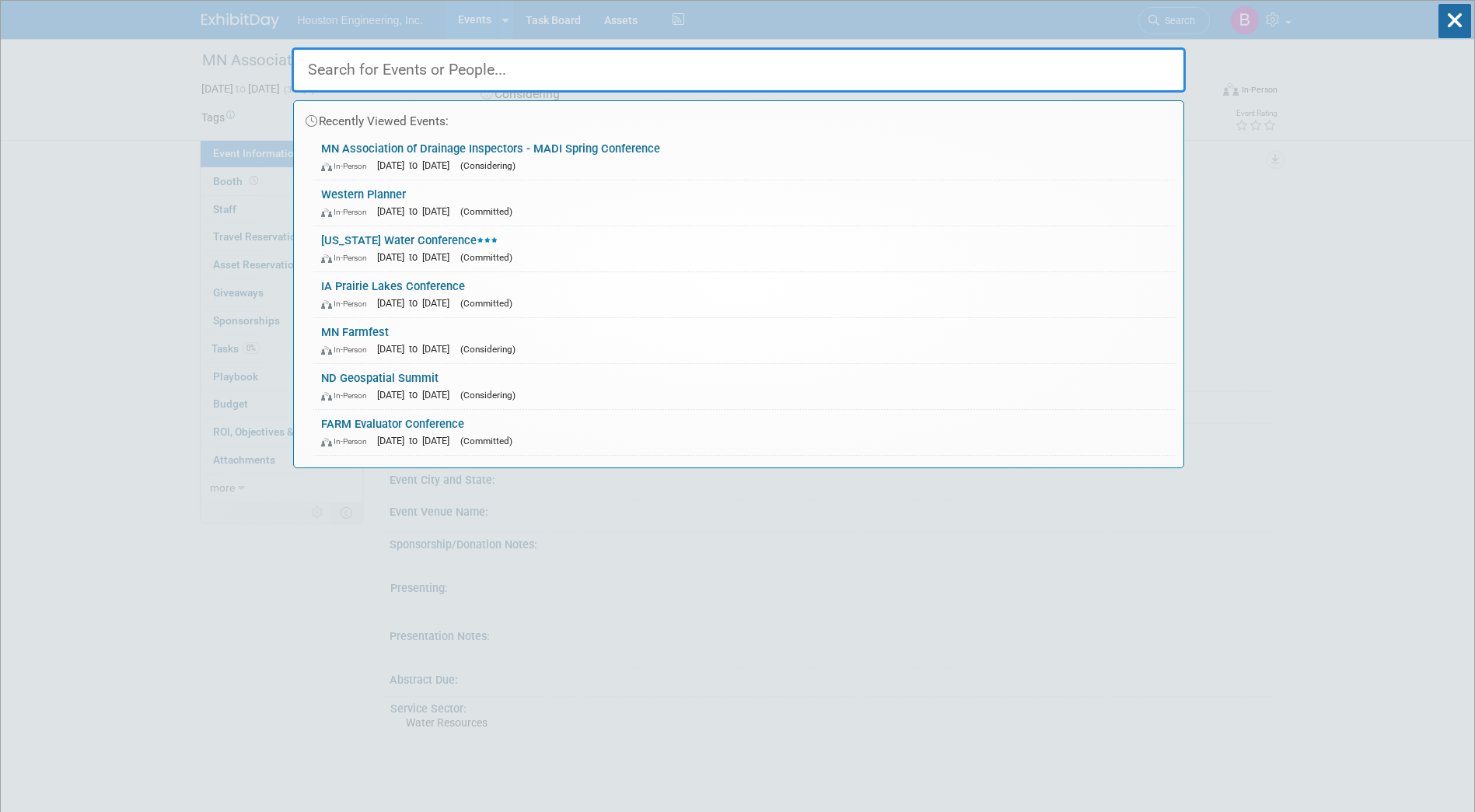
click at [583, 81] on input "text" at bounding box center [738, 70] width 894 height 45
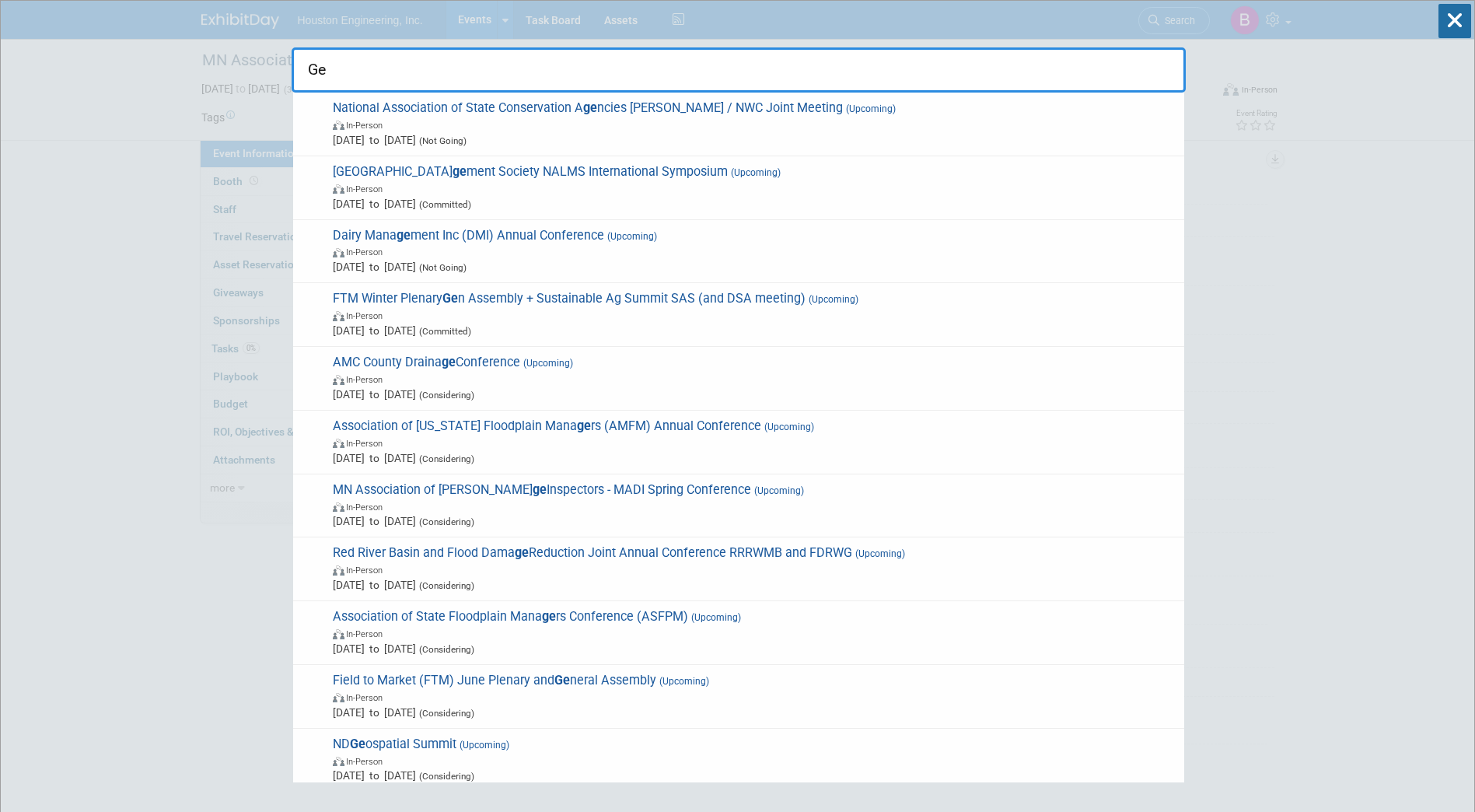
type input "Geo"
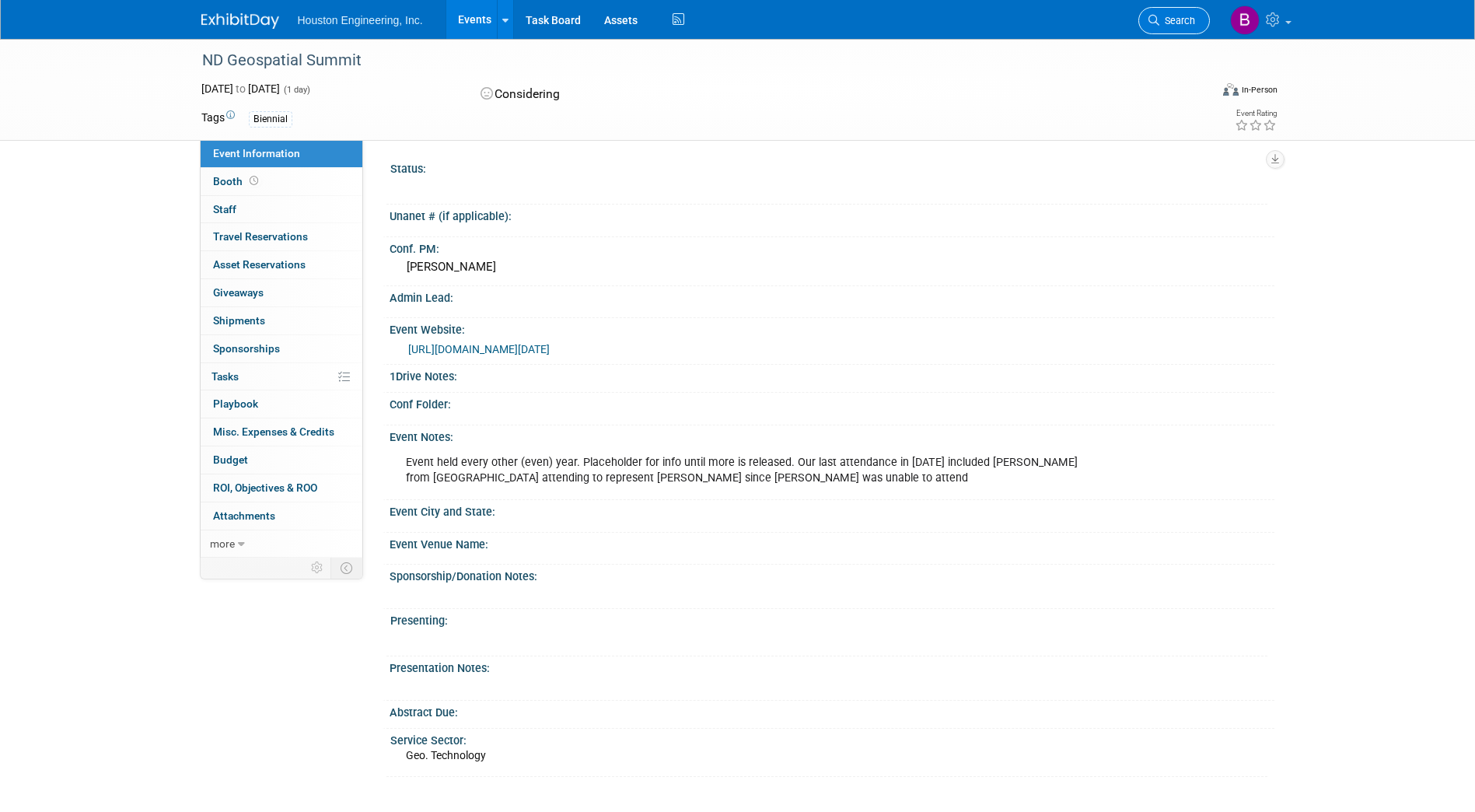
click at [1170, 18] on span "Search" at bounding box center [1178, 20] width 36 height 12
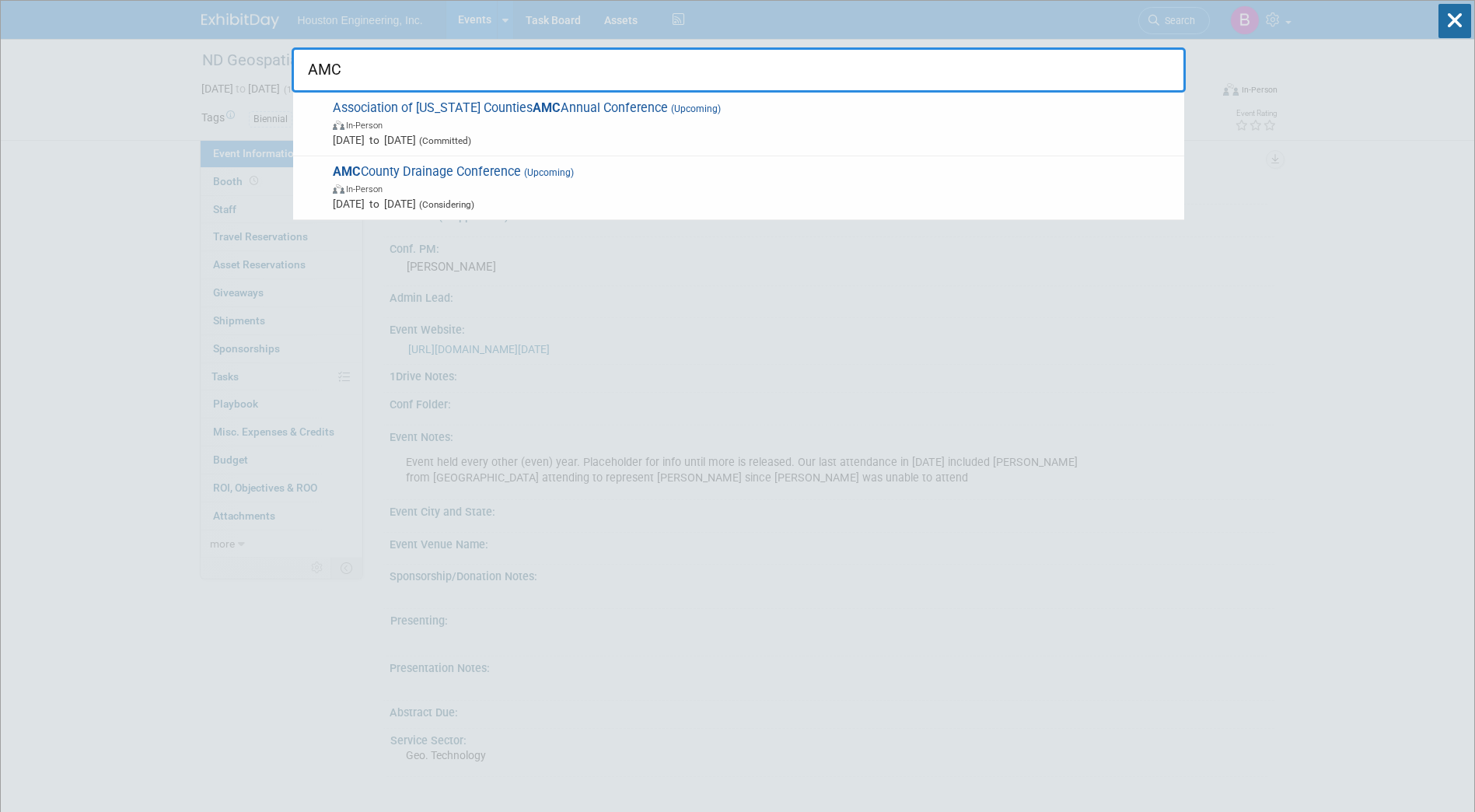
type input "AMC"
click at [924, 118] on span "In-Person" at bounding box center [755, 124] width 844 height 15
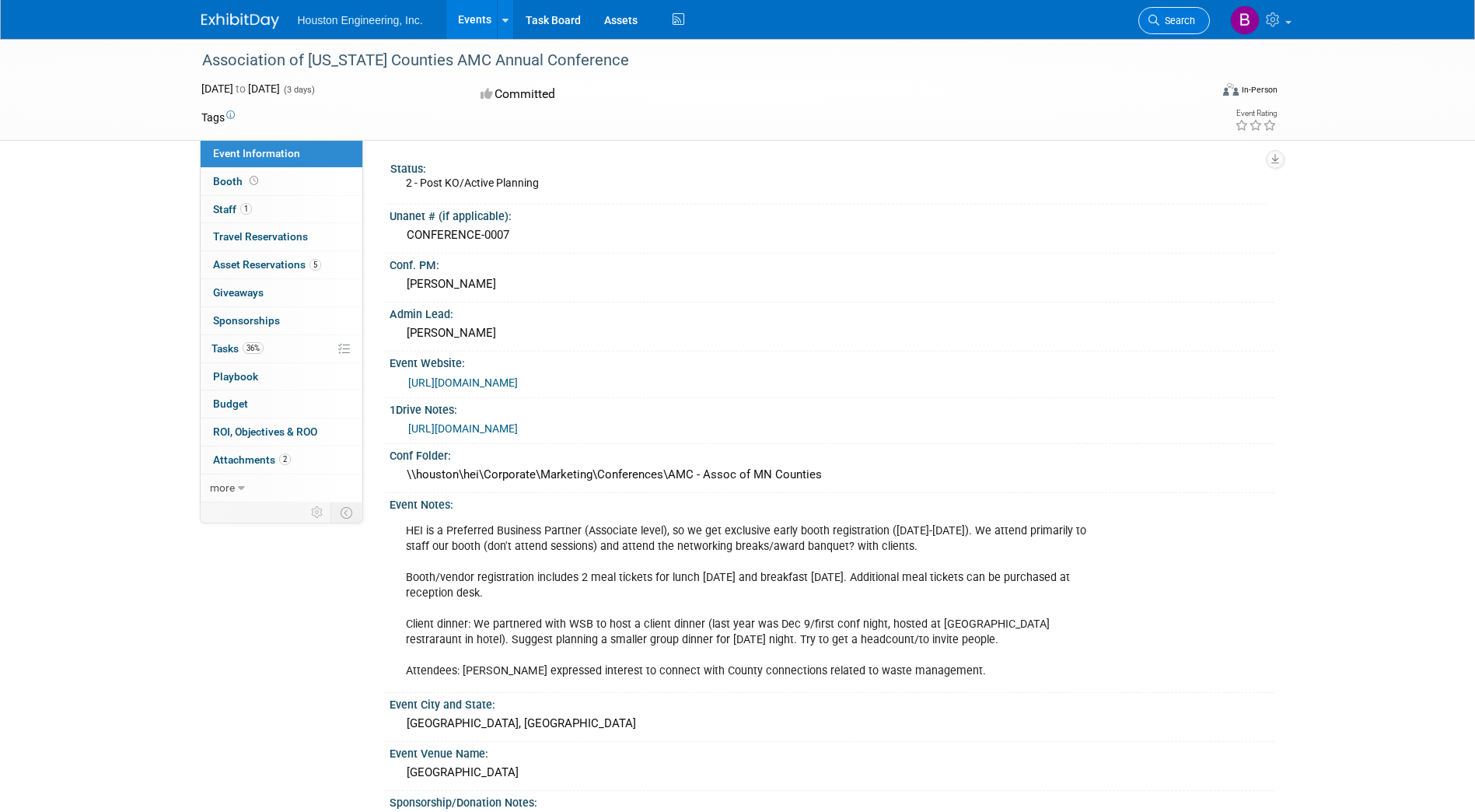
click at [1172, 20] on span "Search" at bounding box center [1178, 20] width 36 height 12
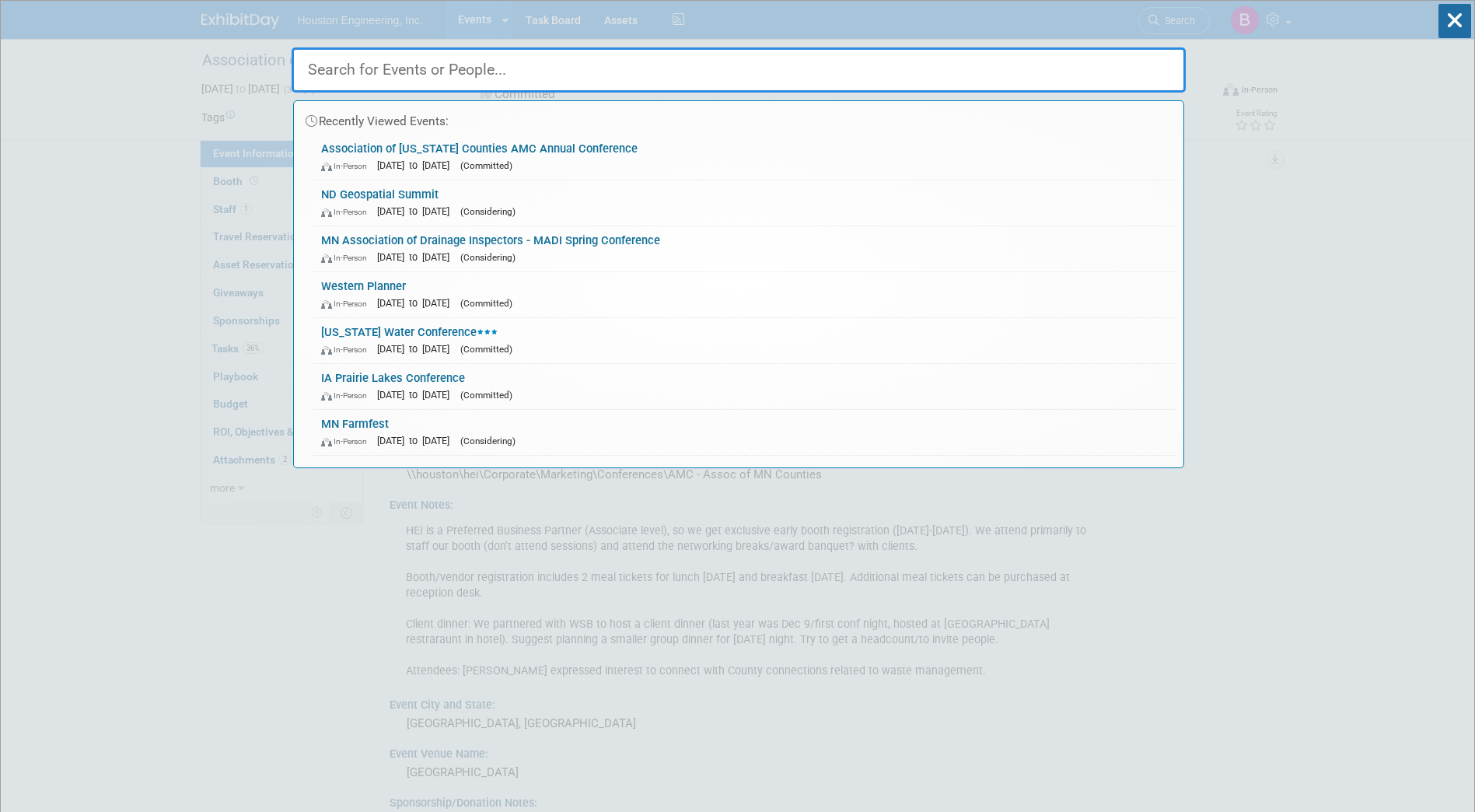
click at [429, 67] on input "text" at bounding box center [738, 70] width 894 height 45
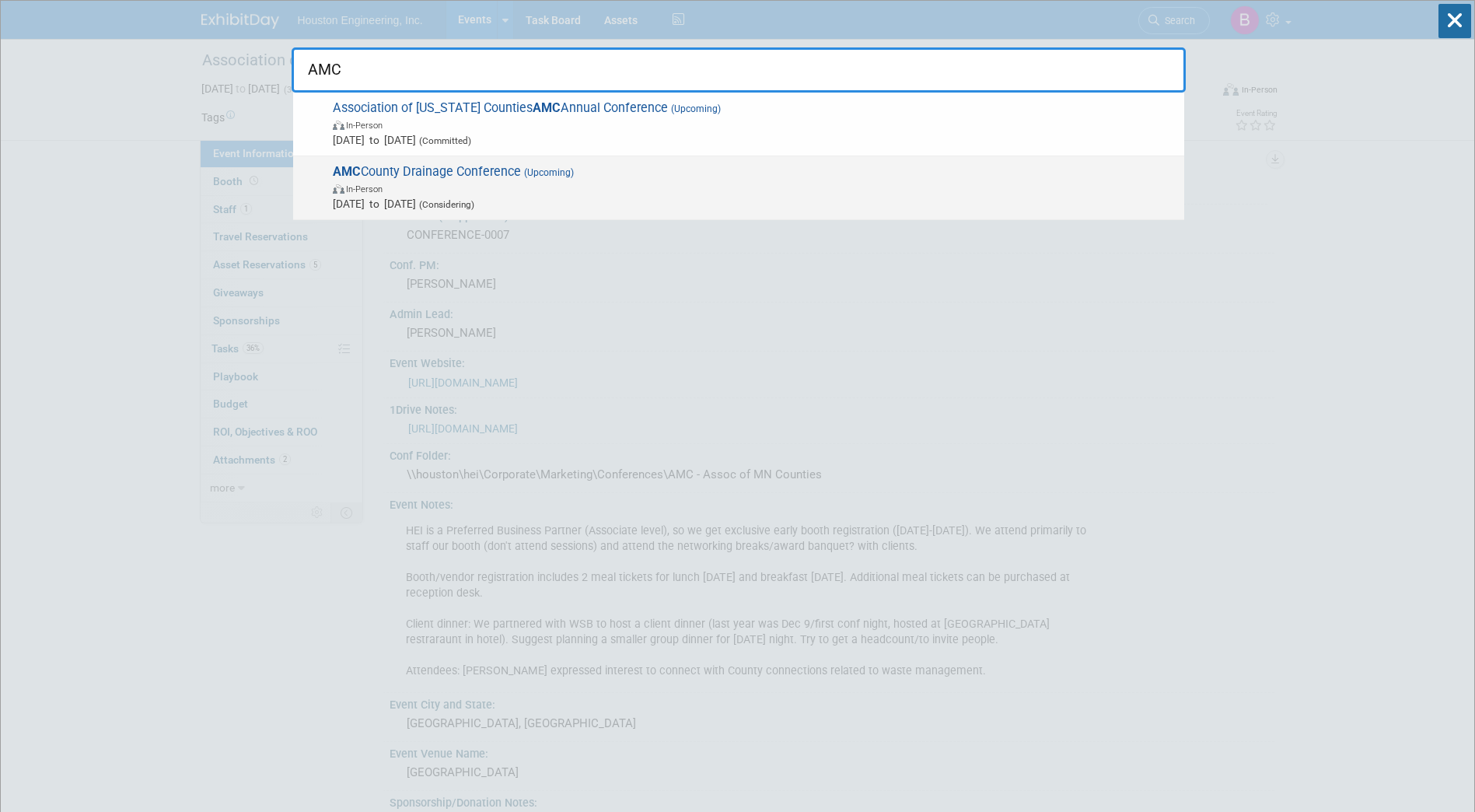
type input "AMC"
click at [396, 168] on span "AMC County Drainage Conference (Upcoming) In-Person [DATE] to [DATE] (Consideri…" at bounding box center [752, 188] width 849 height 48
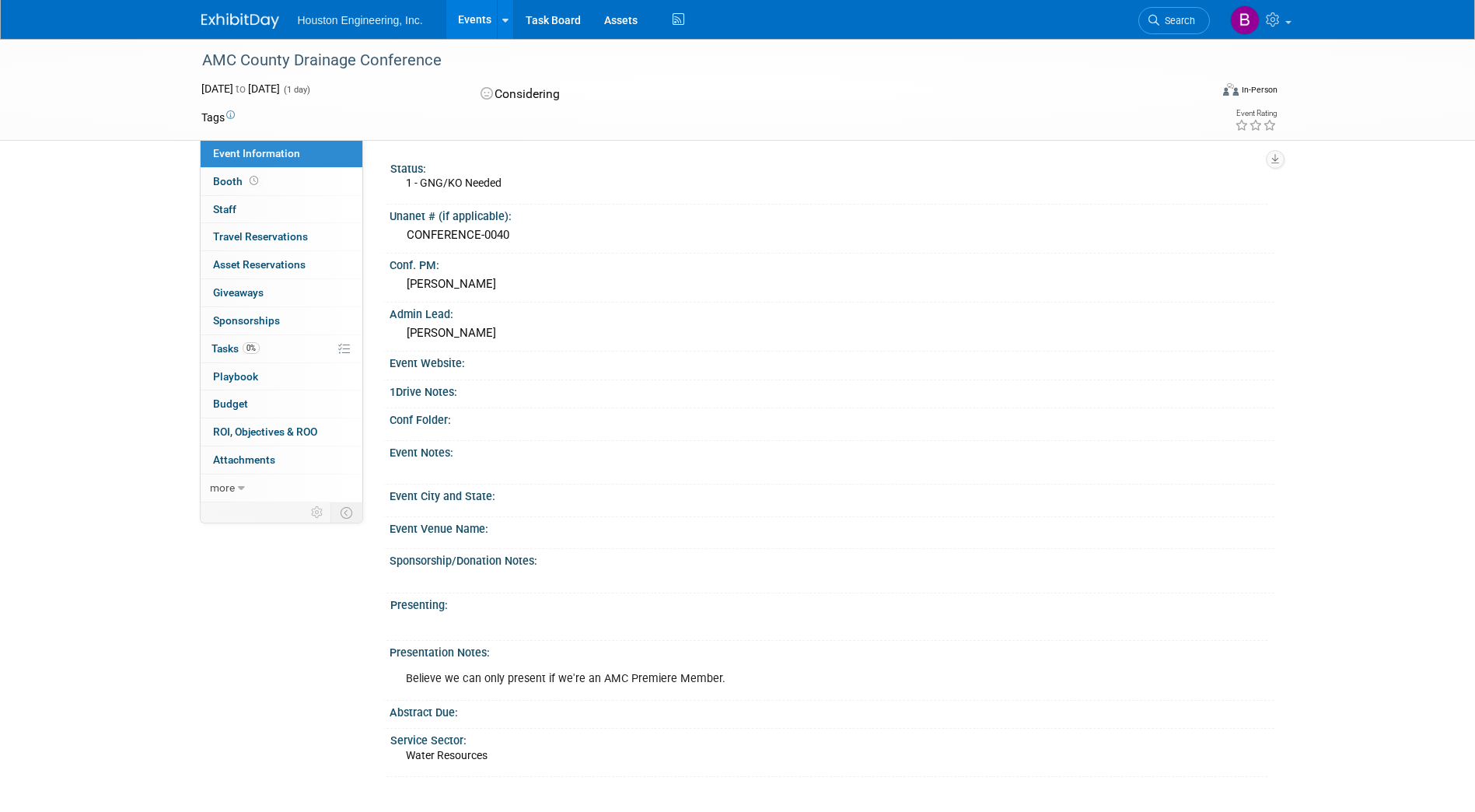
click at [503, 228] on div "CONFERENCE-0040" at bounding box center [832, 235] width 861 height 24
click at [506, 235] on div "CONFERENCE-0040" at bounding box center [832, 235] width 861 height 24
click at [1176, 22] on span "Search" at bounding box center [1178, 20] width 36 height 12
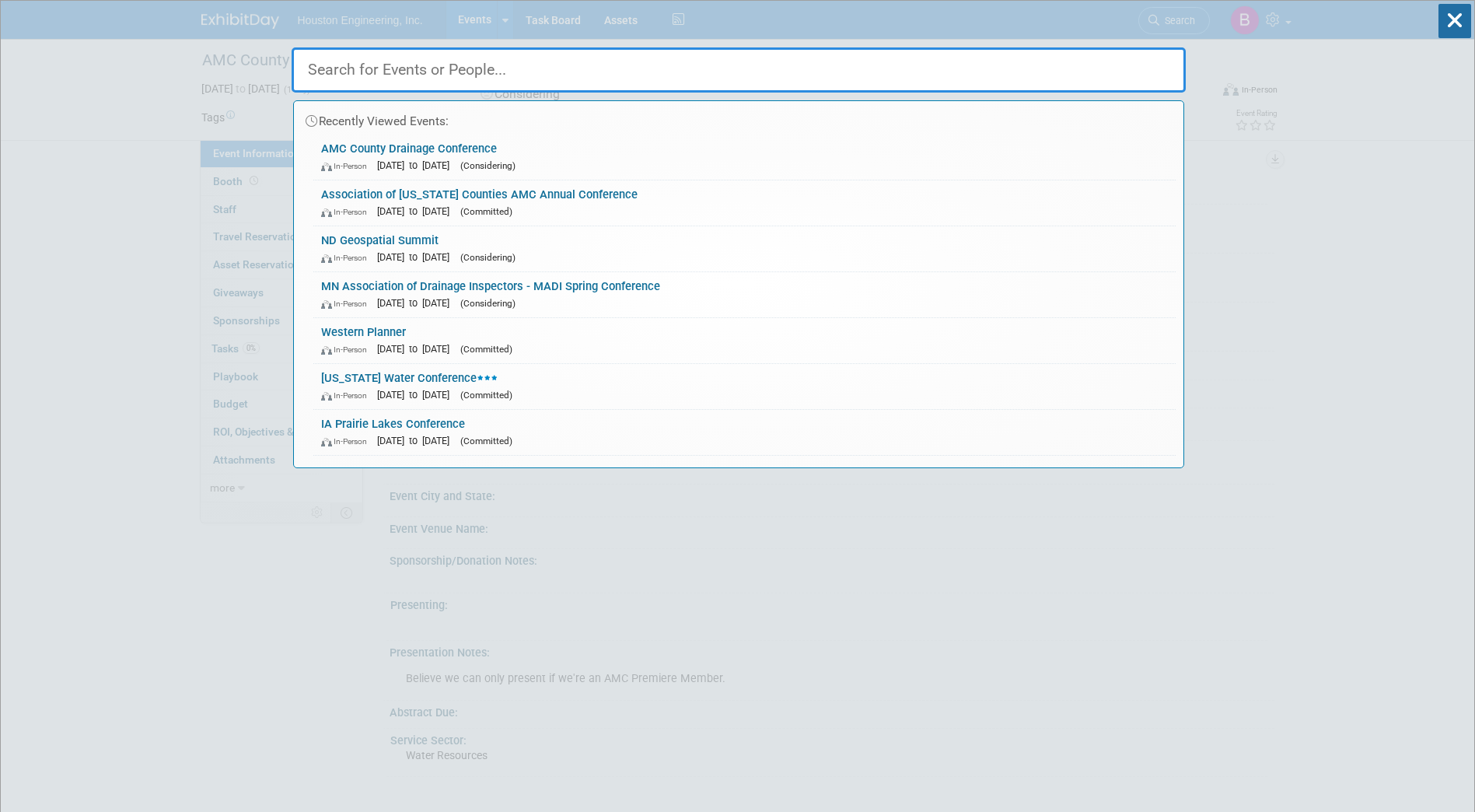
click at [466, 72] on input "text" at bounding box center [738, 70] width 894 height 45
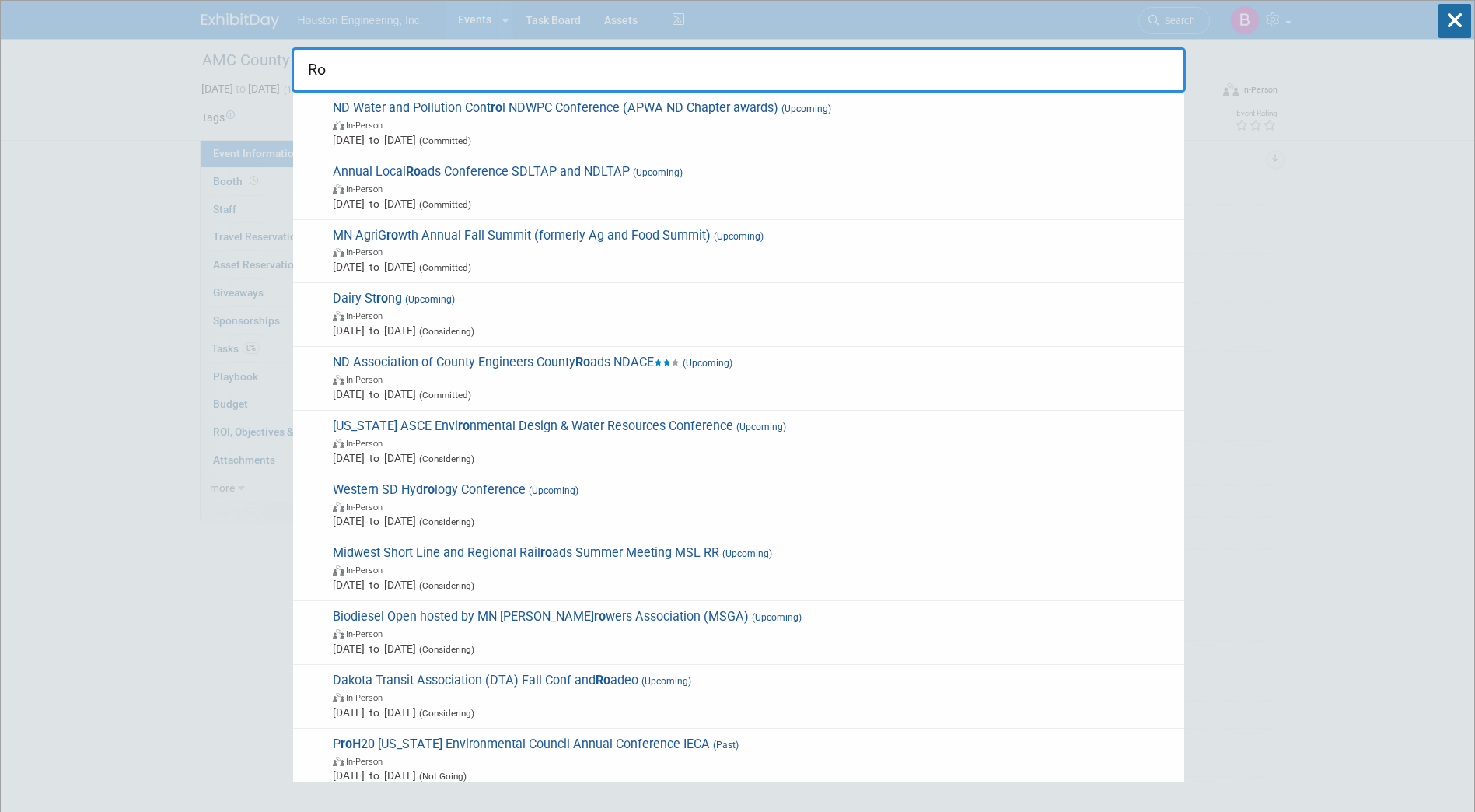
type input "R"
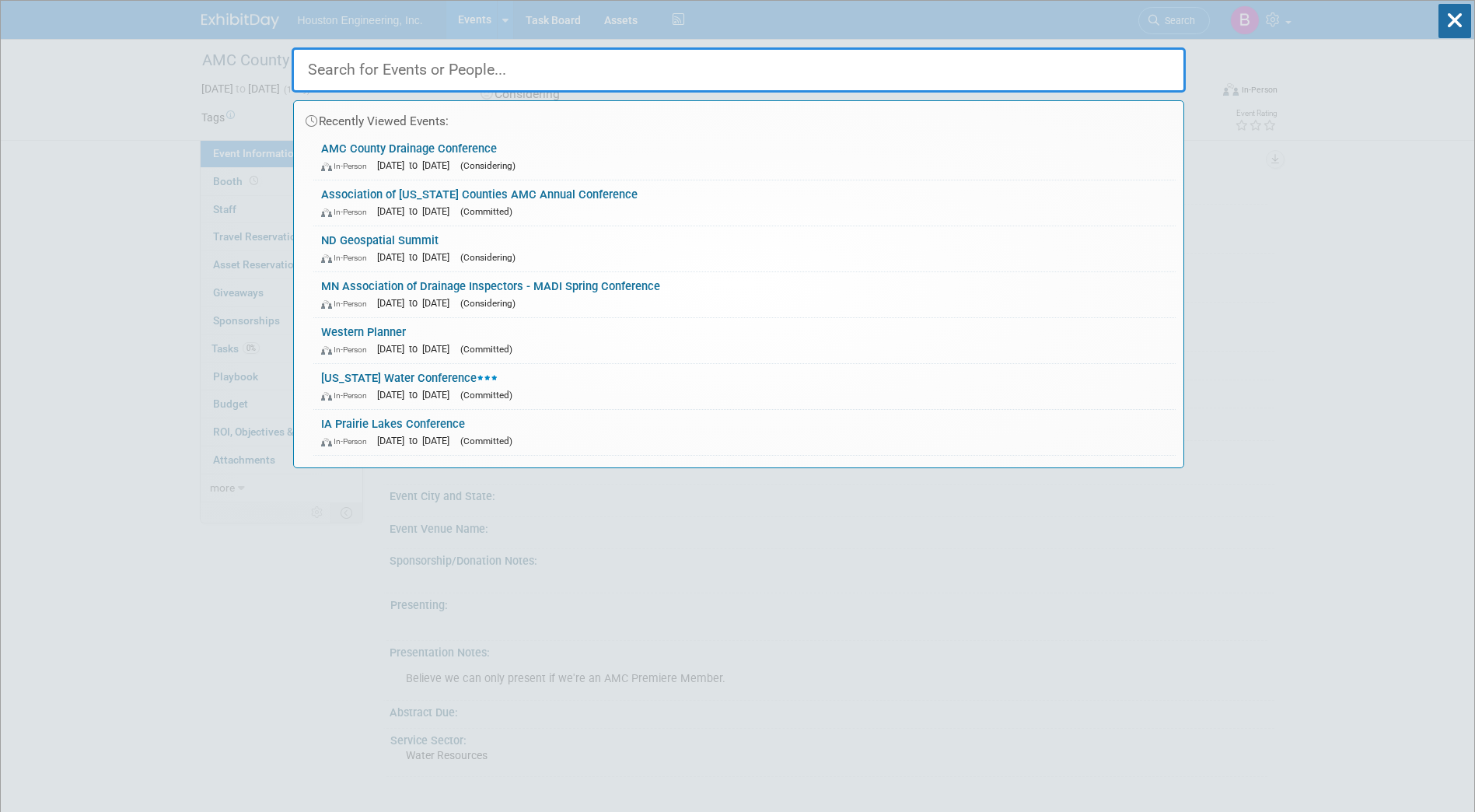
click at [489, 61] on input "text" at bounding box center [738, 70] width 894 height 45
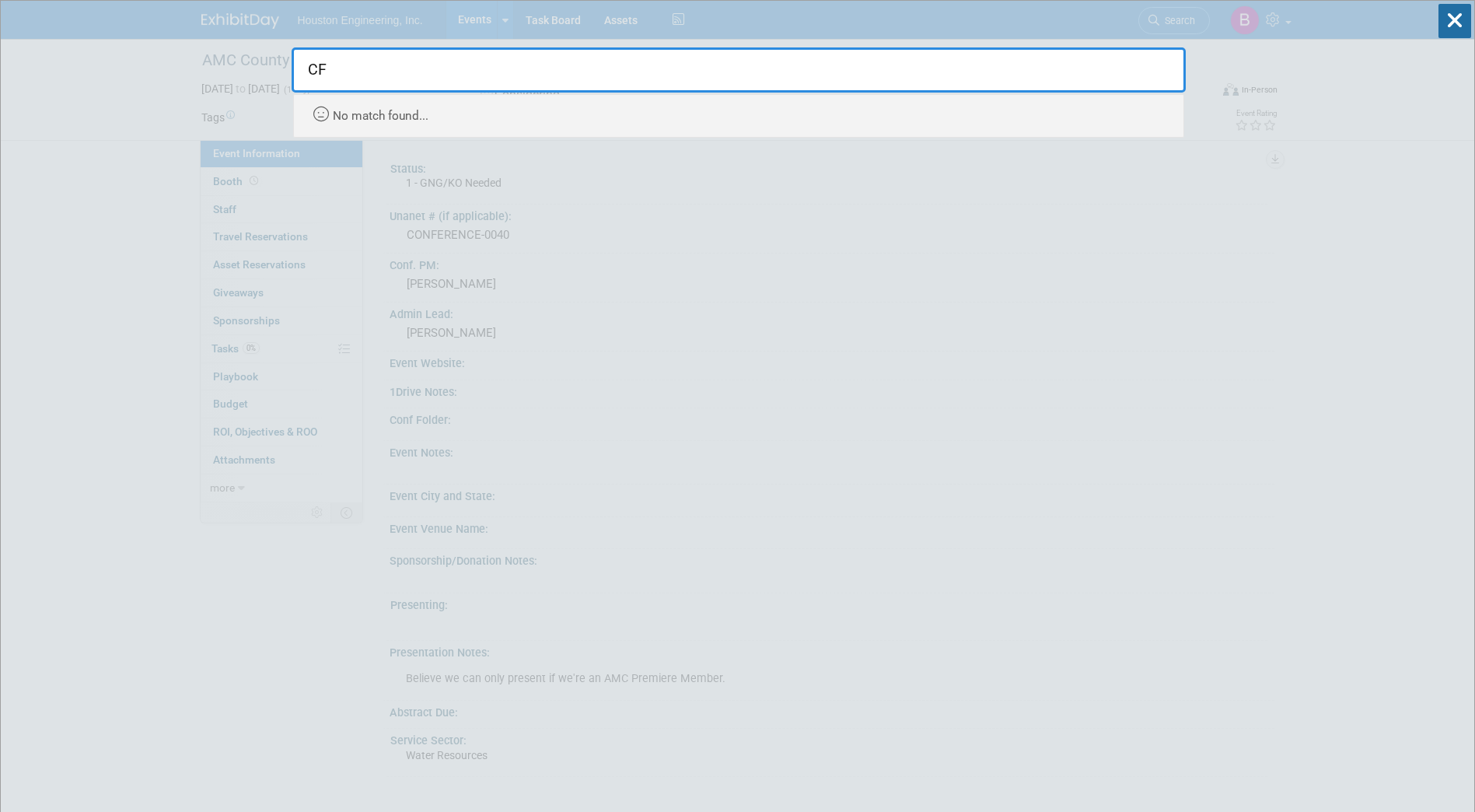
type input "C"
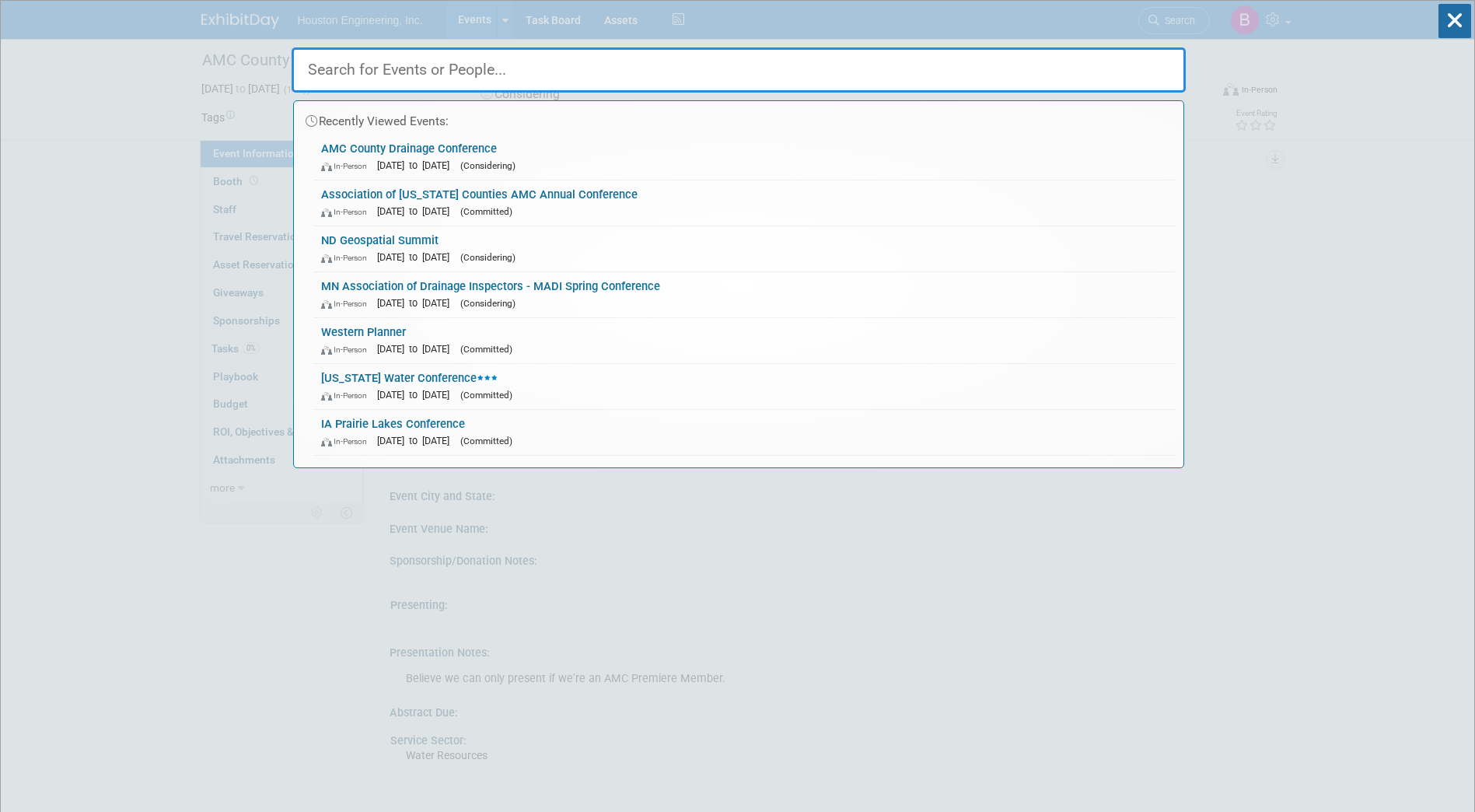
click at [616, 67] on input "text" at bounding box center [738, 70] width 894 height 45
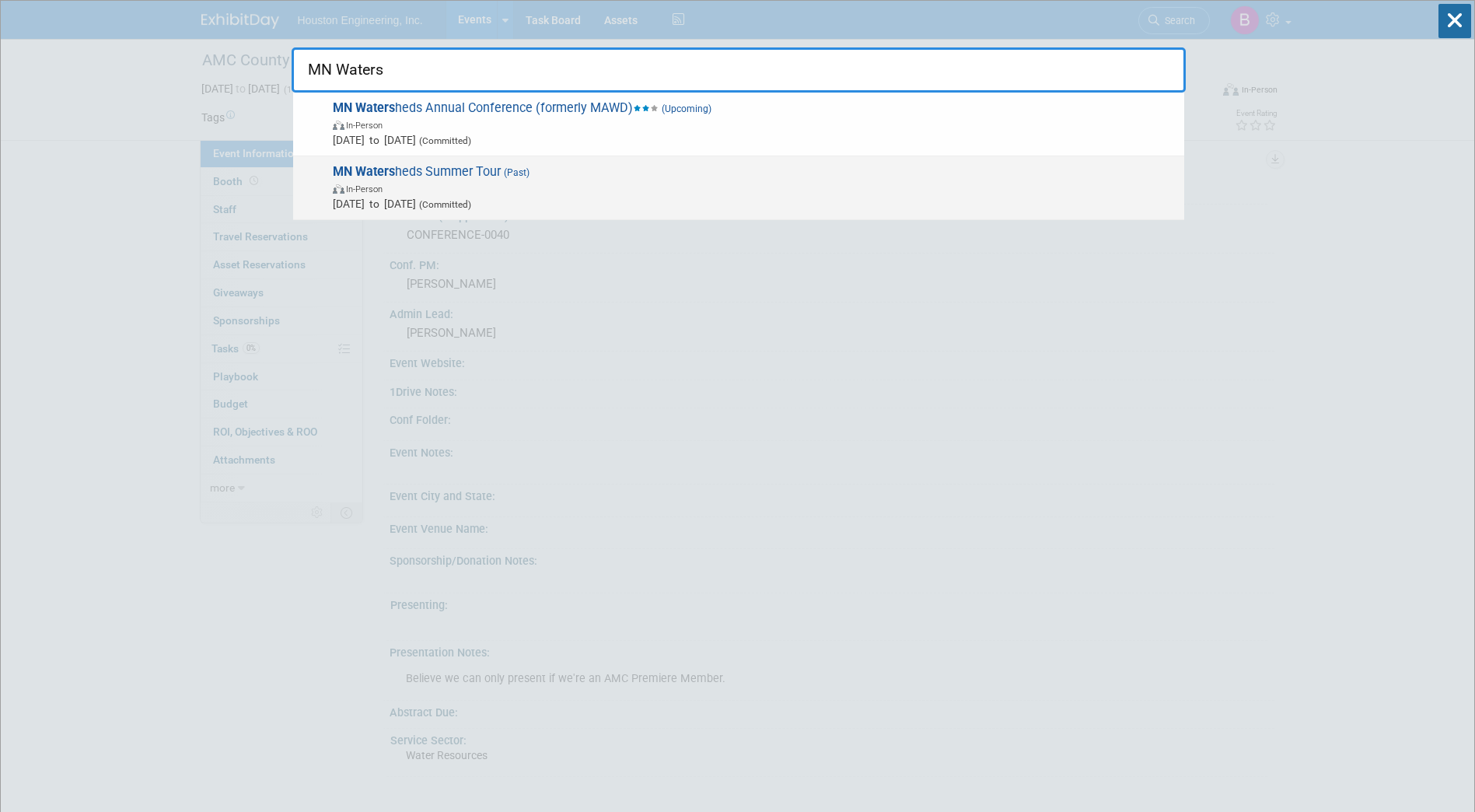
type input "MN Waters"
click at [471, 173] on span "MN Waters heds Summer Tour (Past) In-Person Jun 24, 2025 to Jun 26, 2025 (Commi…" at bounding box center [752, 188] width 849 height 48
